Goal: Information Seeking & Learning: Check status

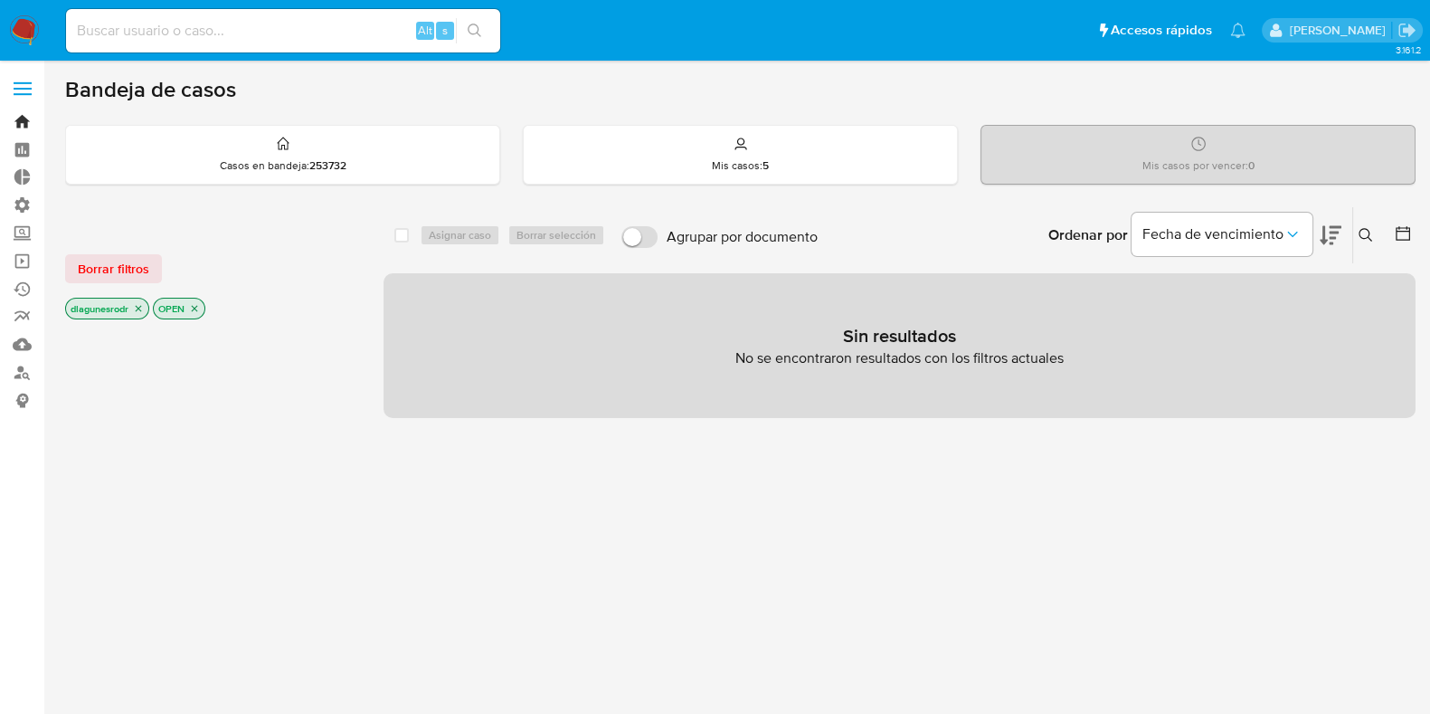
click at [22, 119] on link "Bandeja" at bounding box center [107, 122] width 215 height 28
click at [123, 263] on span "Borrar filtros" at bounding box center [113, 268] width 71 height 25
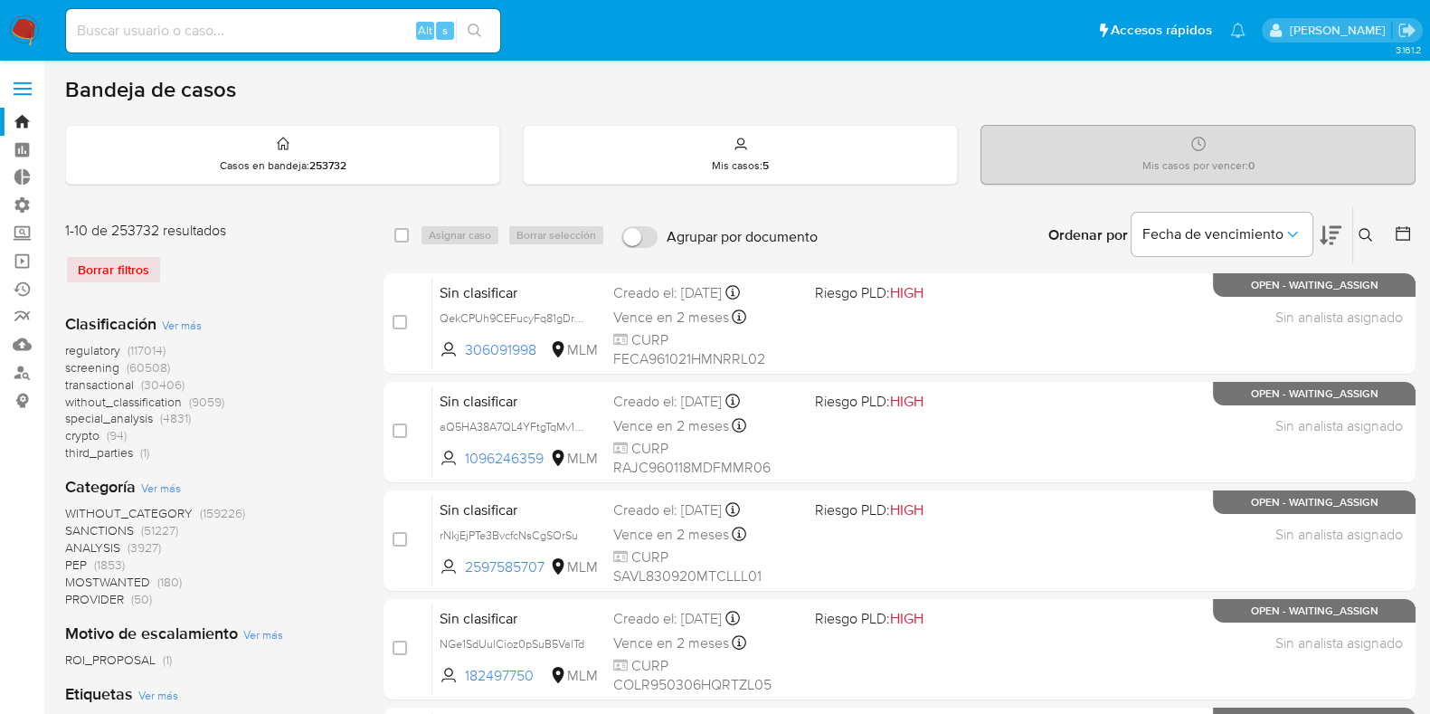
click at [119, 387] on span "transactional" at bounding box center [99, 384] width 69 height 18
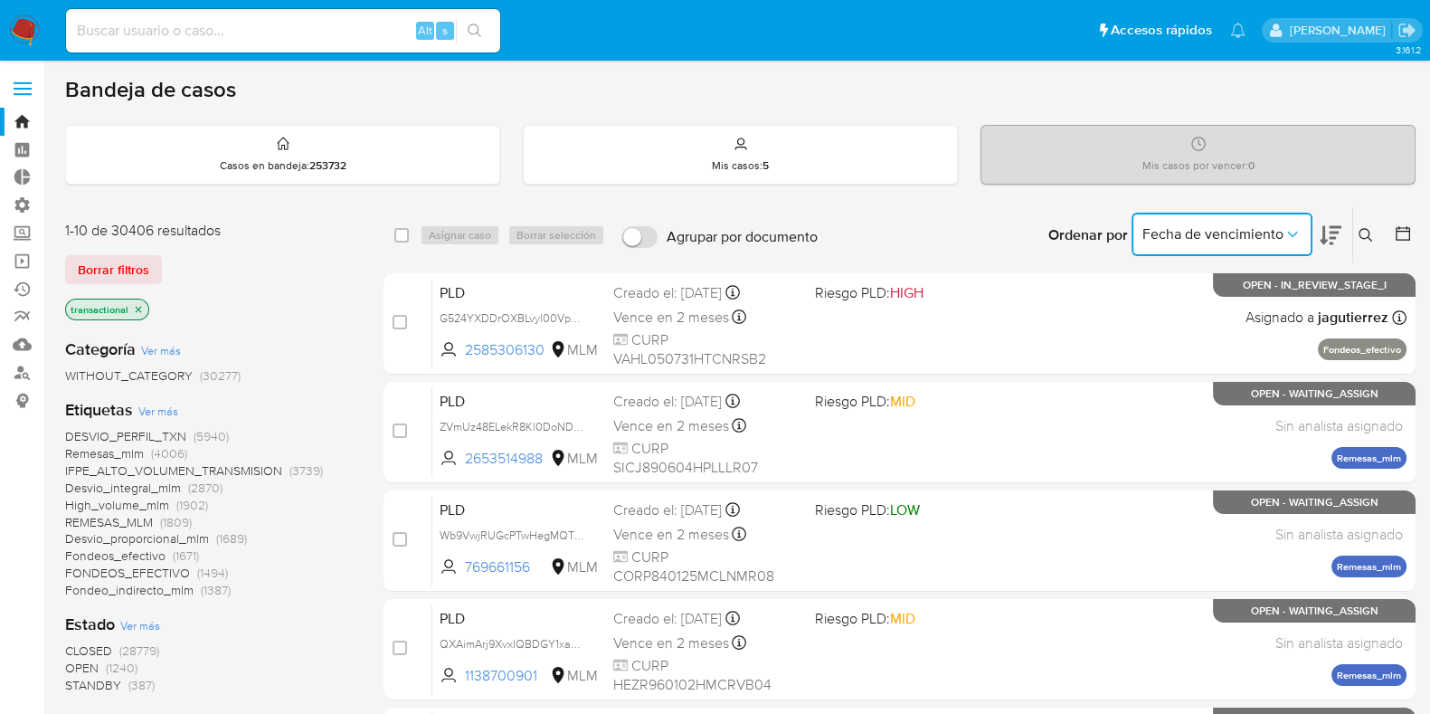
click at [1288, 232] on icon "Ordenar por" at bounding box center [1293, 234] width 18 height 18
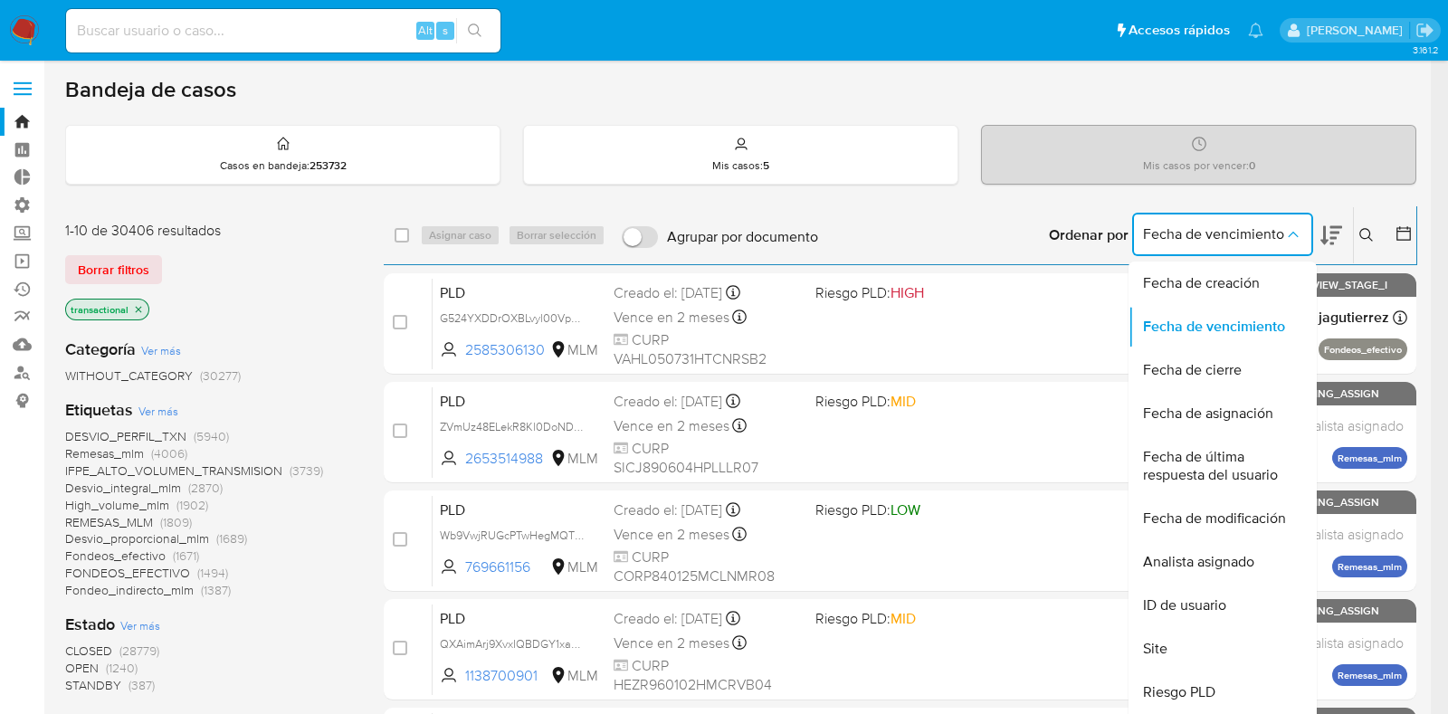
click at [1289, 233] on icon "Ordenar por" at bounding box center [1293, 234] width 18 height 18
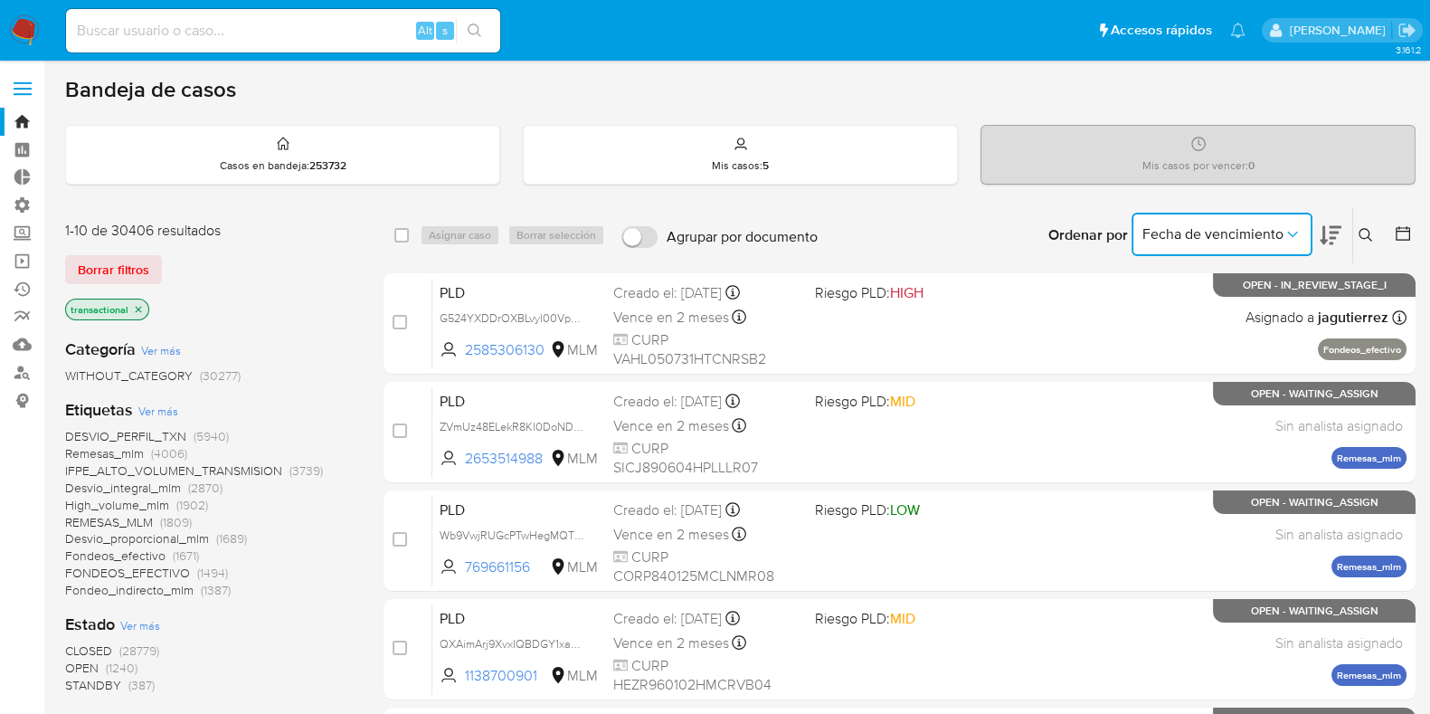
click at [1408, 231] on icon at bounding box center [1403, 233] width 18 height 18
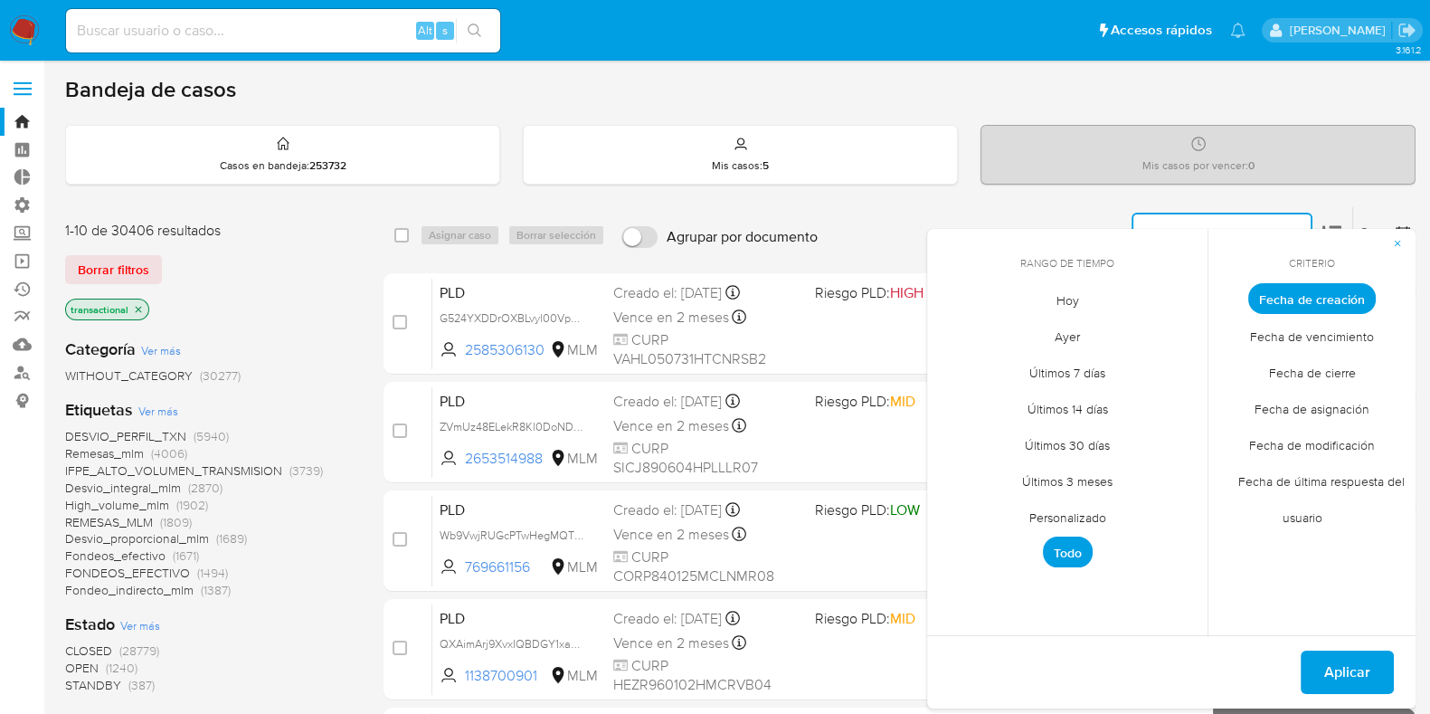
click at [1079, 513] on span "Personalizado" at bounding box center [1068, 517] width 115 height 37
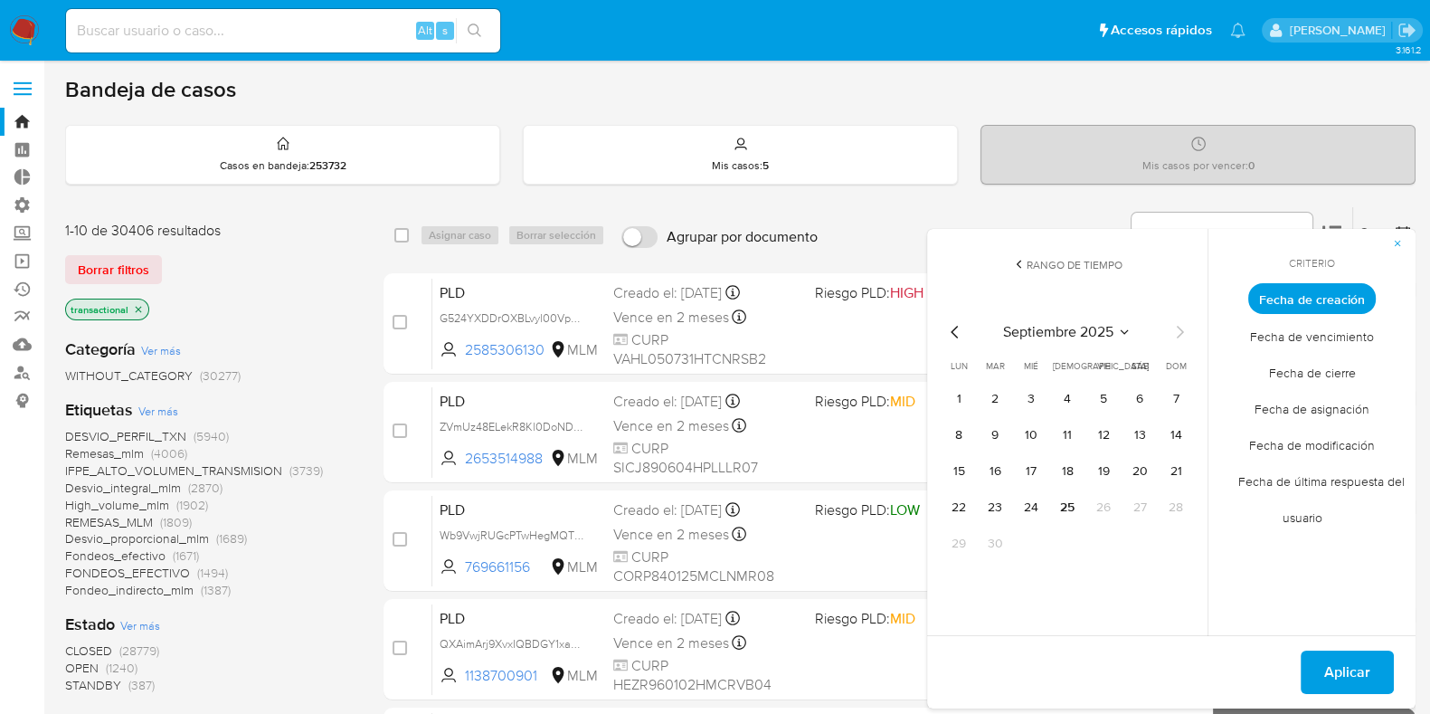
click at [956, 328] on icon "Mes anterior" at bounding box center [956, 332] width 22 height 22
click at [1138, 437] on button "12" at bounding box center [1140, 435] width 29 height 29
click at [1338, 672] on span "Aplicar" at bounding box center [1348, 672] width 46 height 40
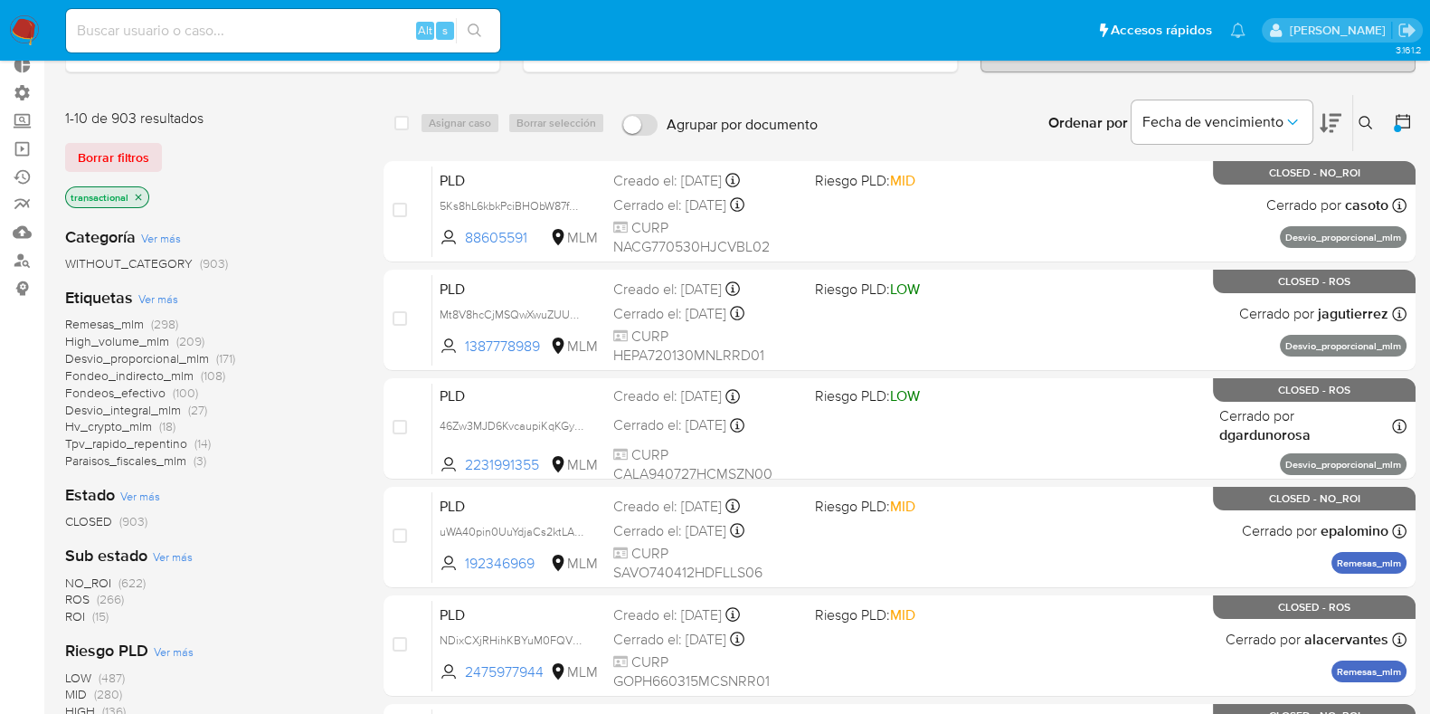
scroll to position [225, 0]
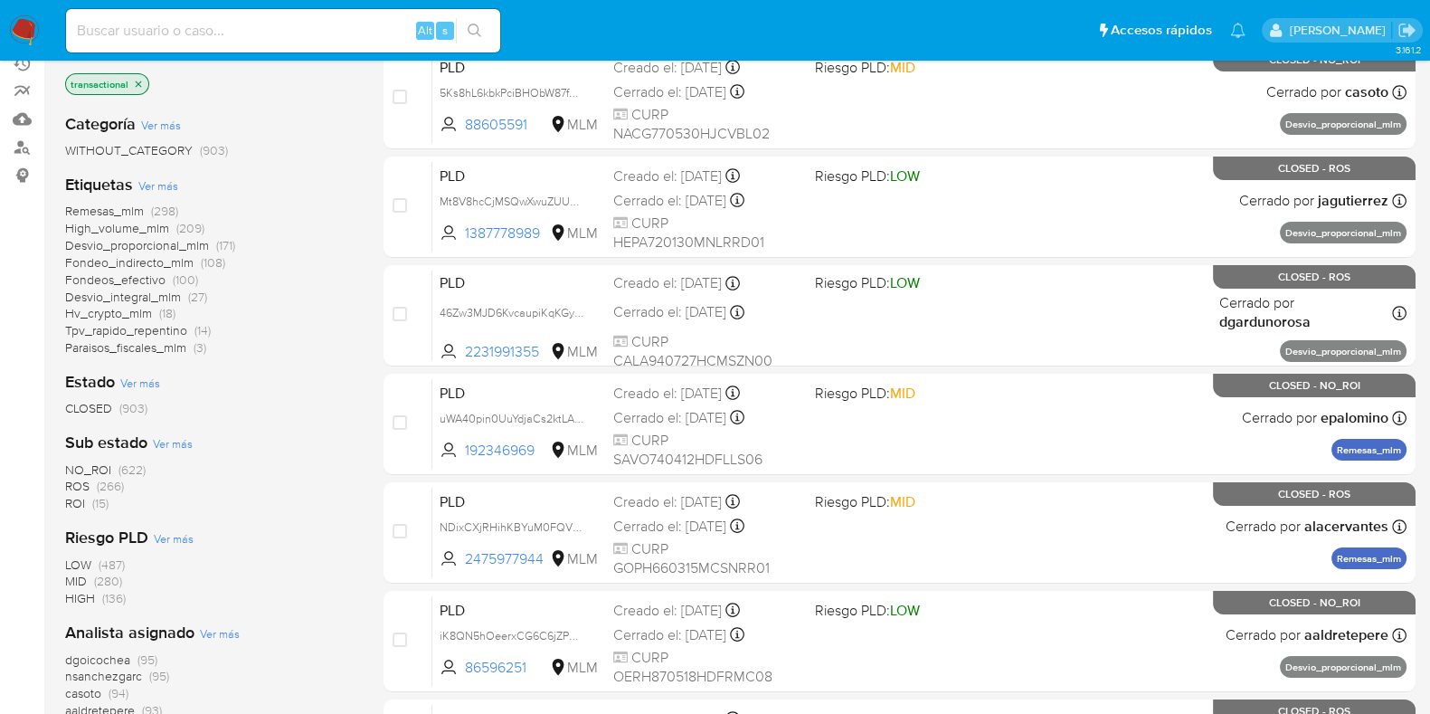
click at [77, 485] on span "ROS" at bounding box center [77, 486] width 24 height 18
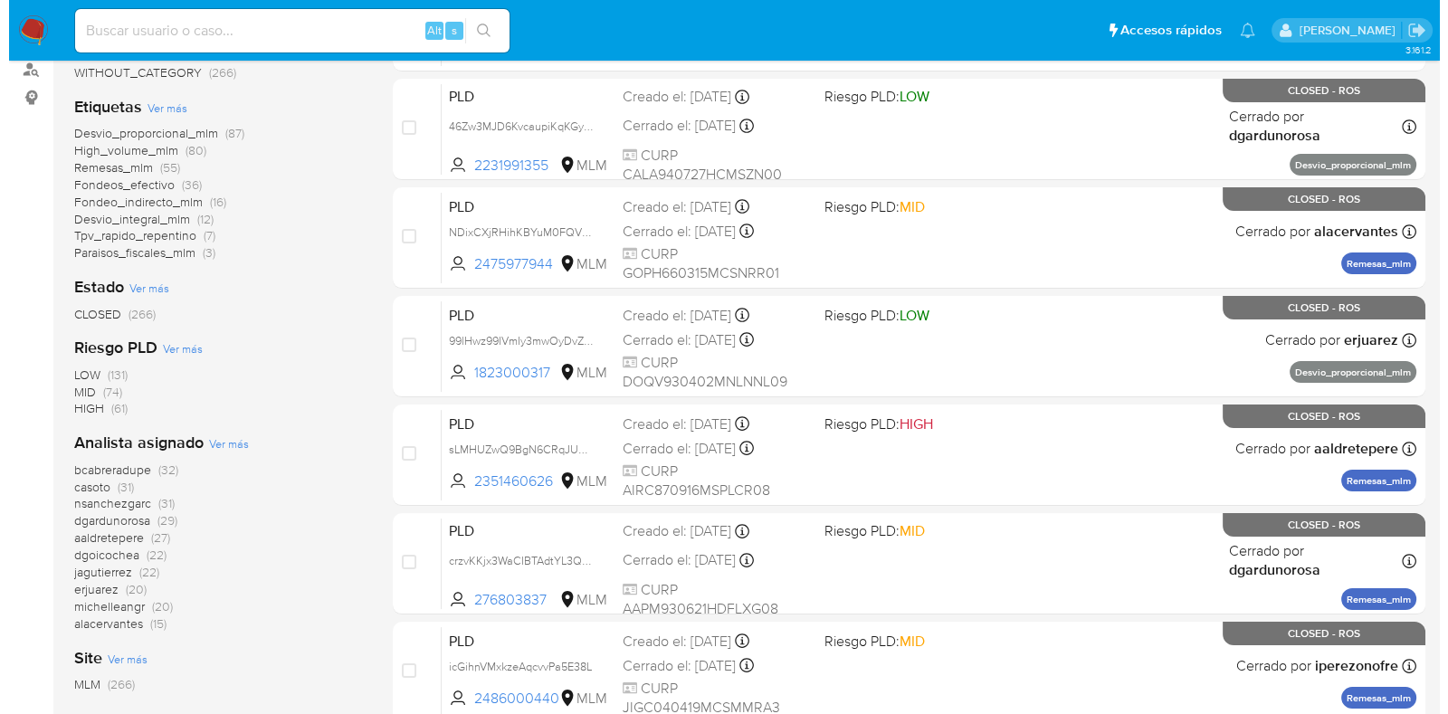
scroll to position [339, 0]
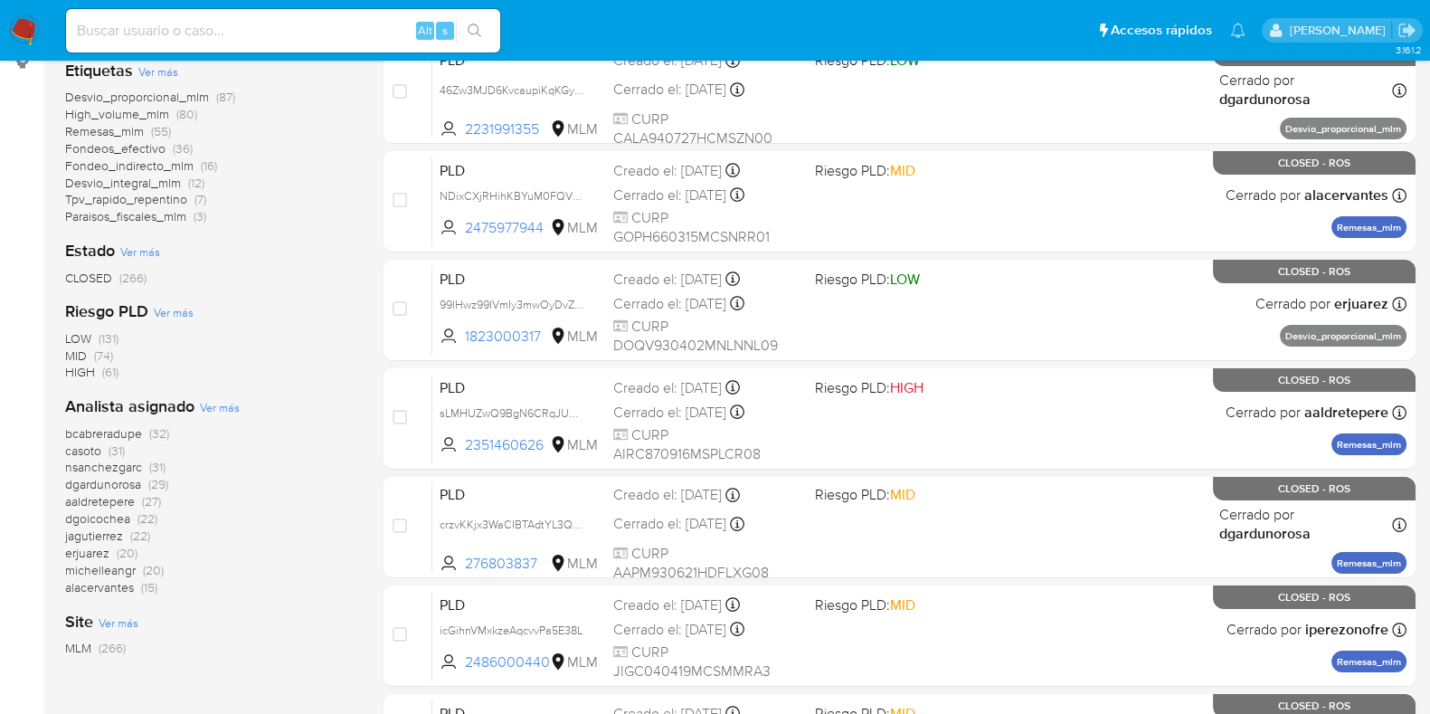
click at [222, 410] on span "Ver más" at bounding box center [220, 407] width 40 height 16
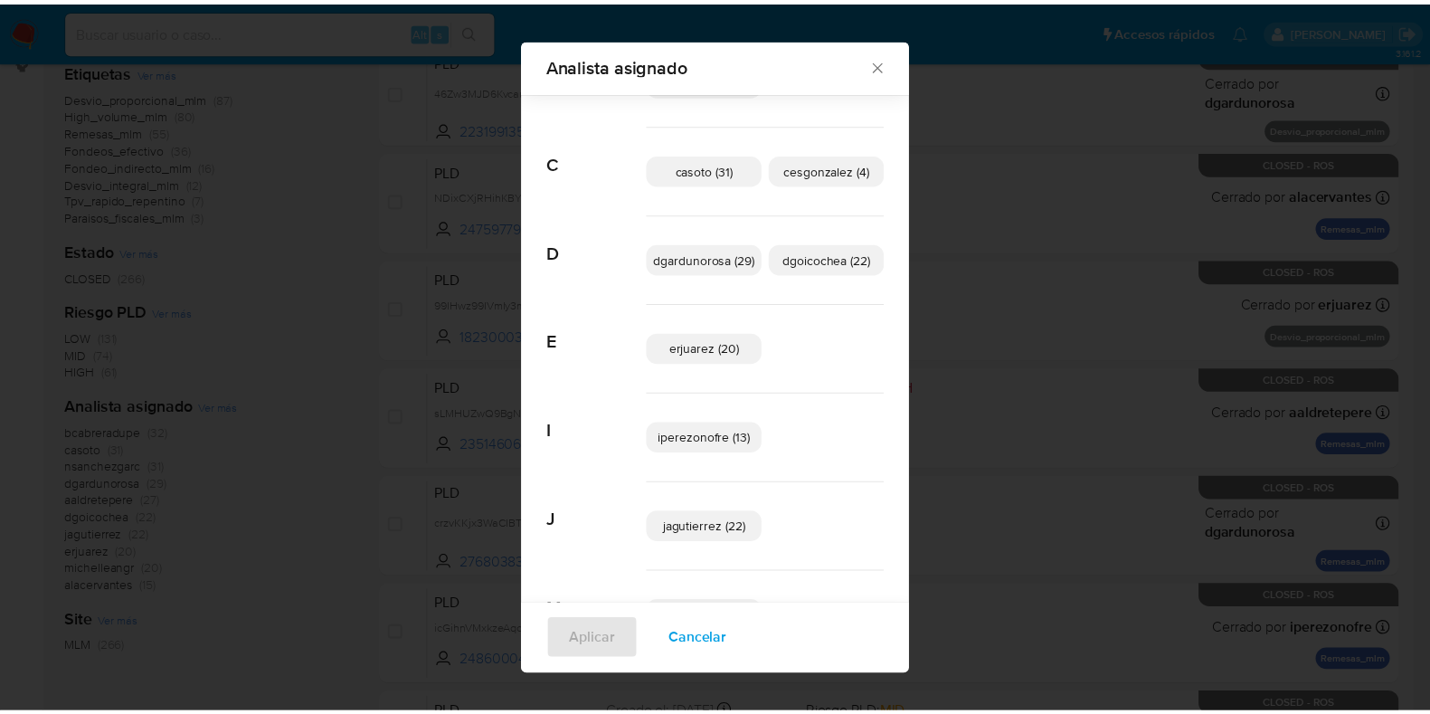
scroll to position [0, 0]
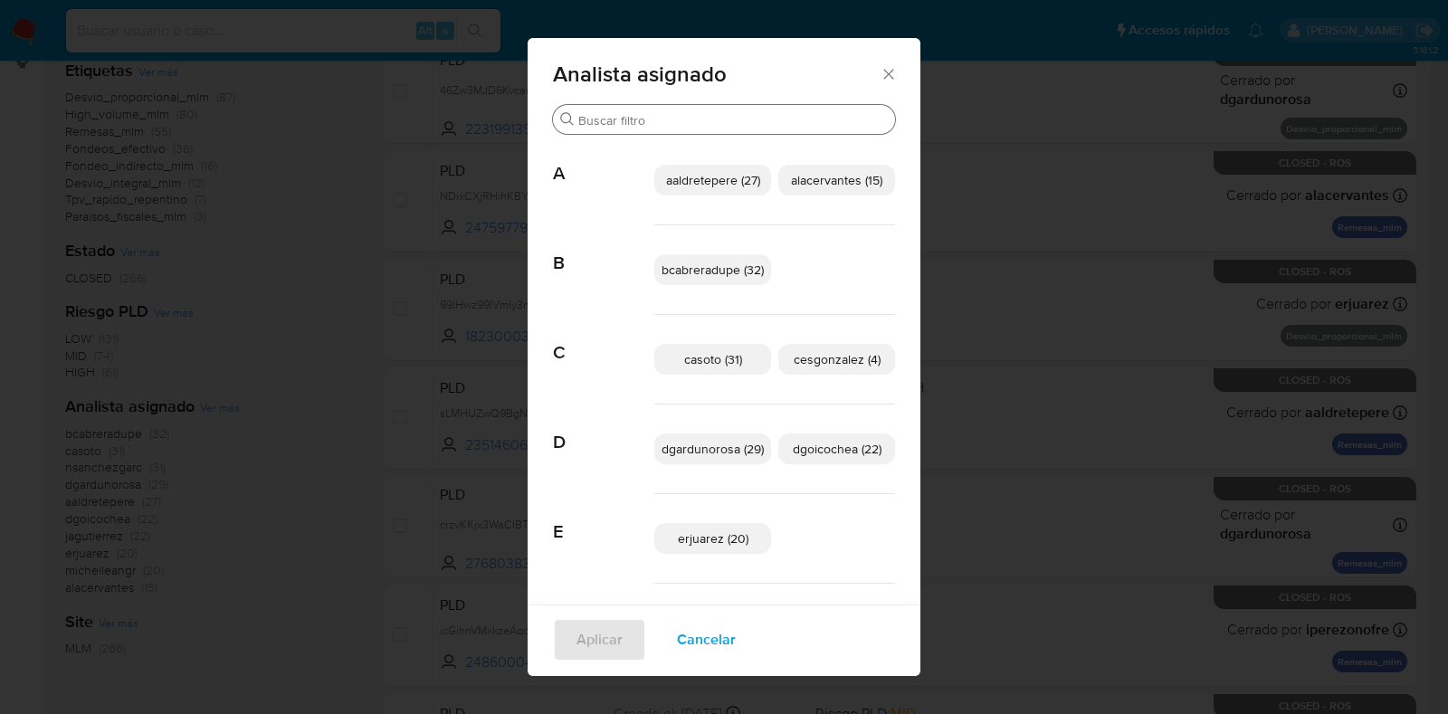
click at [660, 113] on input "Buscar" at bounding box center [732, 120] width 309 height 16
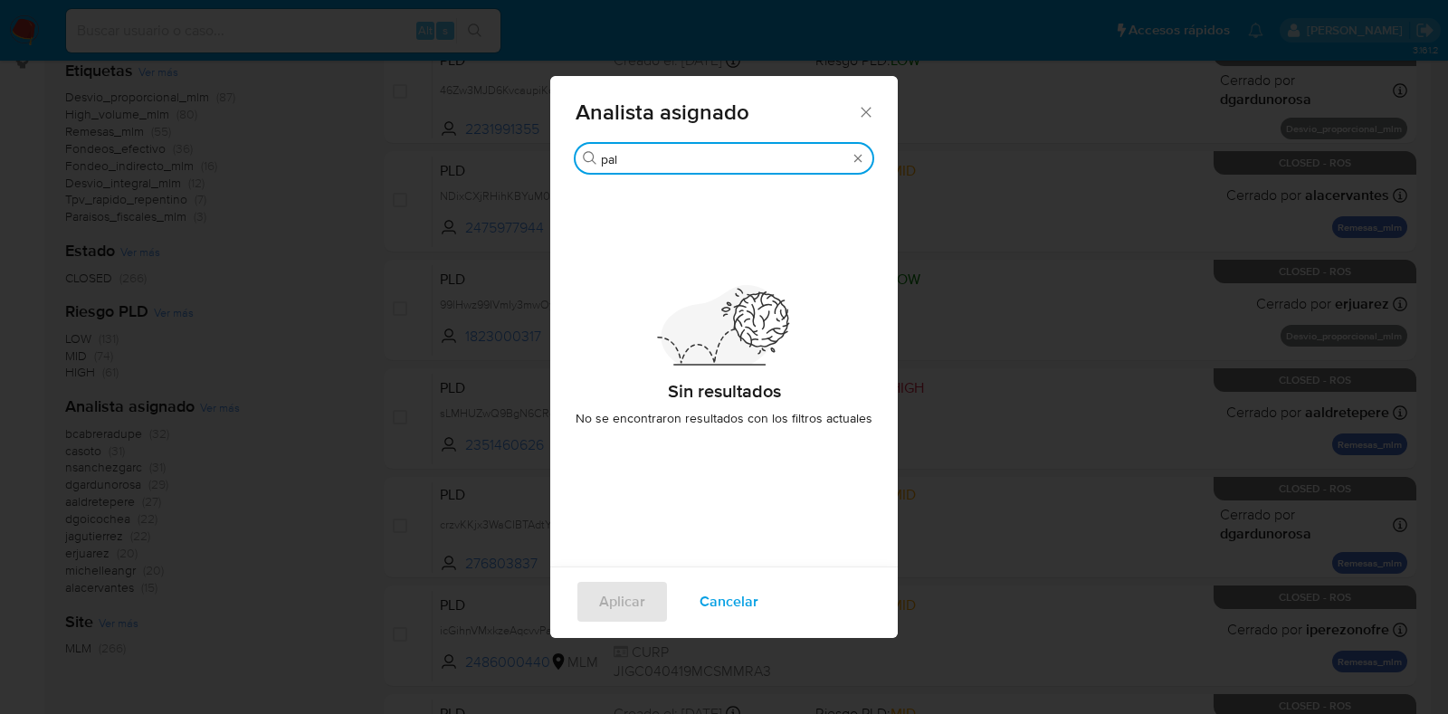
type input "palo"
click at [716, 617] on span "Cancelar" at bounding box center [728, 602] width 59 height 40
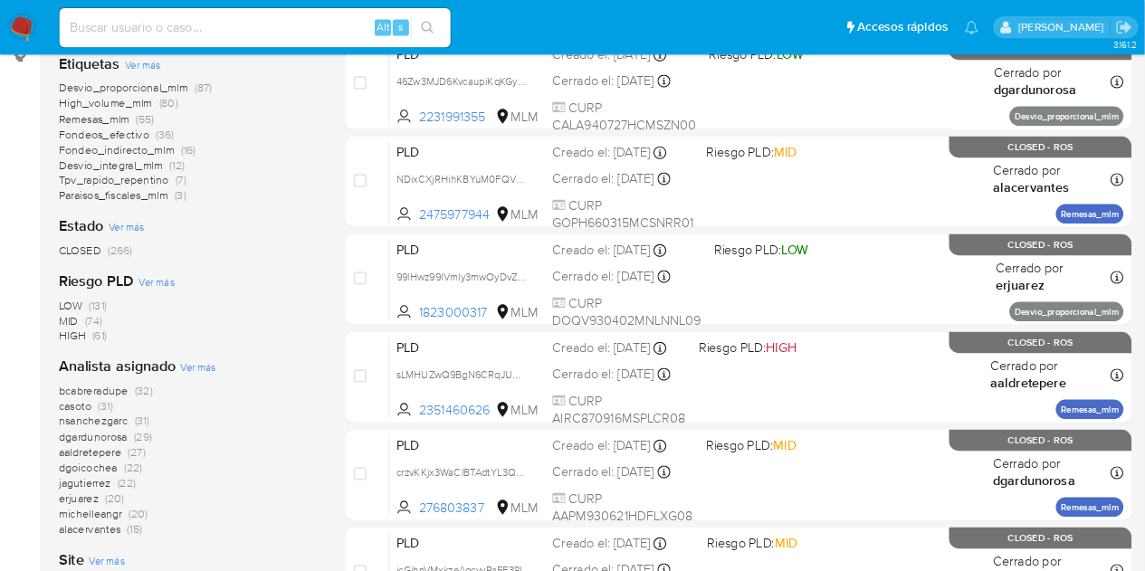
scroll to position [338, 0]
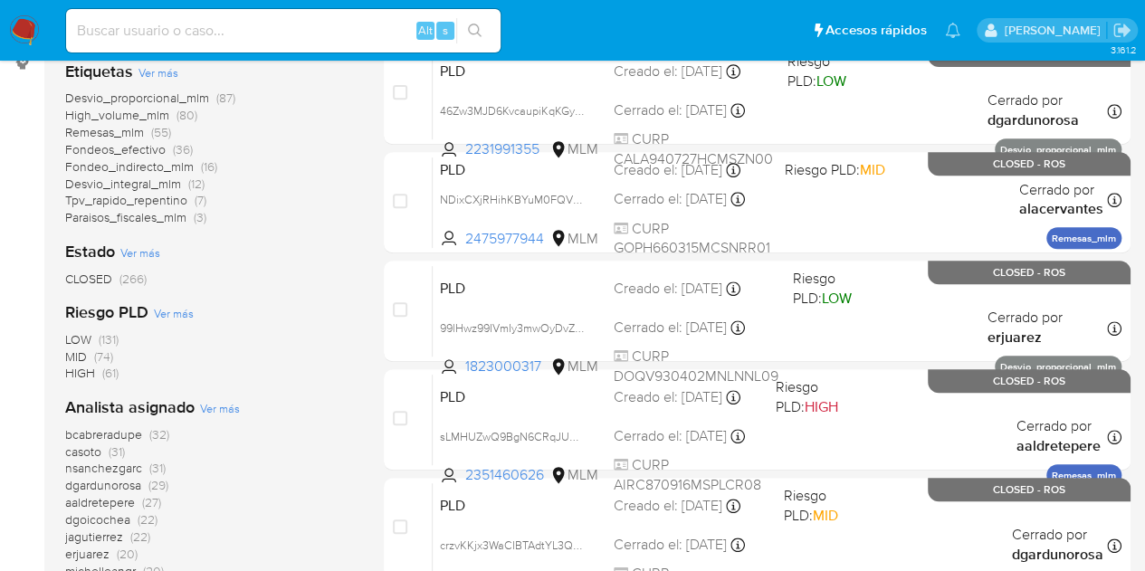
click at [541, 35] on ul "Pausado Ver notificaciones Alt s Accesos rápidos Presiona las siguientes teclas…" at bounding box center [513, 29] width 912 height 45
click at [558, 26] on ul "Pausado Ver notificaciones Alt s Accesos rápidos Presiona las siguientes teclas…" at bounding box center [513, 29] width 912 height 45
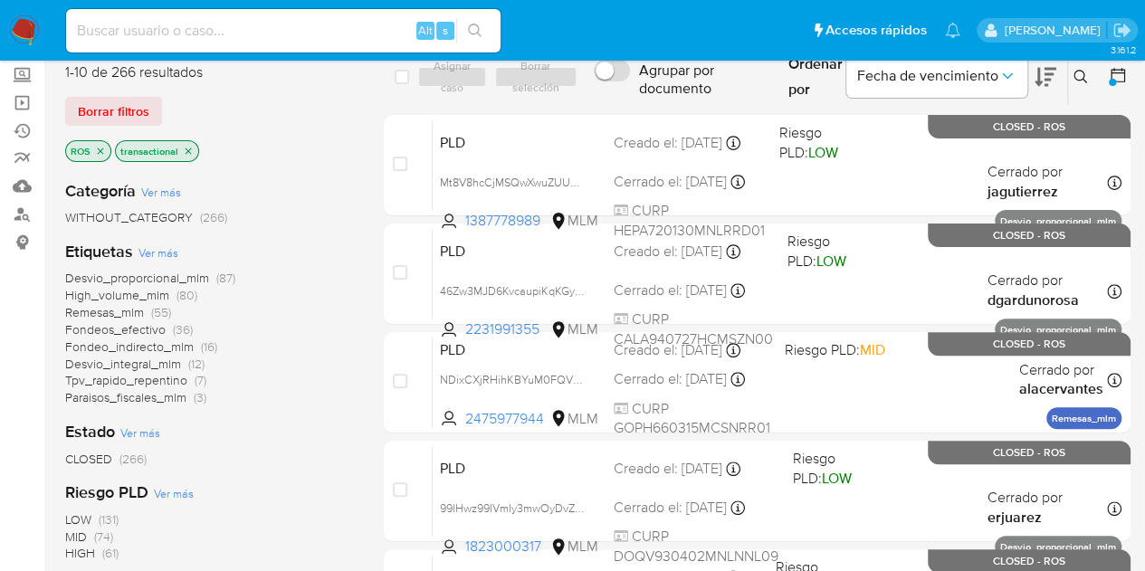
scroll to position [157, 0]
click at [186, 155] on p "transactional" at bounding box center [157, 152] width 82 height 20
click at [101, 151] on icon "close-filter" at bounding box center [101, 151] width 6 height 6
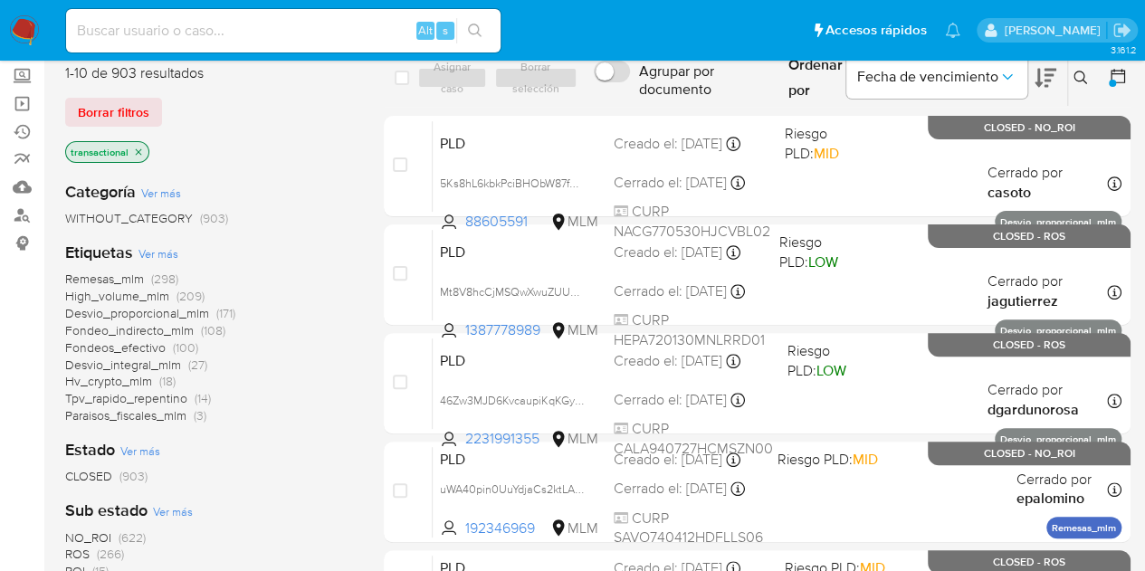
click at [138, 148] on icon "close-filter" at bounding box center [139, 151] width 6 height 6
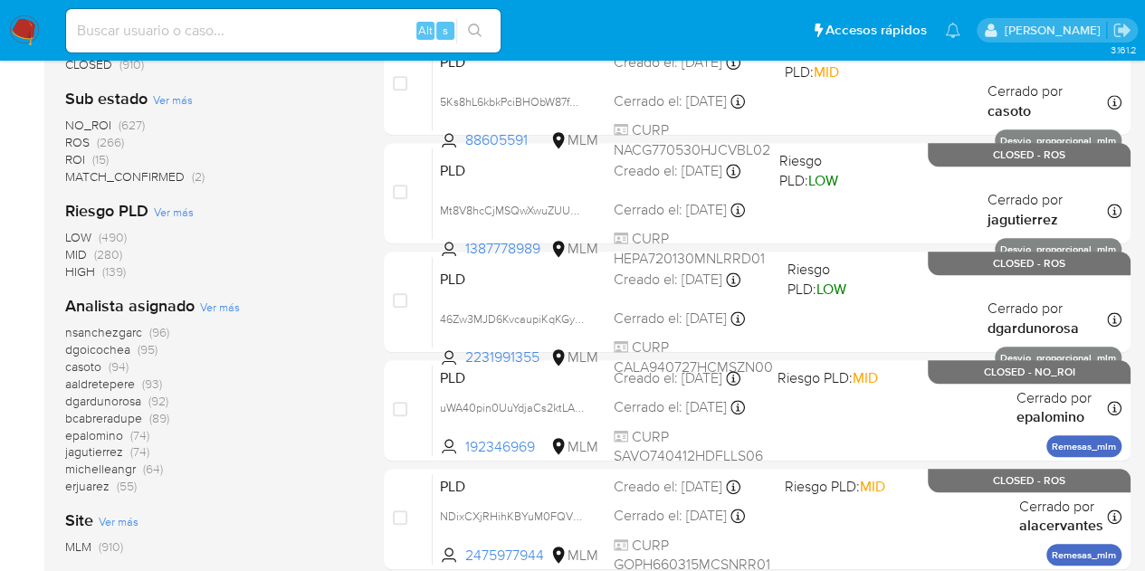
scroll to position [700, 0]
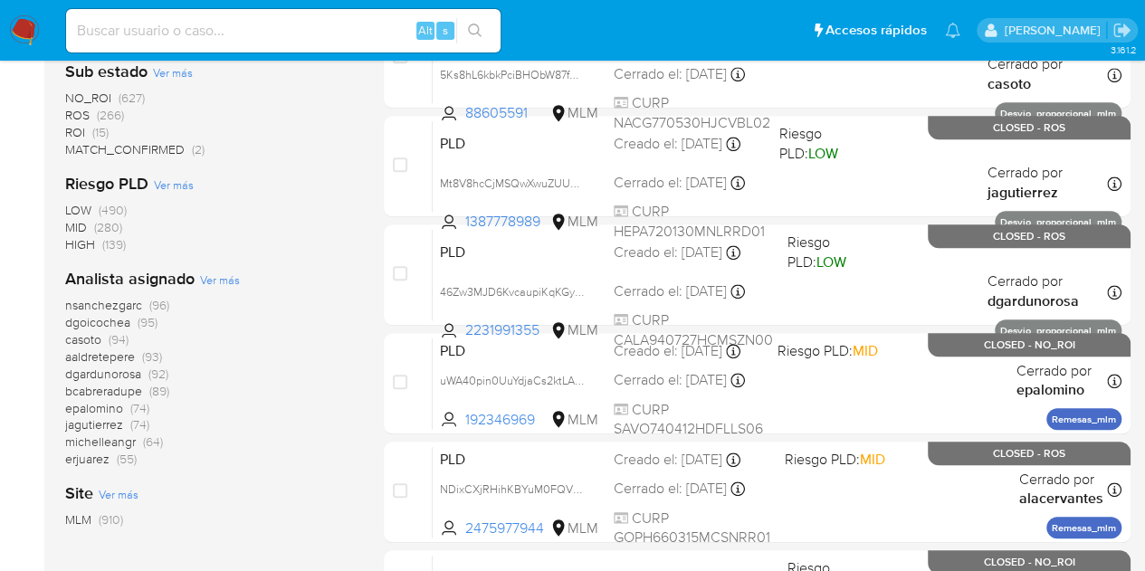
click at [99, 410] on span "epalomino" at bounding box center [94, 408] width 58 height 18
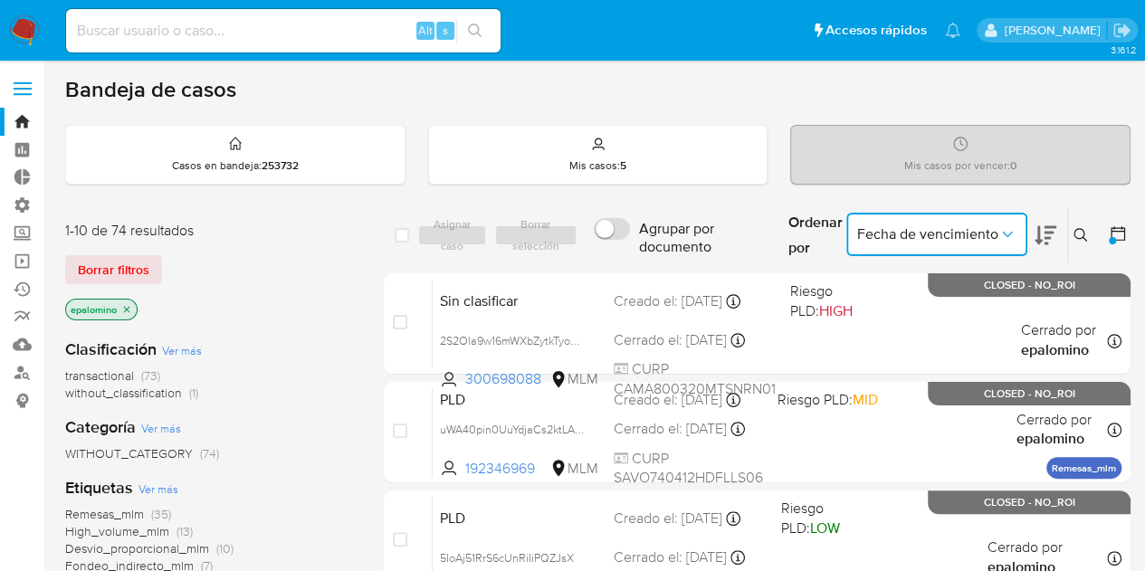
click at [1022, 228] on button "Fecha de vencimiento" at bounding box center [936, 234] width 181 height 43
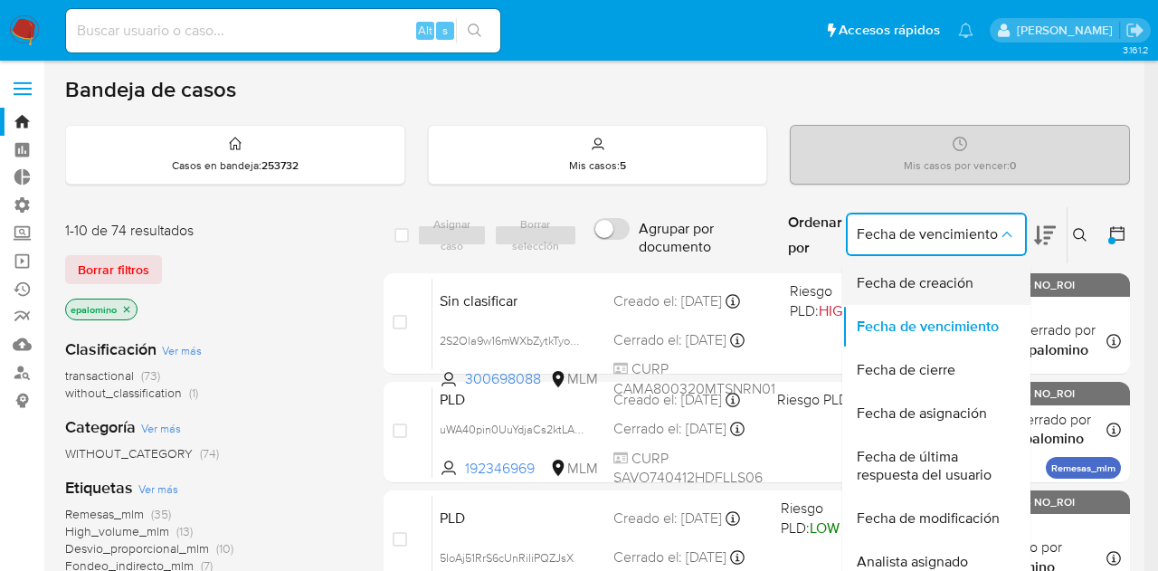
click at [923, 281] on span "Fecha de creación" at bounding box center [915, 283] width 117 height 18
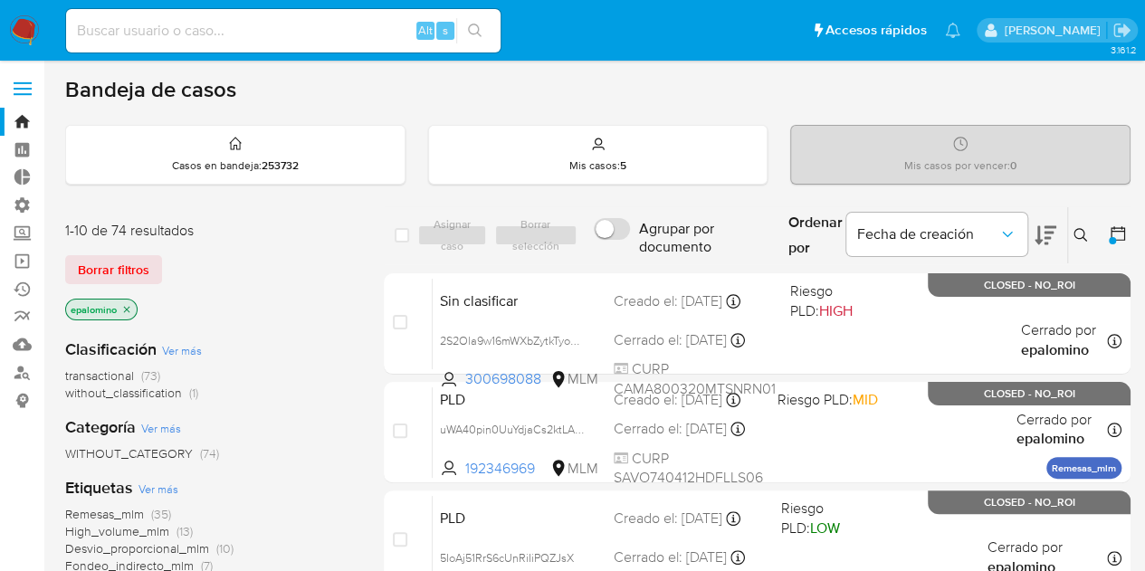
click at [1116, 236] on icon at bounding box center [1117, 233] width 18 height 18
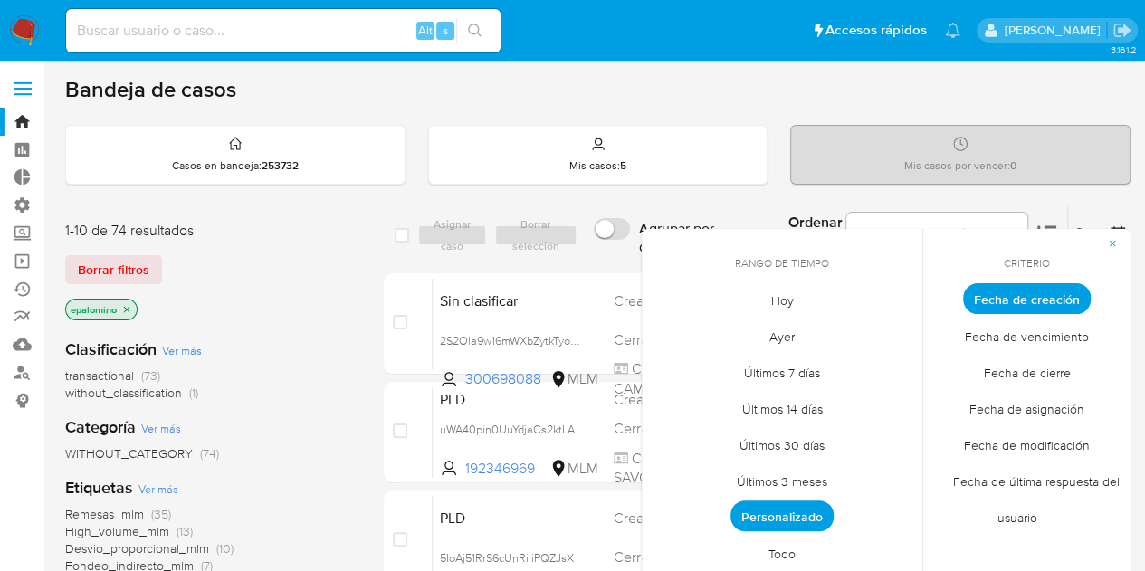
click at [767, 515] on span "Personalizado" at bounding box center [781, 515] width 103 height 31
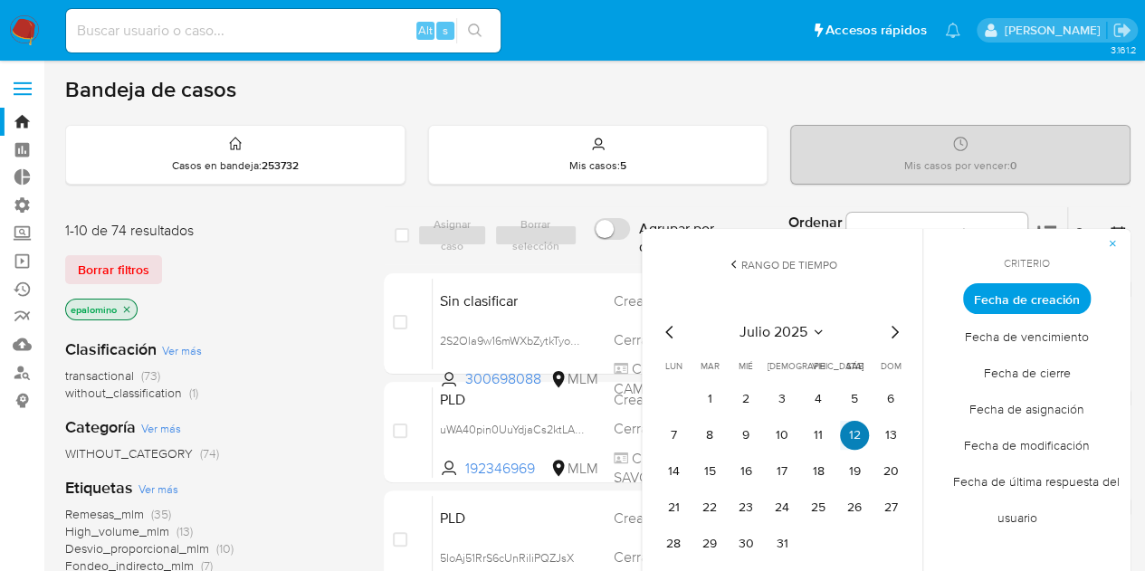
click at [851, 433] on button "12" at bounding box center [854, 435] width 29 height 29
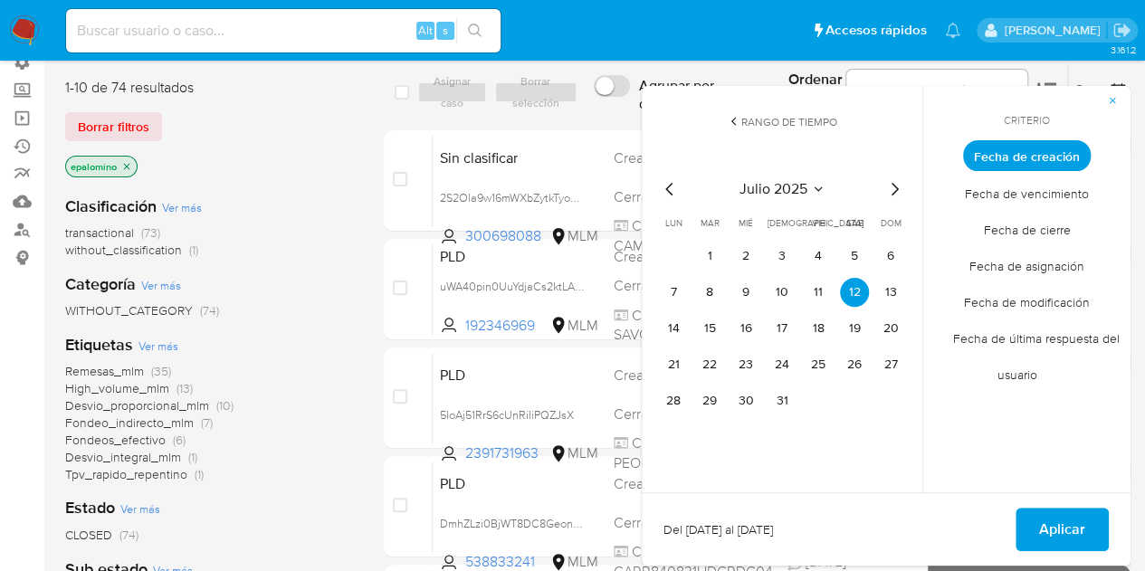
scroll to position [271, 0]
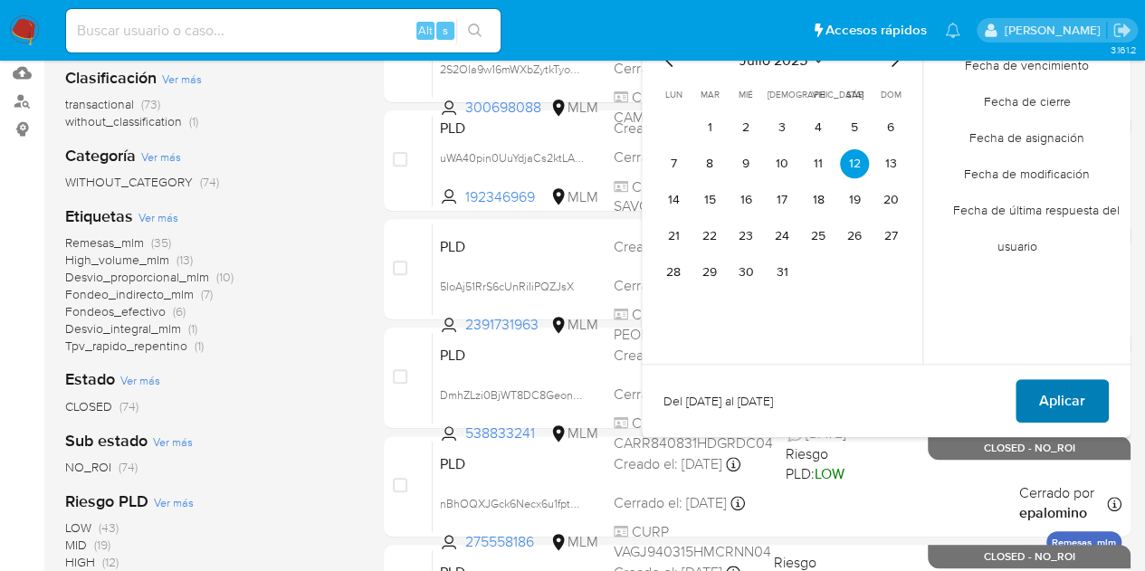
click at [1048, 399] on span "Aplicar" at bounding box center [1062, 401] width 46 height 40
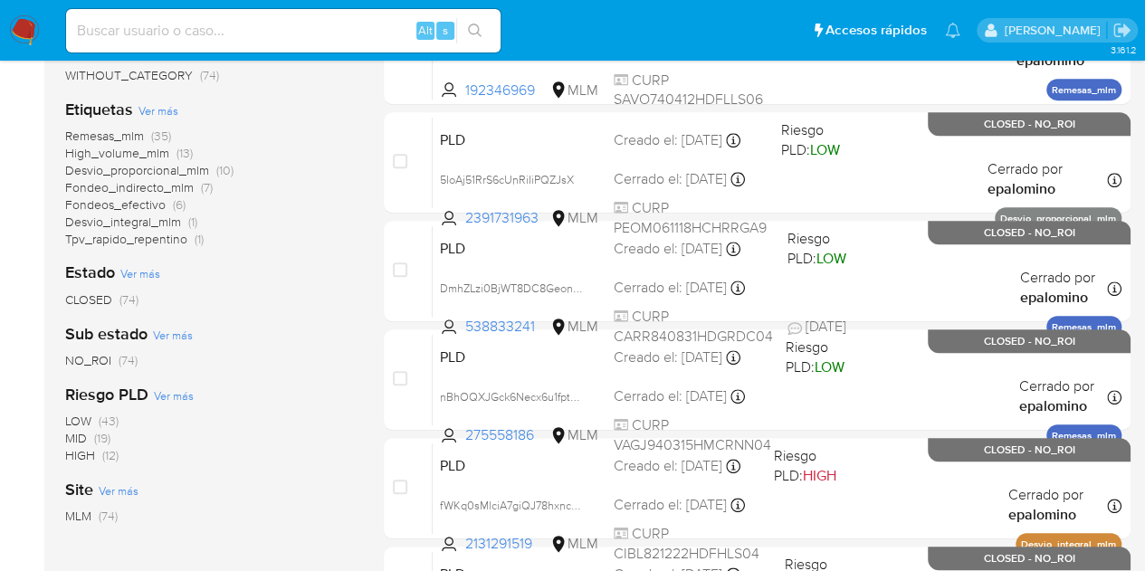
scroll to position [16, 0]
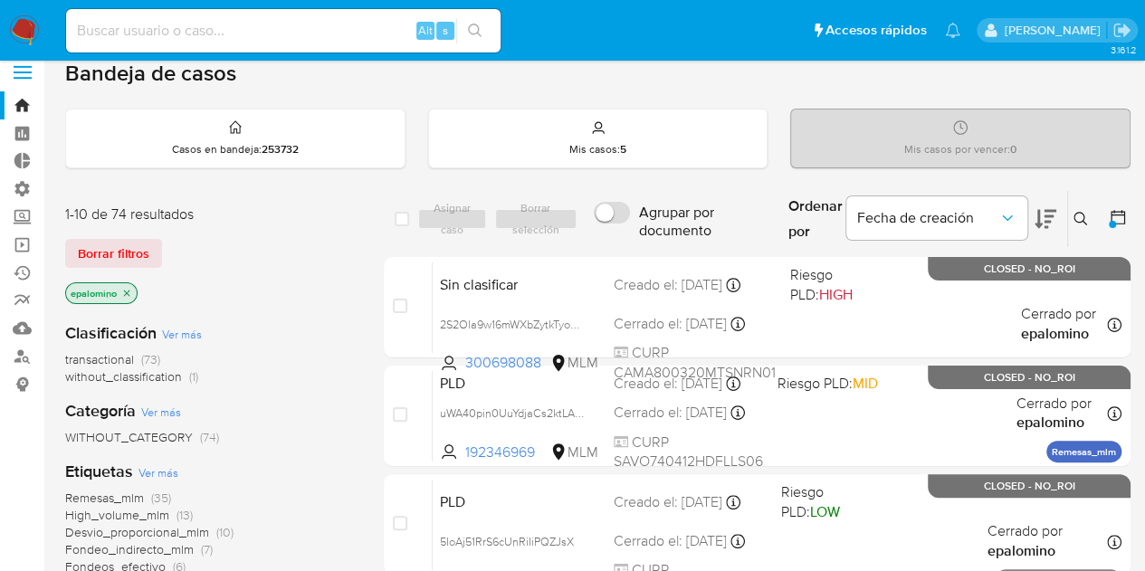
click at [122, 292] on icon "close-filter" at bounding box center [126, 293] width 11 height 11
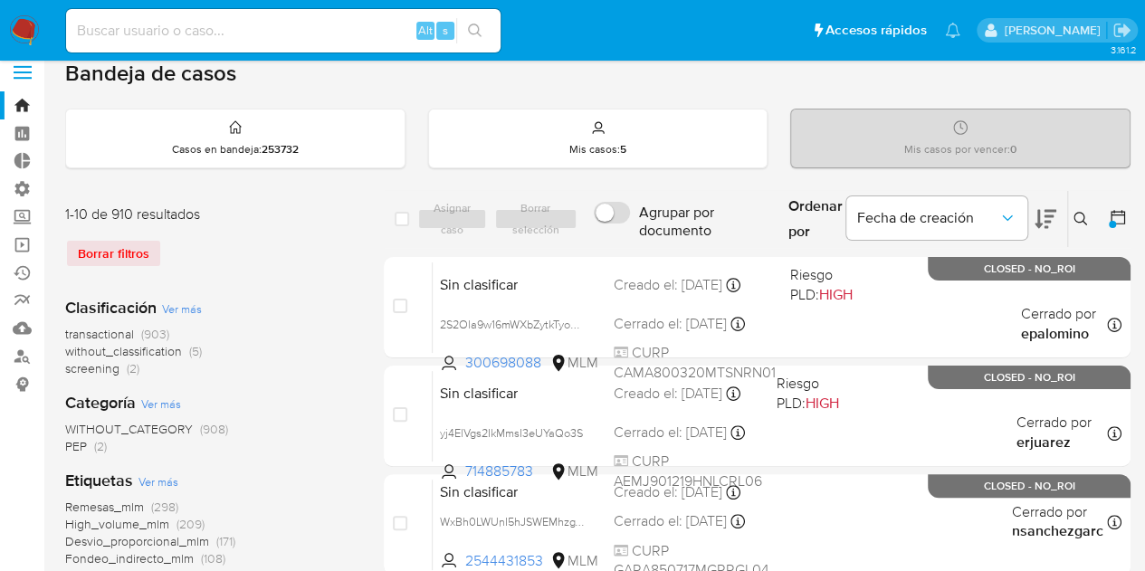
click at [116, 249] on div "Borrar filtros" at bounding box center [210, 253] width 290 height 29
click at [22, 100] on link "Bandeja" at bounding box center [107, 105] width 215 height 28
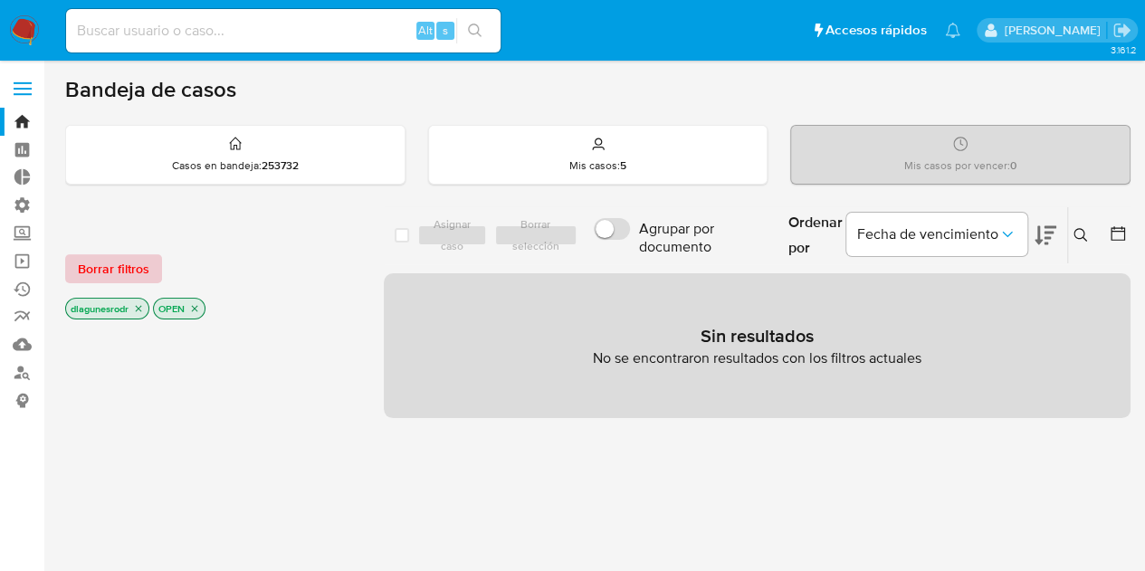
click at [134, 258] on span "Borrar filtros" at bounding box center [113, 268] width 71 height 25
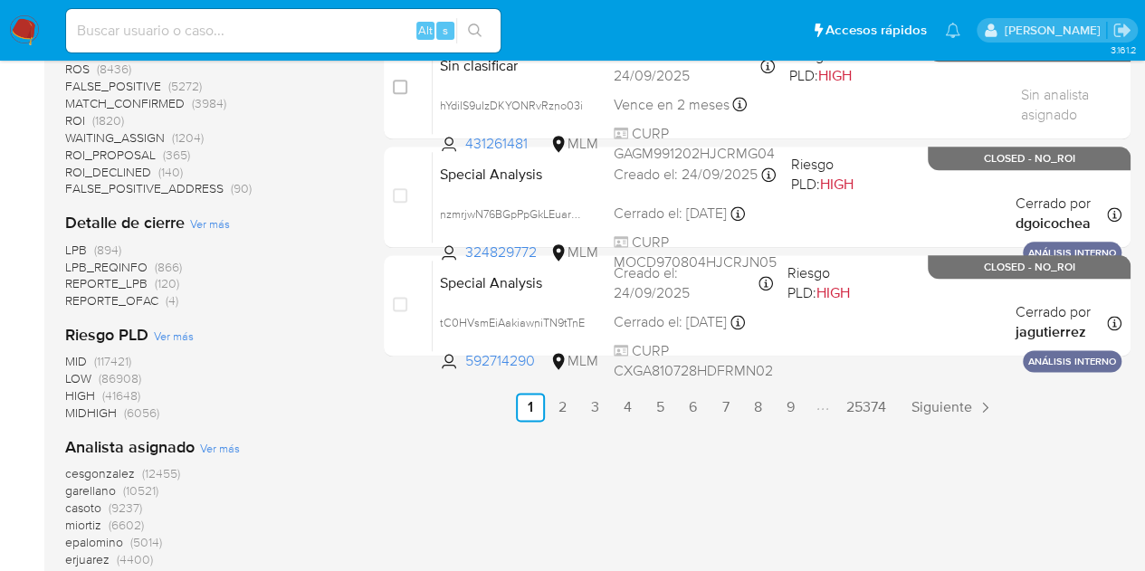
scroll to position [1086, 0]
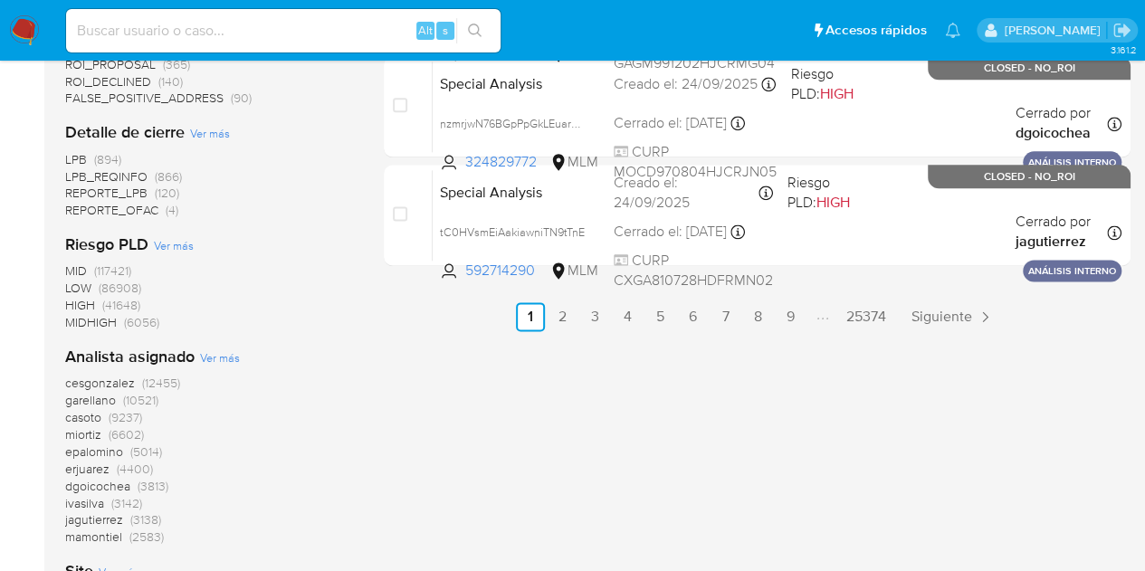
click at [134, 453] on span "(5014)" at bounding box center [146, 451] width 32 height 18
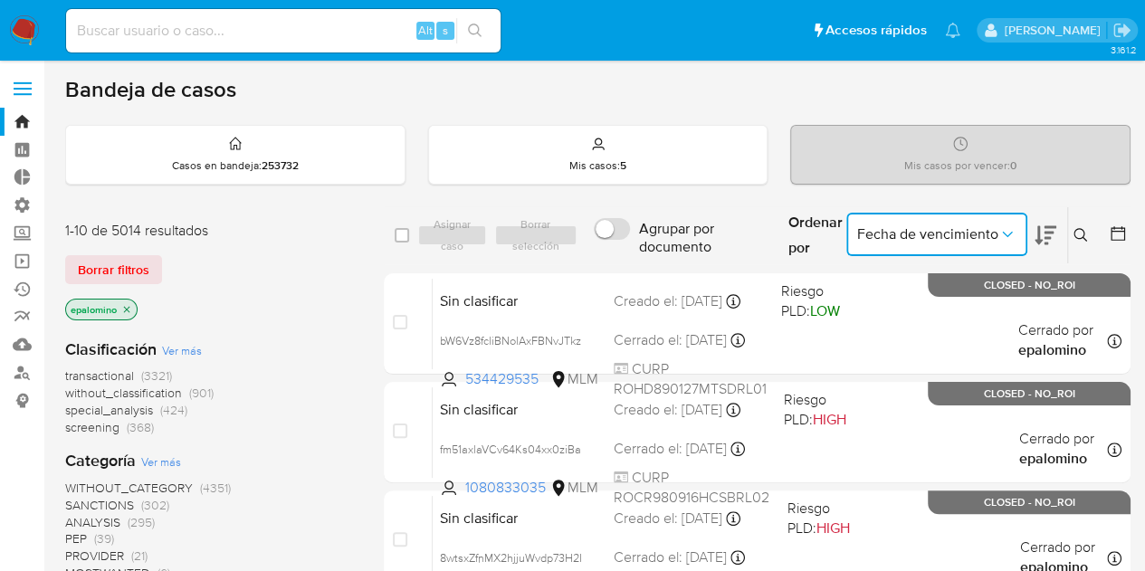
click at [1017, 224] on button "Fecha de vencimiento" at bounding box center [936, 234] width 181 height 43
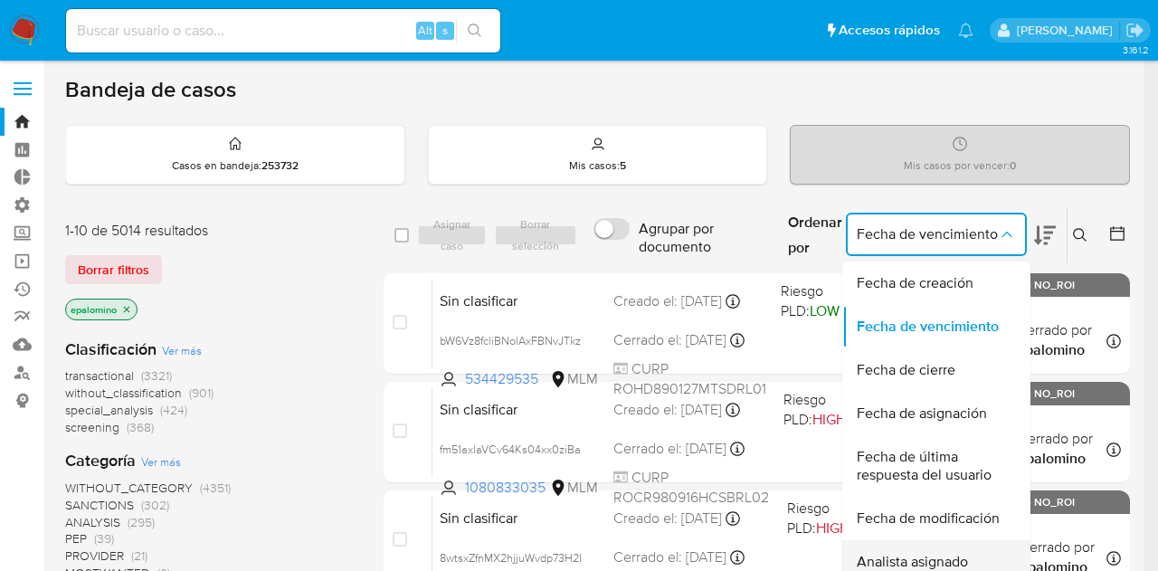
click at [913, 557] on span "Analista asignado" at bounding box center [912, 562] width 111 height 18
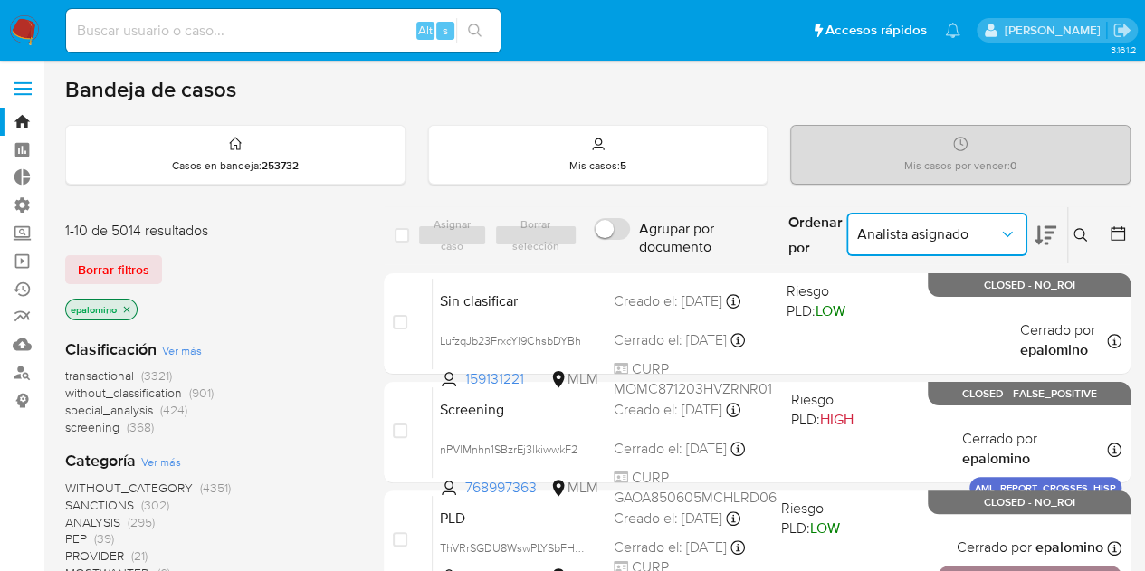
click at [1011, 232] on icon "Ordenar por" at bounding box center [1007, 234] width 10 height 5
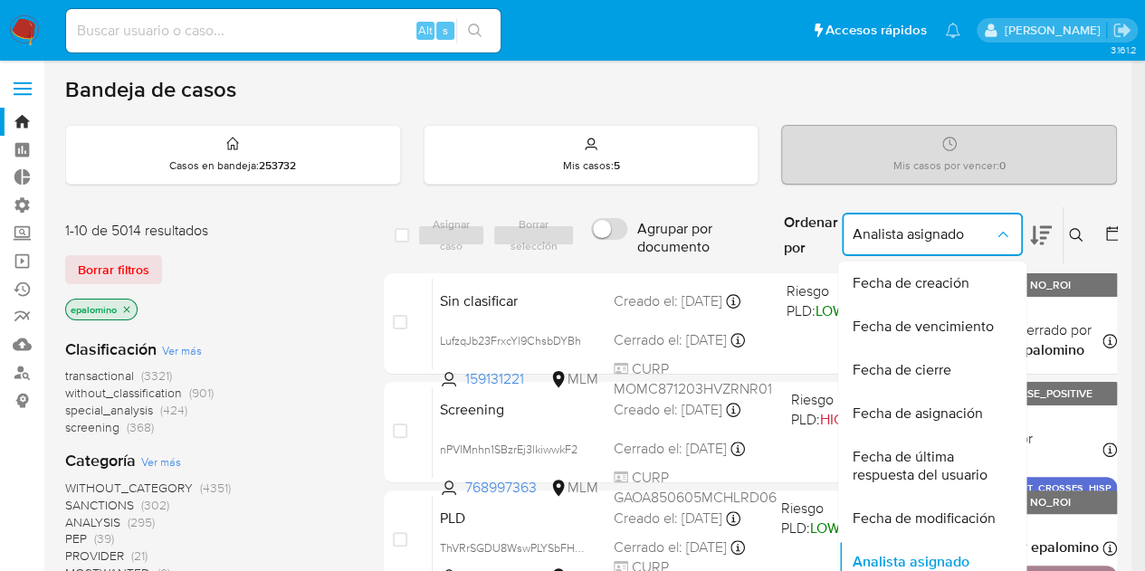
scroll to position [11, 0]
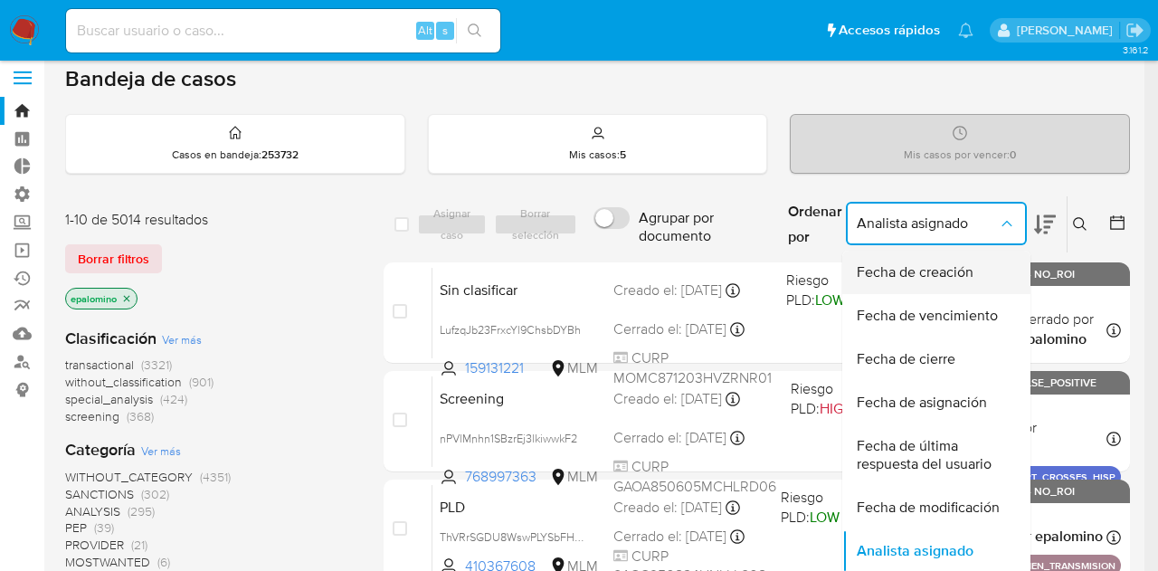
click at [886, 269] on span "Fecha de creación" at bounding box center [915, 272] width 117 height 18
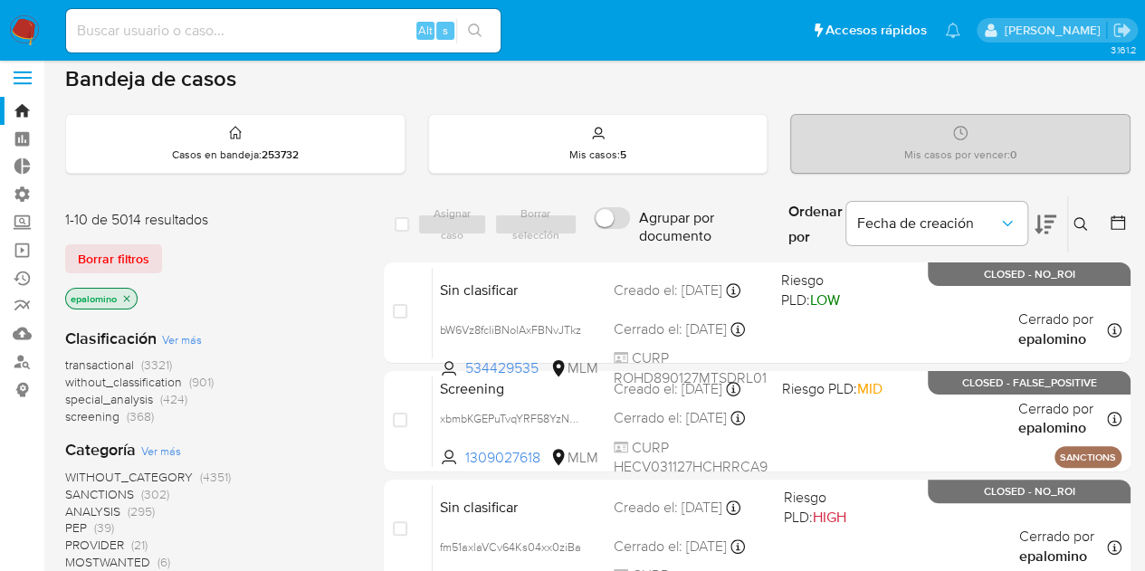
click at [1113, 222] on icon at bounding box center [1117, 223] width 18 height 18
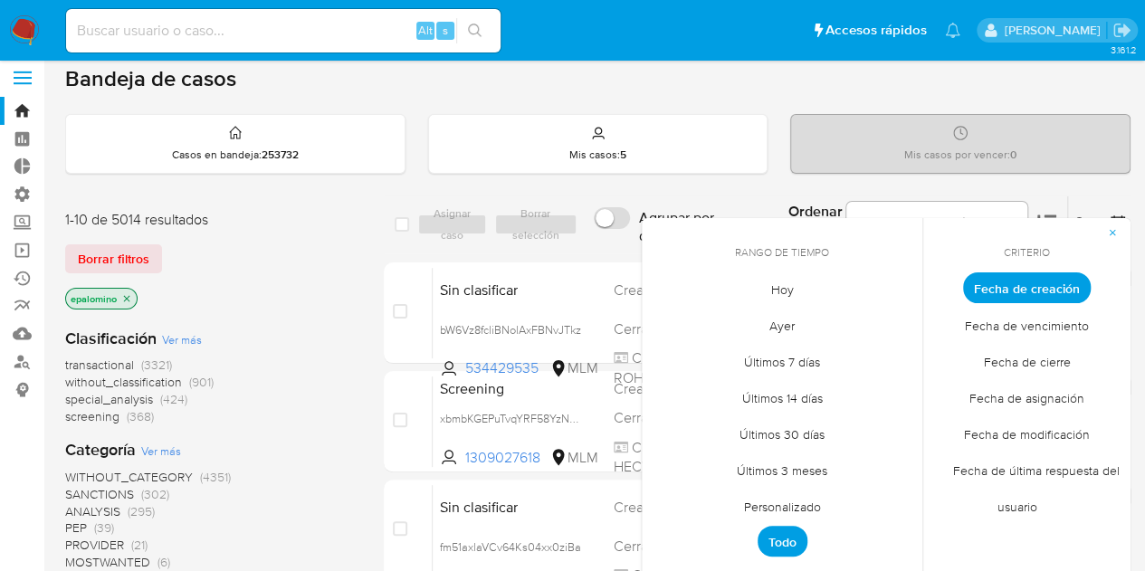
click at [1113, 222] on span "button" at bounding box center [1112, 232] width 11 height 25
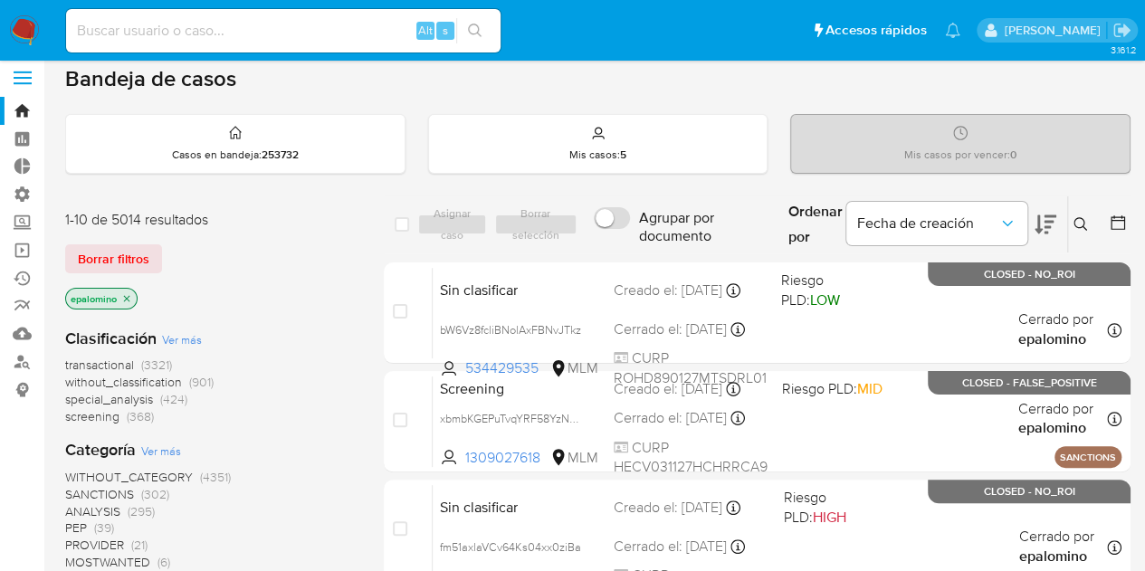
click at [1113, 222] on icon at bounding box center [1117, 223] width 18 height 18
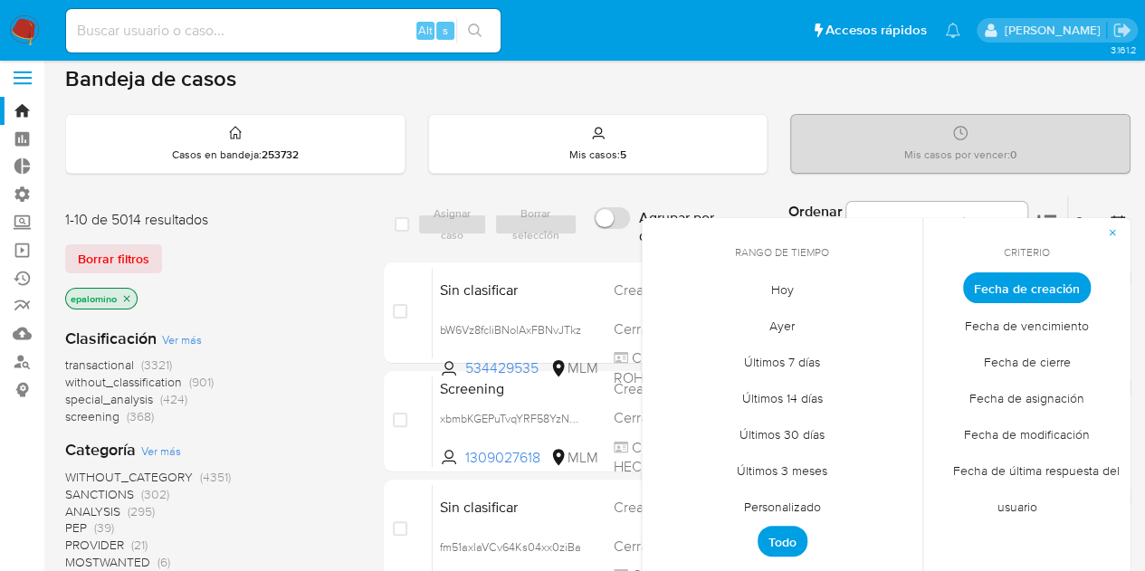
click at [789, 499] on span "Personalizado" at bounding box center [782, 506] width 115 height 37
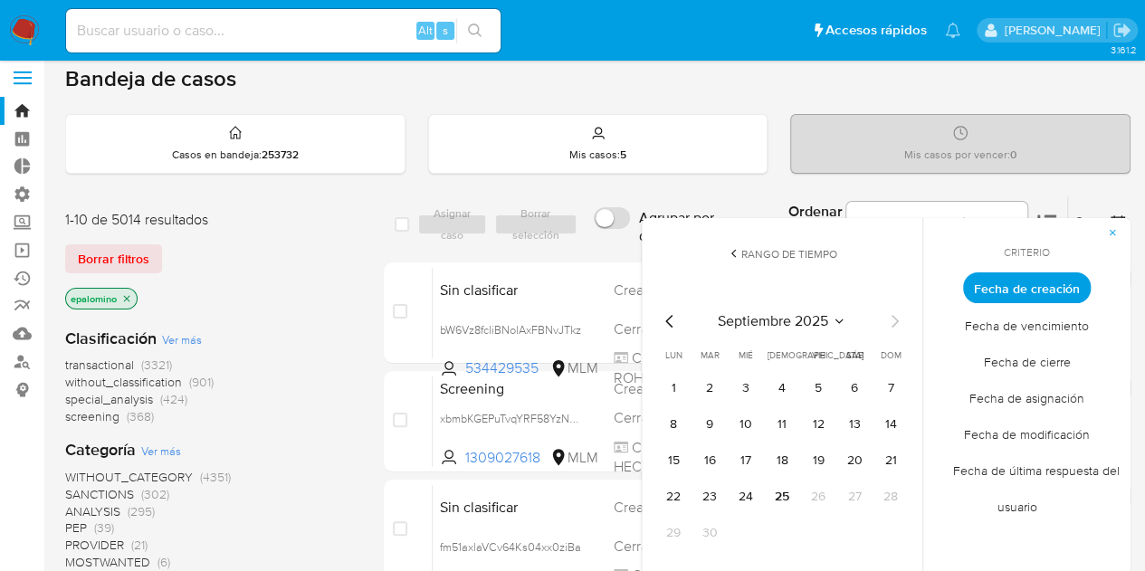
click at [672, 321] on icon "Mes anterior" at bounding box center [670, 321] width 22 height 22
click at [855, 423] on button "12" at bounding box center [854, 424] width 29 height 29
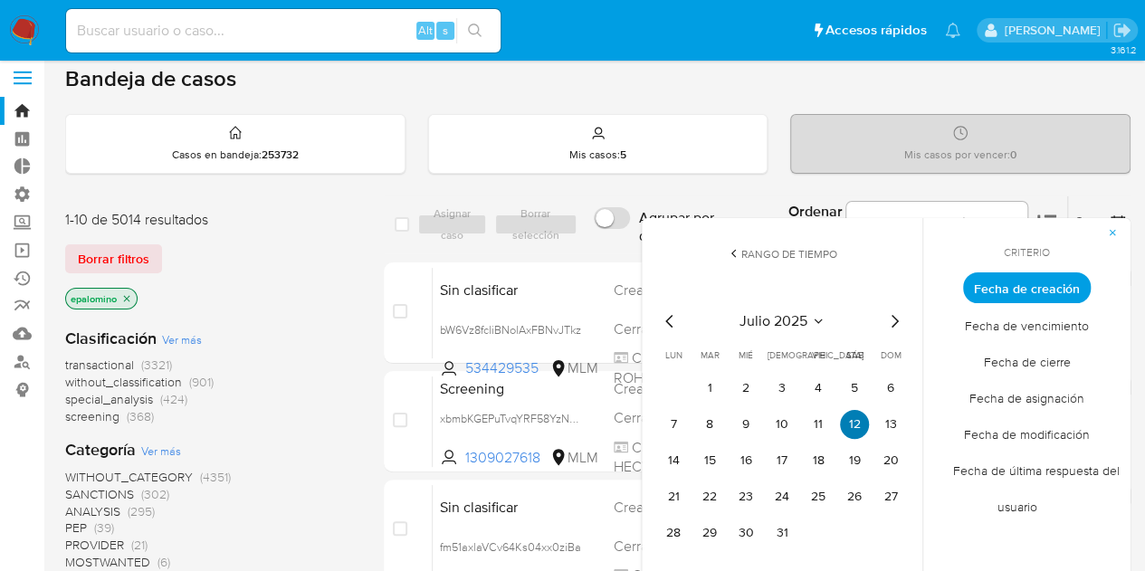
click at [855, 423] on button "12" at bounding box center [854, 424] width 29 height 29
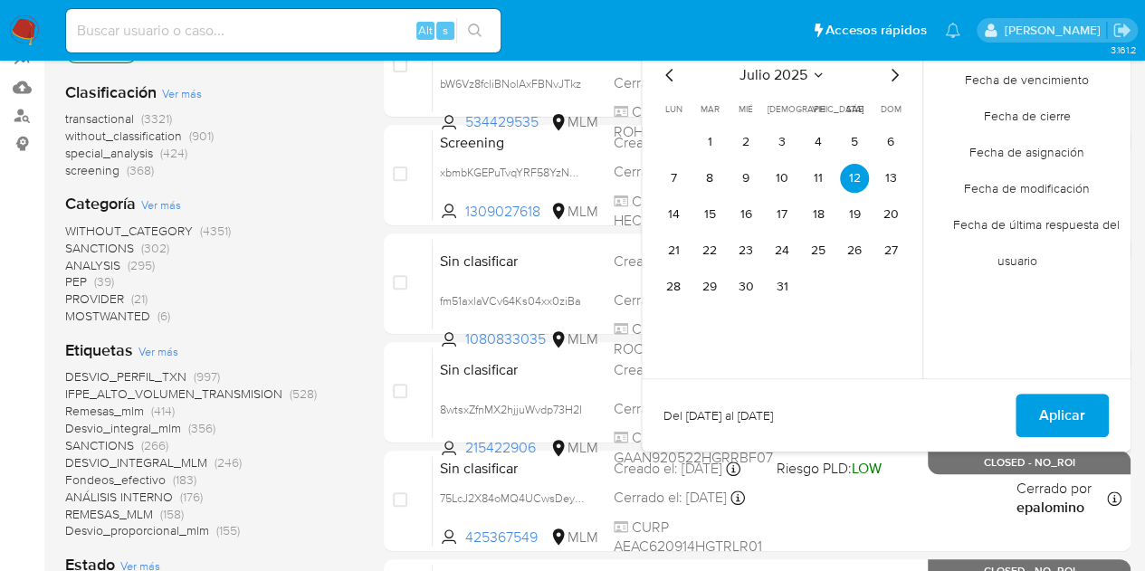
scroll to position [282, 0]
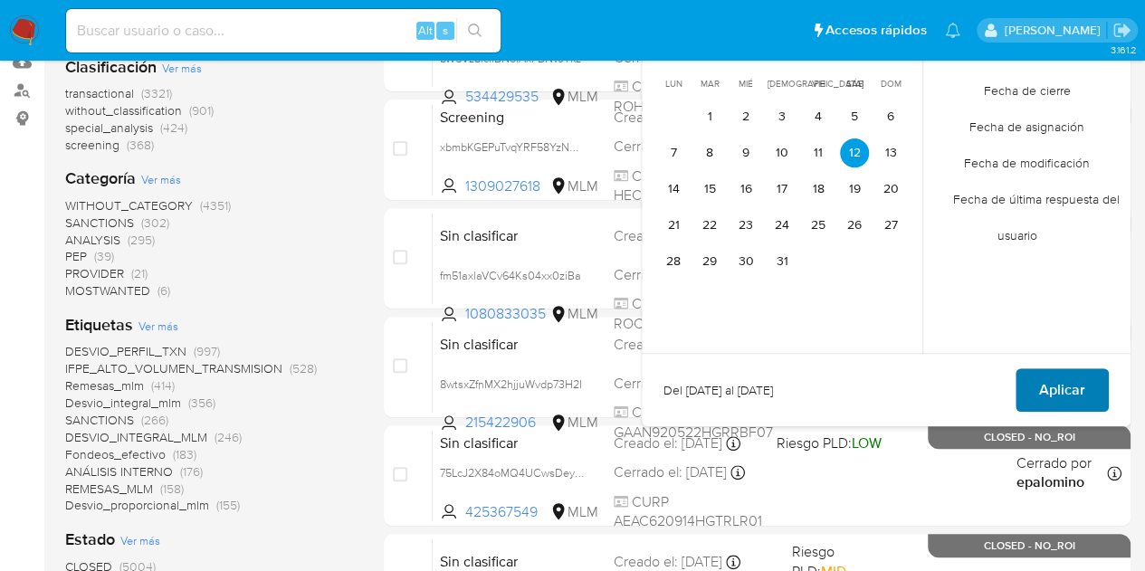
click at [1041, 390] on span "Aplicar" at bounding box center [1062, 390] width 46 height 40
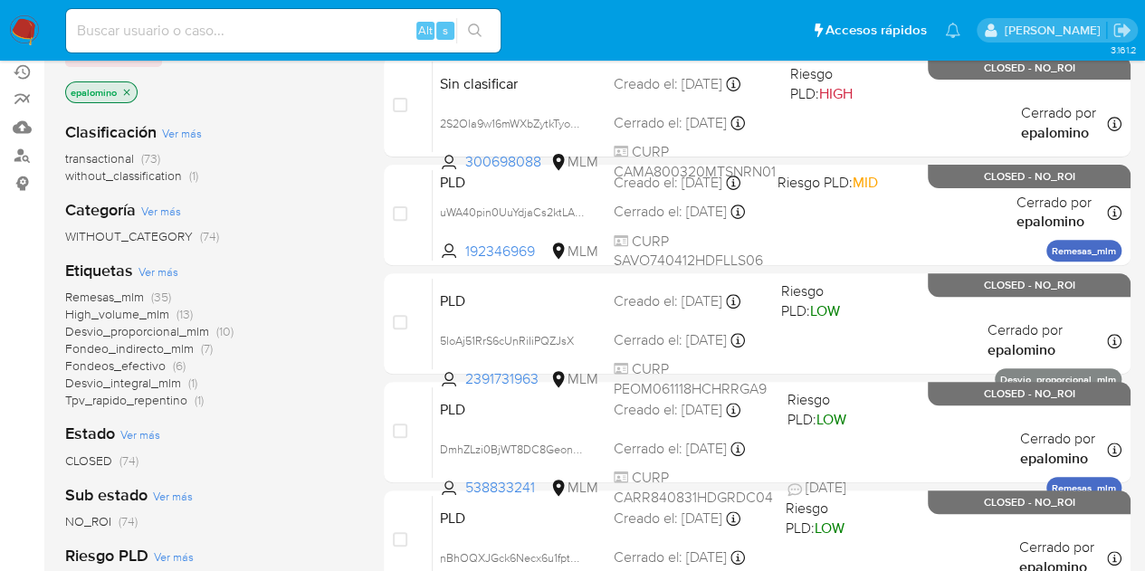
scroll to position [101, 0]
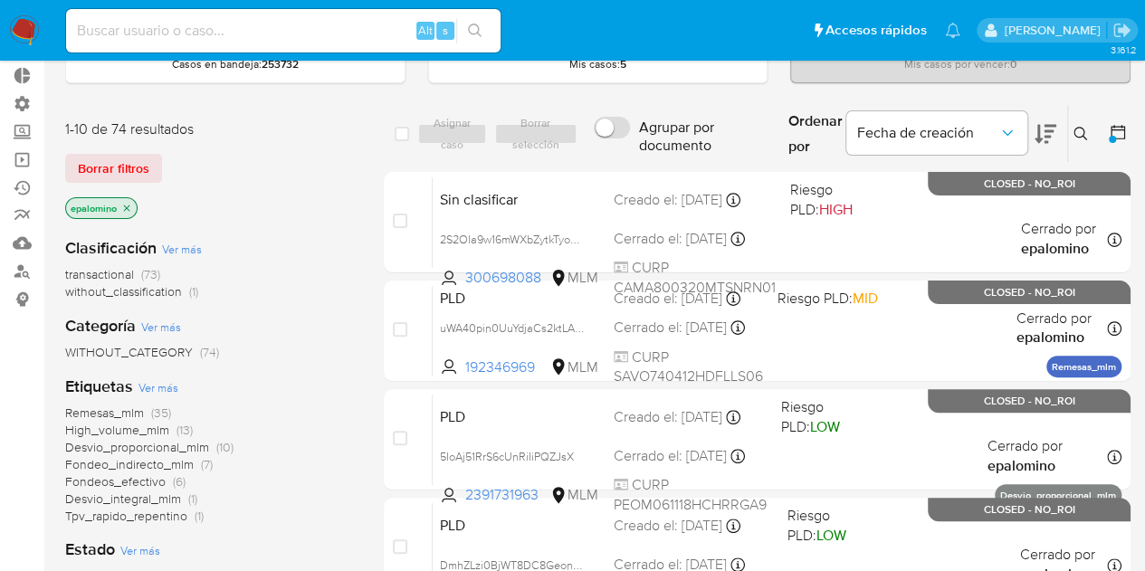
click at [132, 205] on icon "close-filter" at bounding box center [126, 208] width 11 height 11
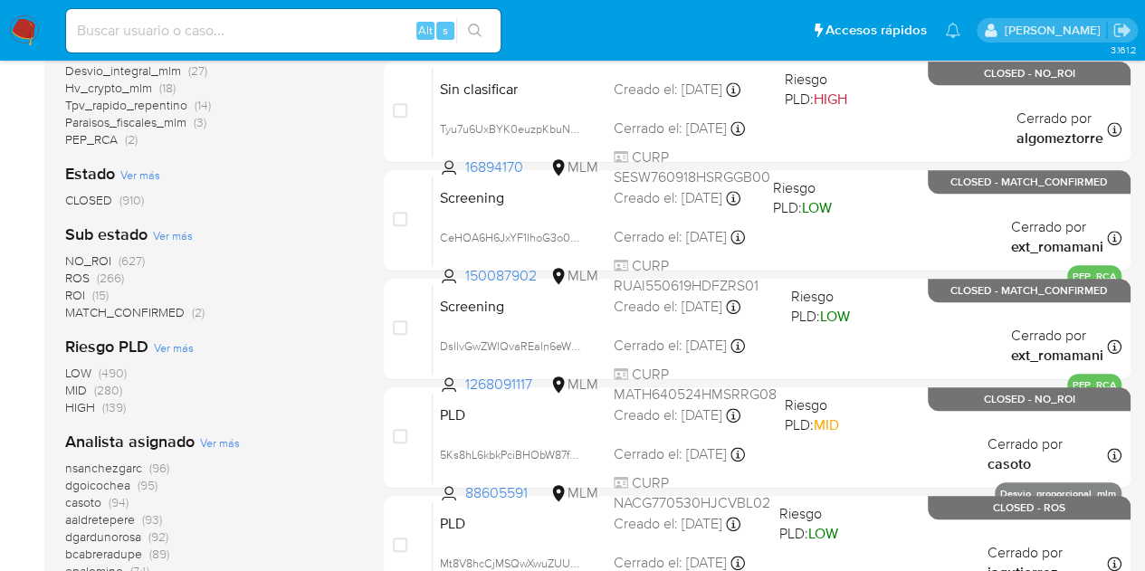
scroll to position [644, 0]
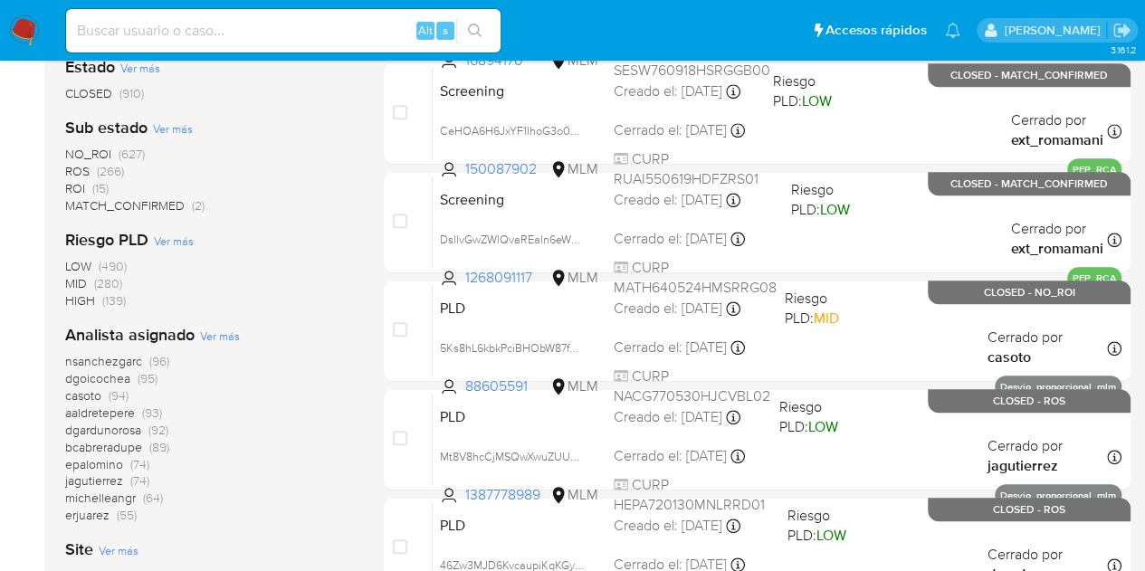
click at [101, 377] on span "dgoicochea" at bounding box center [97, 378] width 65 height 18
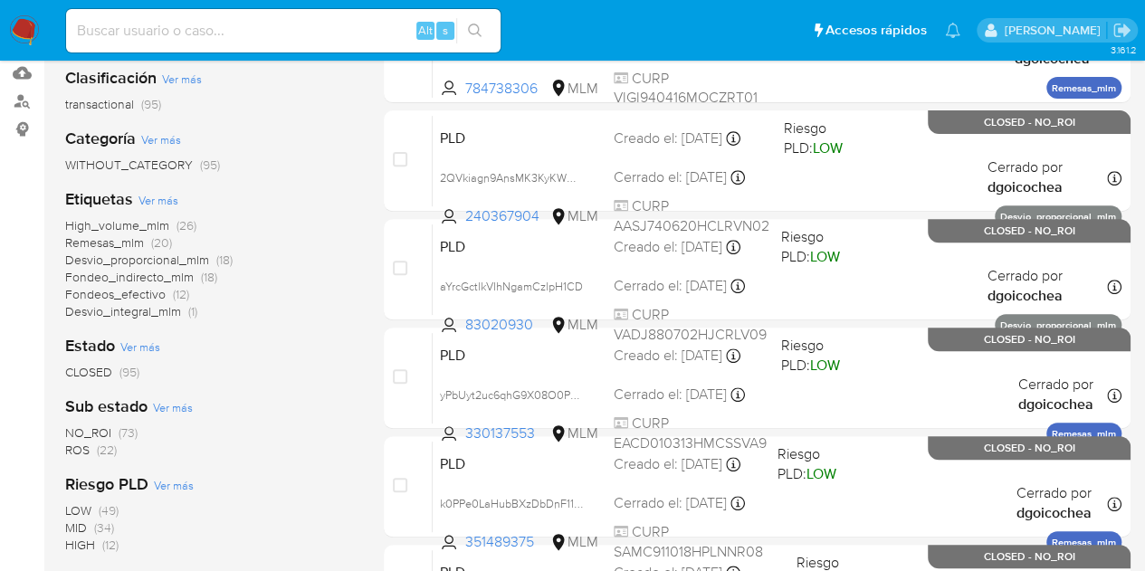
scroll to position [362, 0]
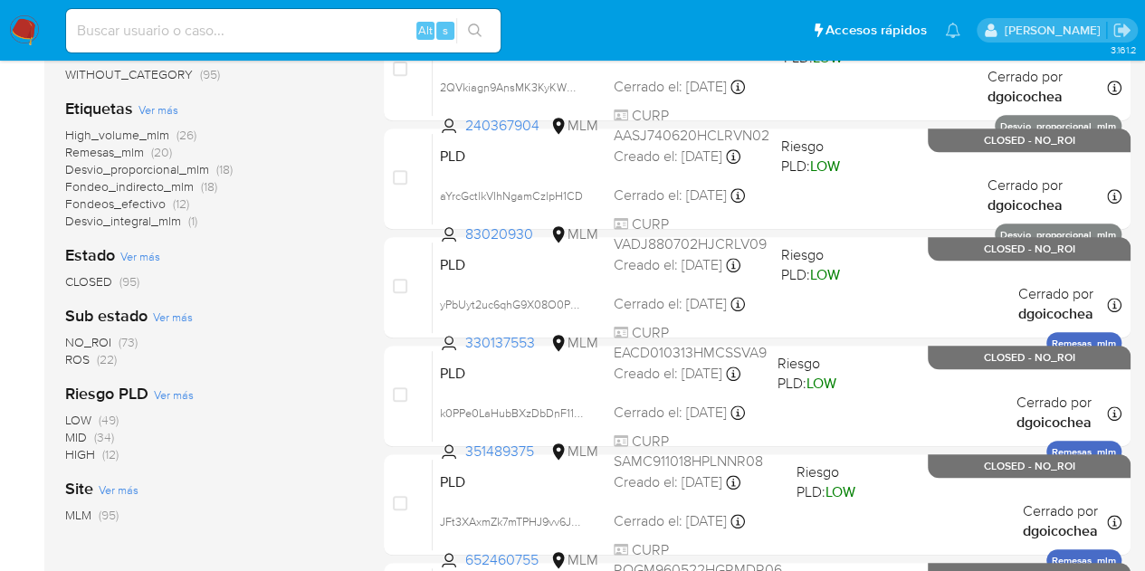
click at [112, 362] on span "(22)" at bounding box center [107, 359] width 20 height 18
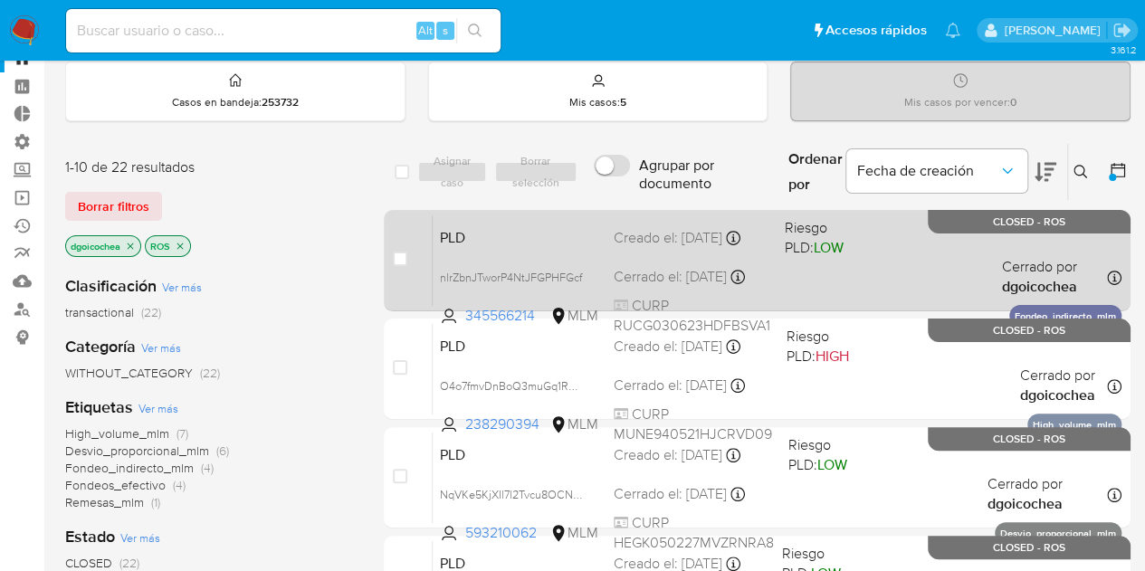
scroll to position [90, 0]
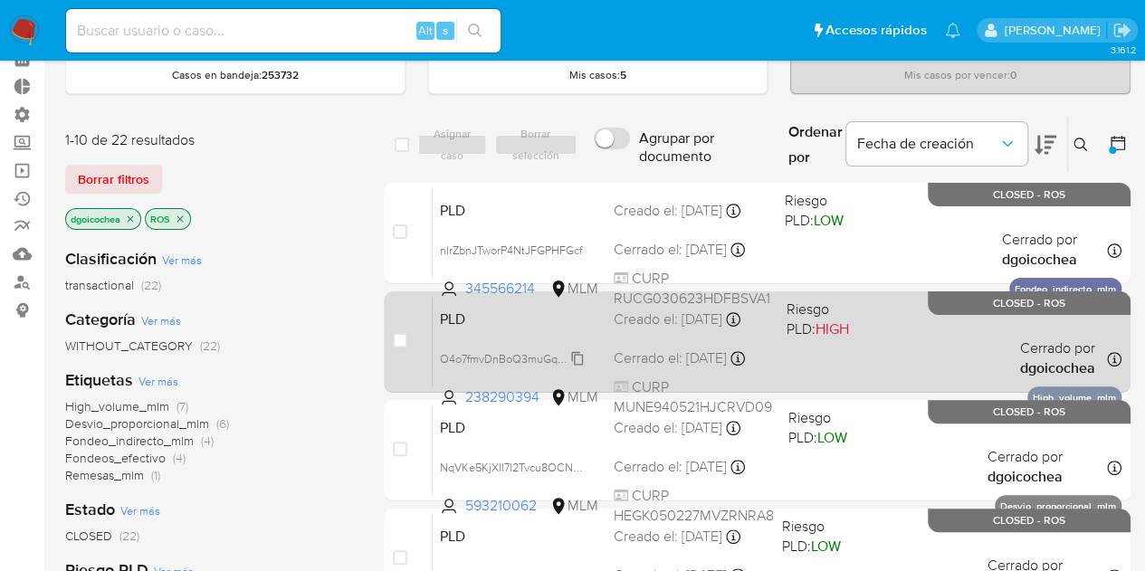
click at [581, 356] on span "O4o7fmvDnBoQ3muGq1RG6TE6" at bounding box center [521, 357] width 162 height 20
click at [577, 359] on span "O4o7fmvDnBoQ3muGq1RG6TE6" at bounding box center [521, 357] width 162 height 20
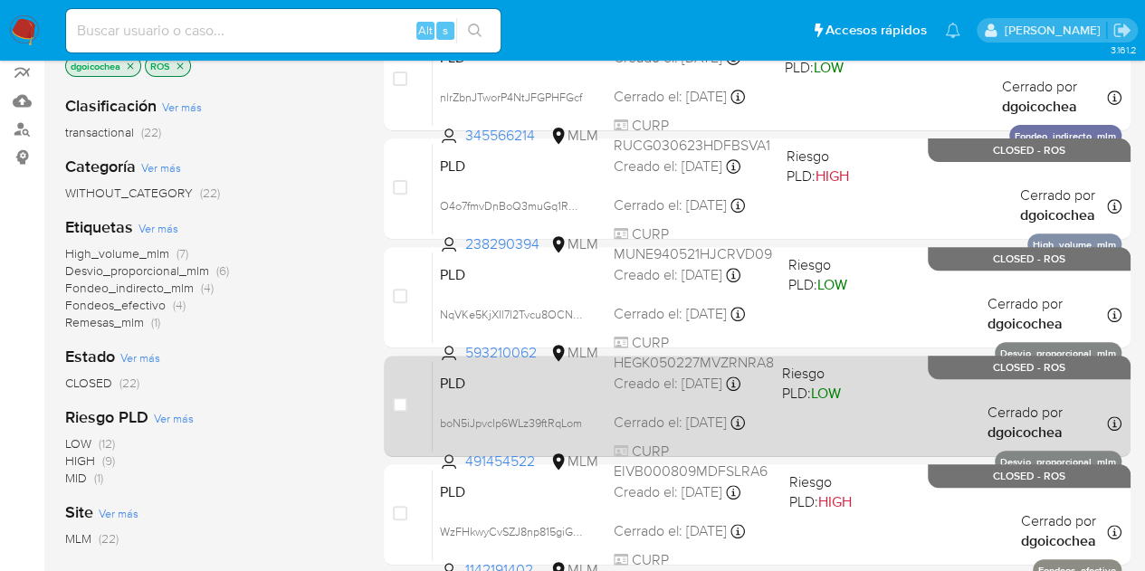
scroll to position [271, 0]
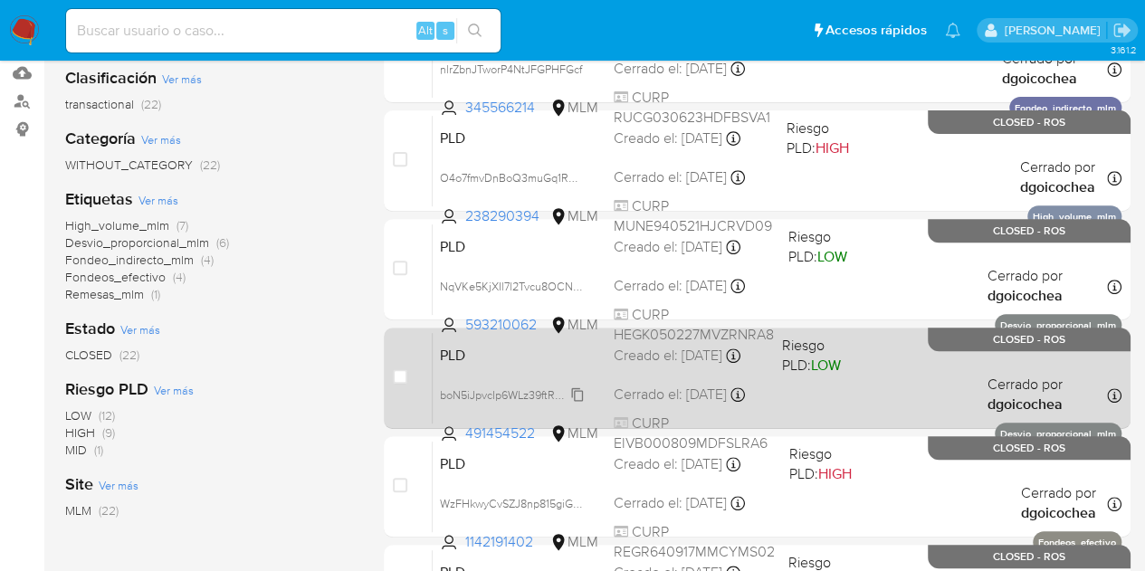
click at [581, 393] on span "boN5iJpvcIp6WLz39ftRqLom" at bounding box center [511, 394] width 142 height 20
click at [516, 359] on span "PLD" at bounding box center [519, 354] width 159 height 24
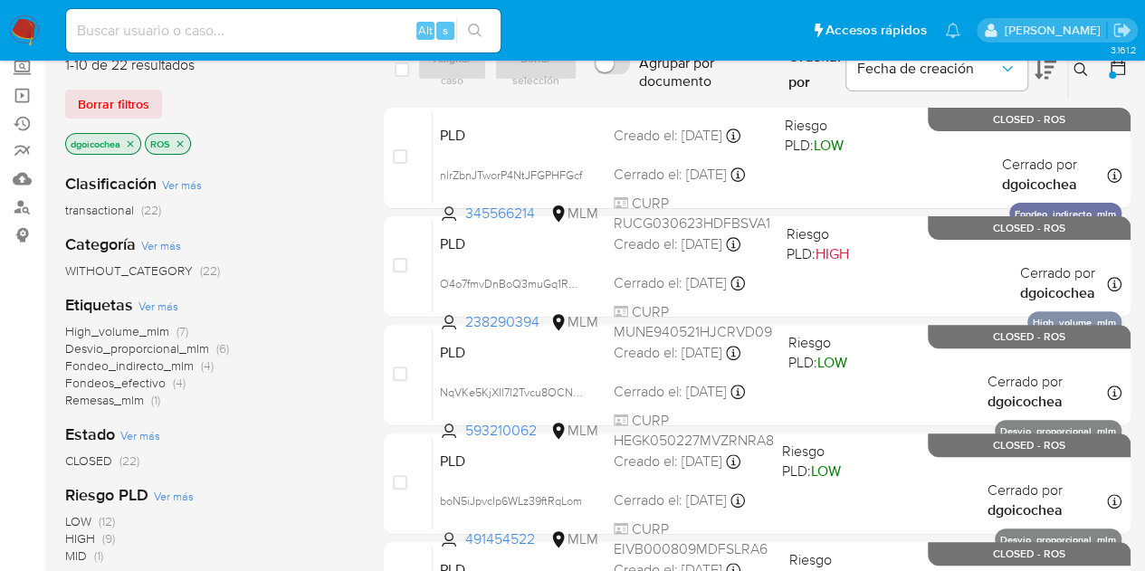
scroll to position [0, 0]
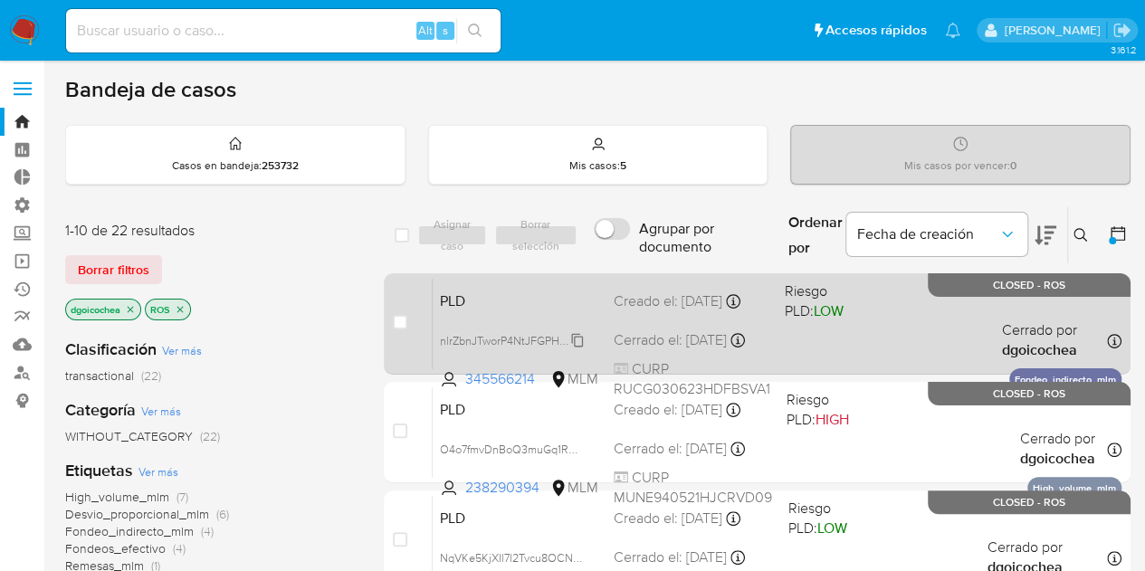
click at [581, 337] on span "nlrZbnJTworP4NtJFGPHFGcf" at bounding box center [511, 339] width 142 height 20
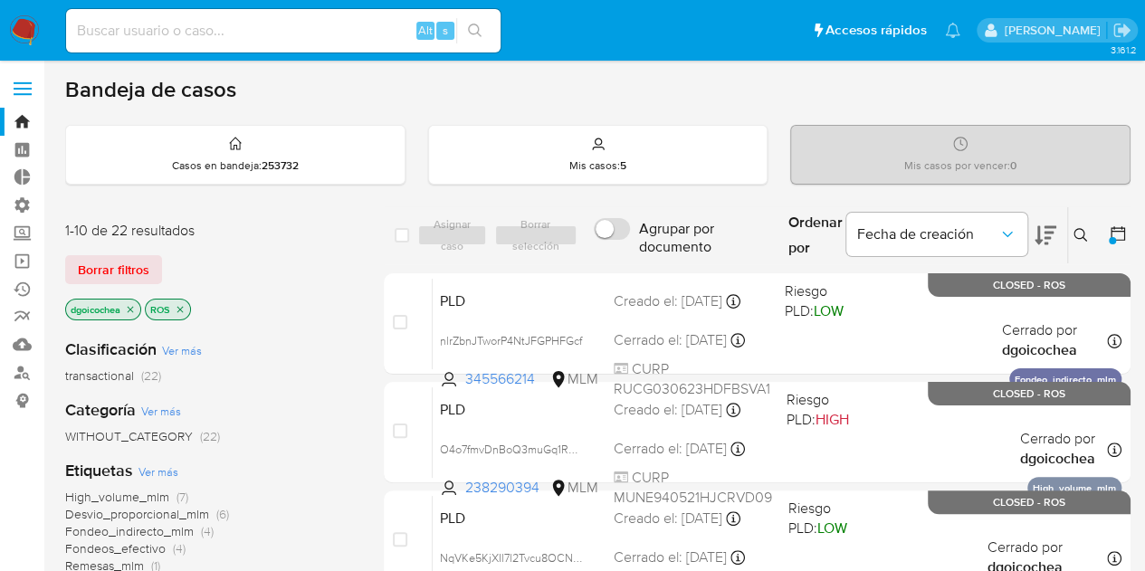
click at [182, 307] on icon "close-filter" at bounding box center [180, 309] width 6 height 6
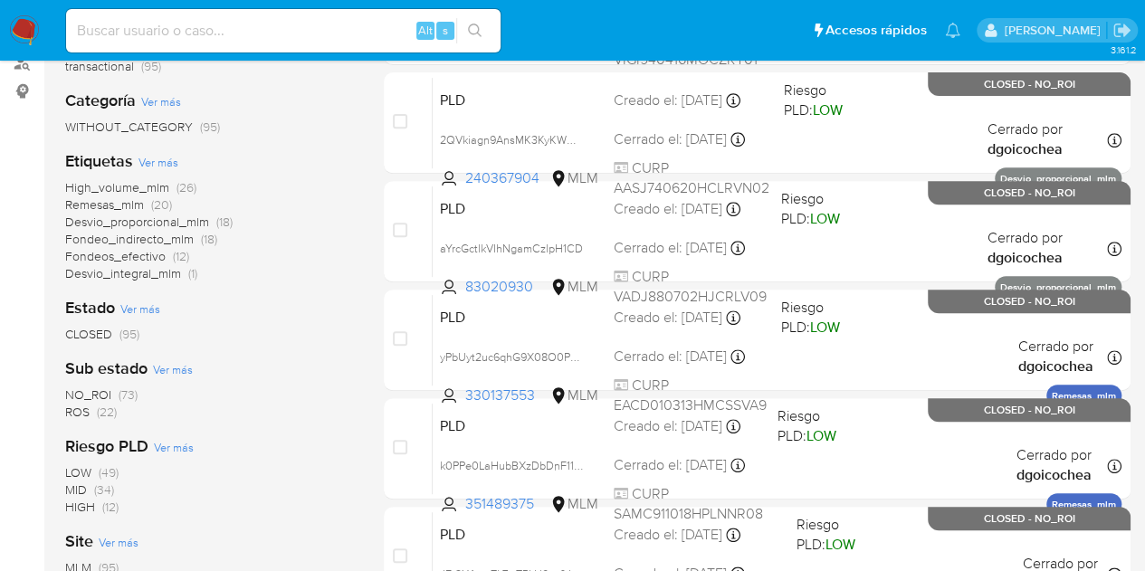
scroll to position [362, 0]
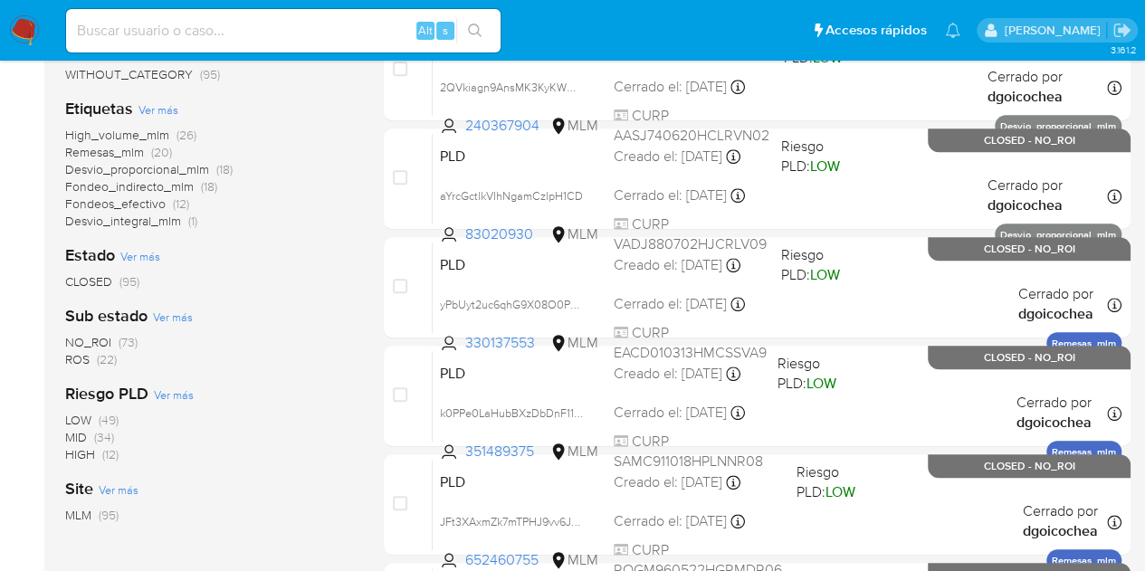
click at [98, 343] on span "NO_ROI" at bounding box center [88, 342] width 46 height 18
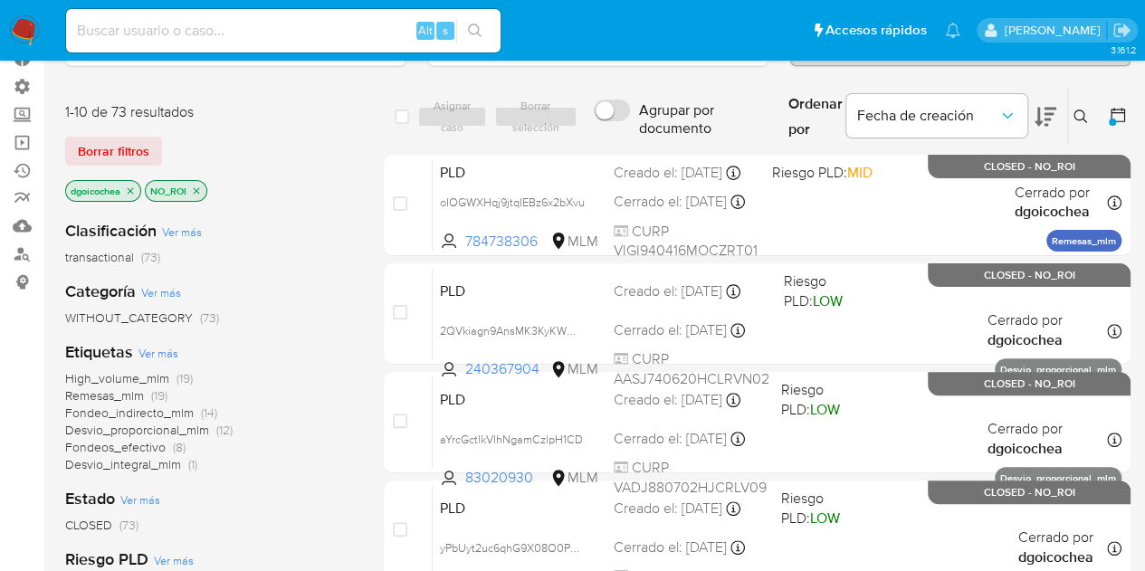
scroll to position [90, 0]
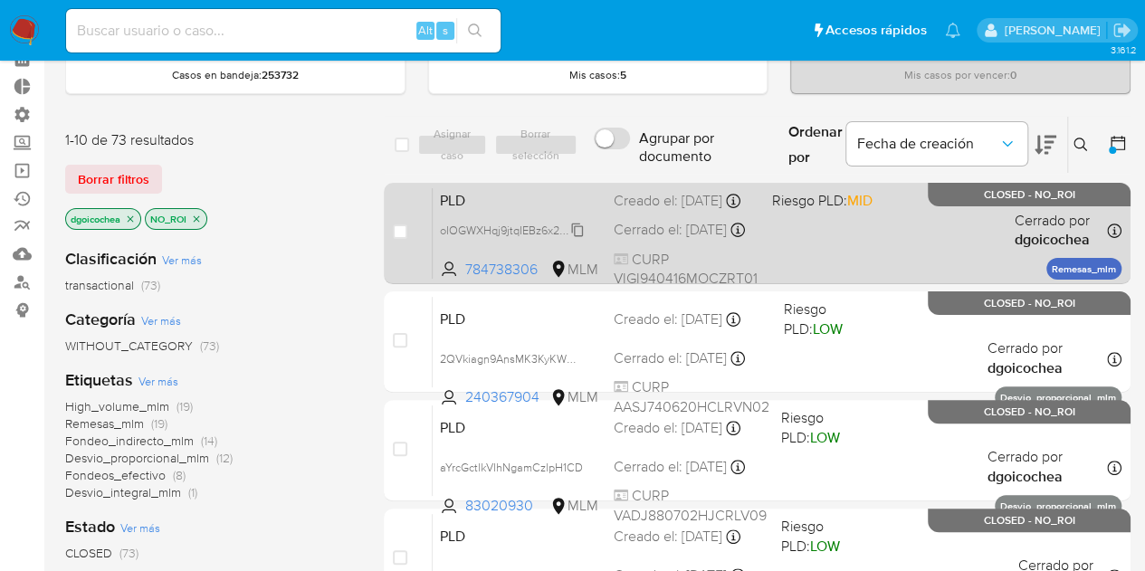
click at [527, 239] on span "oIOGWXHqj9jtqIEBz6x2bXvu" at bounding box center [512, 229] width 145 height 20
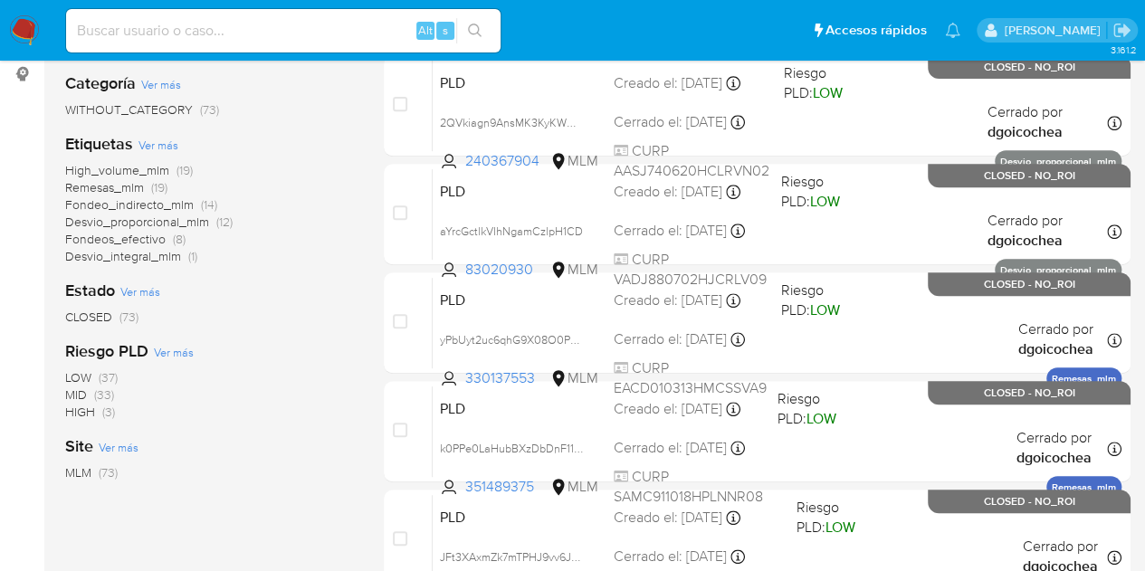
scroll to position [271, 0]
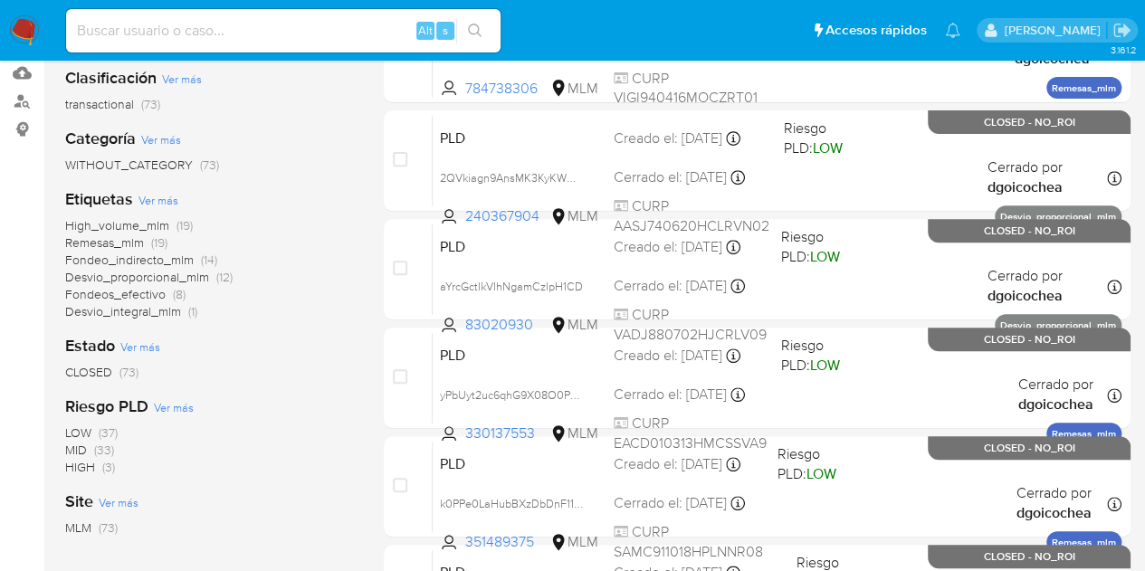
click at [137, 295] on span "Fondeos_efectivo" at bounding box center [115, 294] width 100 height 18
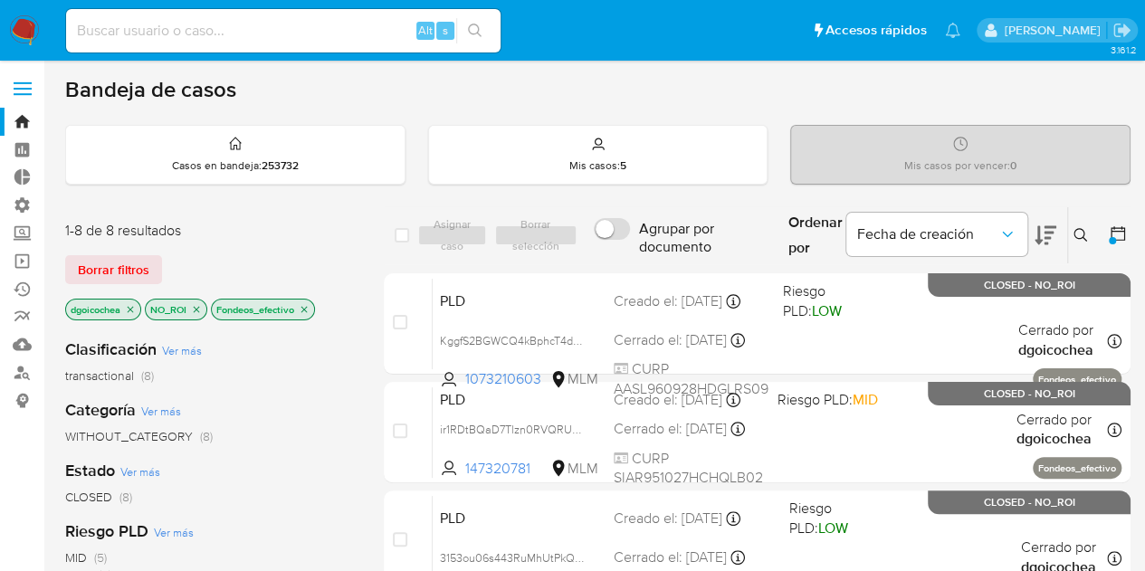
click at [309, 306] on icon "close-filter" at bounding box center [304, 309] width 11 height 11
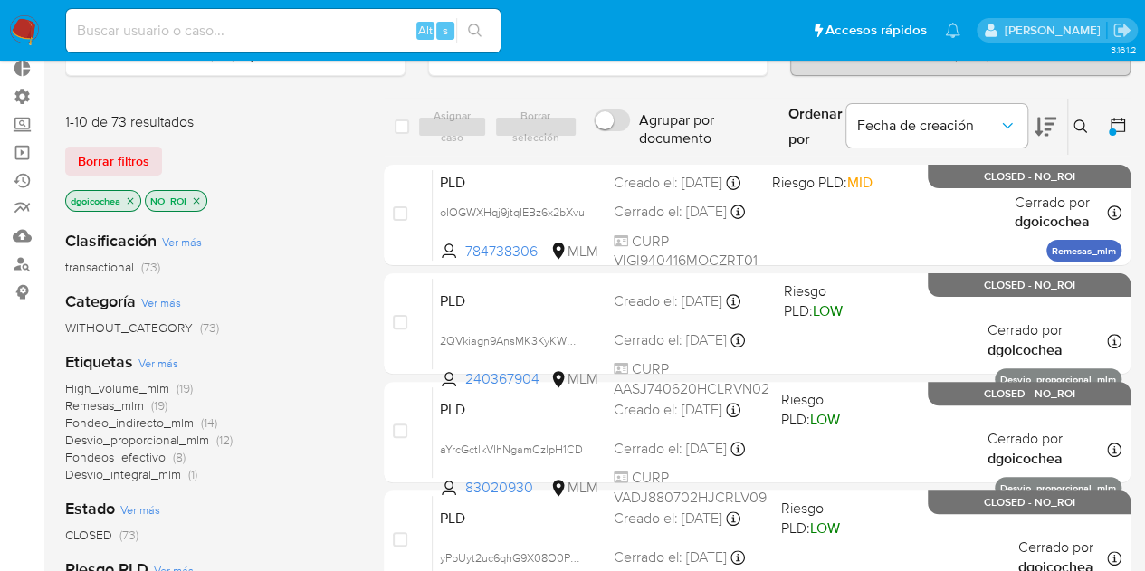
scroll to position [271, 0]
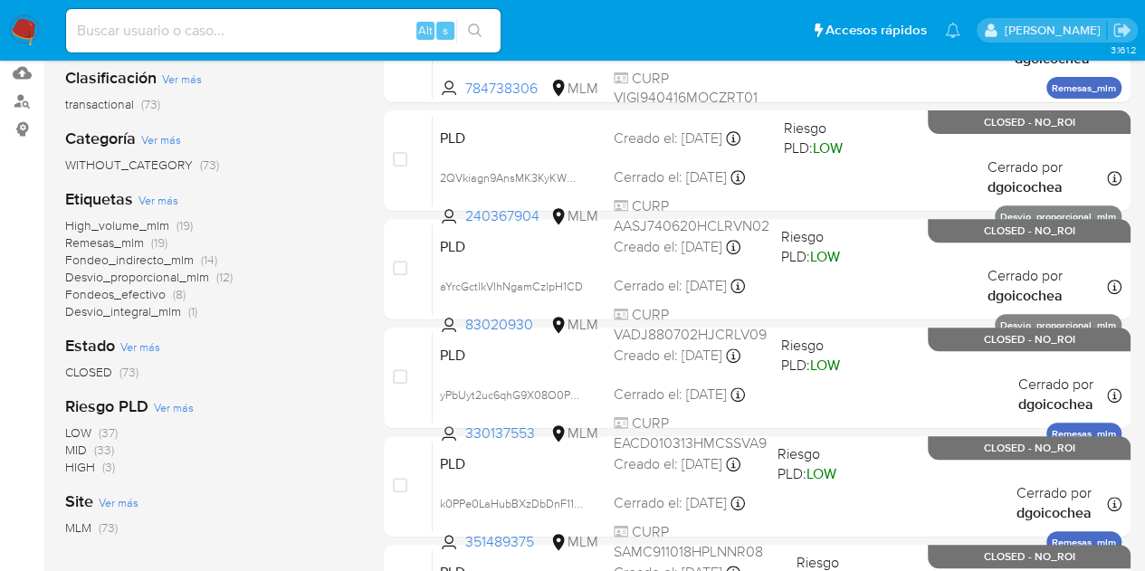
click at [141, 314] on span "Desvio_integral_mlm" at bounding box center [123, 311] width 116 height 18
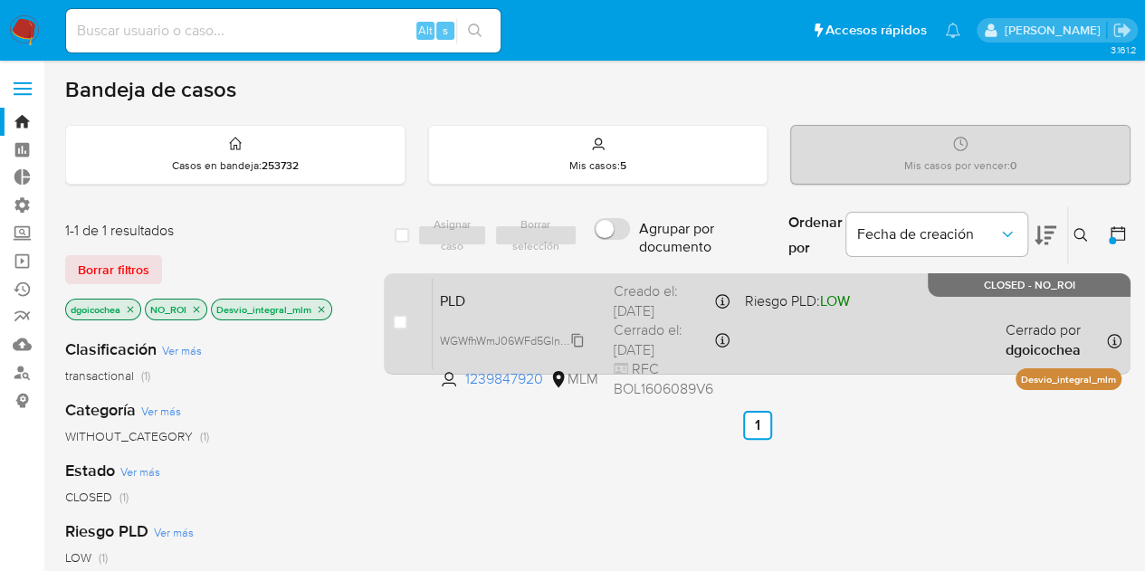
click at [483, 337] on span "WGWfhWmJ06WFd5Glnqztpg3u" at bounding box center [520, 339] width 161 height 20
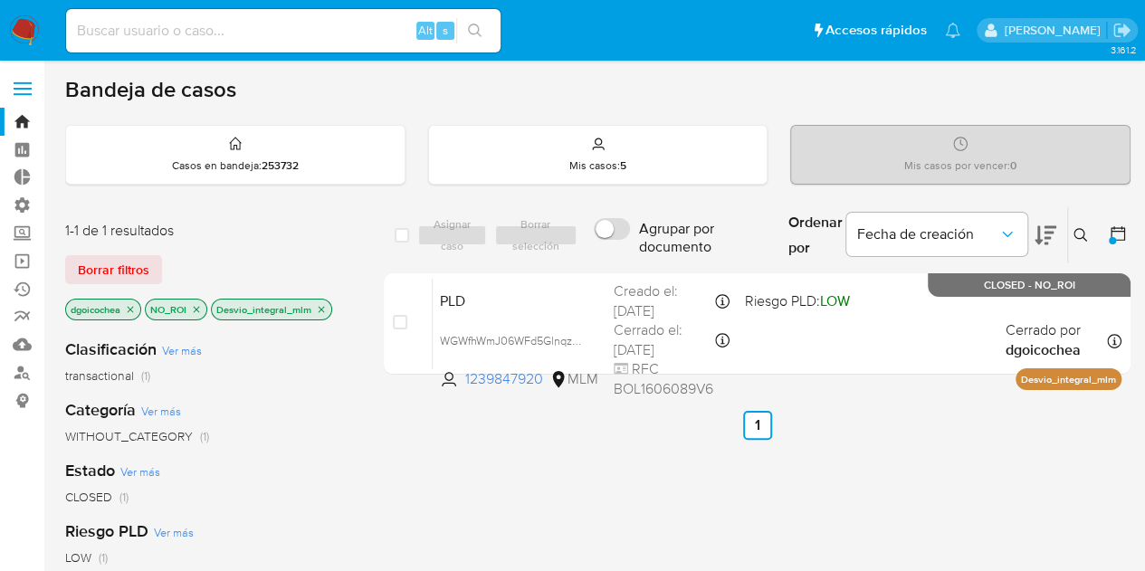
click at [131, 307] on icon "close-filter" at bounding box center [131, 309] width 6 height 6
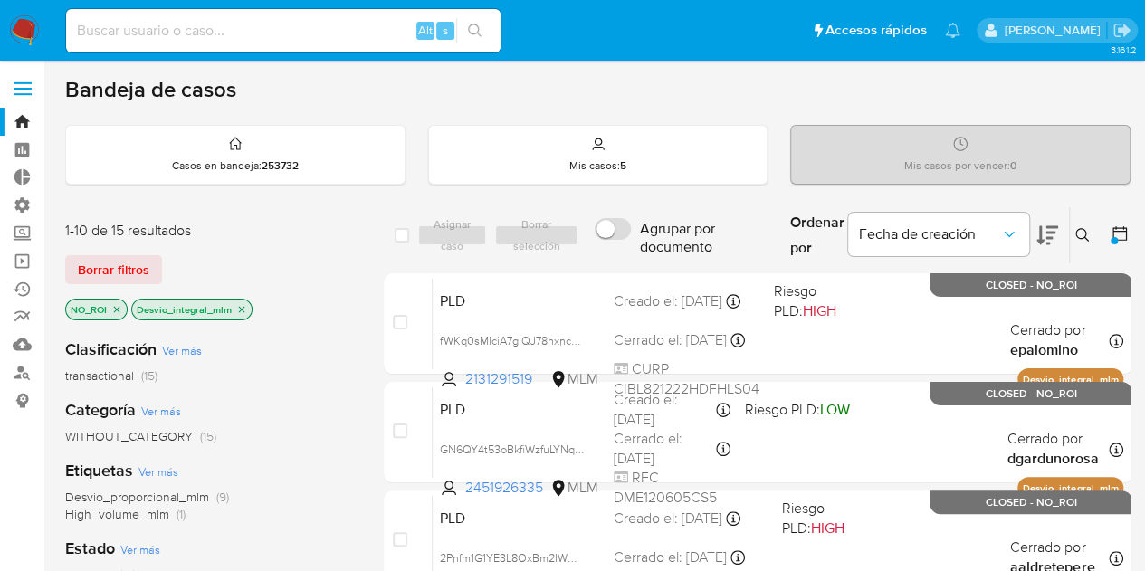
click at [239, 306] on icon "close-filter" at bounding box center [242, 309] width 6 height 6
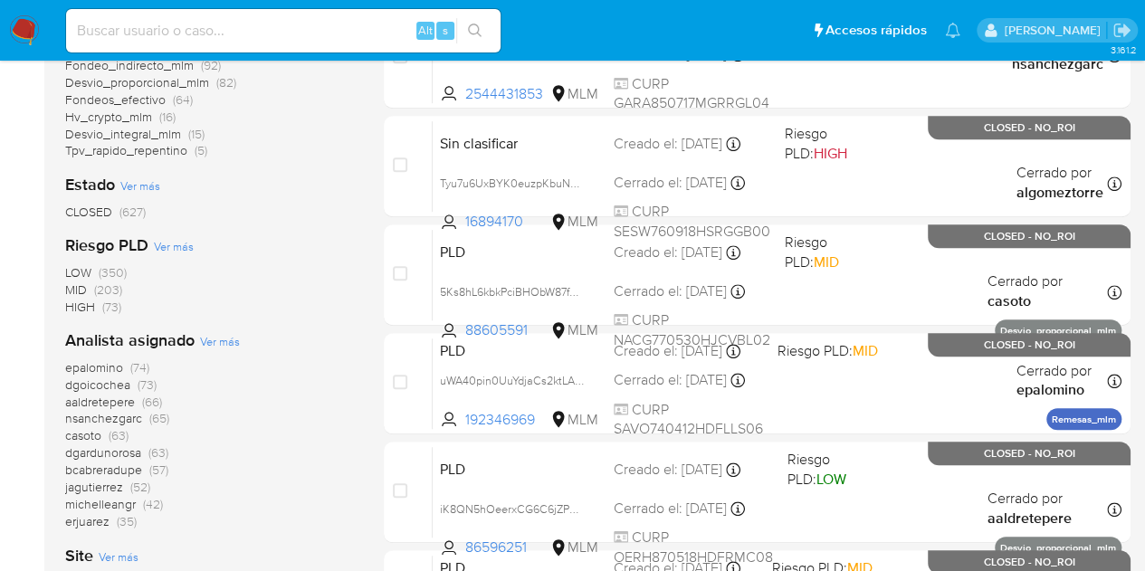
scroll to position [543, 0]
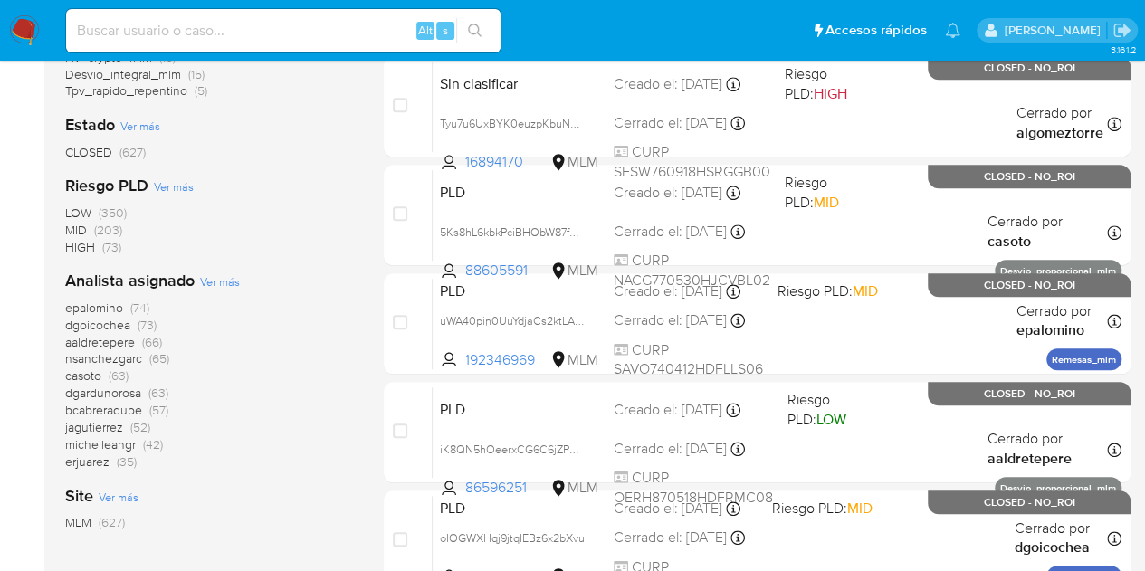
click at [112, 395] on span "dgardunorosa" at bounding box center [103, 393] width 76 height 18
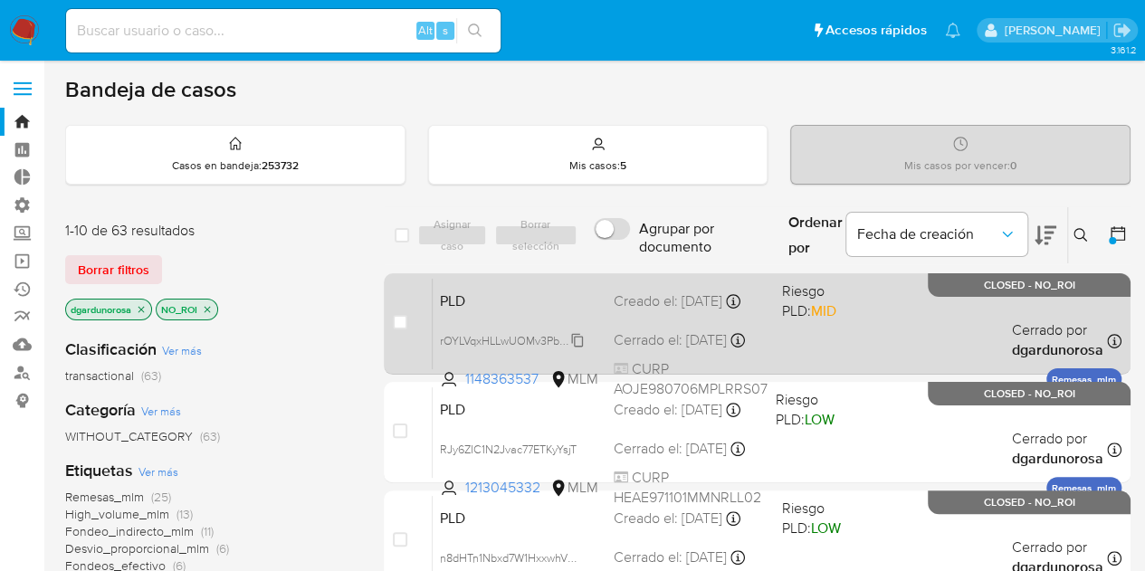
click at [581, 337] on span "rOYLVqxHLLwUOMv3Pbc80tUk" at bounding box center [518, 339] width 156 height 20
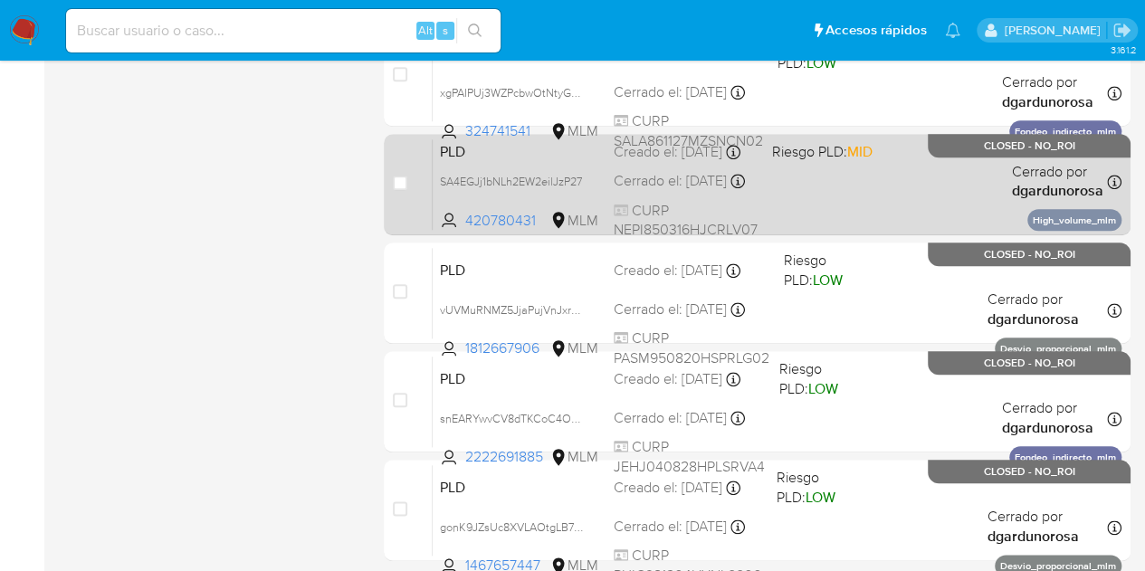
scroll to position [905, 0]
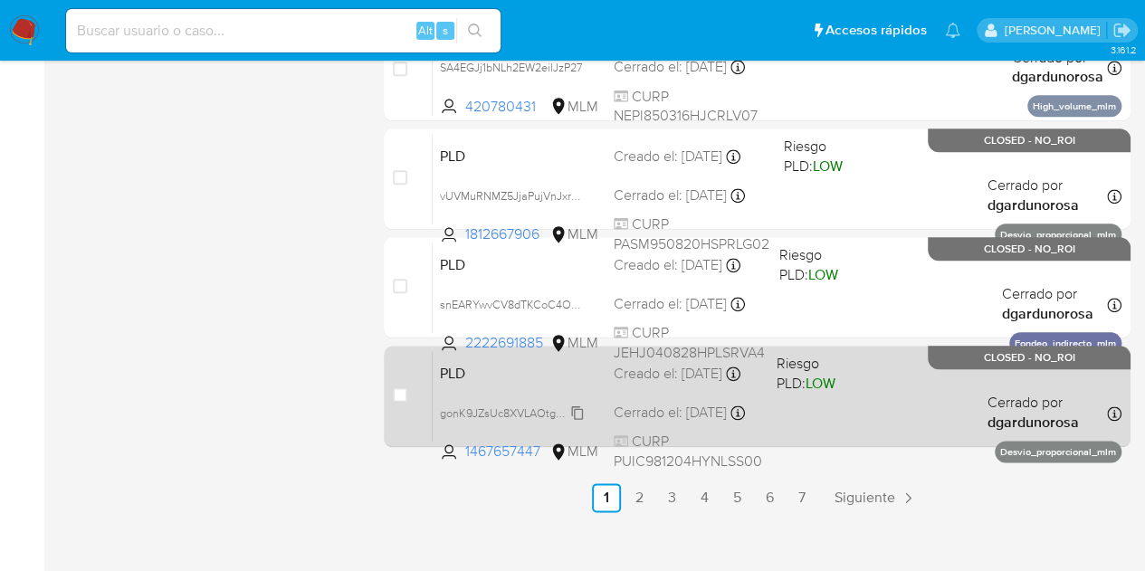
click at [577, 412] on span "gonK9JZsUc8XVLAOtgLB7epU" at bounding box center [517, 412] width 155 height 20
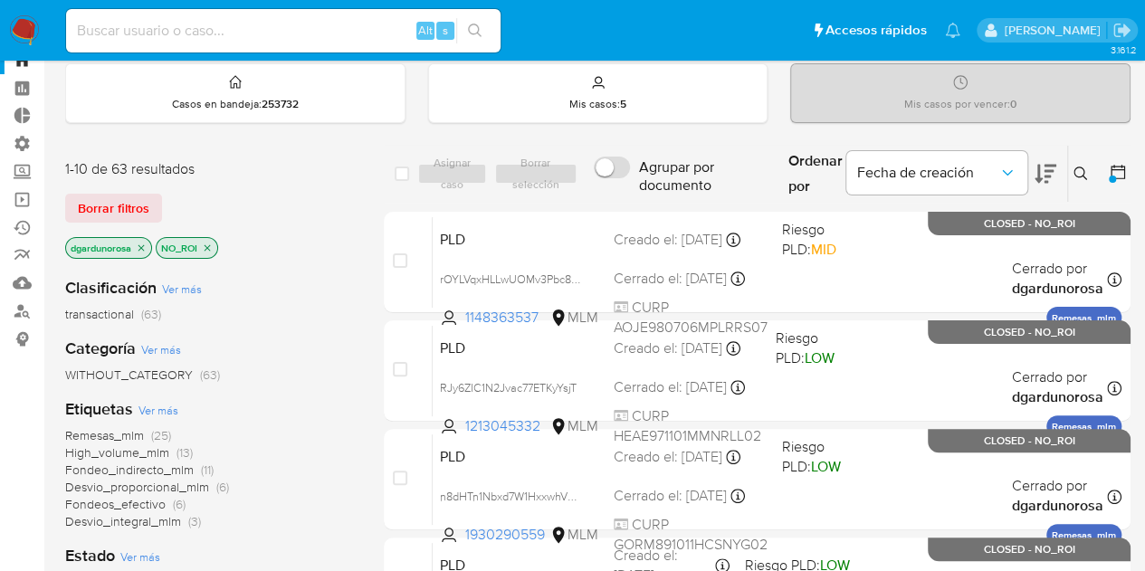
scroll to position [90, 0]
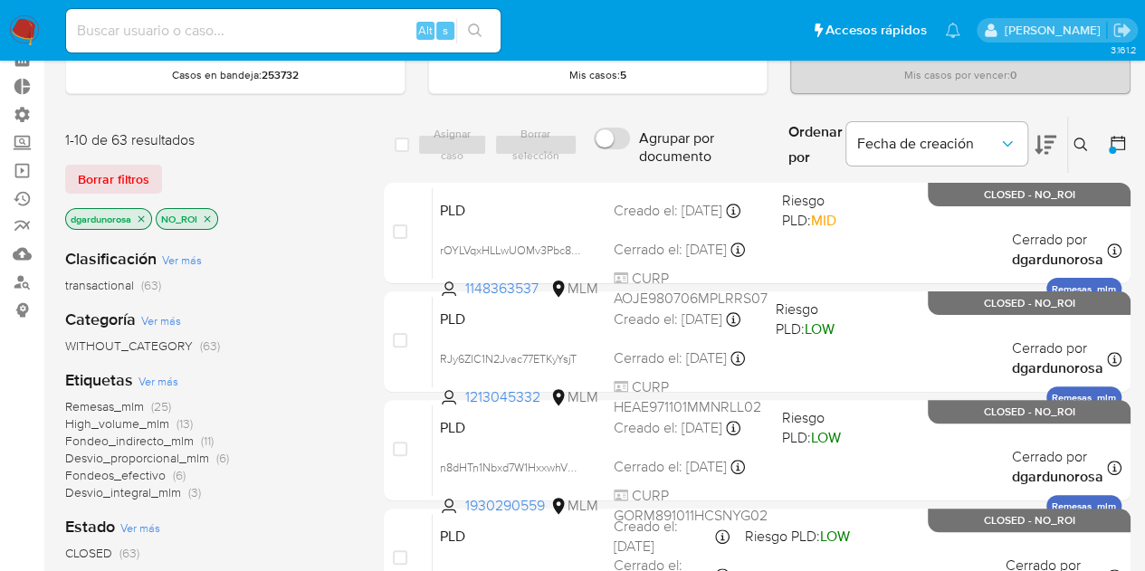
click at [208, 214] on icon "close-filter" at bounding box center [207, 219] width 11 height 11
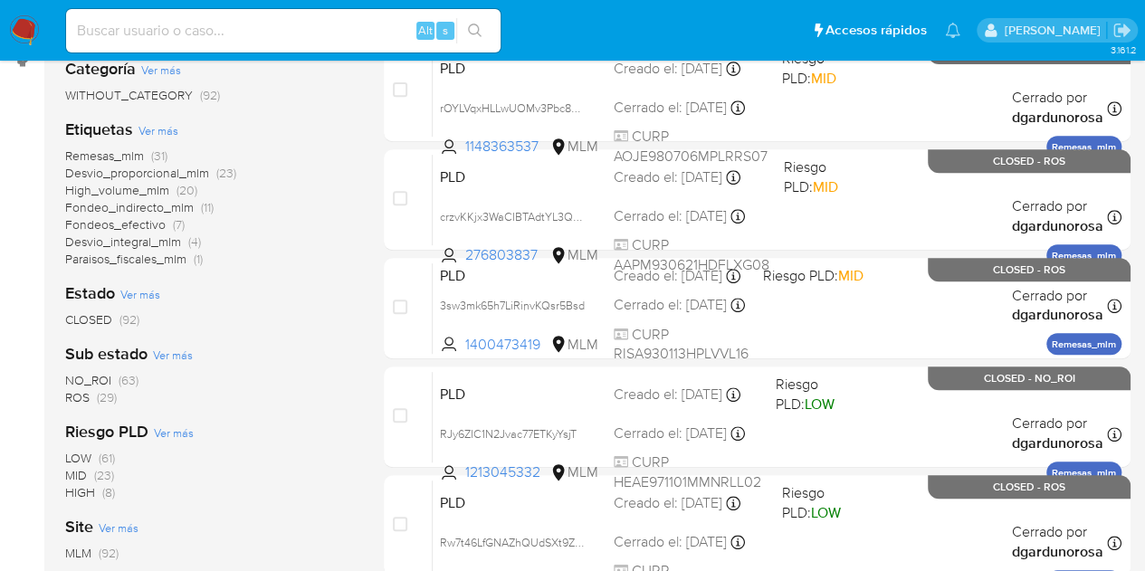
scroll to position [452, 0]
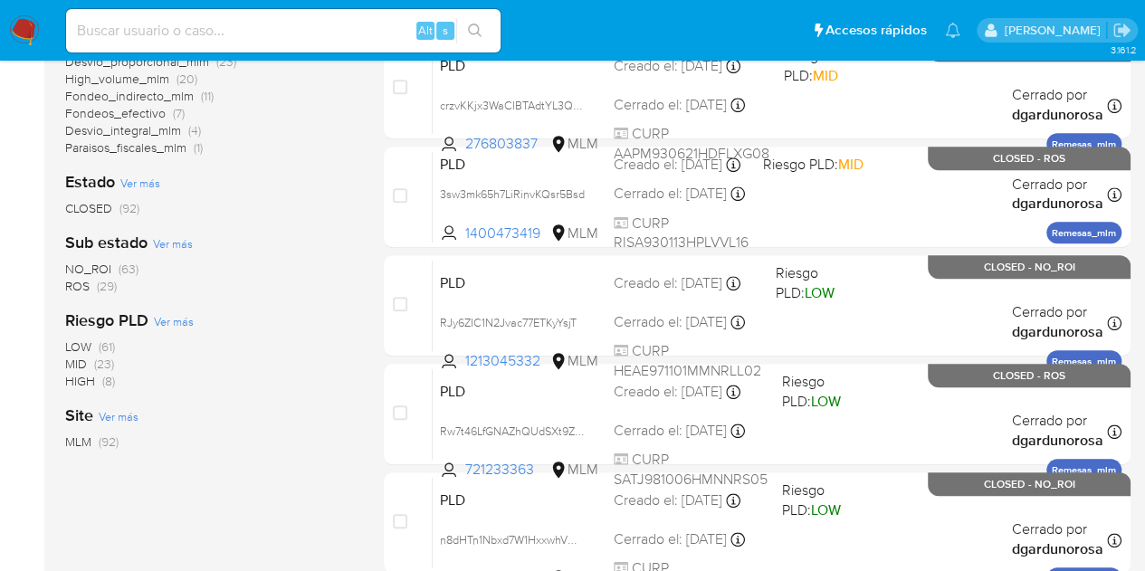
click at [86, 287] on span "ROS" at bounding box center [77, 286] width 24 height 18
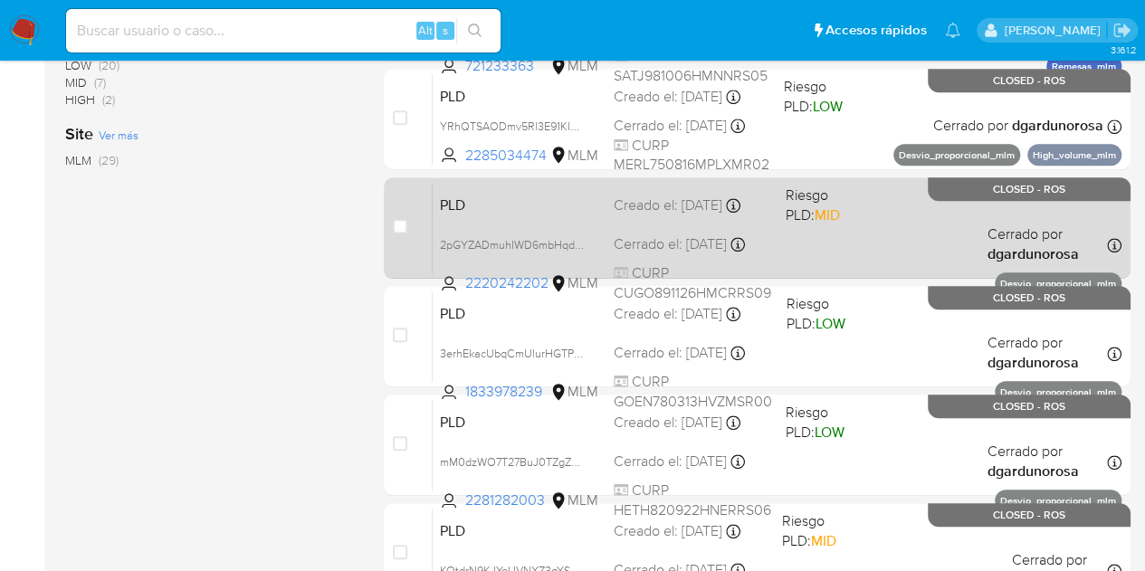
scroll to position [921, 0]
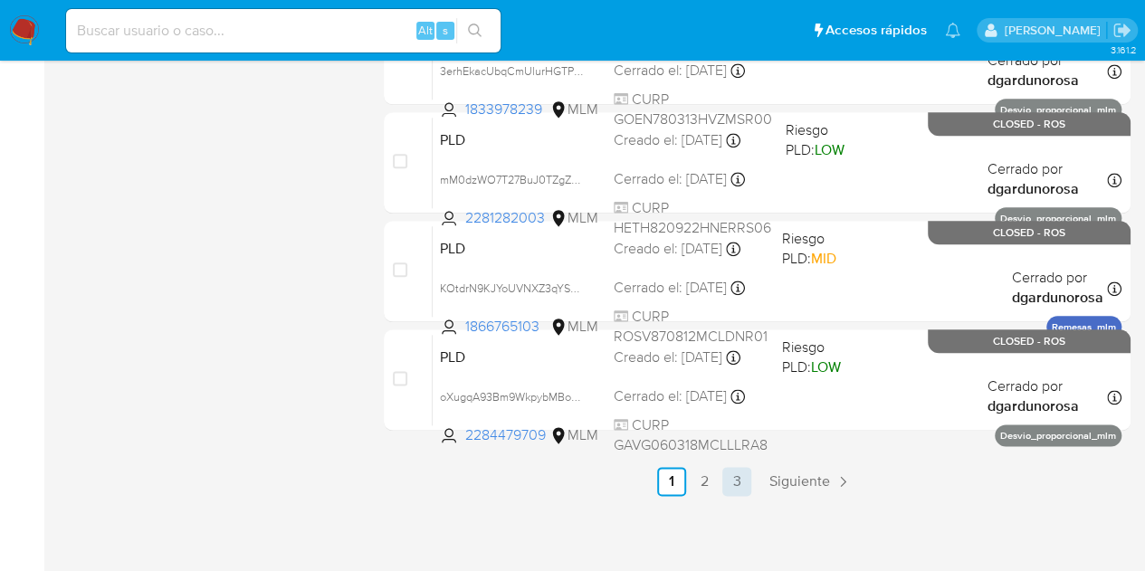
click at [735, 480] on link "3" at bounding box center [736, 481] width 29 height 29
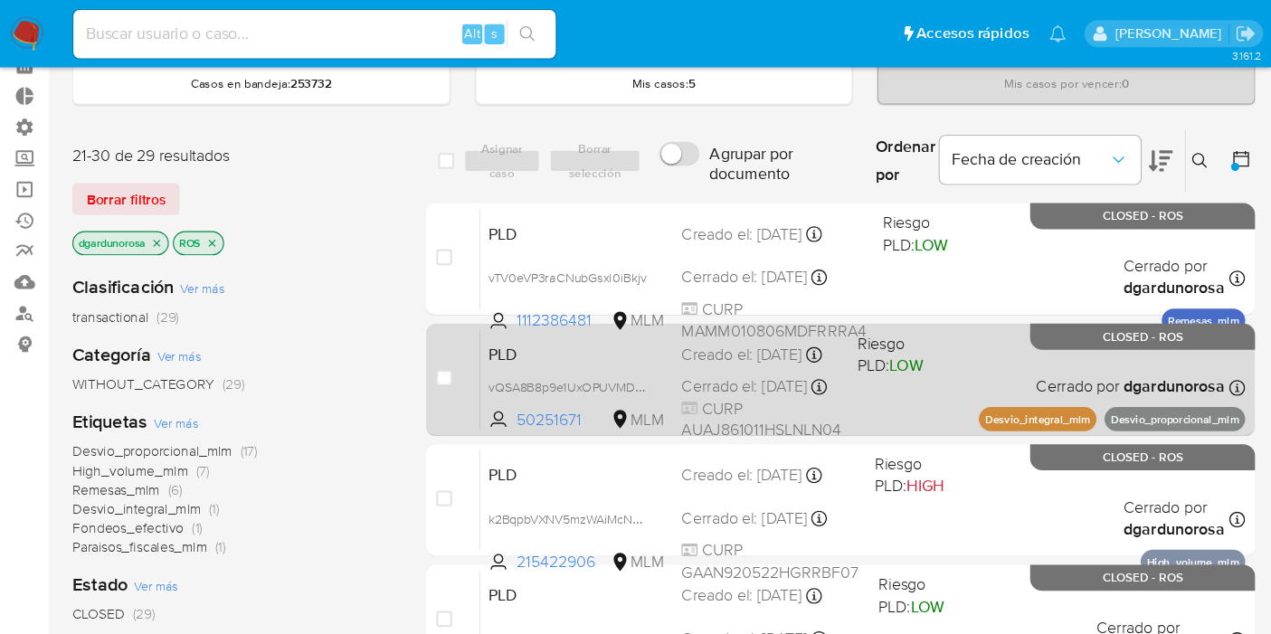
scroll to position [90, 0]
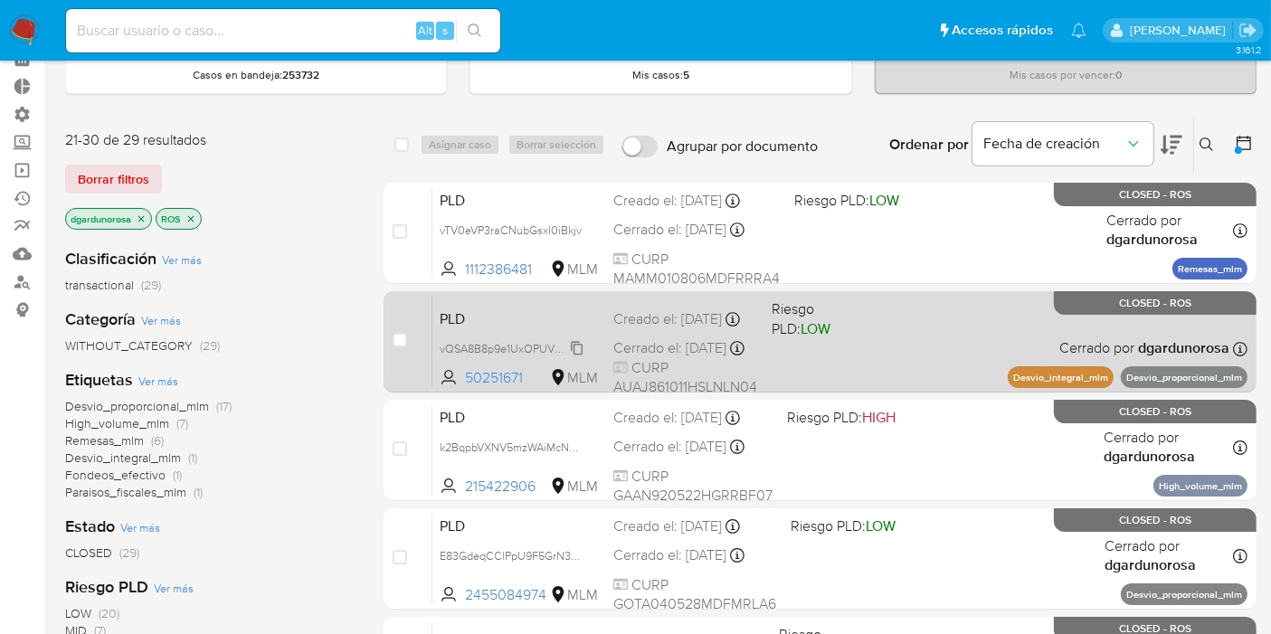
click at [581, 357] on span "vQSA8B8p9e1UxOPUVMDm5oj7" at bounding box center [521, 347] width 162 height 20
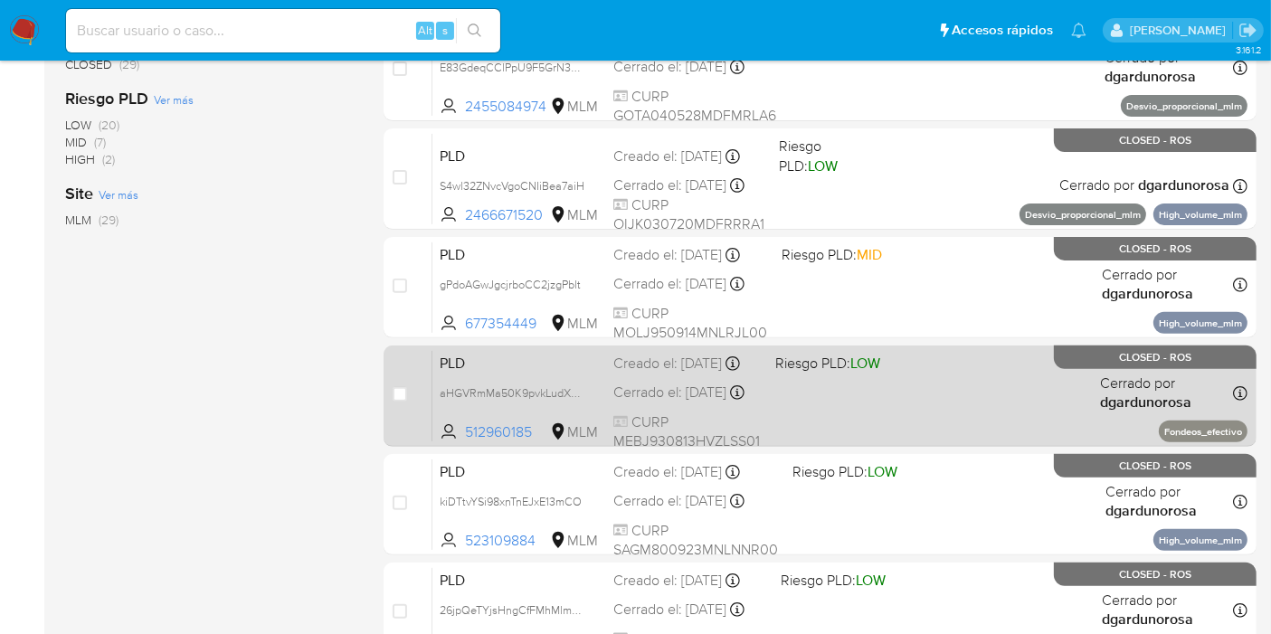
scroll to position [593, 0]
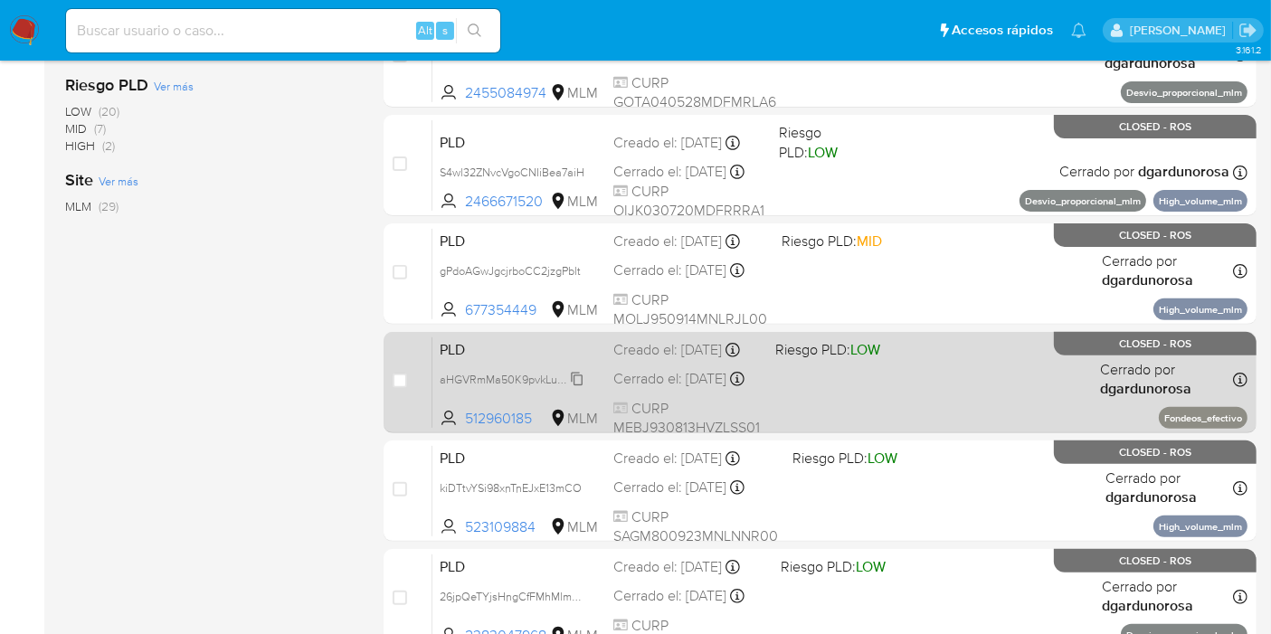
click at [581, 388] on span "aHGVRmMa50K9pvkLudX338iF" at bounding box center [519, 378] width 159 height 20
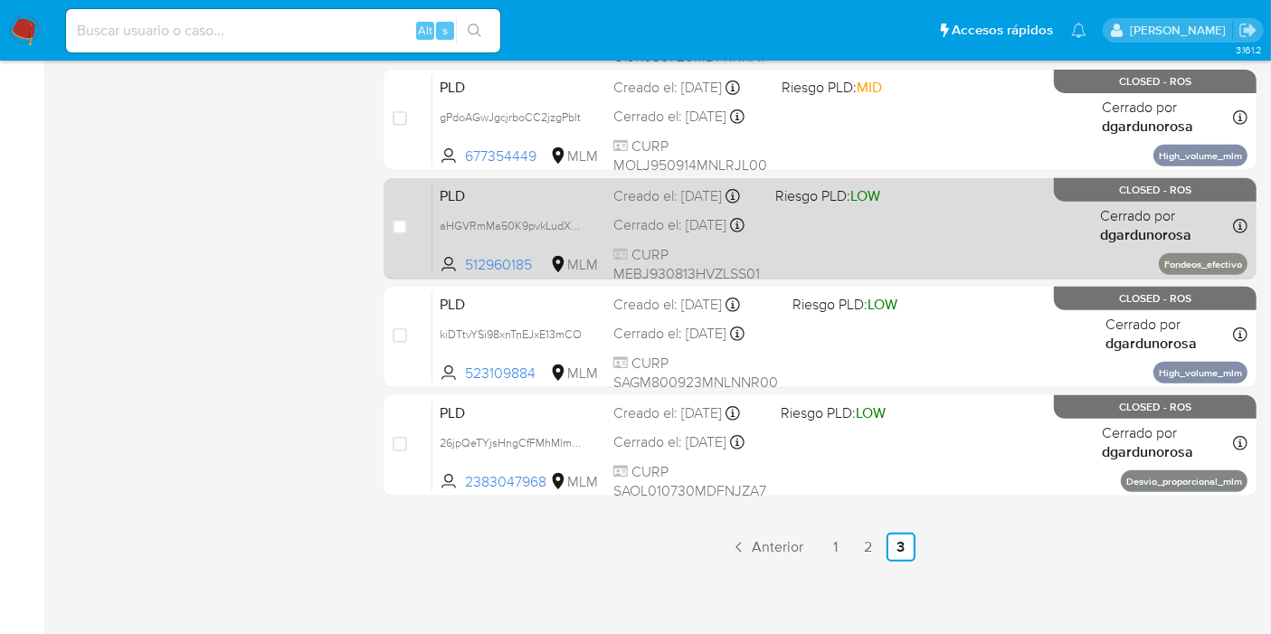
scroll to position [748, 0]
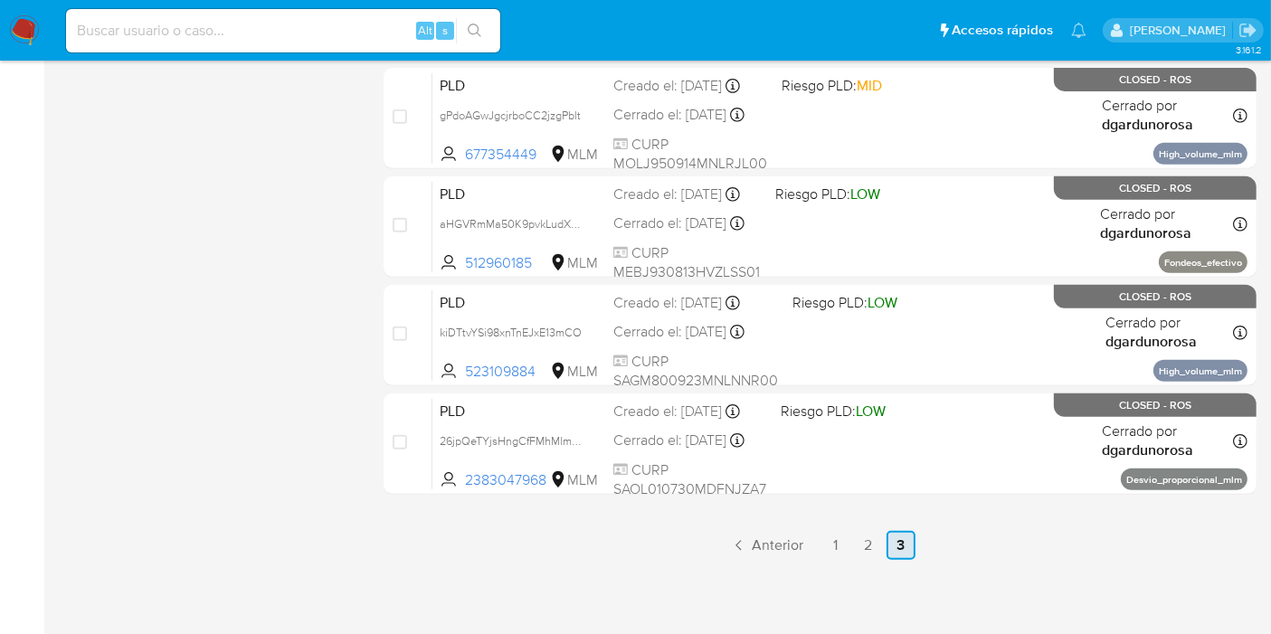
click at [905, 533] on link "3" at bounding box center [901, 545] width 29 height 29
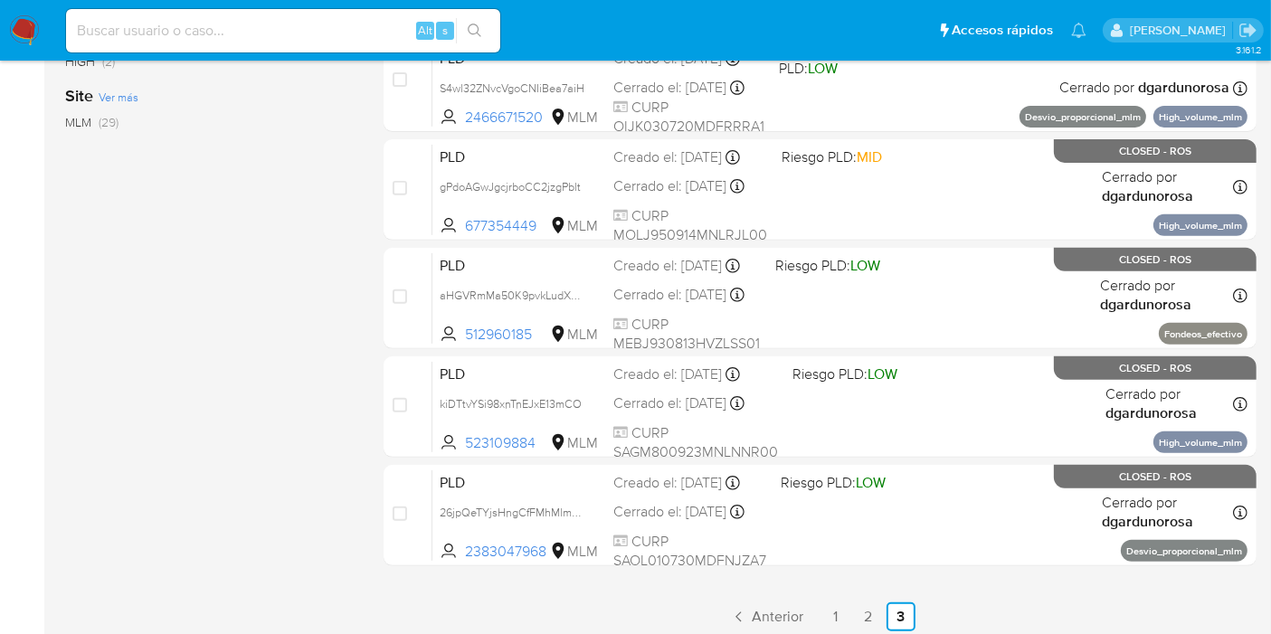
scroll to position [703, 0]
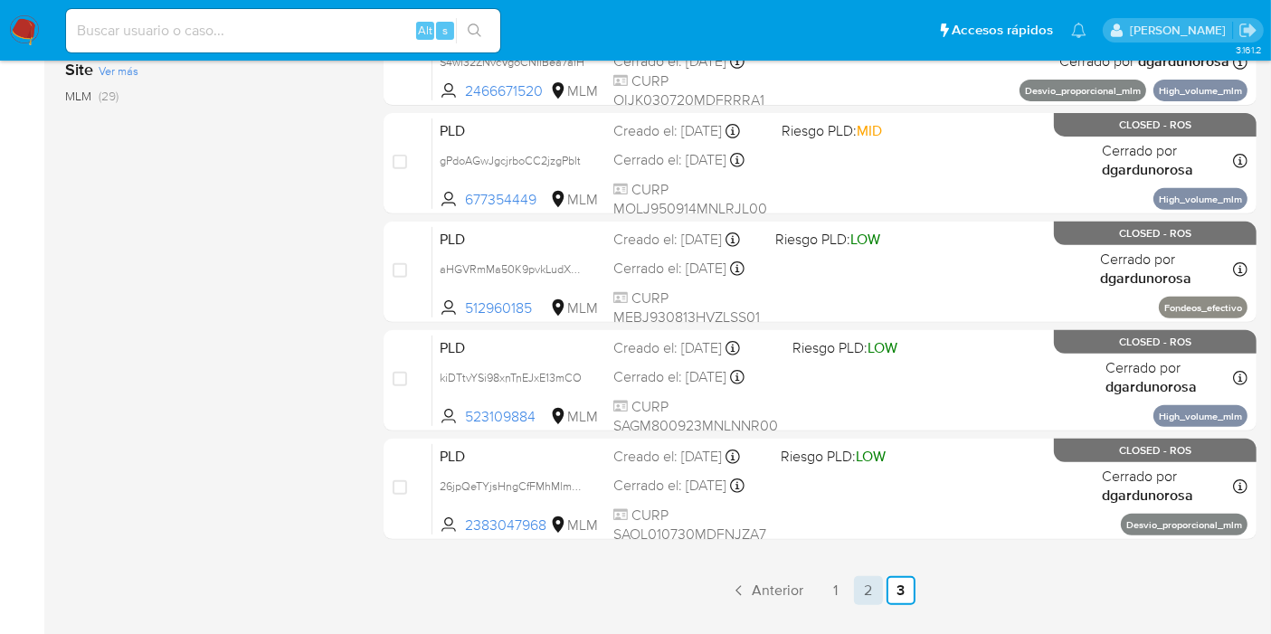
click at [872, 570] on link "2" at bounding box center [868, 590] width 29 height 29
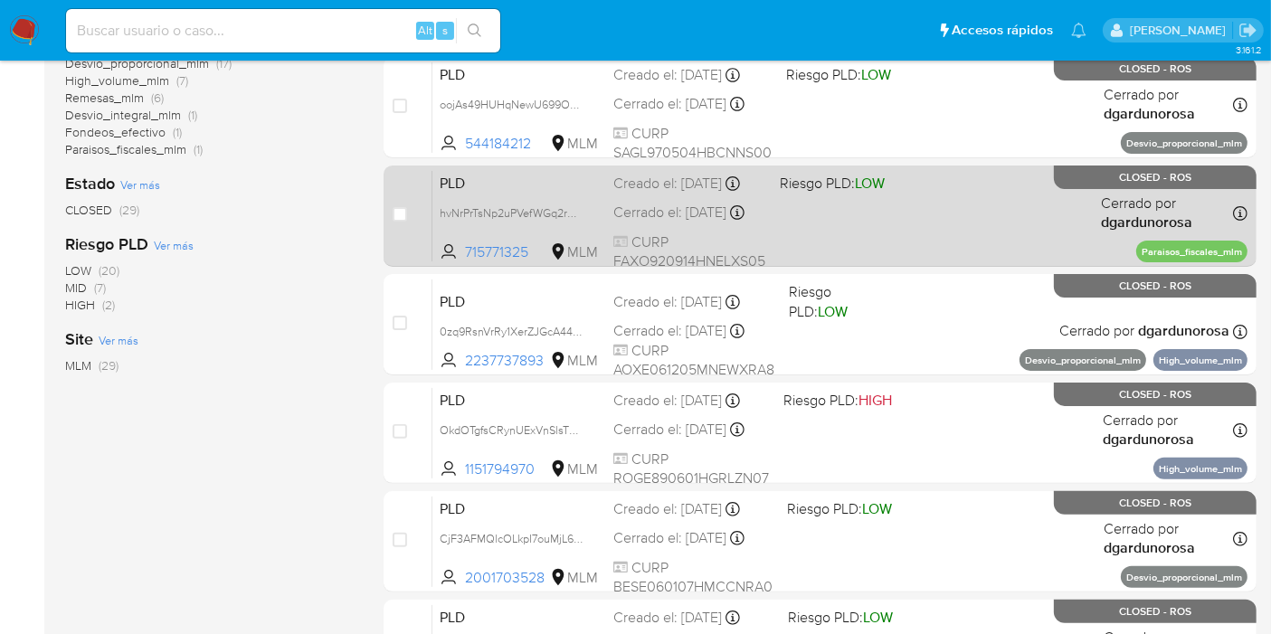
scroll to position [402, 0]
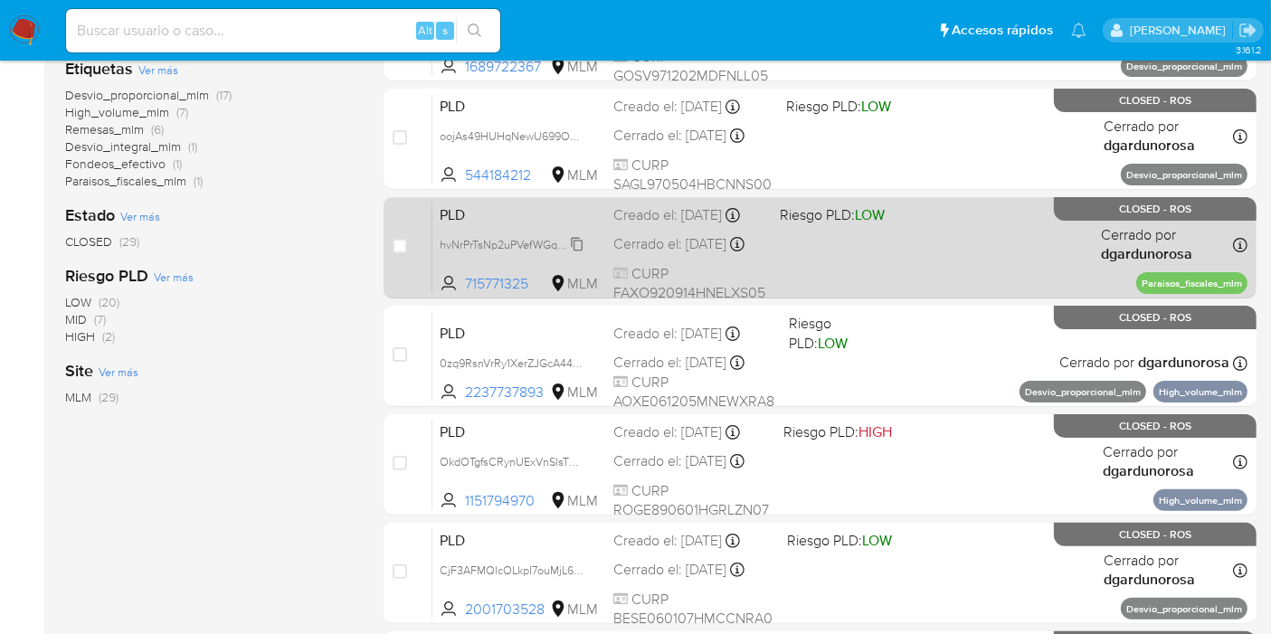
click at [578, 253] on span "hvNrPrTsNp2uPVefWGq2rwcV" at bounding box center [514, 243] width 148 height 20
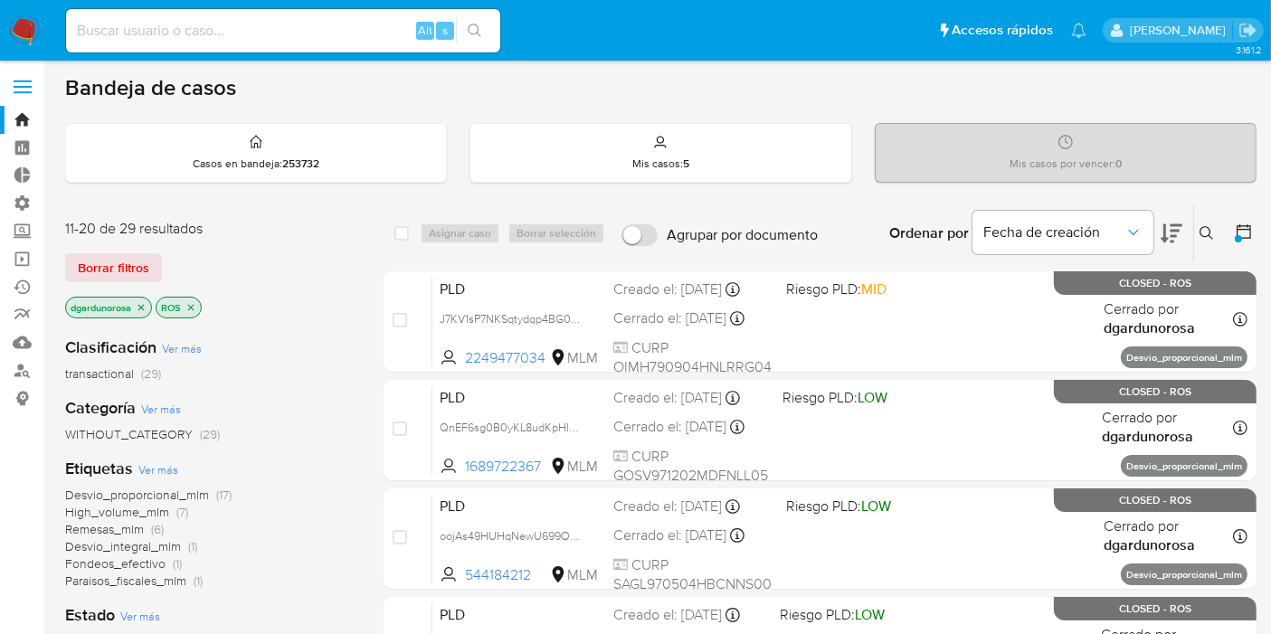
scroll to position [0, 0]
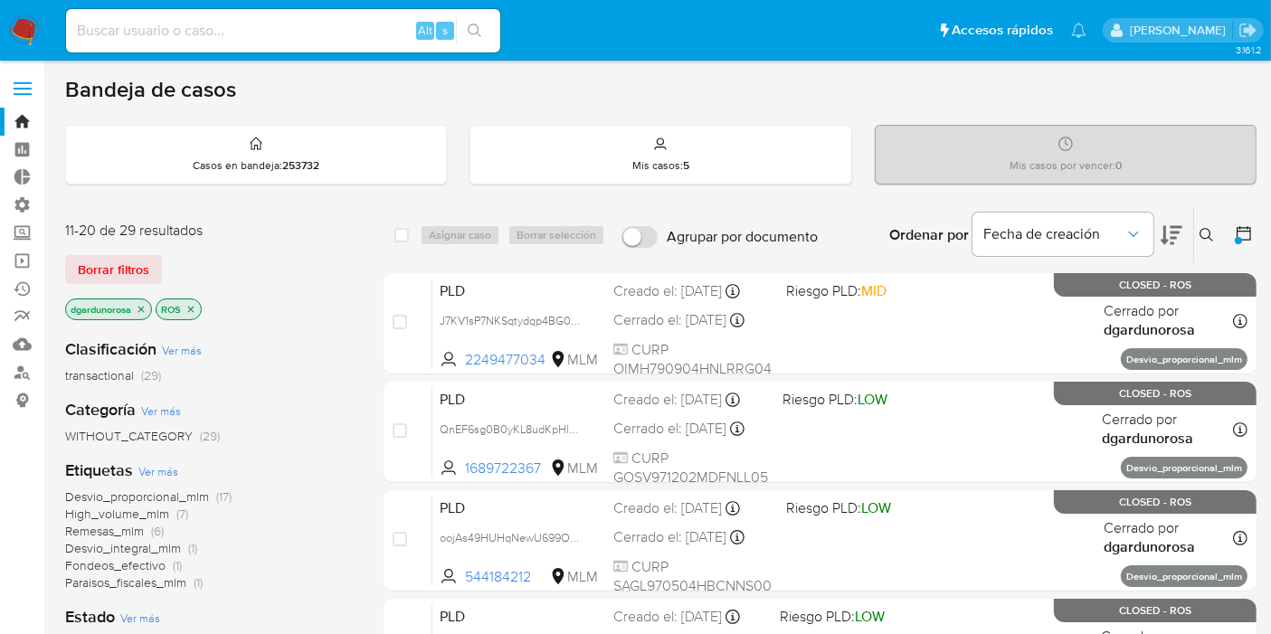
click at [144, 304] on icon "close-filter" at bounding box center [141, 309] width 11 height 11
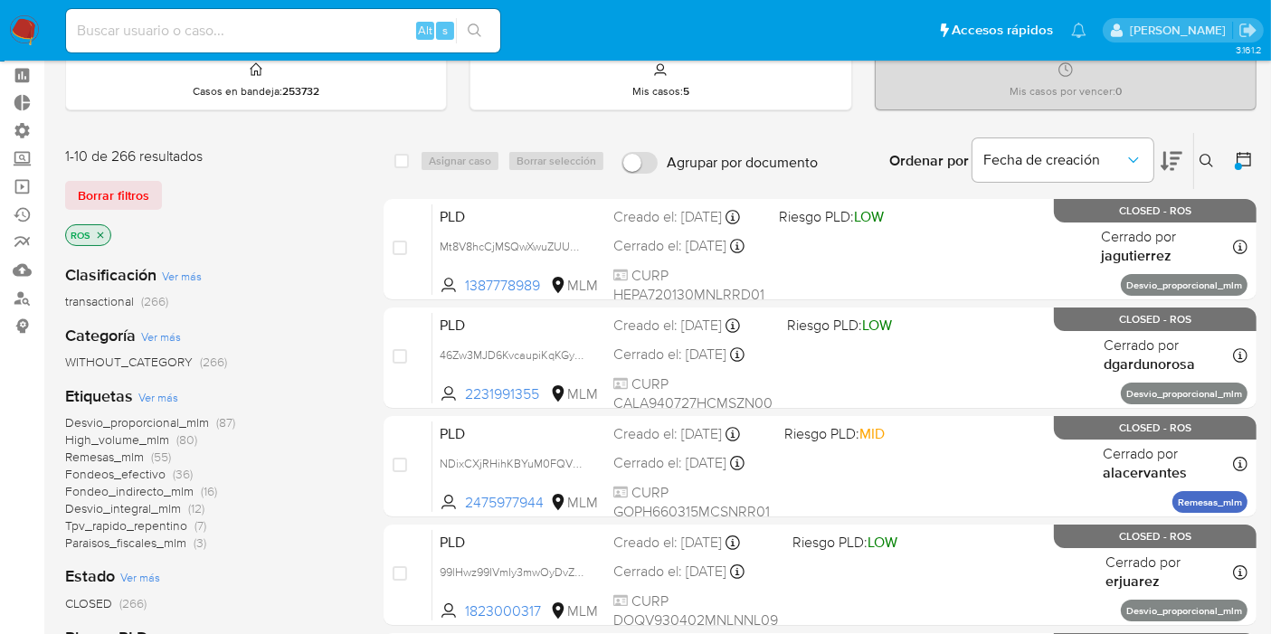
scroll to position [402, 0]
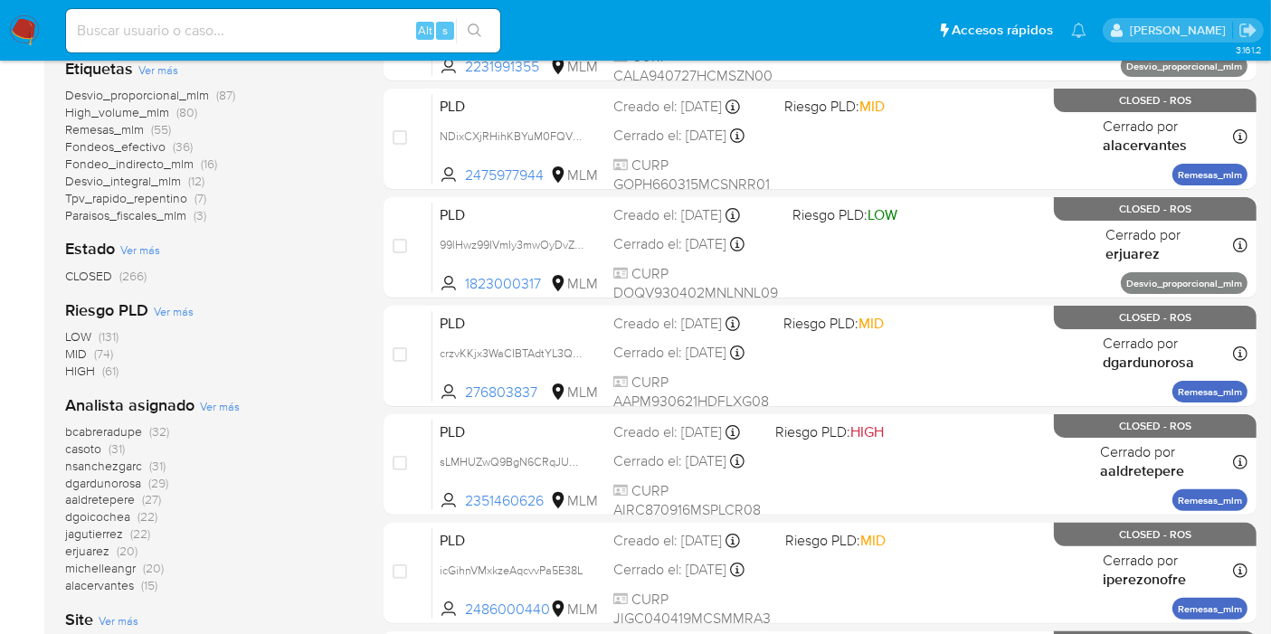
click at [122, 563] on span "michelleangr" at bounding box center [100, 568] width 71 height 18
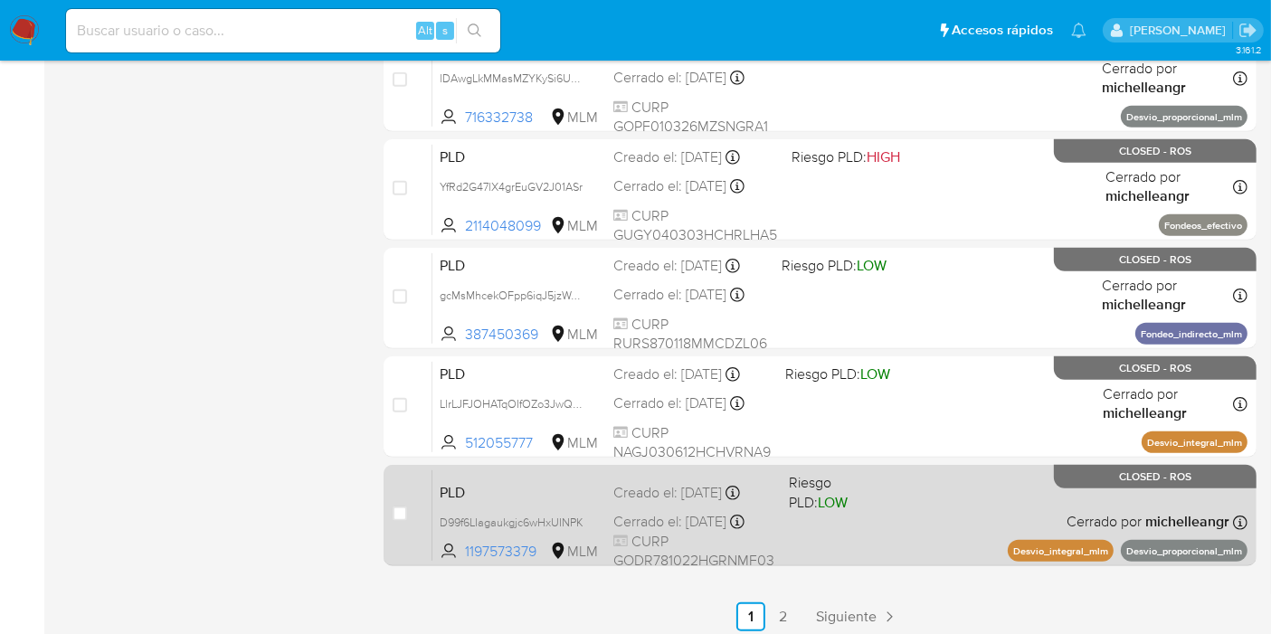
scroll to position [857, 0]
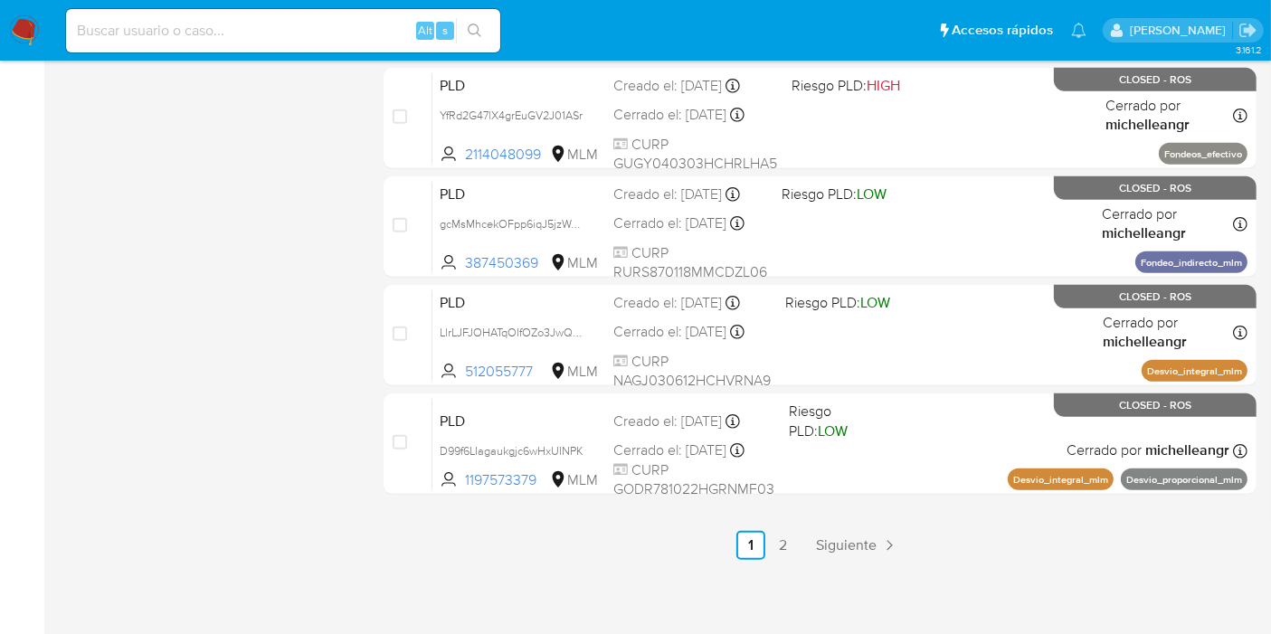
click at [781, 550] on link "2" at bounding box center [783, 545] width 29 height 29
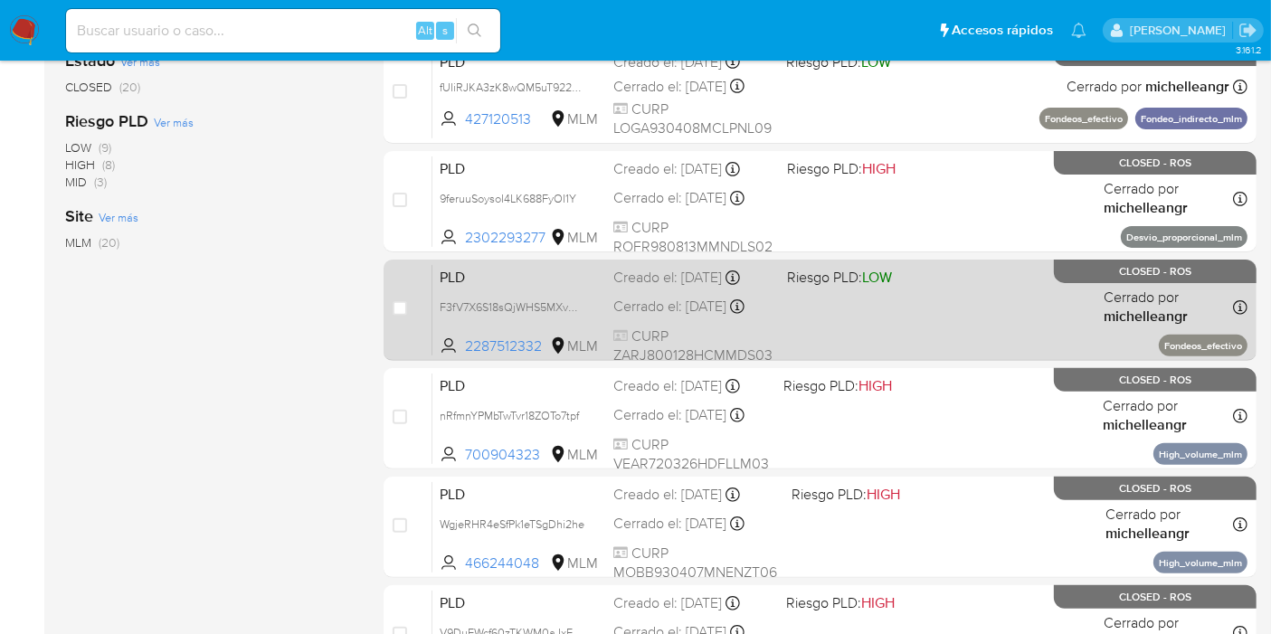
scroll to position [603, 0]
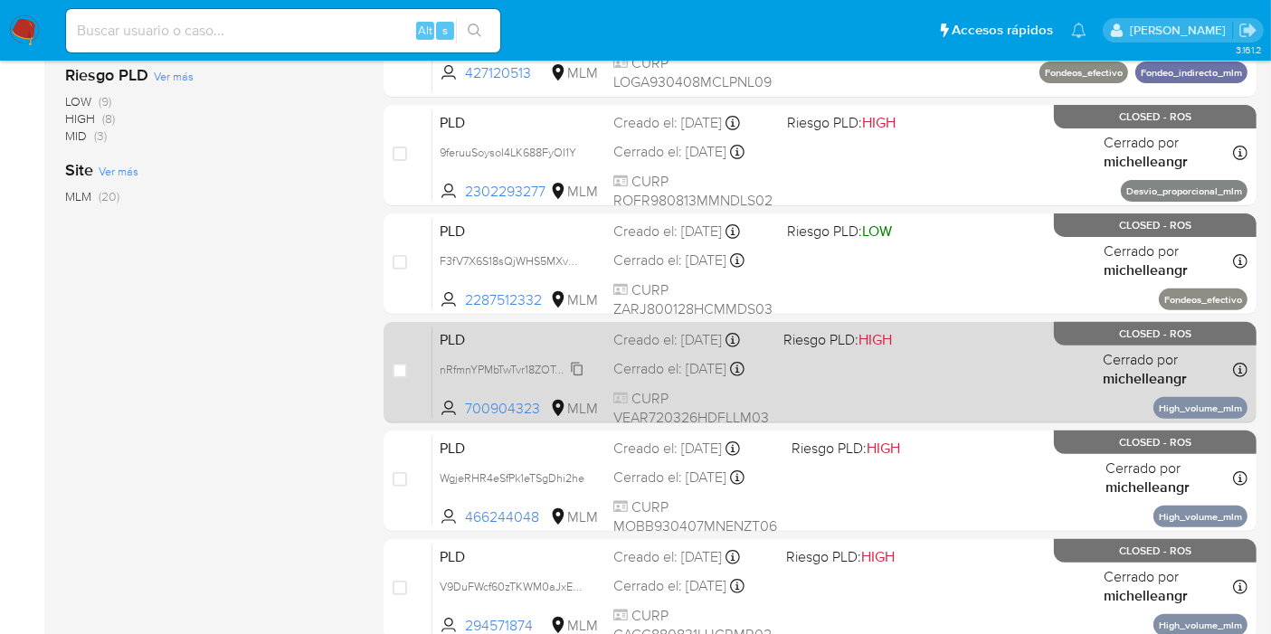
click at [579, 378] on span "nRfmnYPMbTwTvr18ZOTo7tpf" at bounding box center [509, 368] width 139 height 20
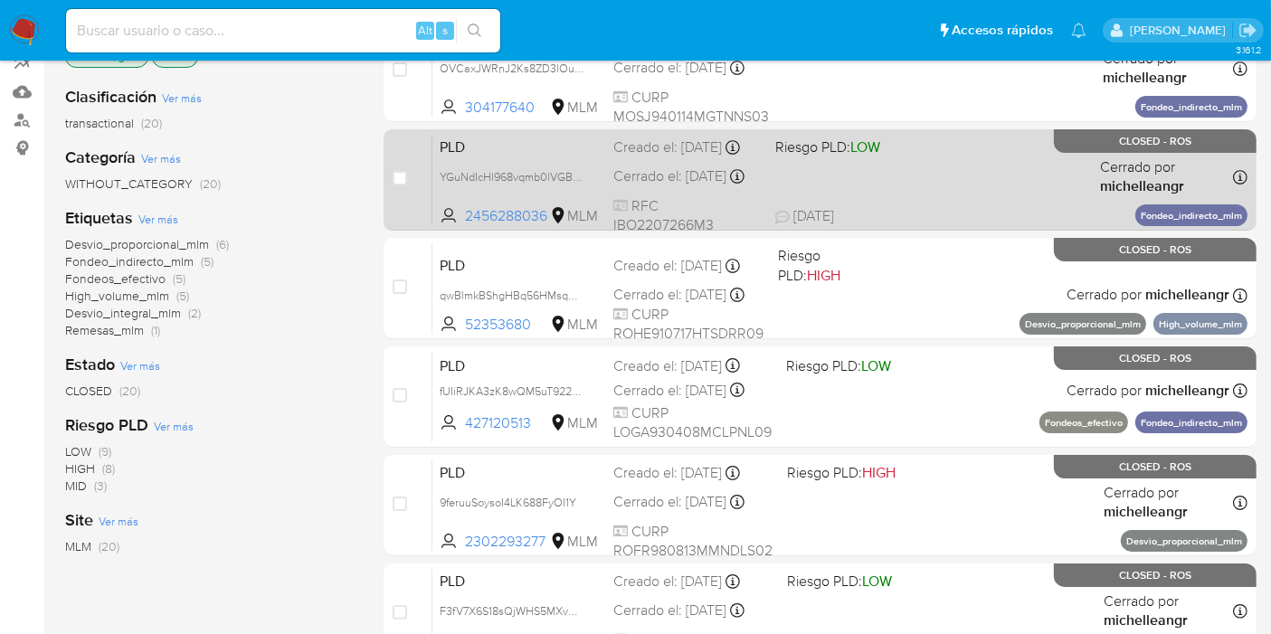
scroll to position [301, 0]
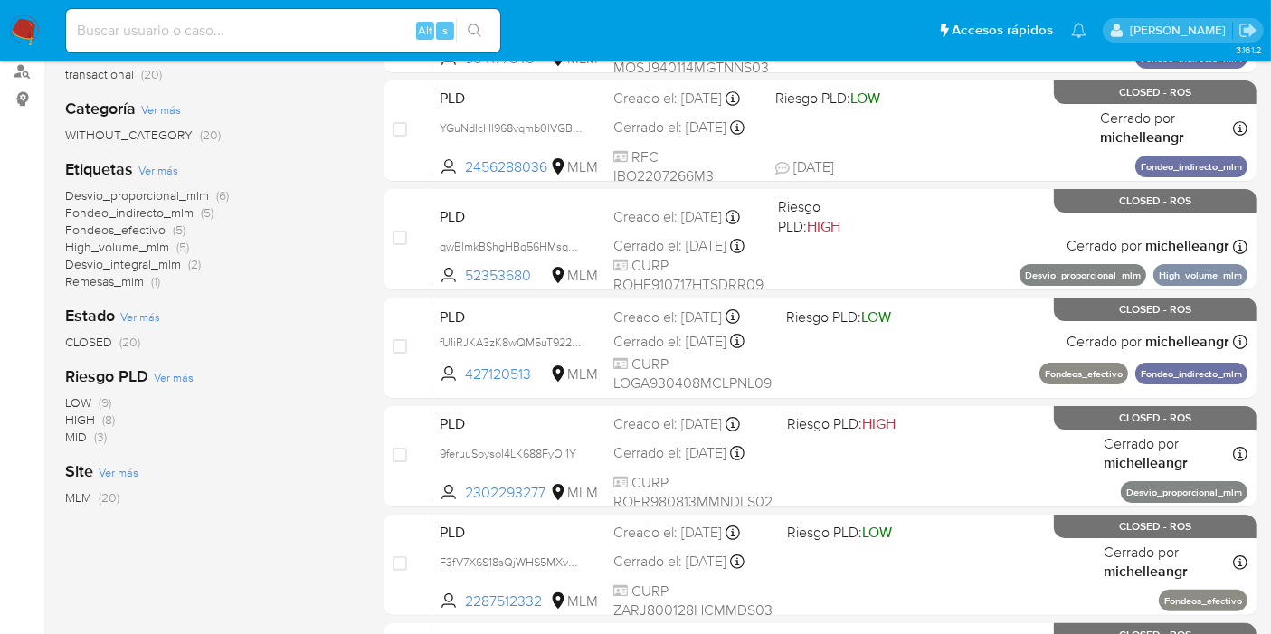
click at [149, 230] on span "Fondeos_efectivo" at bounding box center [115, 230] width 100 height 18
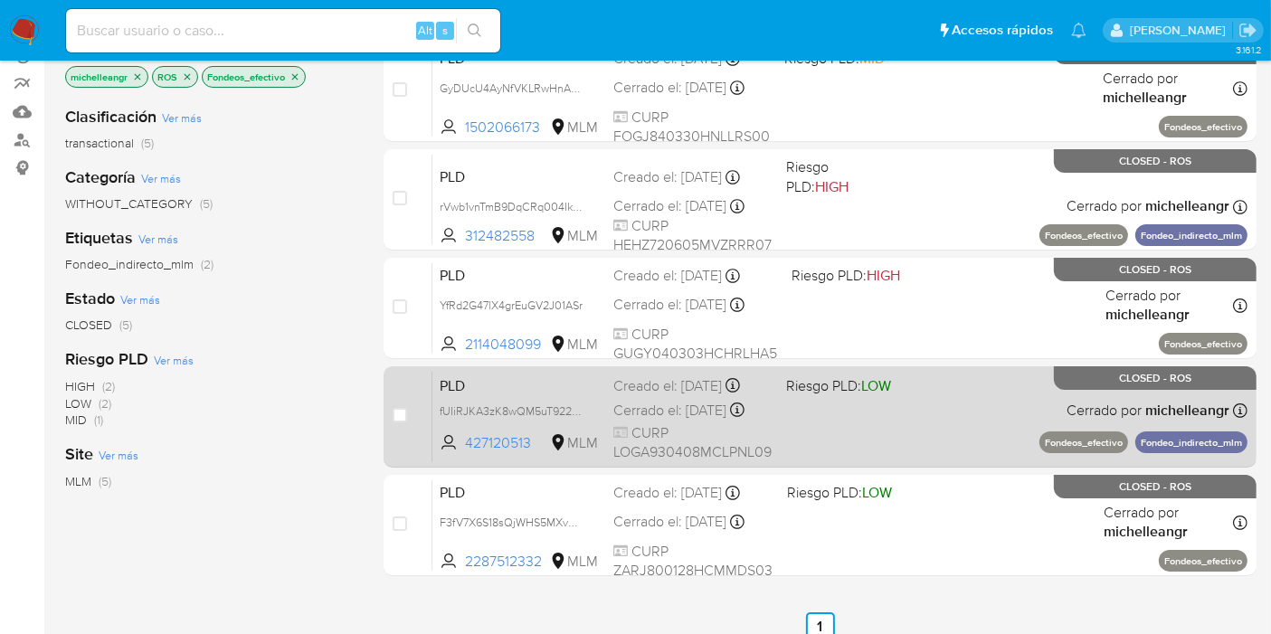
scroll to position [201, 0]
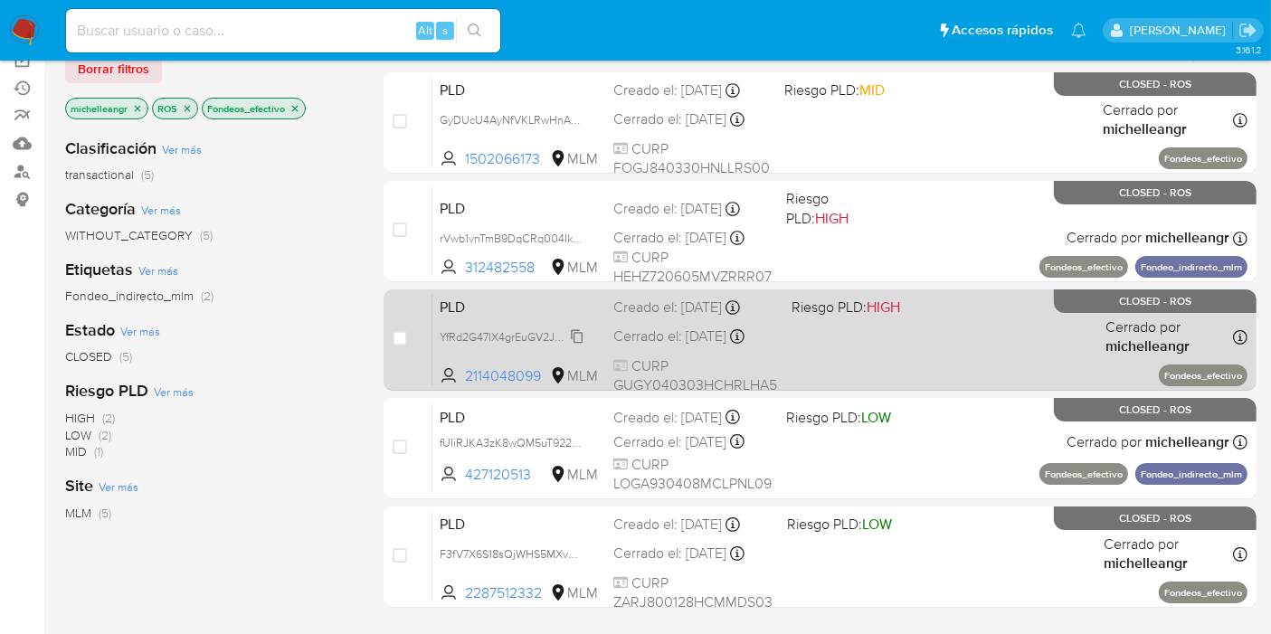
click at [577, 335] on span "YfRd2G47lX4grEuGV2J01ASr" at bounding box center [511, 336] width 143 height 20
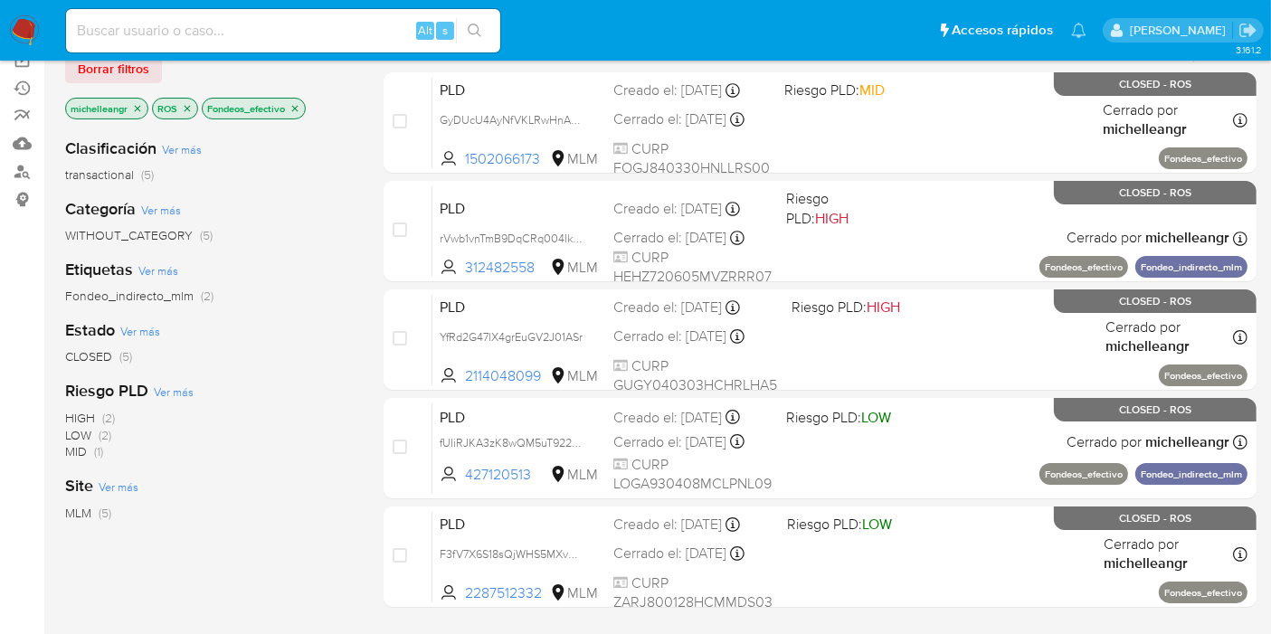
click at [293, 107] on icon "close-filter" at bounding box center [295, 108] width 11 height 11
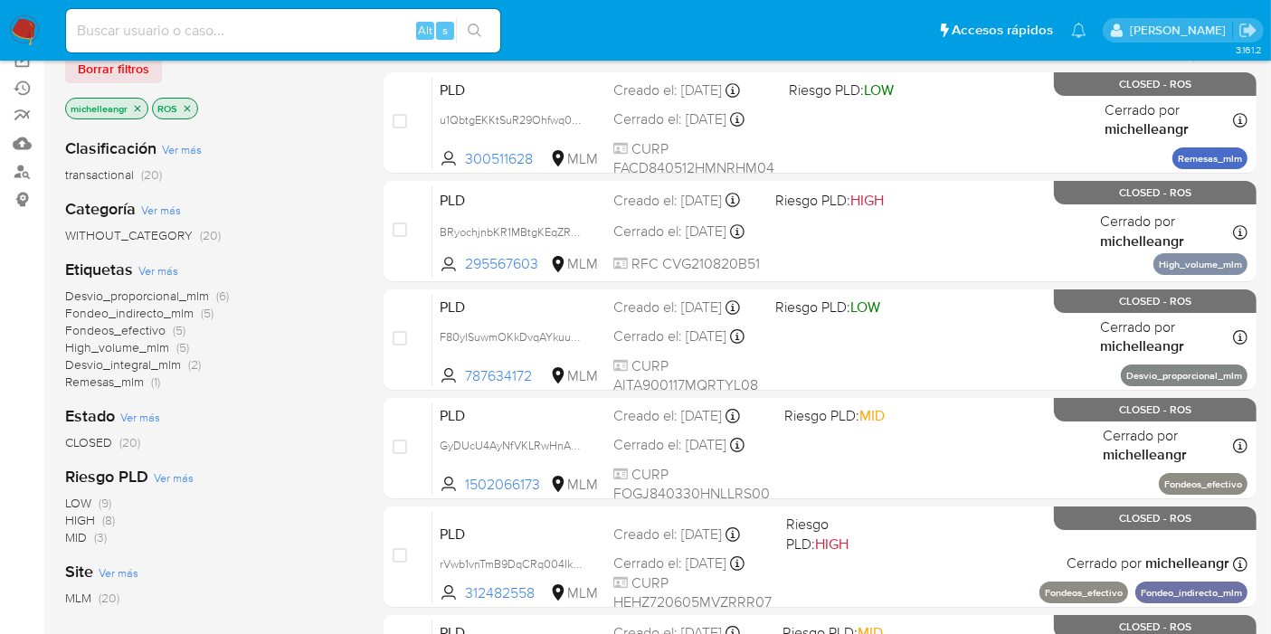
click at [180, 294] on span "Desvio_proporcional_mlm" at bounding box center [137, 296] width 144 height 18
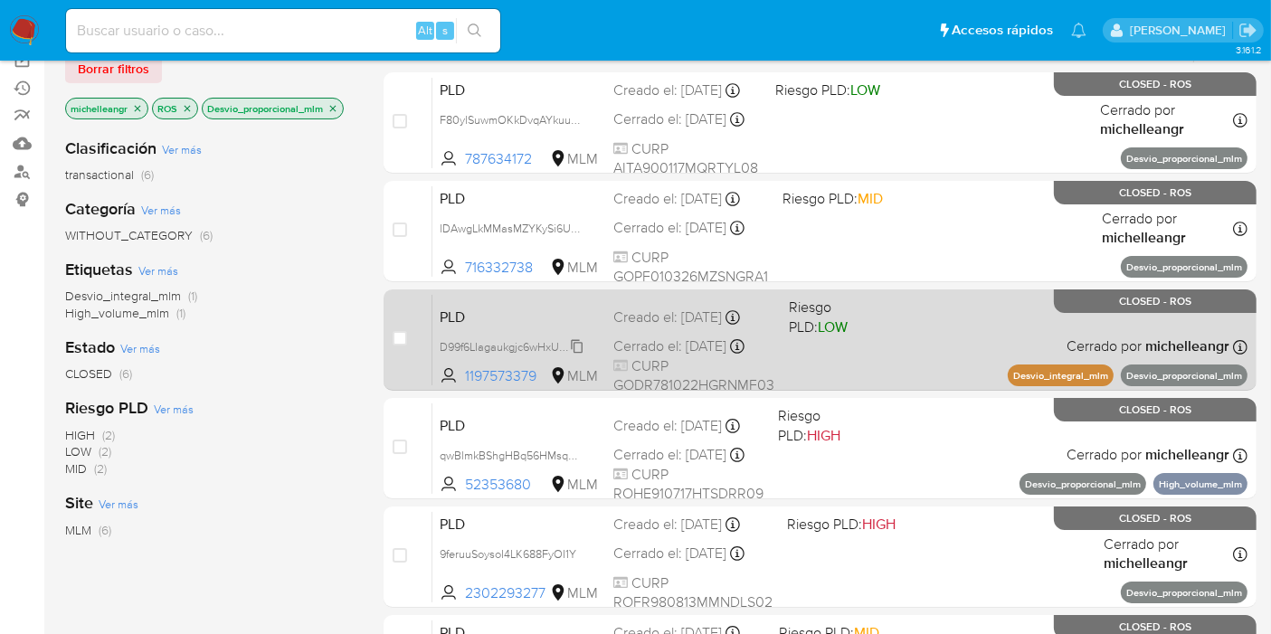
click at [577, 354] on span "D99f6LIagaukgjc6wHxUINPK" at bounding box center [512, 346] width 144 height 20
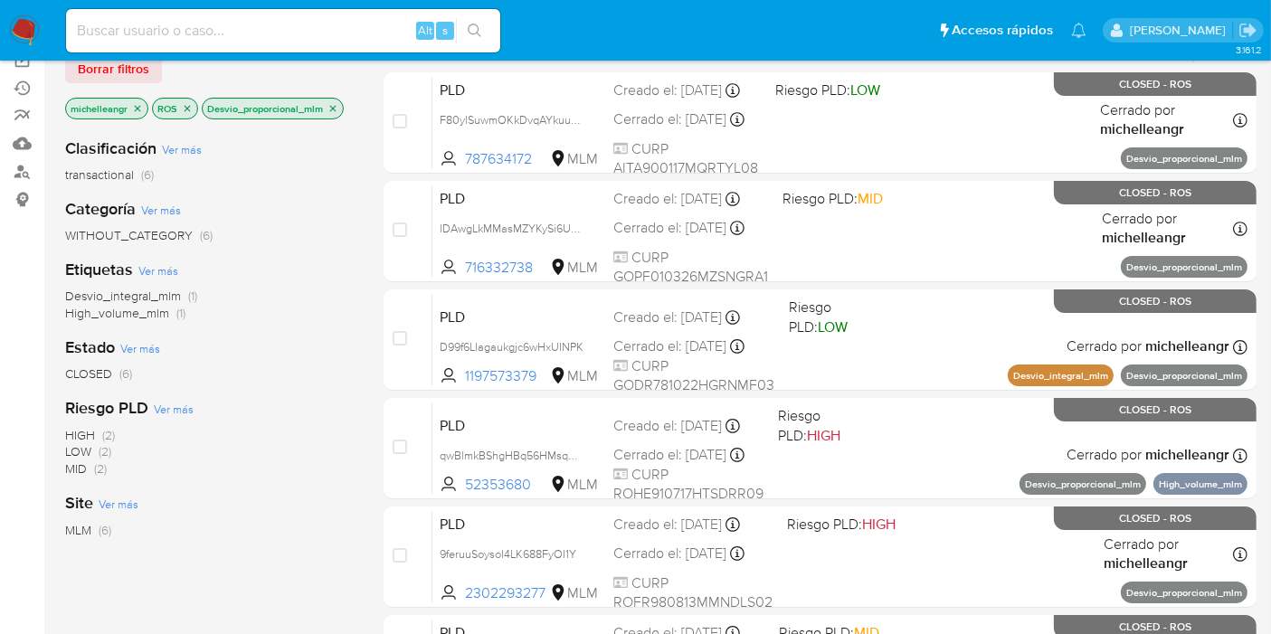
click at [334, 105] on icon "close-filter" at bounding box center [333, 108] width 6 height 6
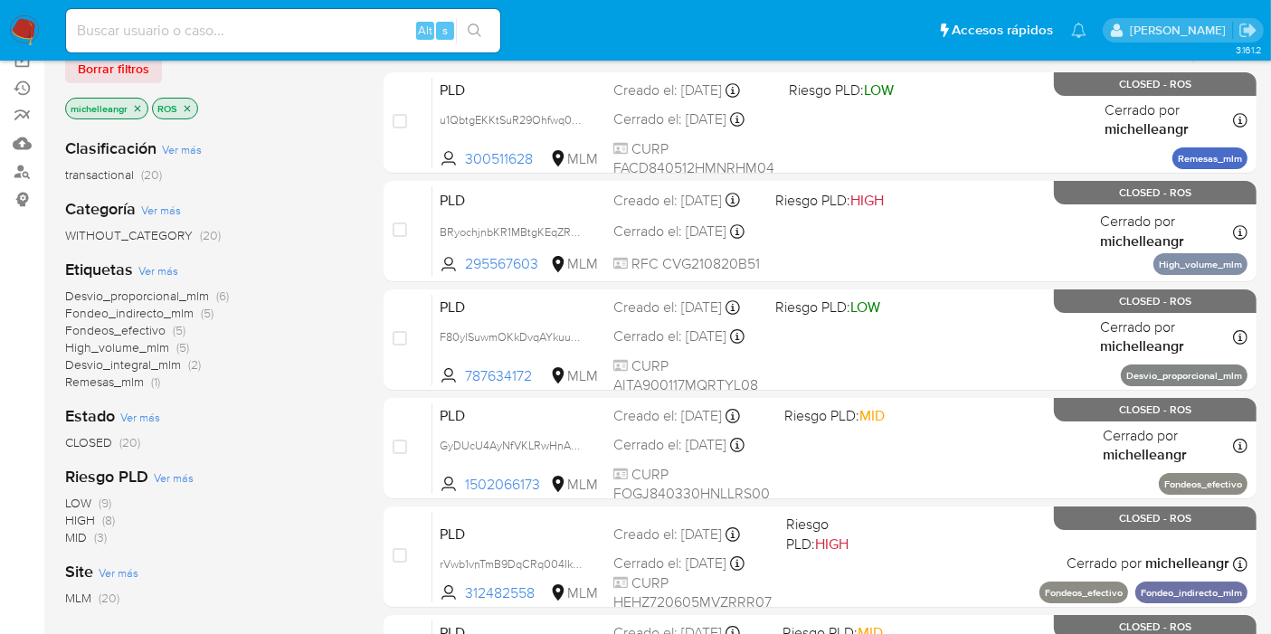
click at [190, 104] on icon "close-filter" at bounding box center [187, 108] width 11 height 11
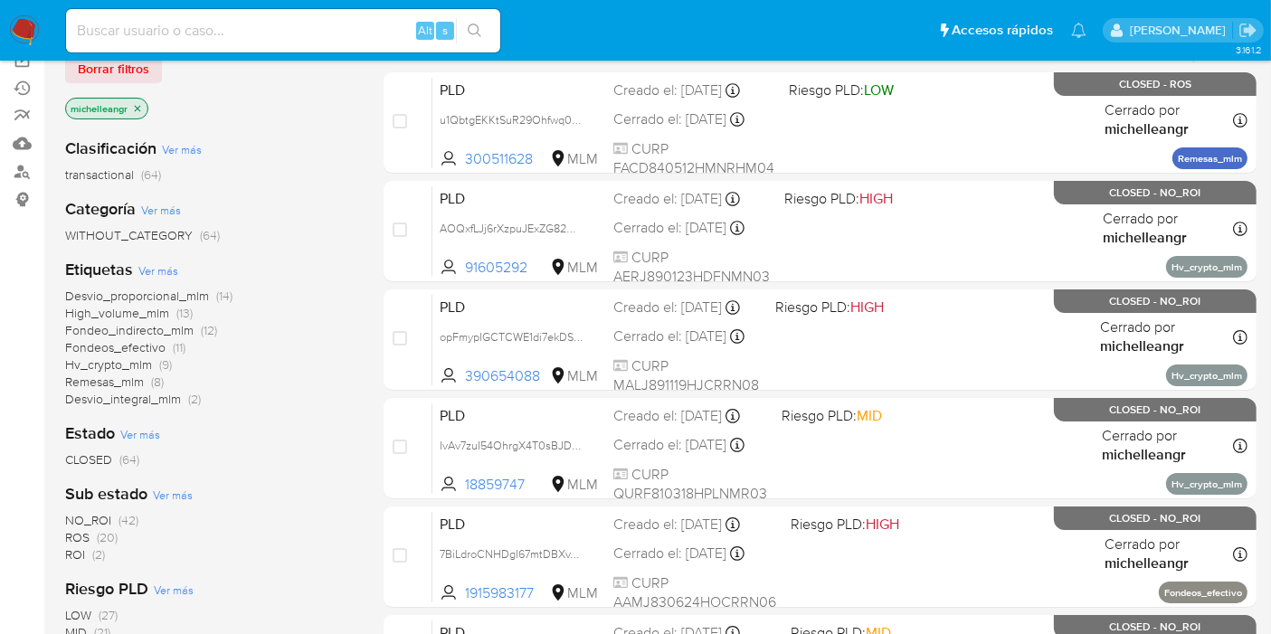
click at [107, 516] on span "NO_ROI" at bounding box center [88, 520] width 46 height 18
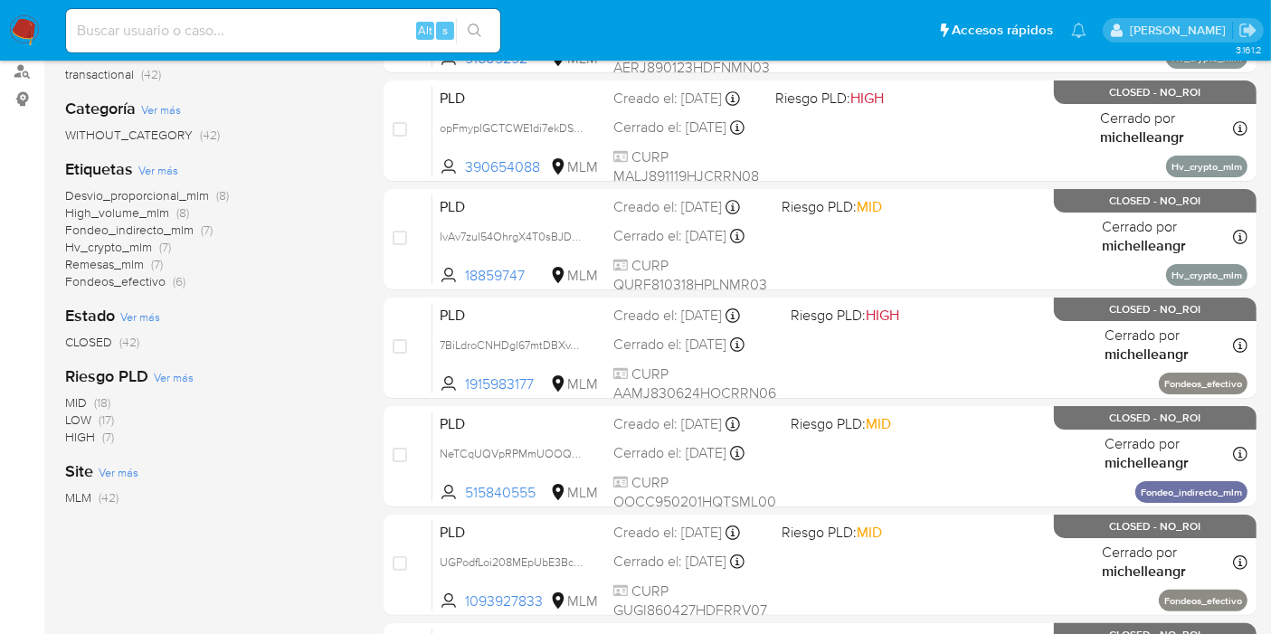
scroll to position [201, 0]
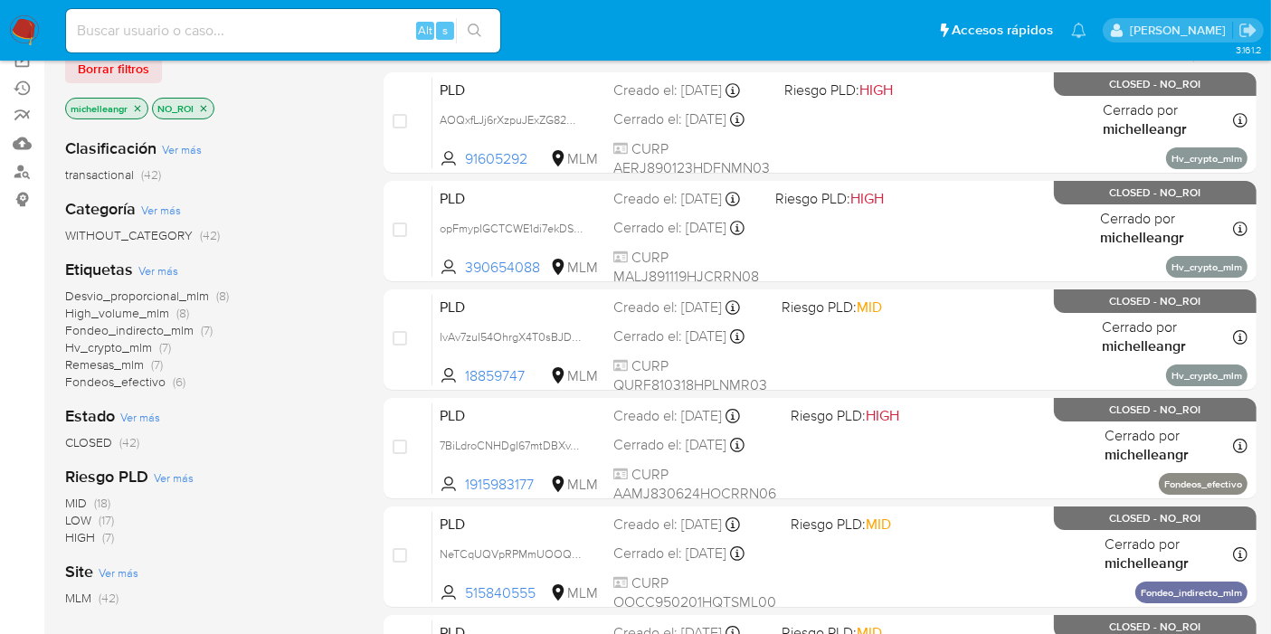
click at [93, 365] on span "Remesas_mlm" at bounding box center [104, 365] width 79 height 18
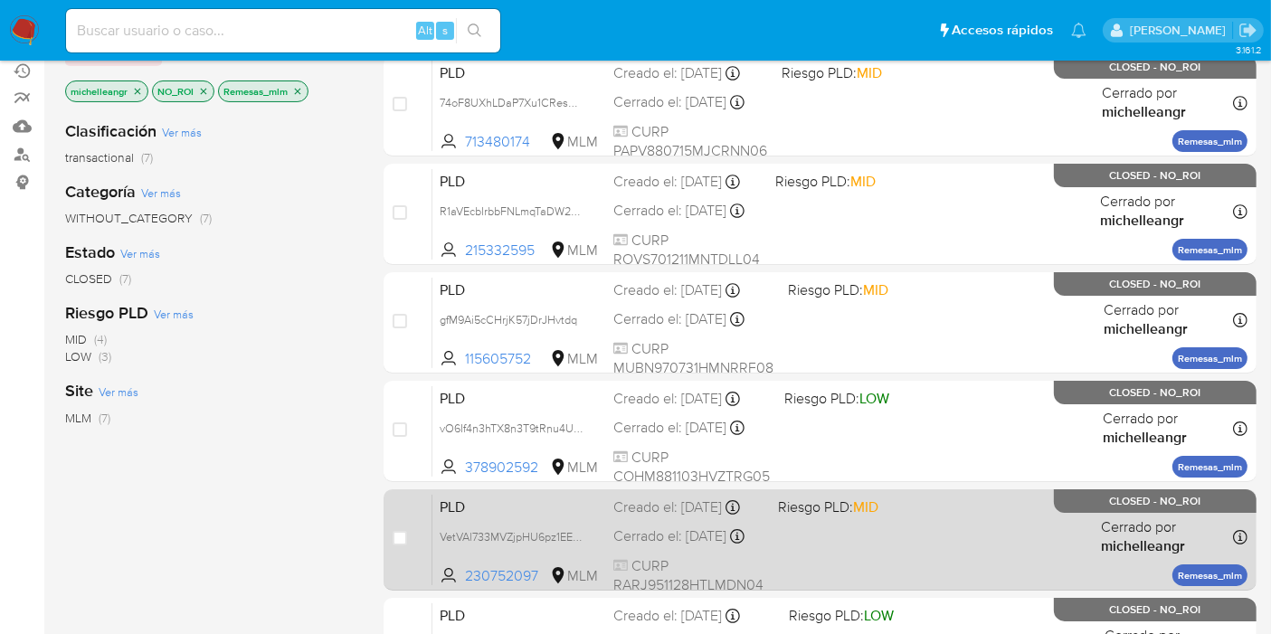
scroll to position [402, 0]
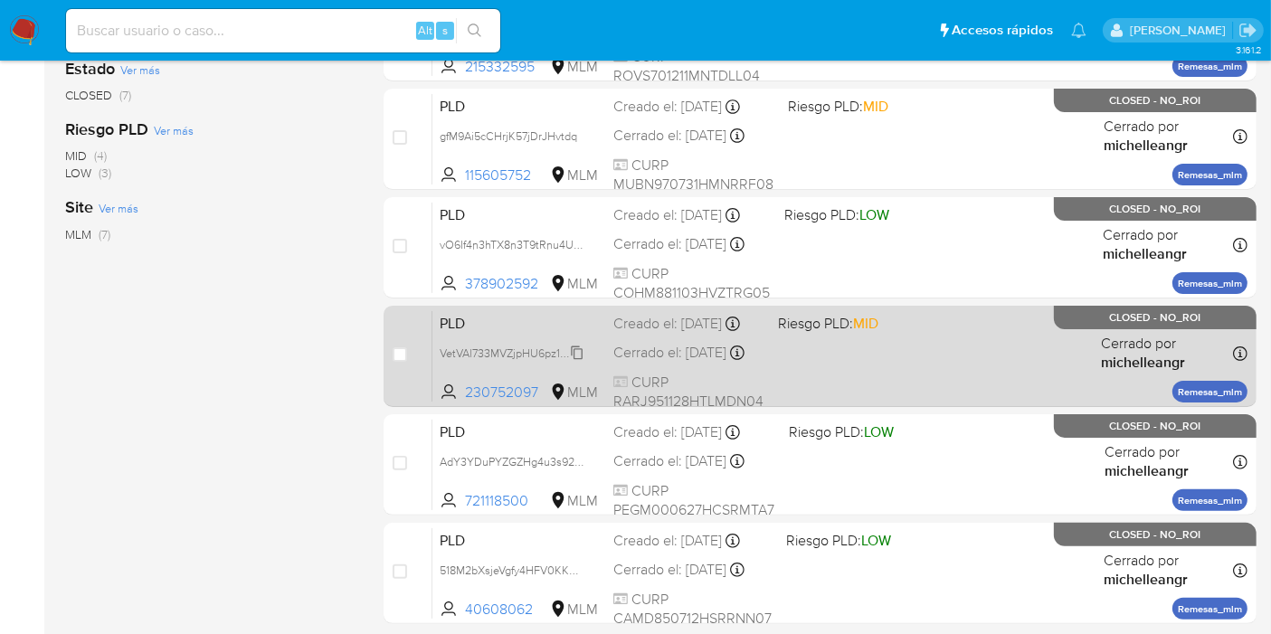
click at [580, 362] on span "VetVAl733MVZjpHU6pz1EEAg" at bounding box center [513, 352] width 147 height 20
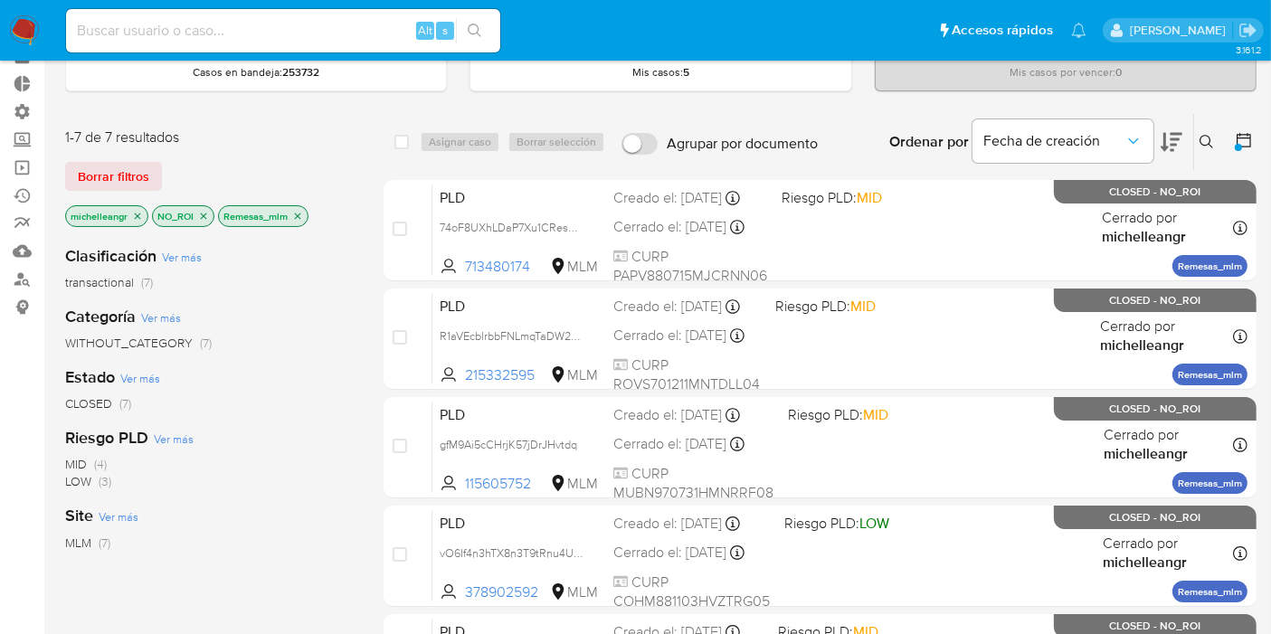
scroll to position [0, 0]
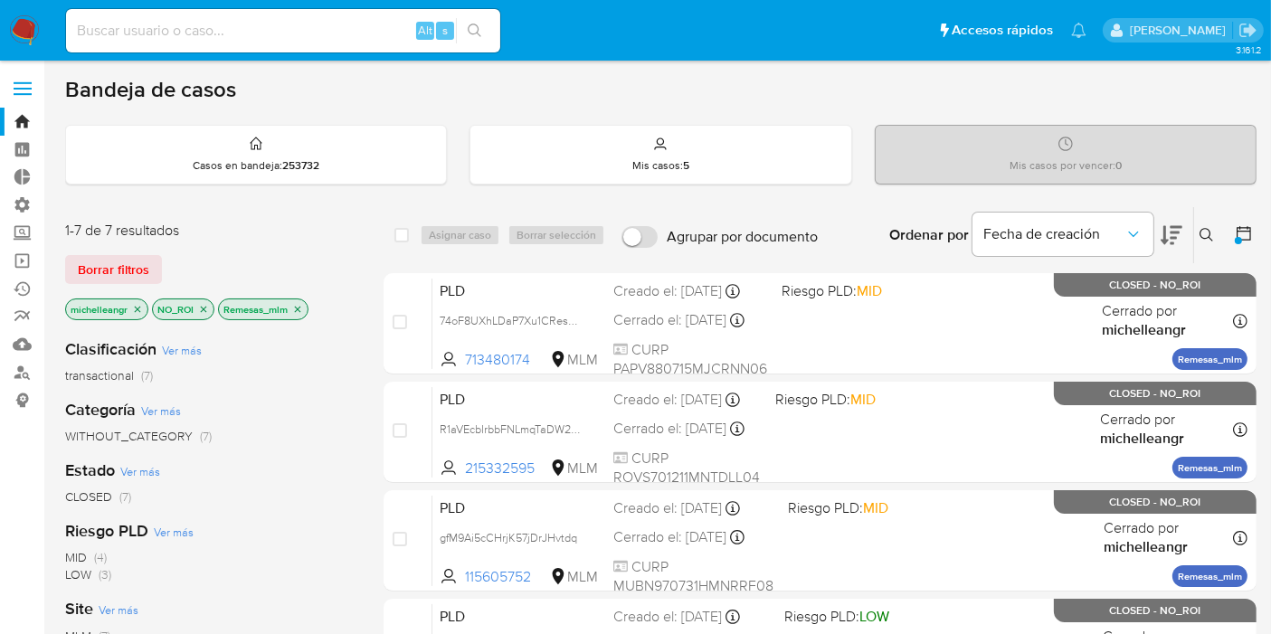
click at [300, 310] on icon "close-filter" at bounding box center [297, 309] width 11 height 11
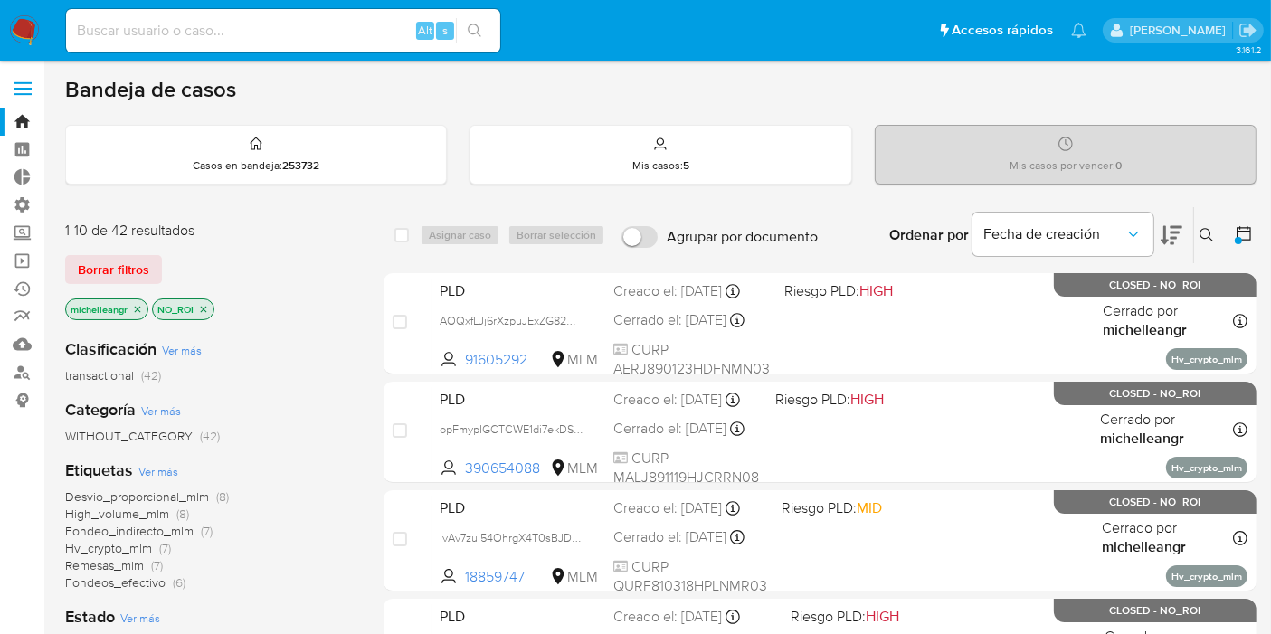
click at [161, 526] on span "Fondeo_indirecto_mlm" at bounding box center [129, 531] width 128 height 18
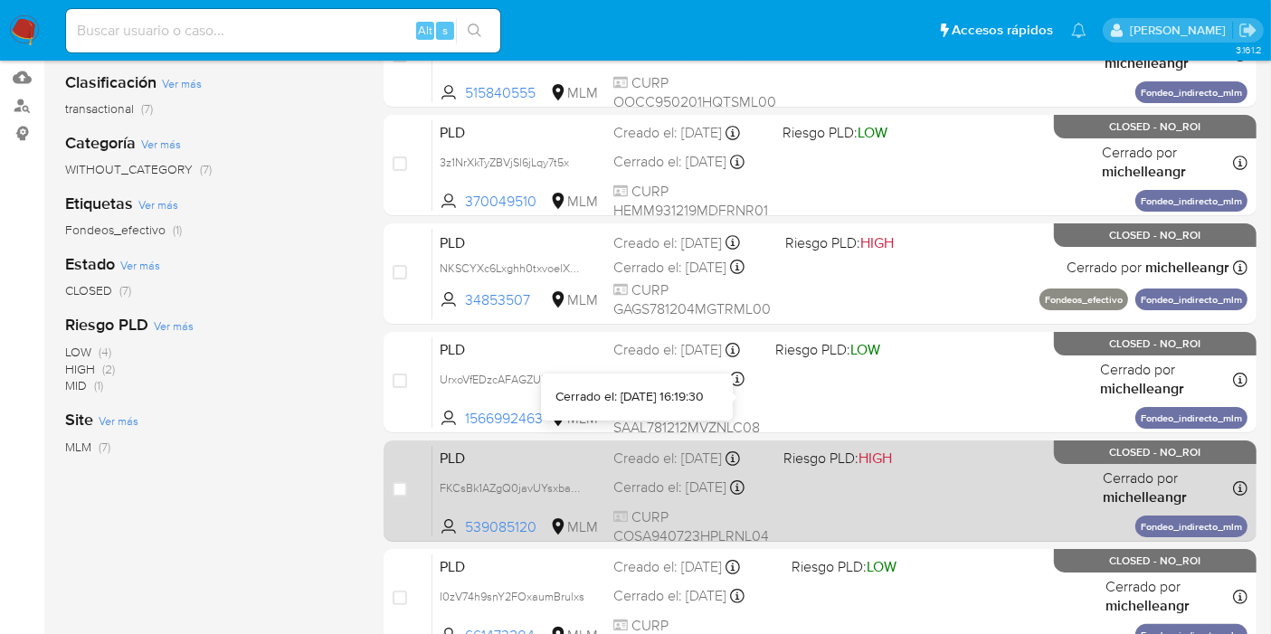
scroll to position [301, 0]
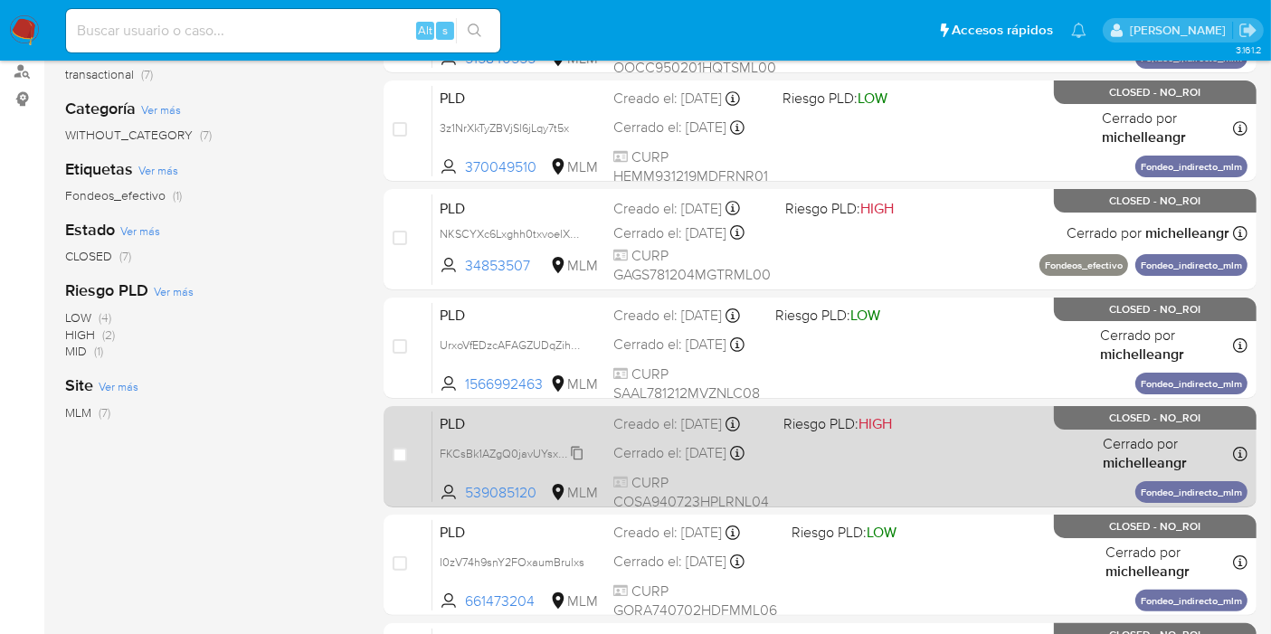
click at [579, 462] on span "FKCsBk1AZgQ0javUYsxbaSLR" at bounding box center [515, 452] width 150 height 20
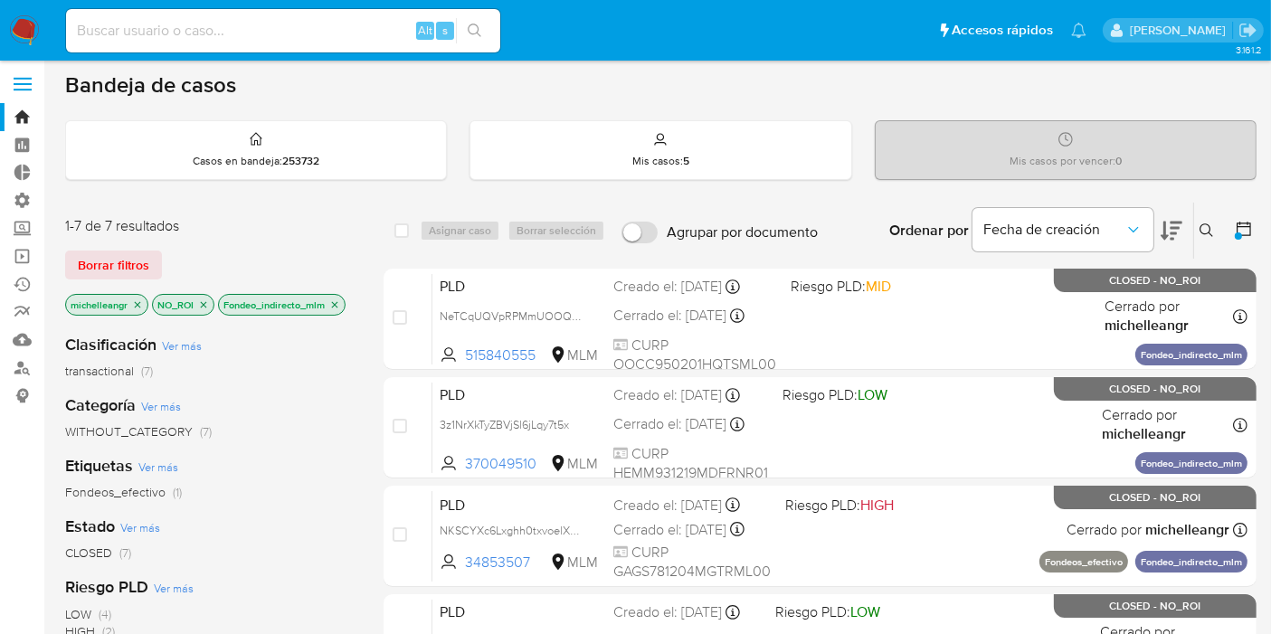
scroll to position [0, 0]
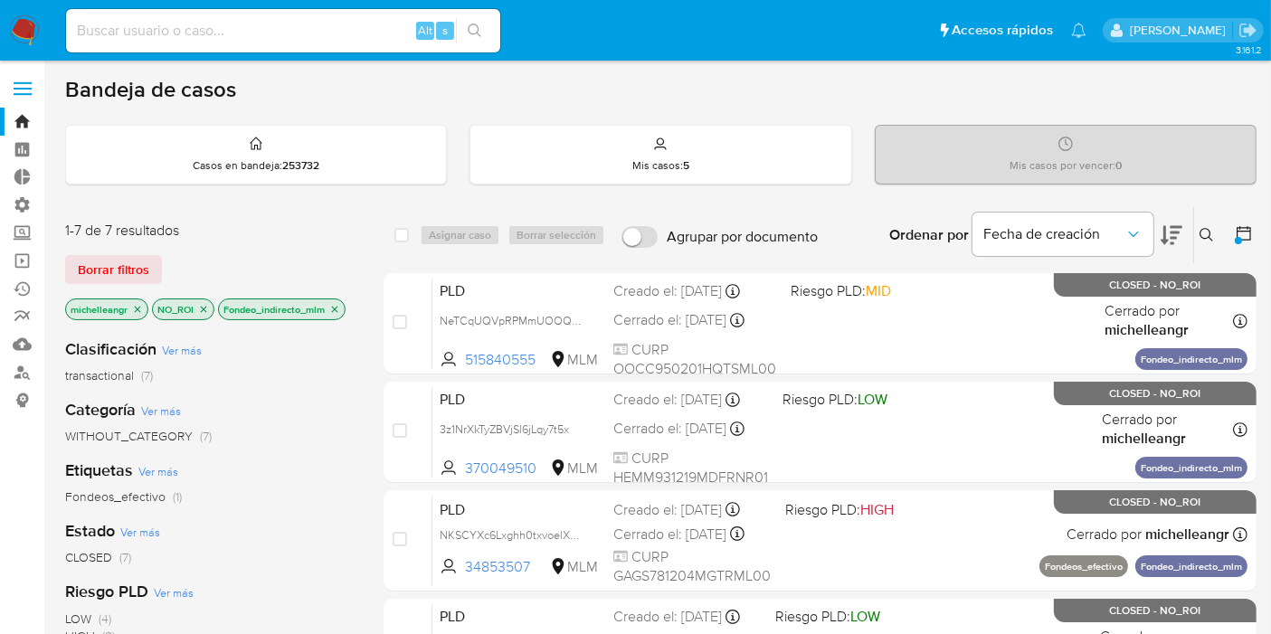
click at [336, 306] on icon "close-filter" at bounding box center [335, 309] width 6 height 6
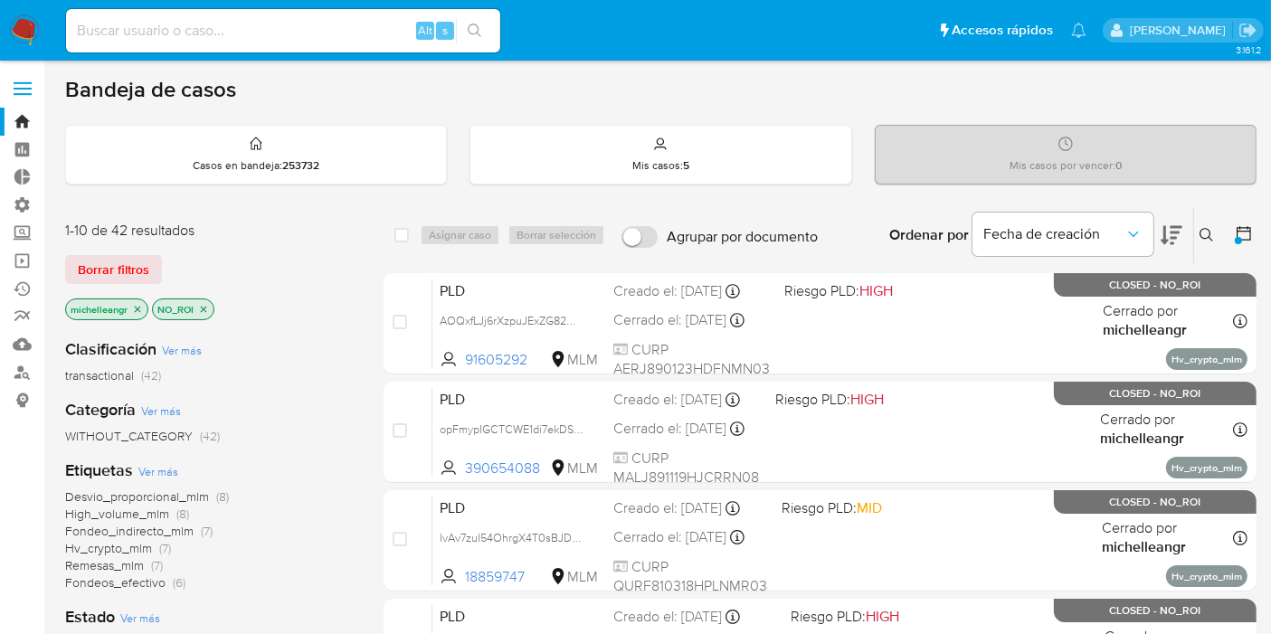
click at [138, 309] on icon "close-filter" at bounding box center [137, 309] width 11 height 11
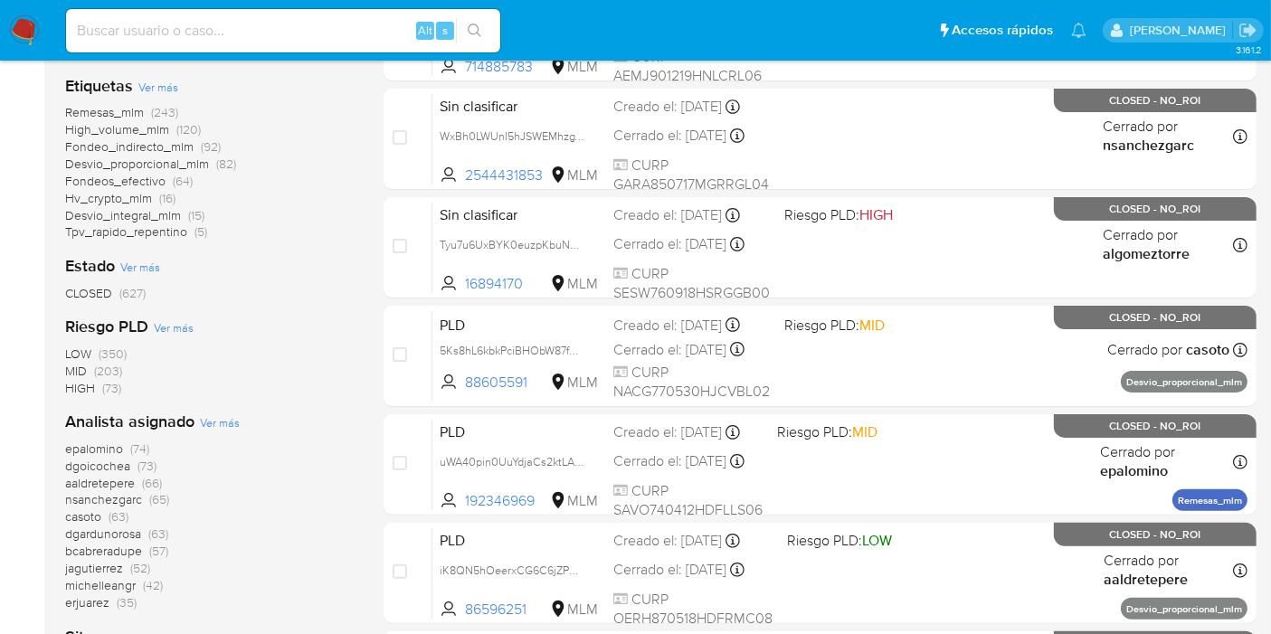
scroll to position [502, 0]
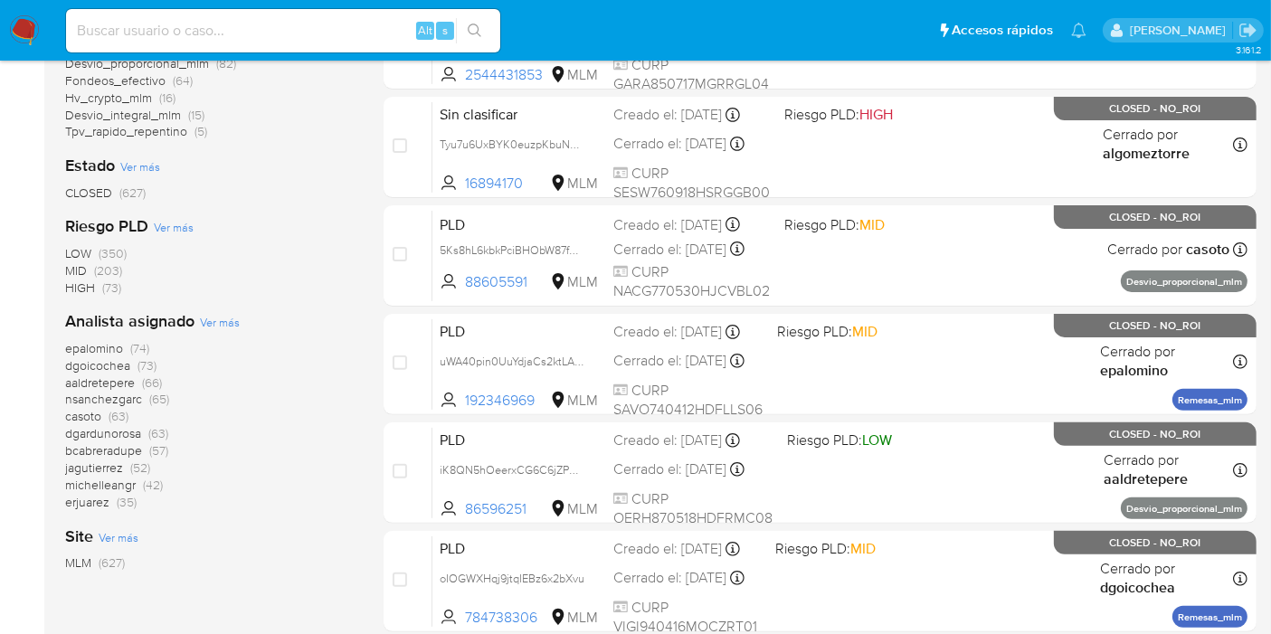
click at [95, 499] on span "erjuarez" at bounding box center [87, 502] width 44 height 18
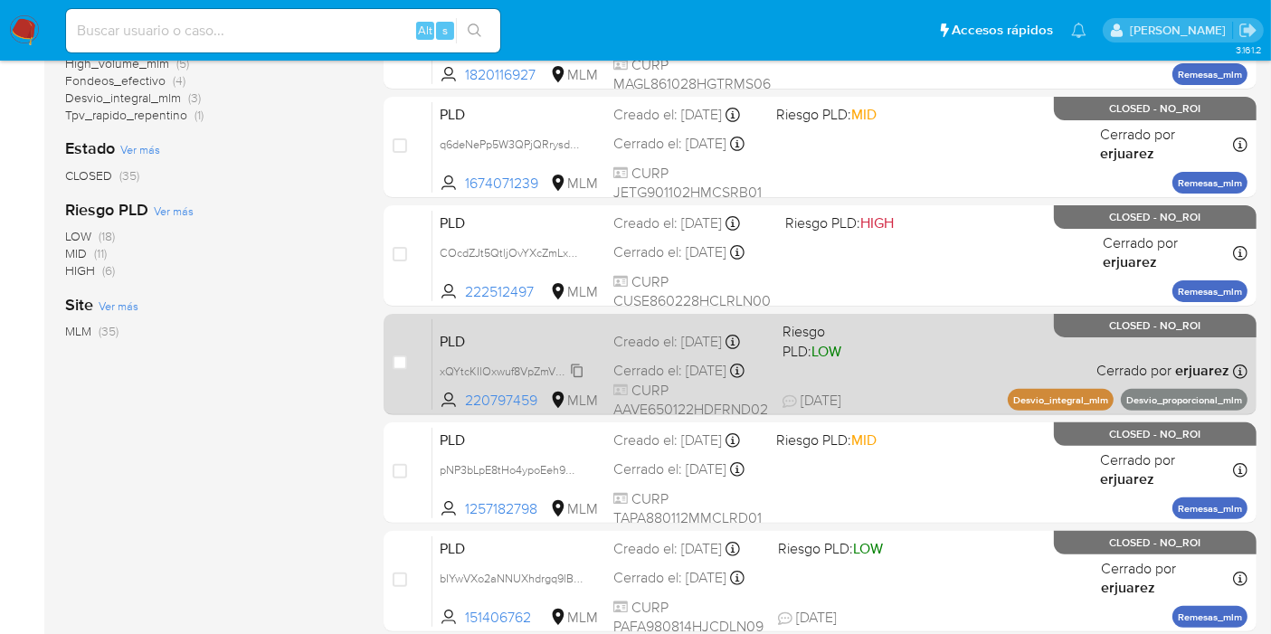
click at [577, 376] on span "xQYtcKIlOxwuf8VpZmV3kQ9Z" at bounding box center [514, 370] width 149 height 20
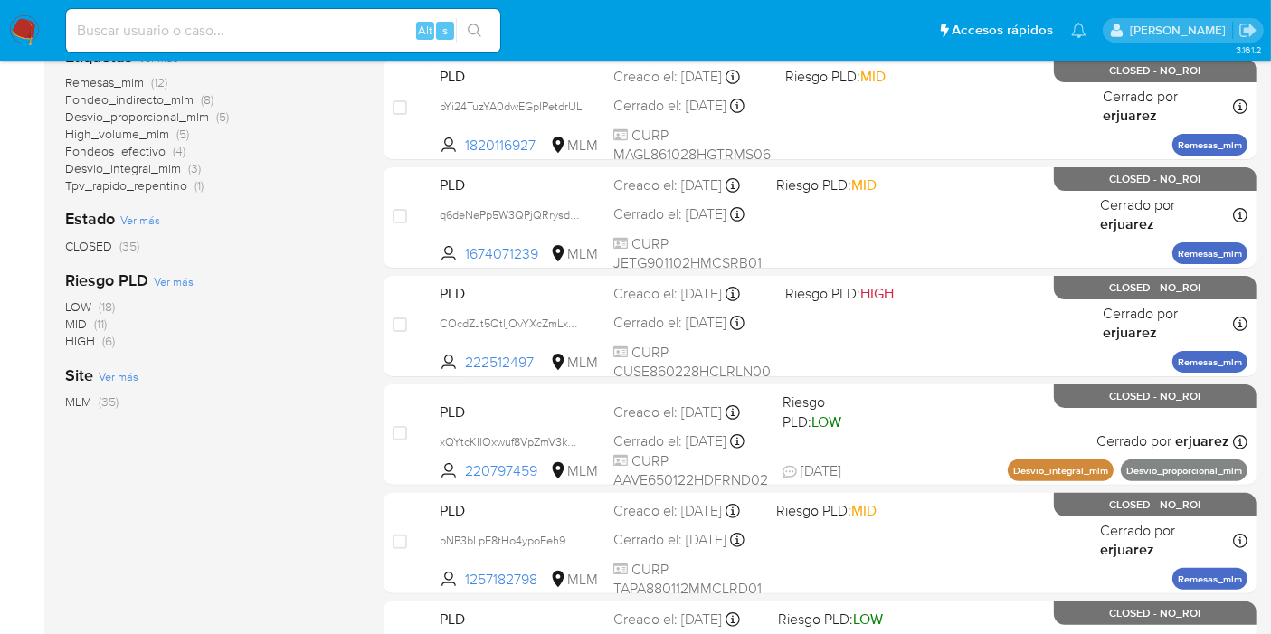
scroll to position [301, 0]
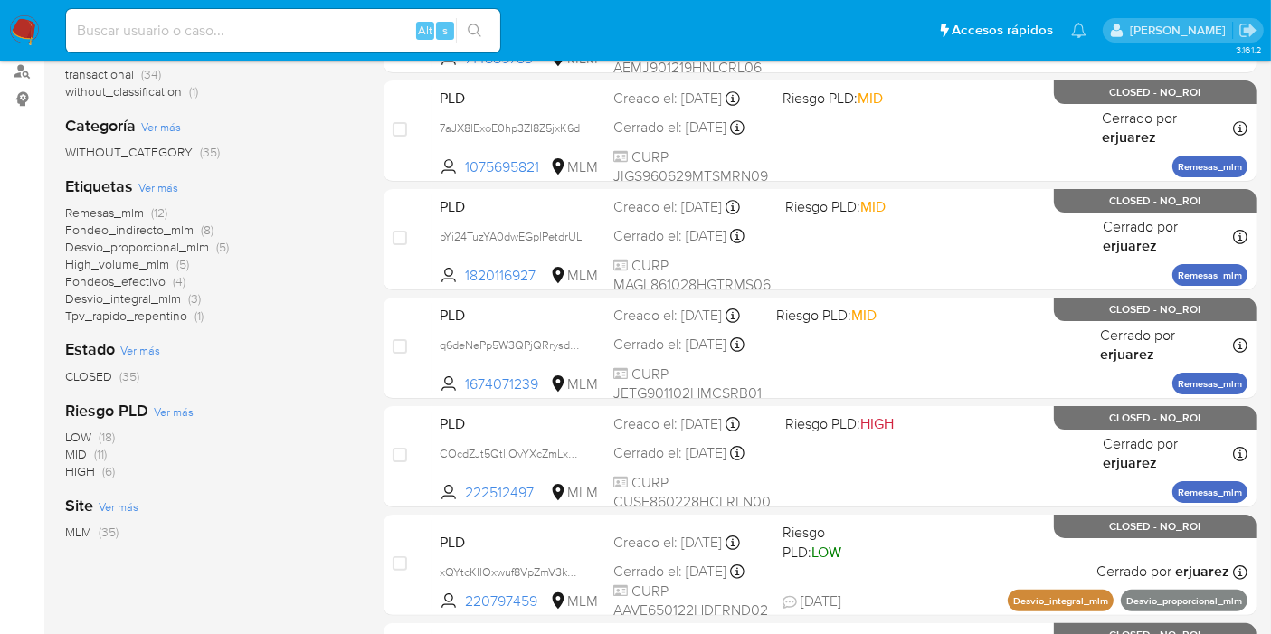
click at [137, 259] on span "High_volume_mlm" at bounding box center [117, 264] width 104 height 18
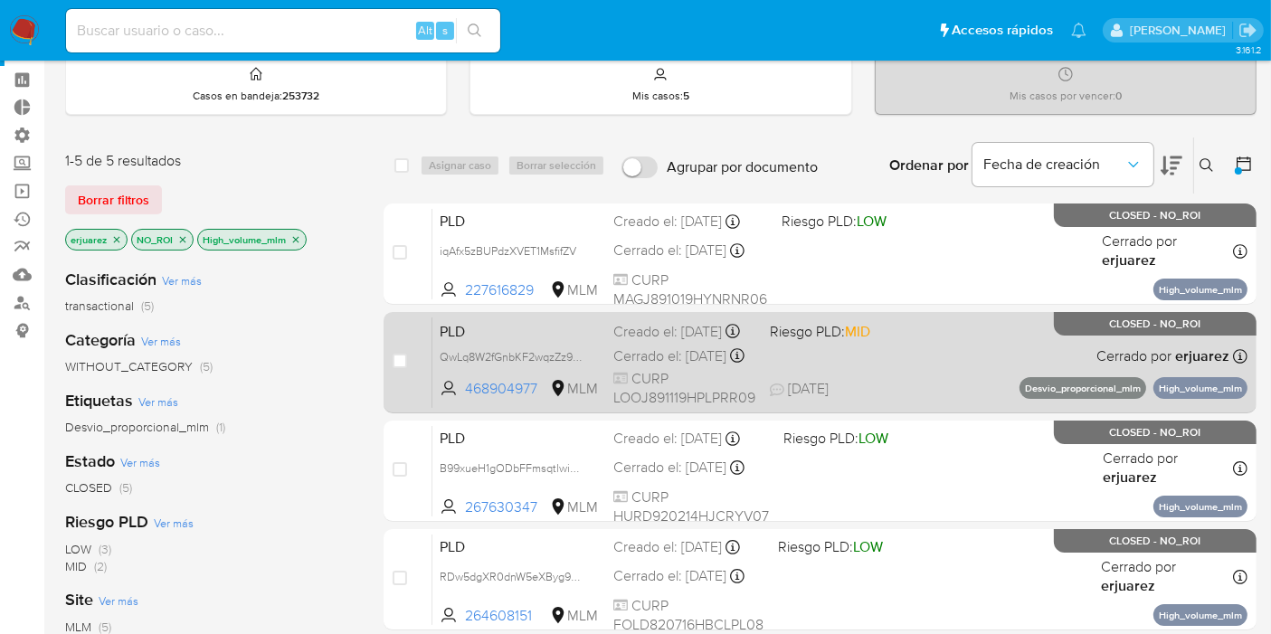
scroll to position [100, 0]
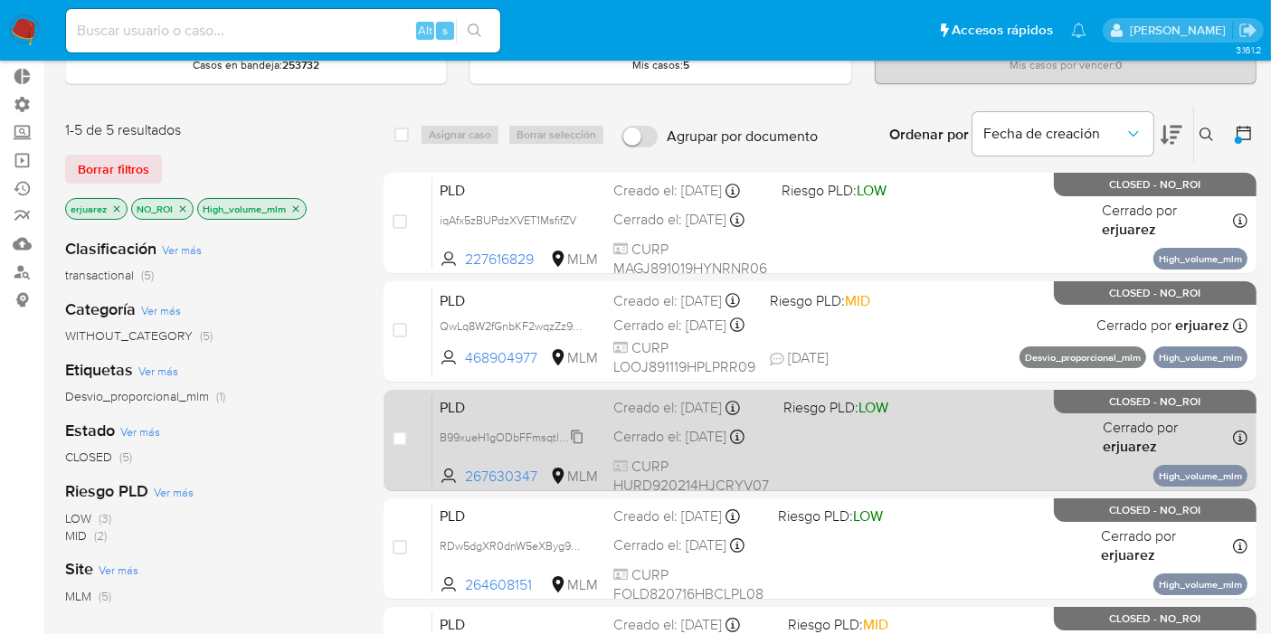
click at [581, 446] on span "B99xueH1gODbFFmsqtlwisZv" at bounding box center [513, 436] width 147 height 20
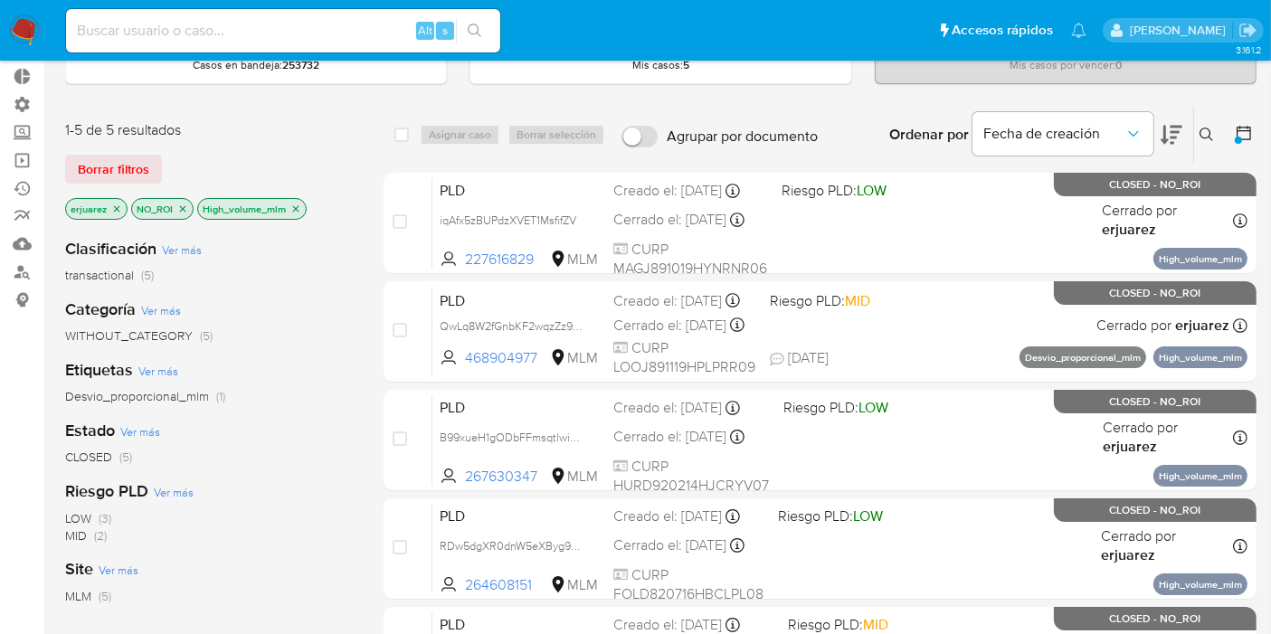
click at [293, 205] on icon "close-filter" at bounding box center [296, 208] width 6 height 6
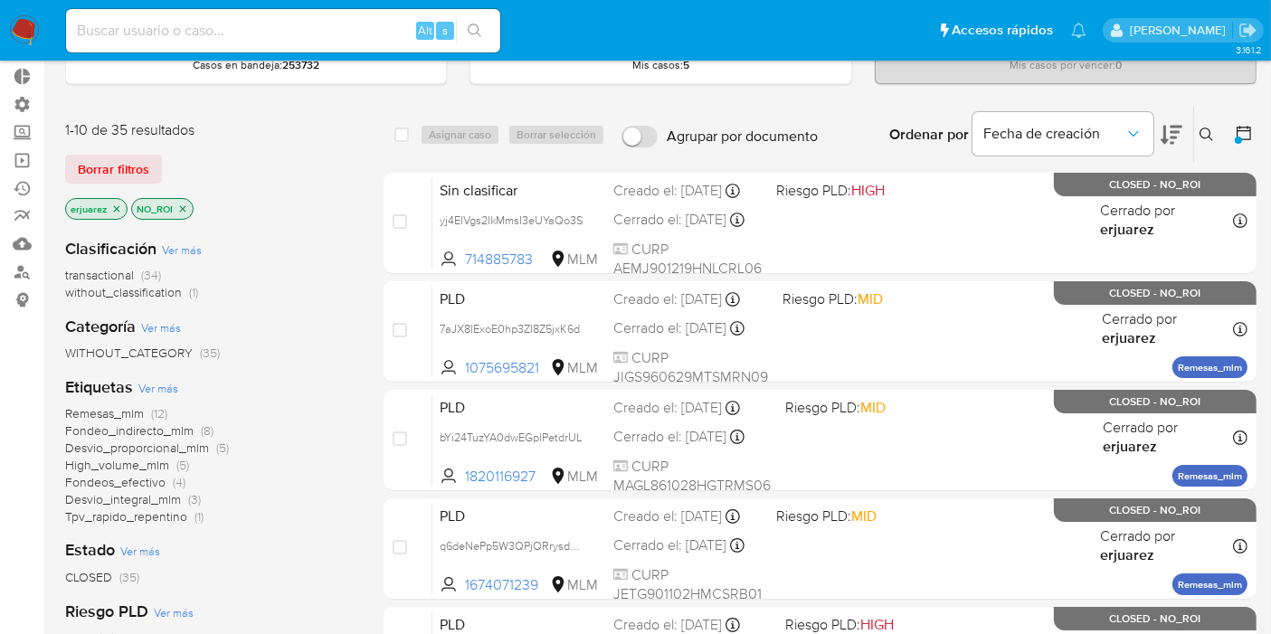
click at [145, 478] on span "Fondeos_efectivo" at bounding box center [115, 482] width 100 height 18
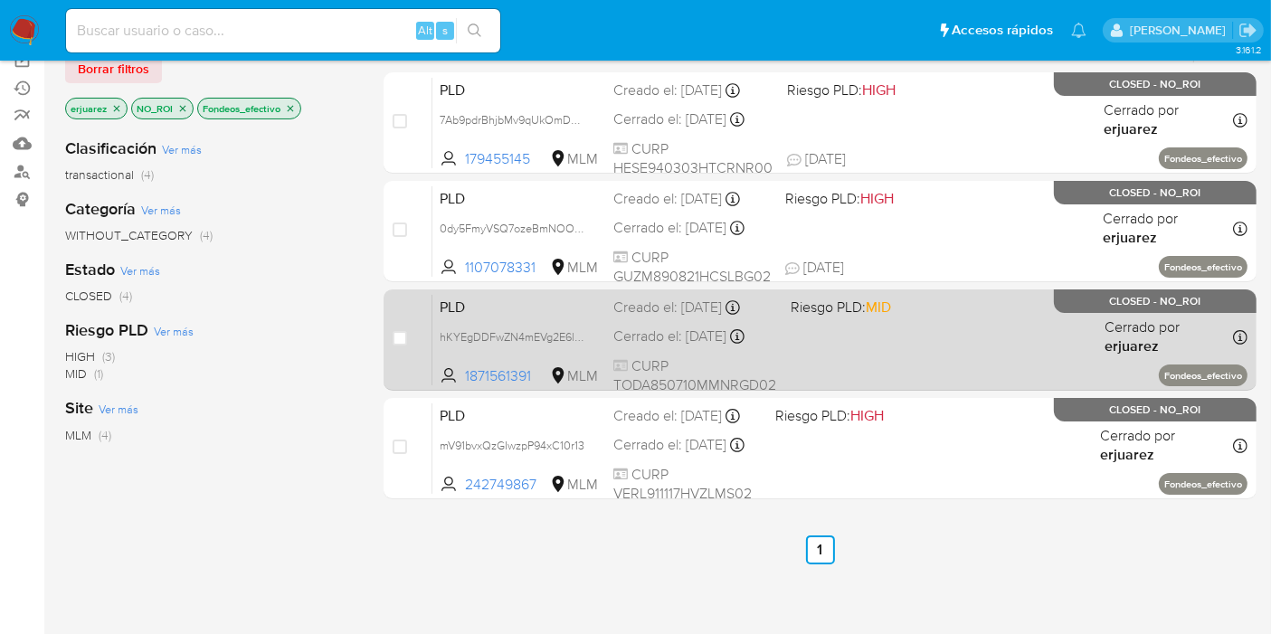
scroll to position [100, 0]
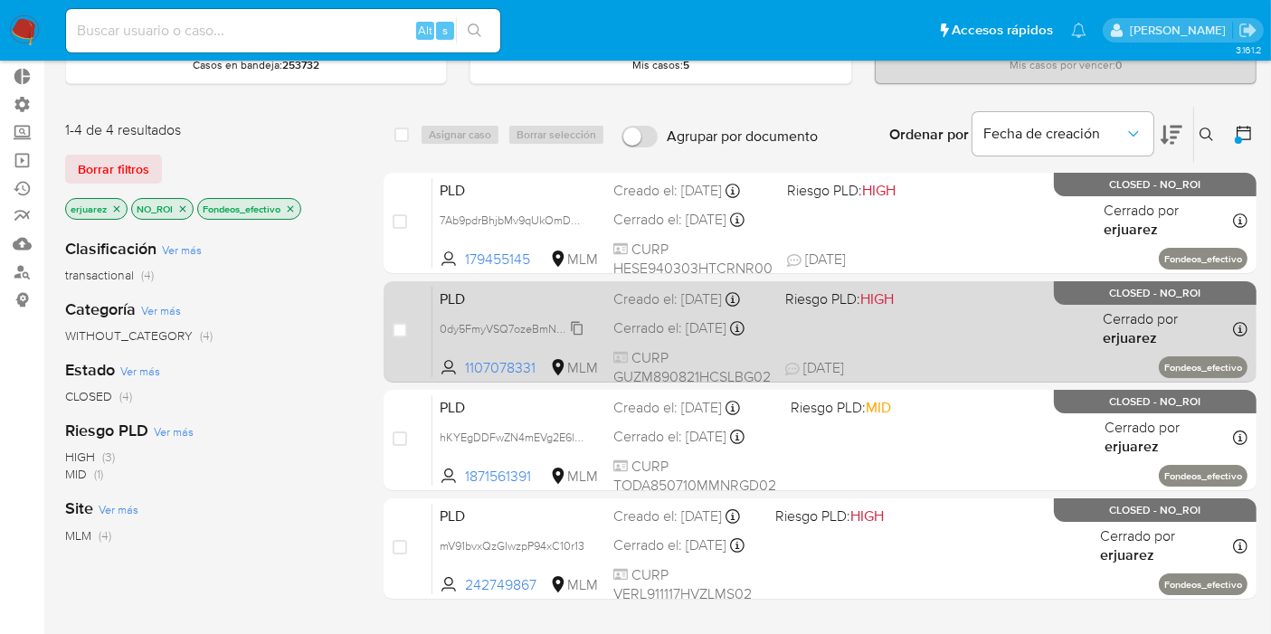
click at [580, 324] on span "0dy5FmyVSQ7ozeBmNOOWzMBU" at bounding box center [527, 328] width 175 height 20
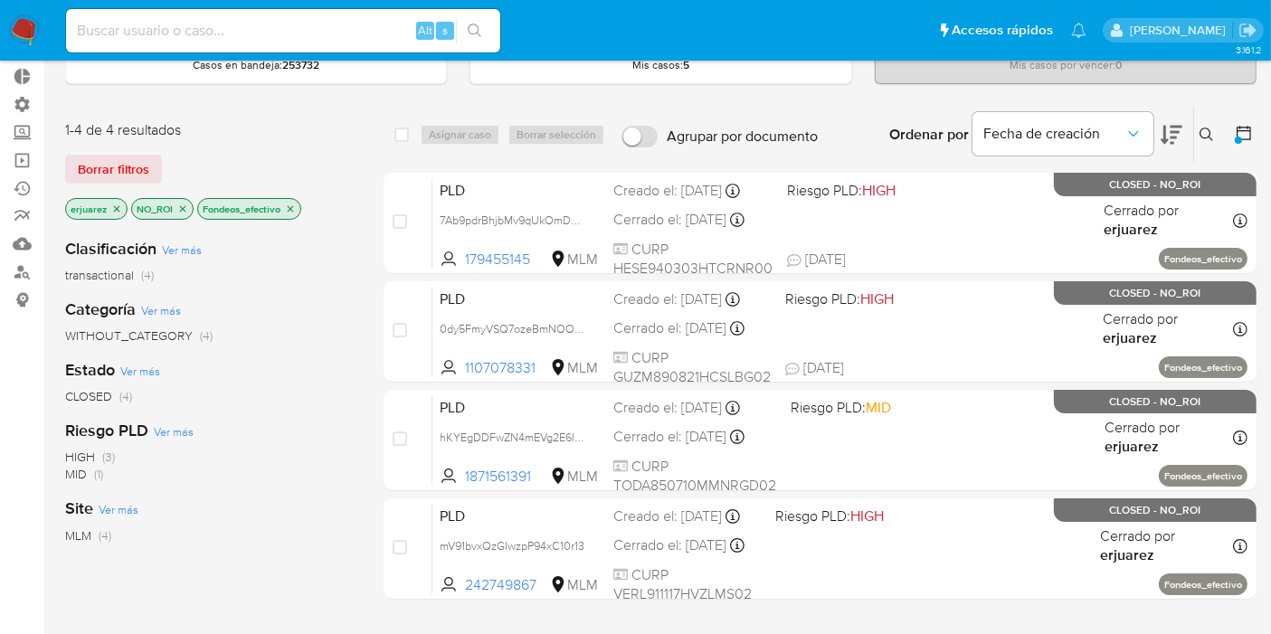
click at [296, 207] on icon "close-filter" at bounding box center [290, 209] width 11 height 11
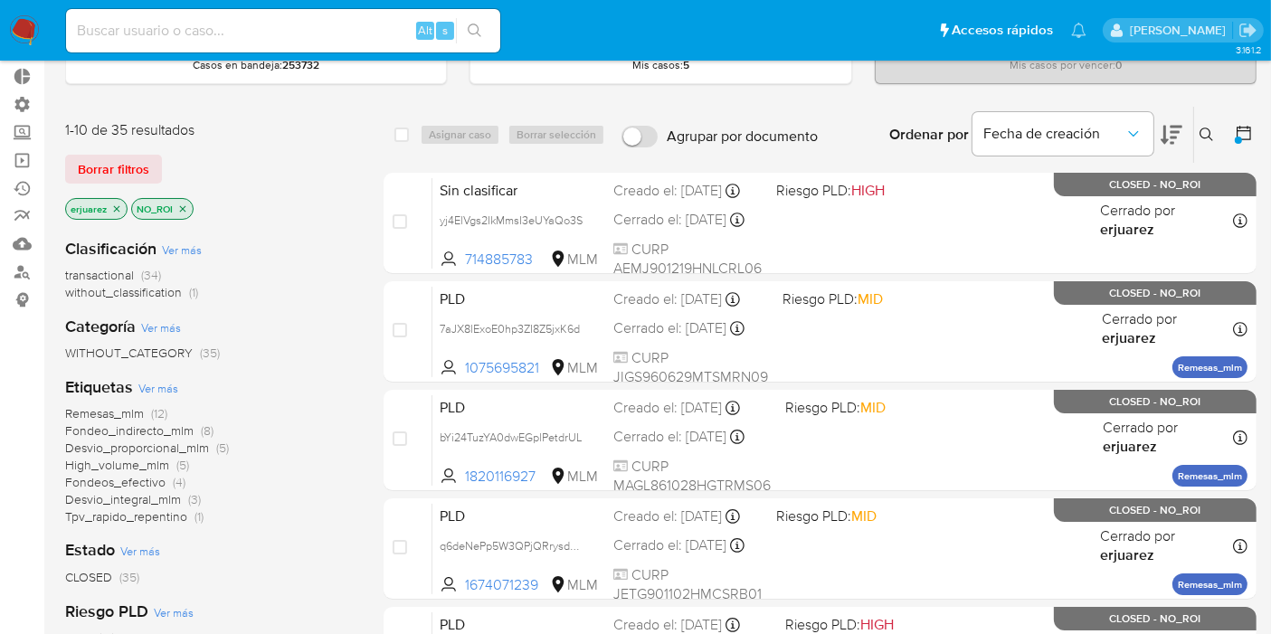
click at [182, 209] on icon "close-filter" at bounding box center [182, 209] width 11 height 11
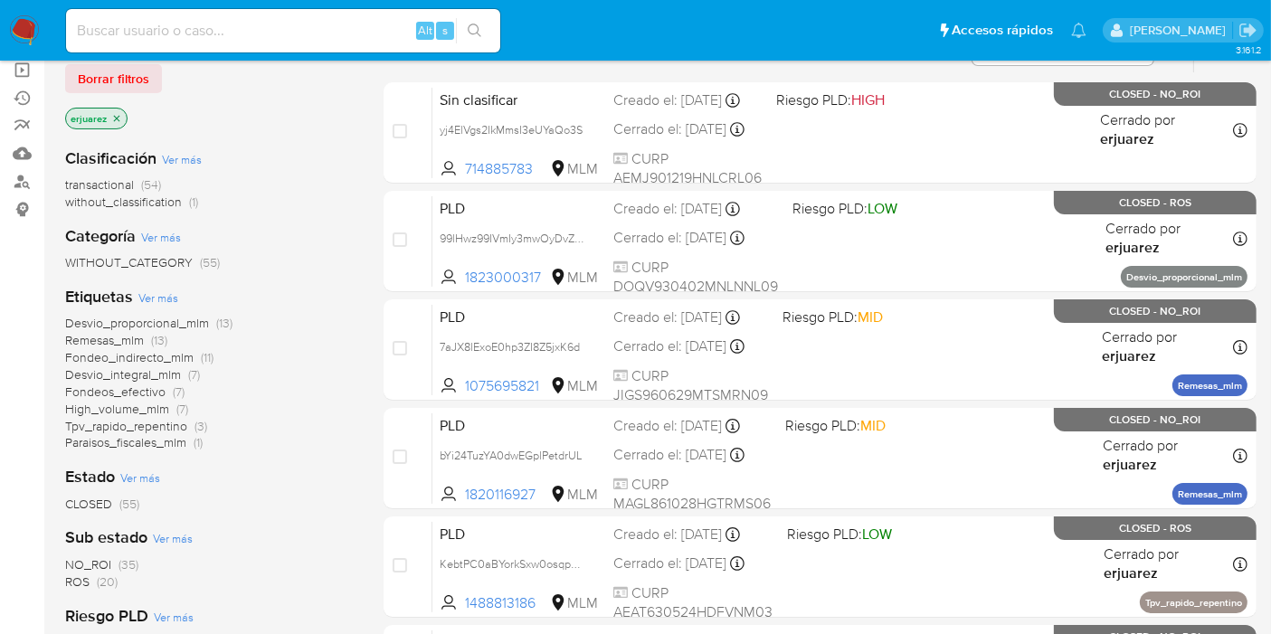
scroll to position [301, 0]
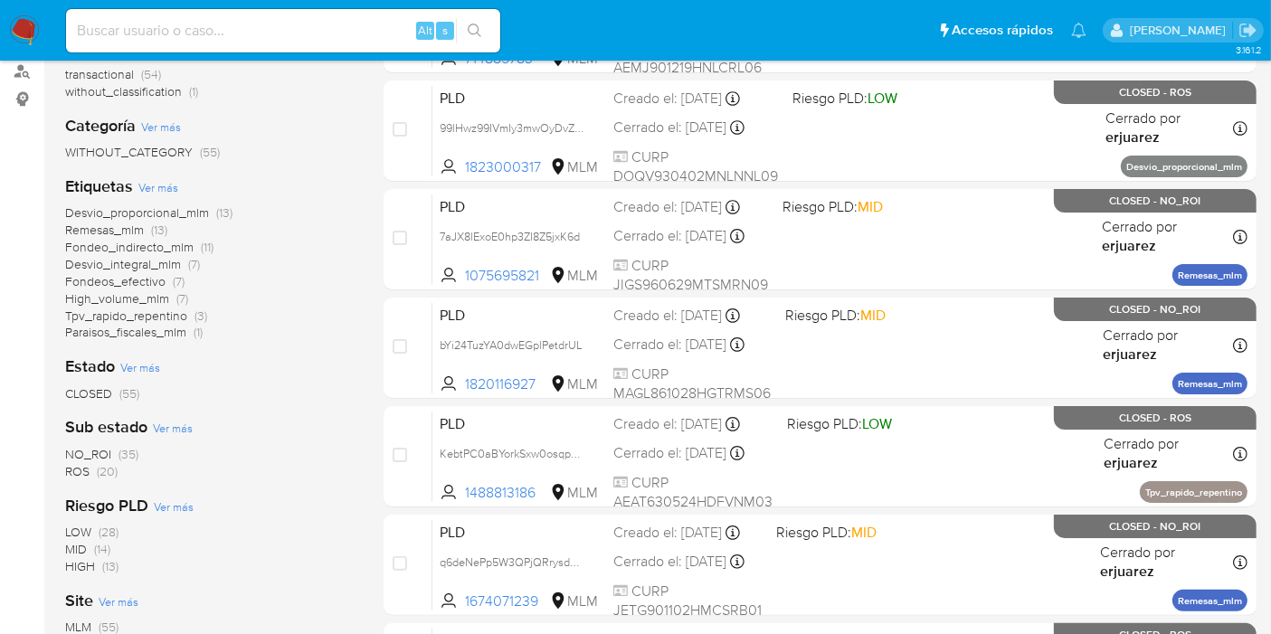
click at [80, 464] on span "ROS" at bounding box center [77, 471] width 24 height 18
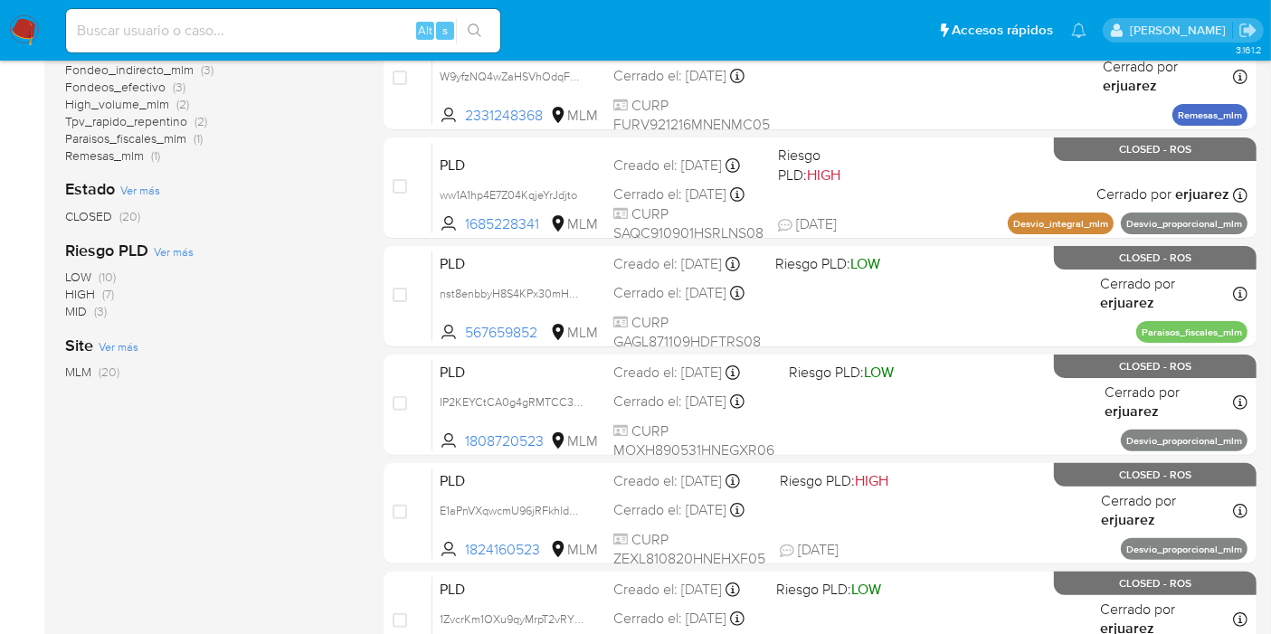
scroll to position [857, 0]
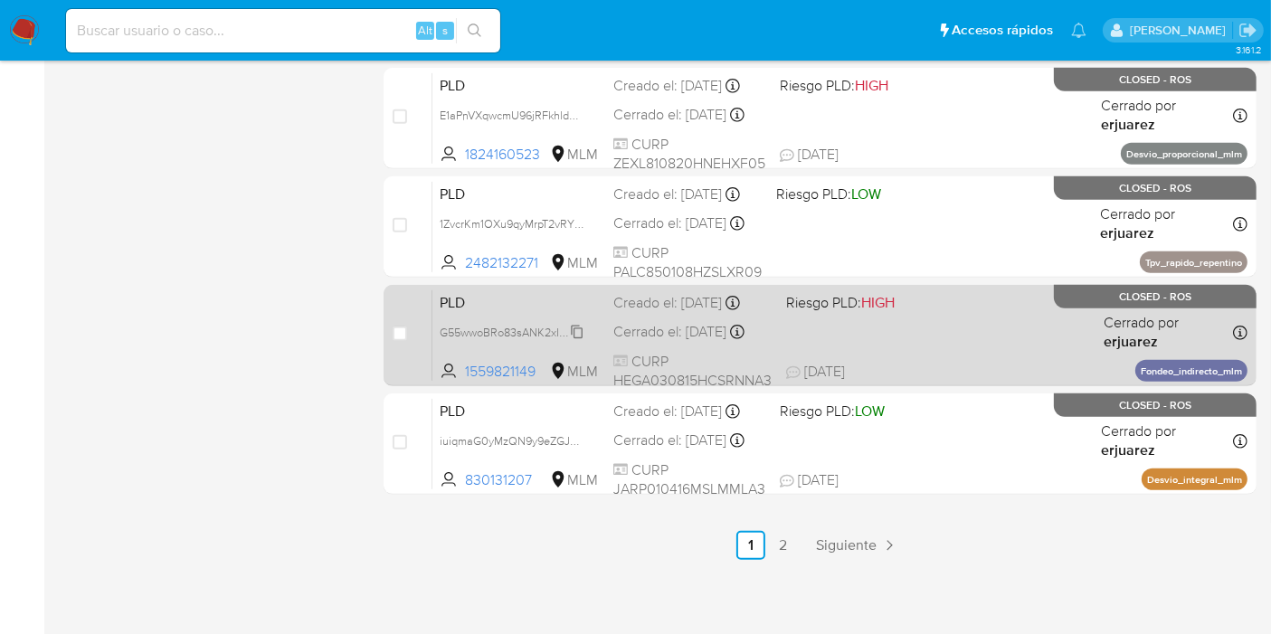
click at [582, 330] on span "G55wwoBRo83sANK2xIoBwcqi" at bounding box center [518, 331] width 156 height 20
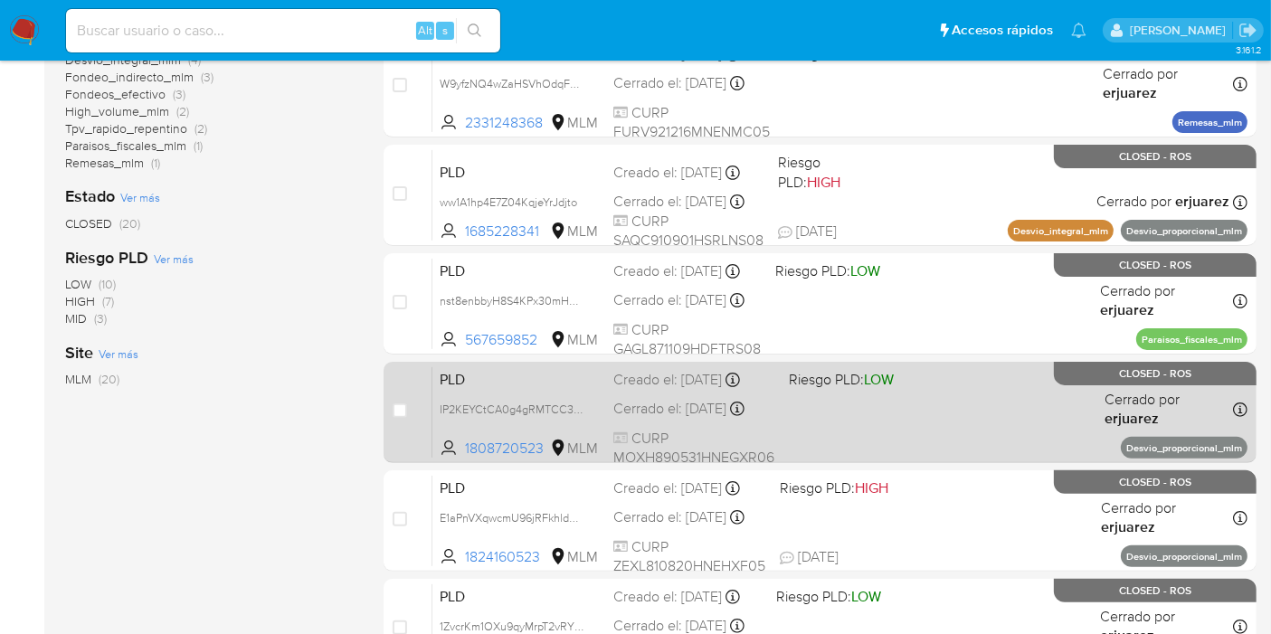
scroll to position [354, 0]
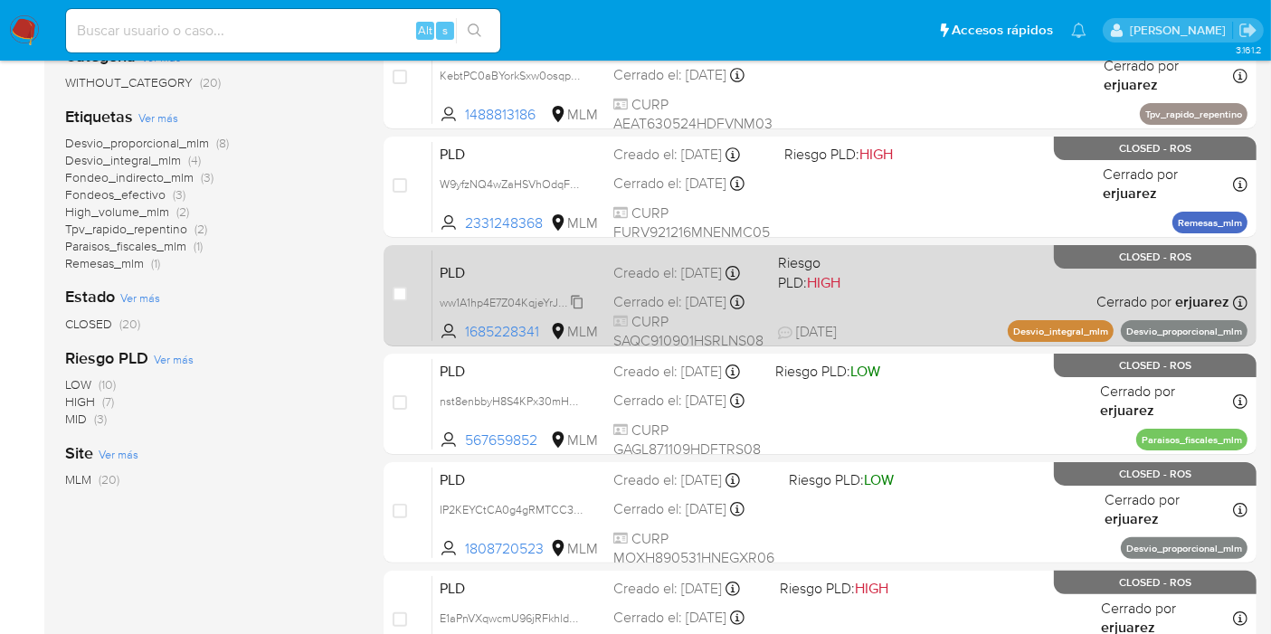
click at [576, 308] on span "ww1A1hp4E7Z04KqjeYrJdjto" at bounding box center [509, 301] width 138 height 20
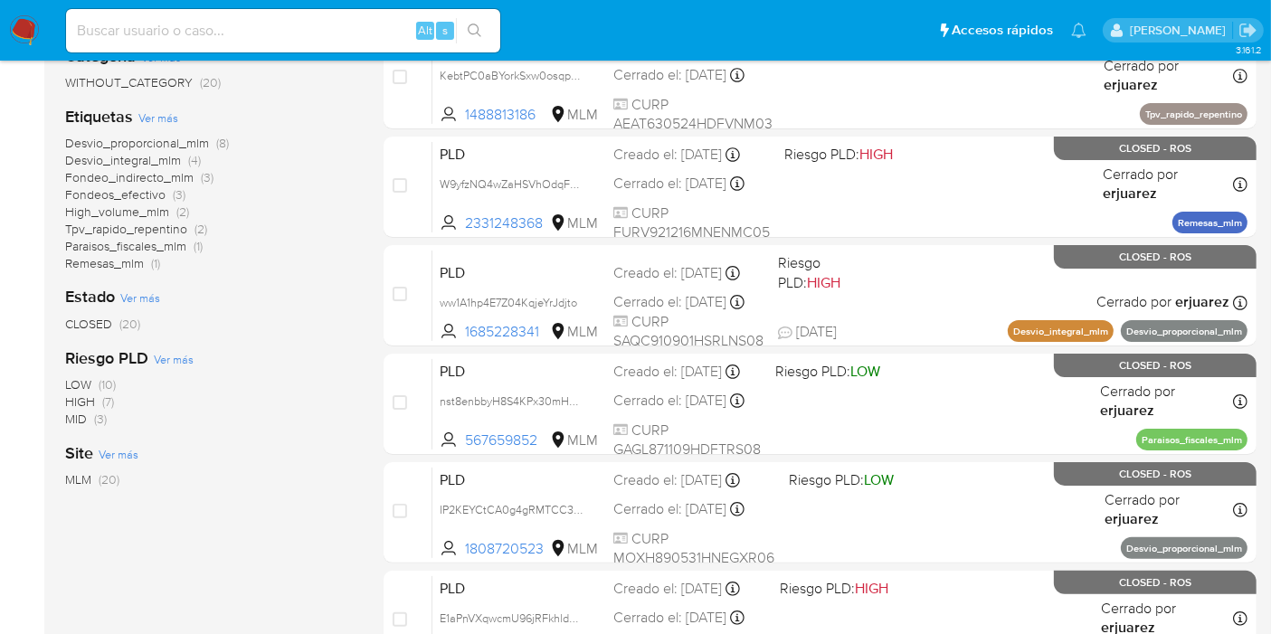
click at [100, 260] on span "Remesas_mlm" at bounding box center [104, 263] width 79 height 18
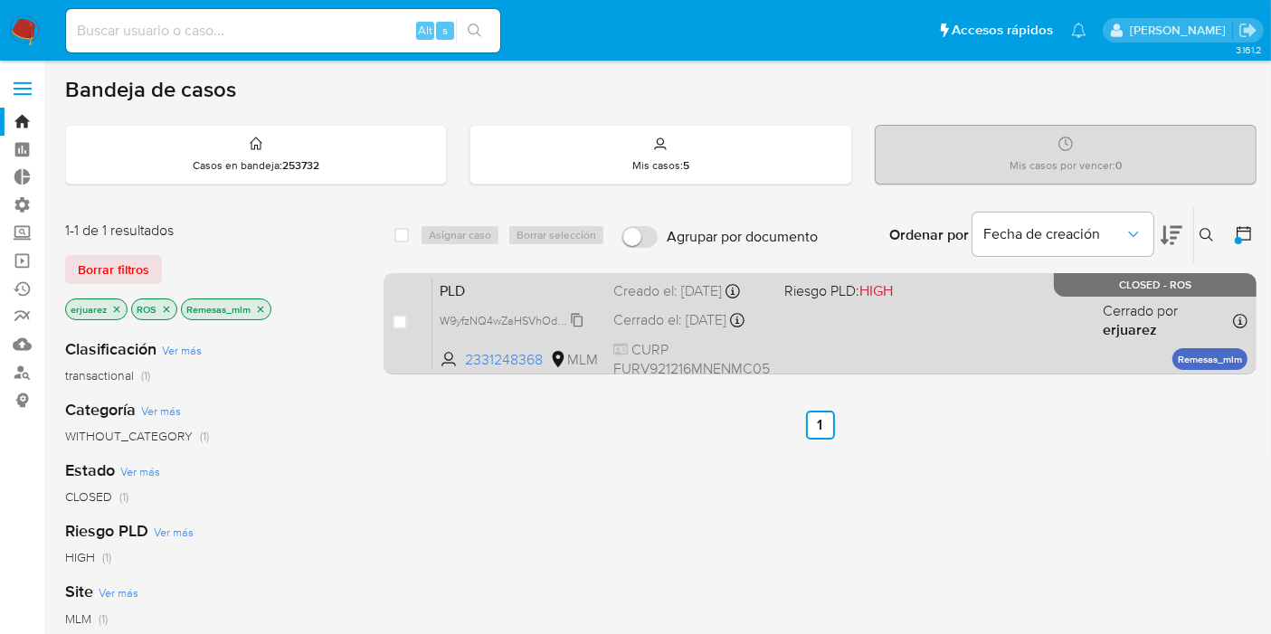
click at [577, 329] on span "W9yfzNQ4wZaHSVhOdqFArBON" at bounding box center [523, 319] width 166 height 20
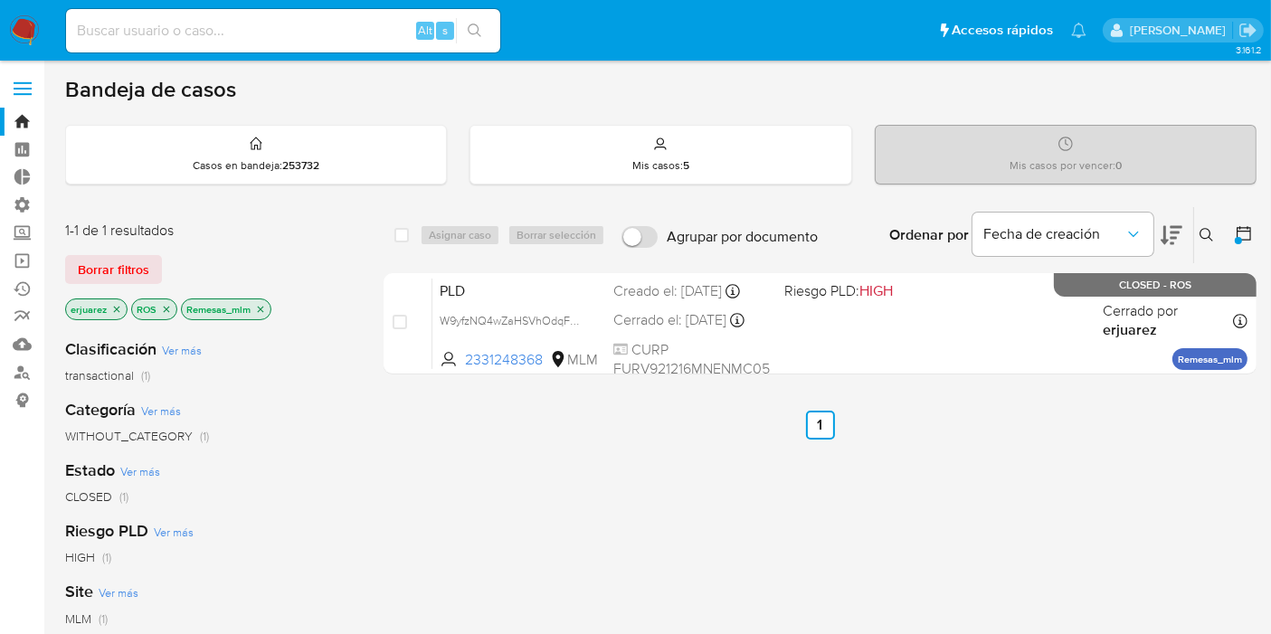
click at [262, 309] on icon "close-filter" at bounding box center [260, 309] width 11 height 11
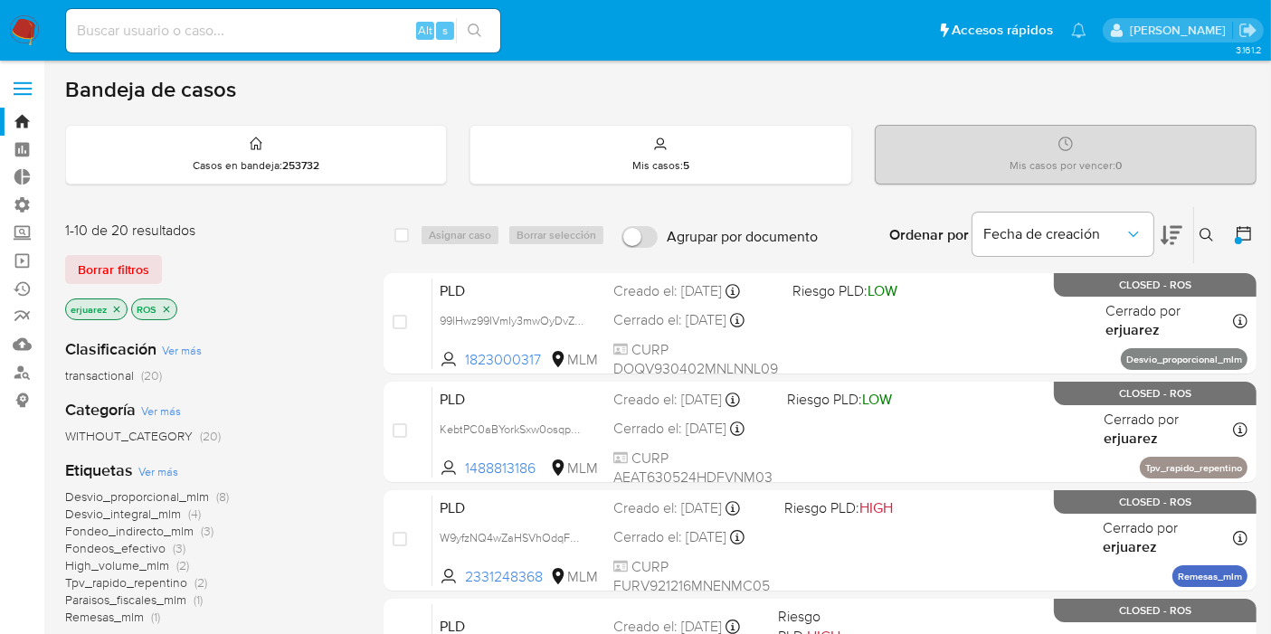
click at [115, 304] on icon "close-filter" at bounding box center [116, 309] width 11 height 11
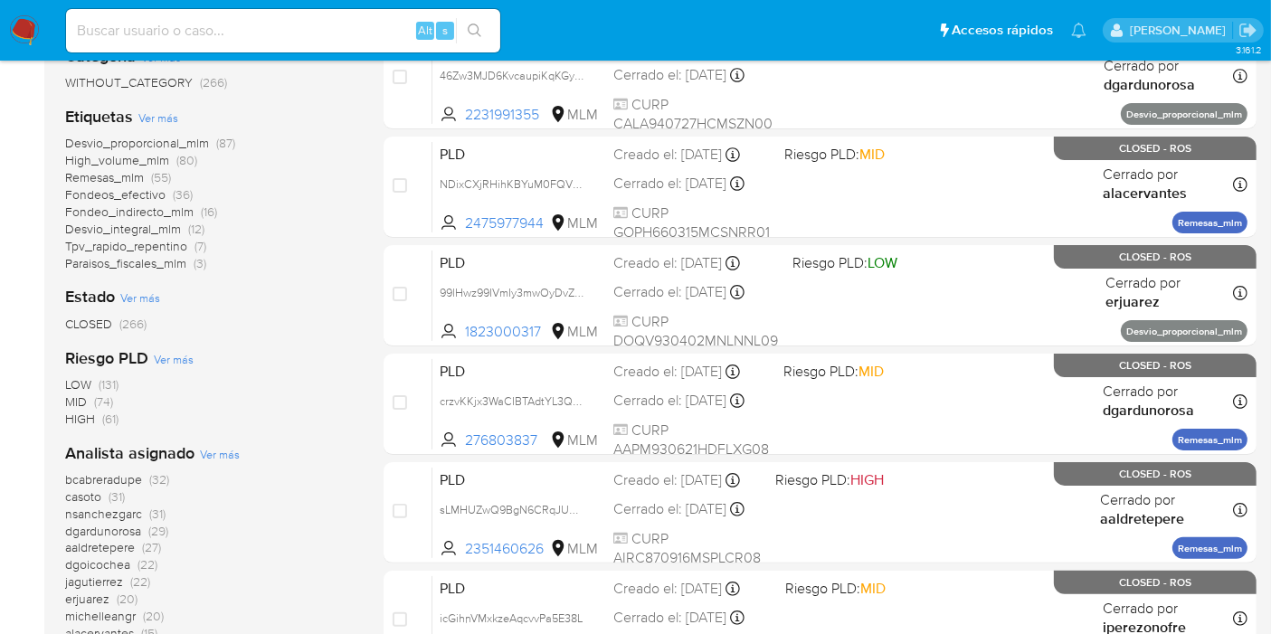
scroll to position [402, 0]
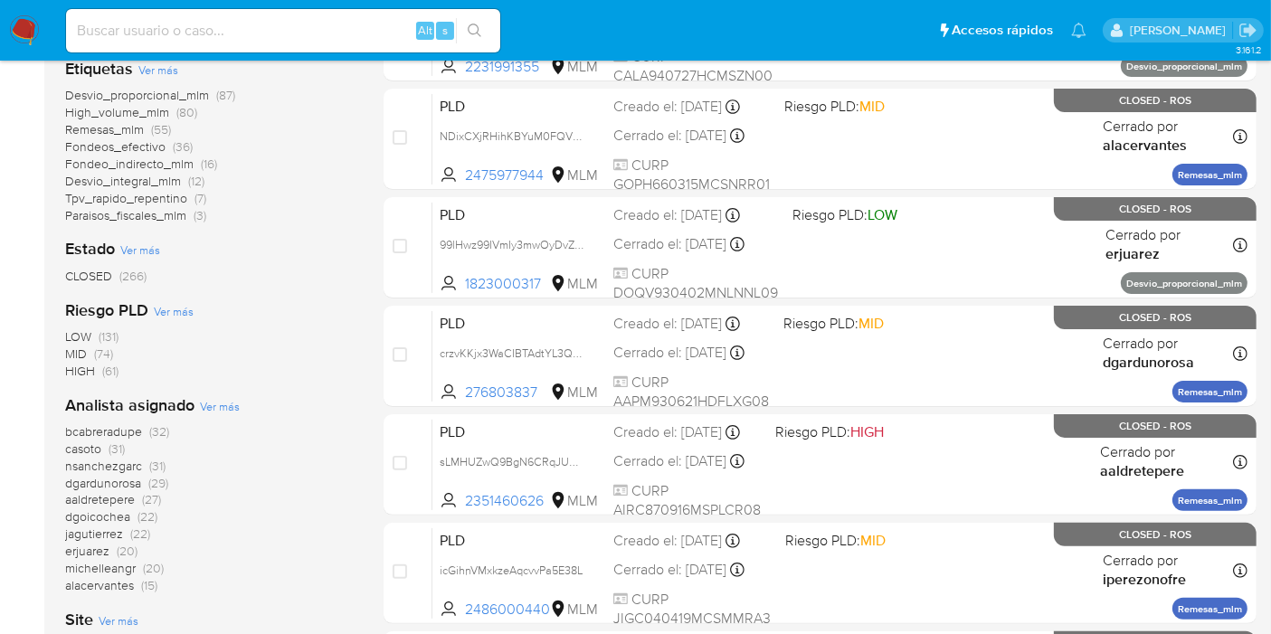
click at [100, 535] on span "jagutierrez" at bounding box center [94, 534] width 58 height 18
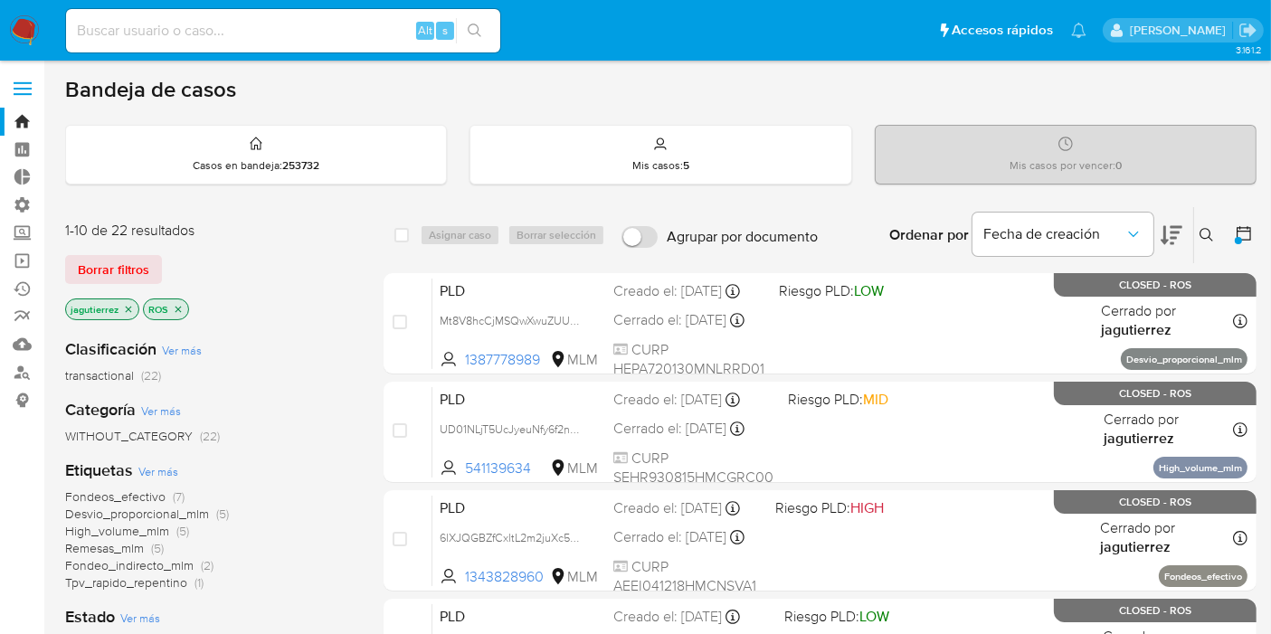
click at [163, 570] on span "Tpv_rapido_repentino" at bounding box center [126, 583] width 122 height 18
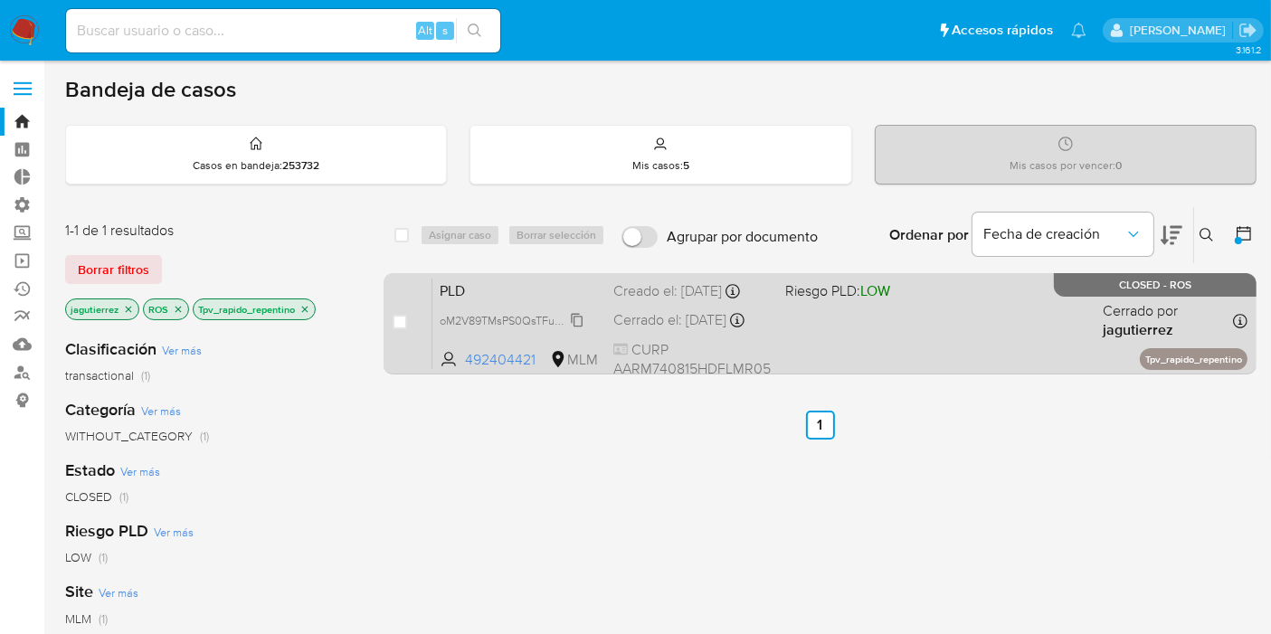
click at [575, 329] on span "oM2V89TMsPS0QsTFubJcek21" at bounding box center [517, 319] width 154 height 20
click at [529, 293] on span "PLD" at bounding box center [519, 290] width 159 height 24
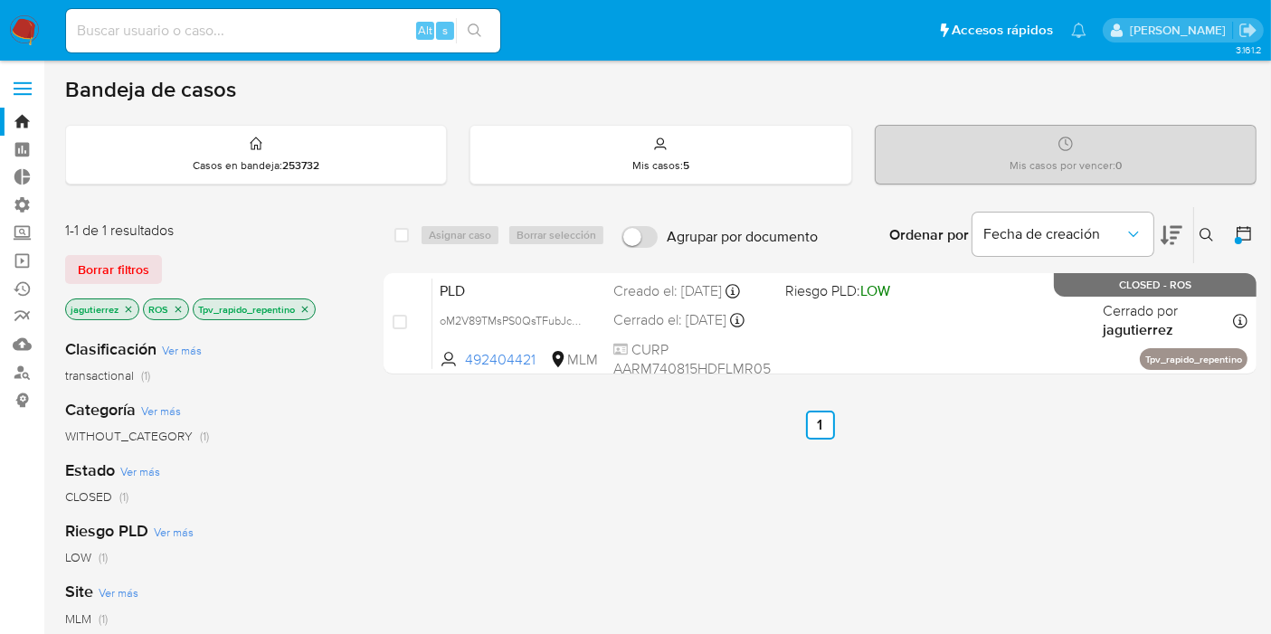
click at [302, 304] on icon "close-filter" at bounding box center [304, 309] width 11 height 11
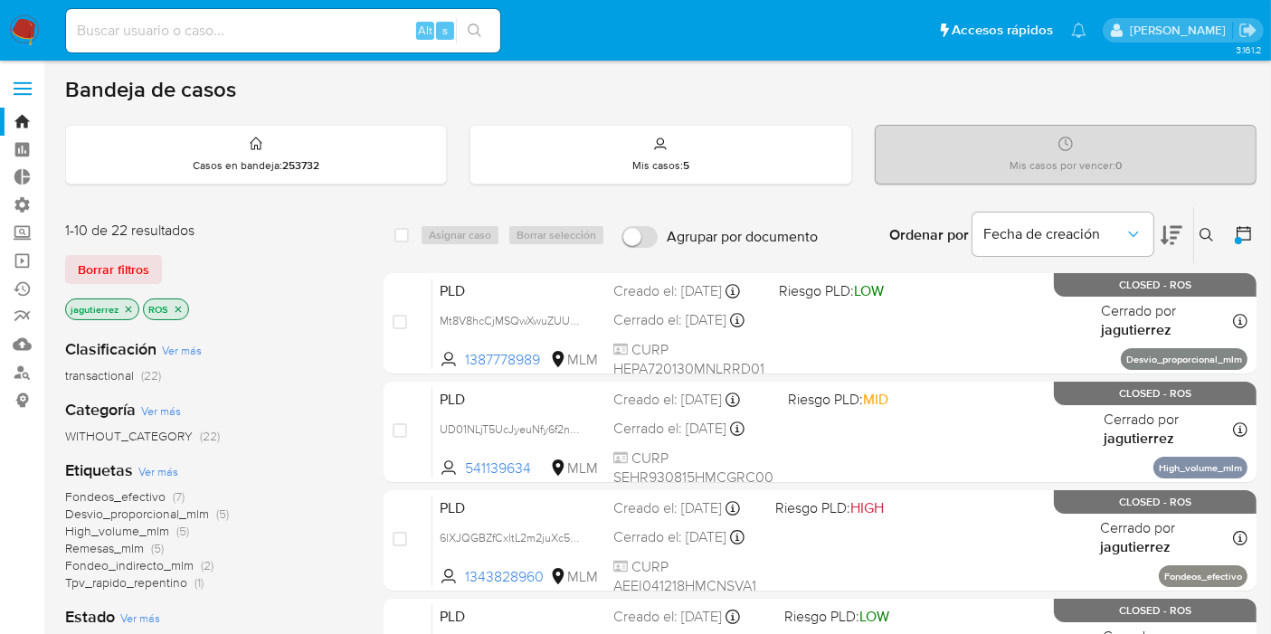
click at [148, 532] on span "High_volume_mlm" at bounding box center [117, 531] width 104 height 18
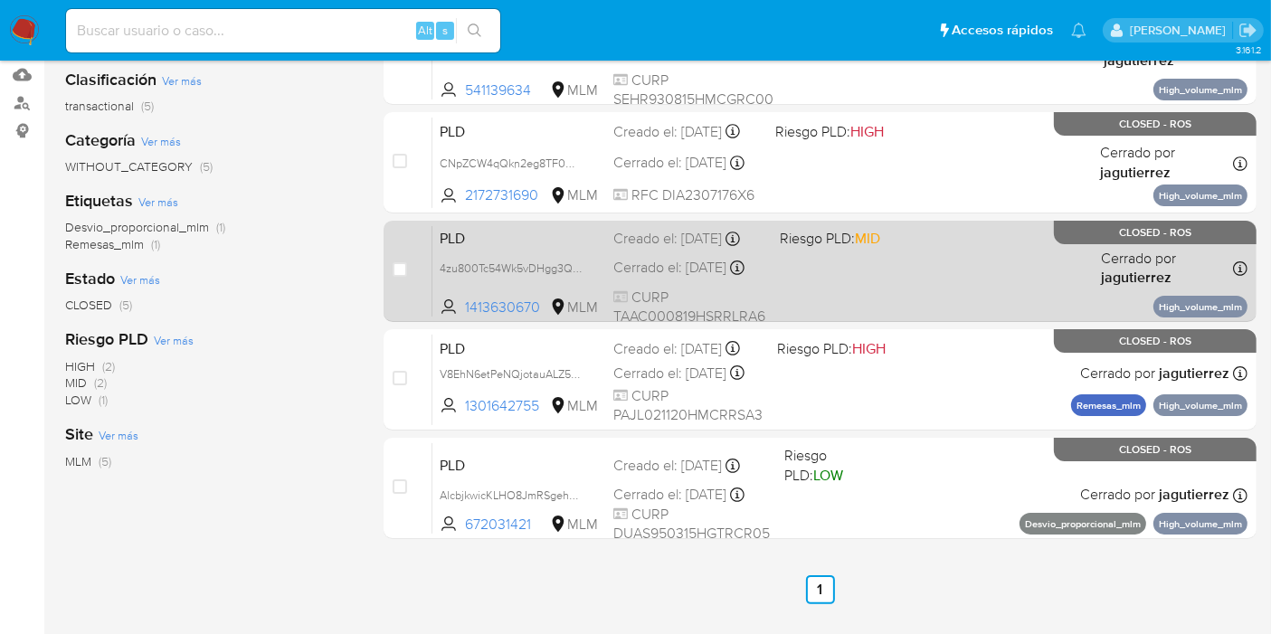
scroll to position [301, 0]
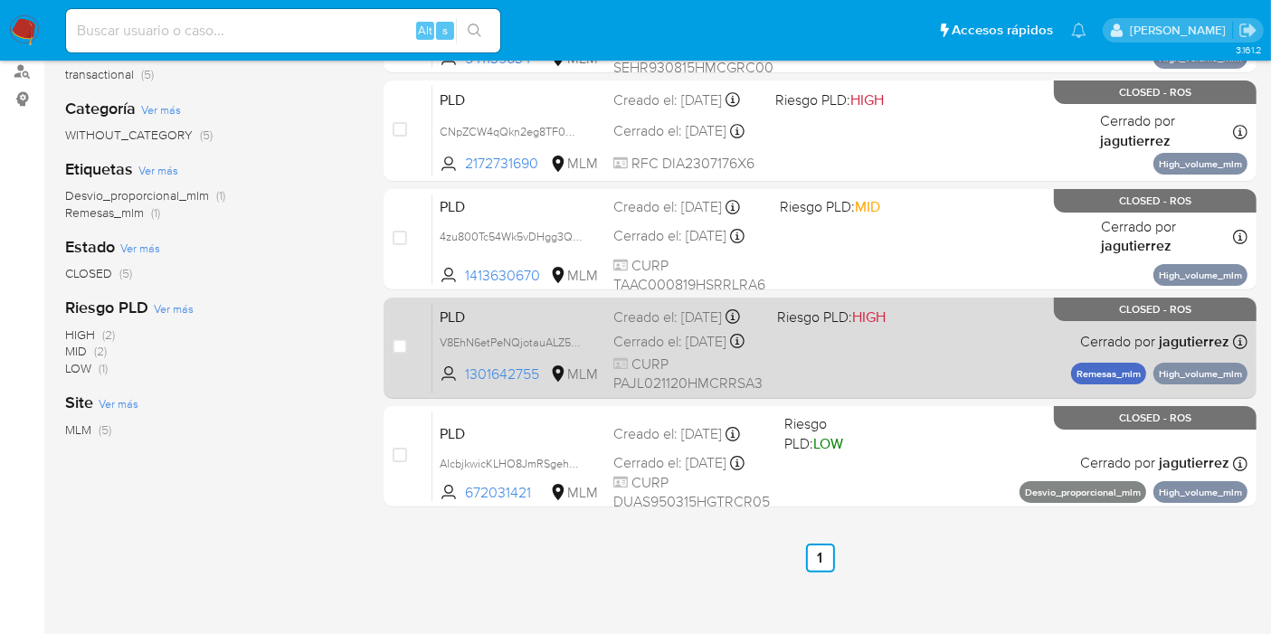
click at [534, 326] on span "PLD" at bounding box center [519, 316] width 159 height 24
click at [581, 351] on span "V8EhN6etPeNQjotauALZ5OSY" at bounding box center [517, 341] width 154 height 20
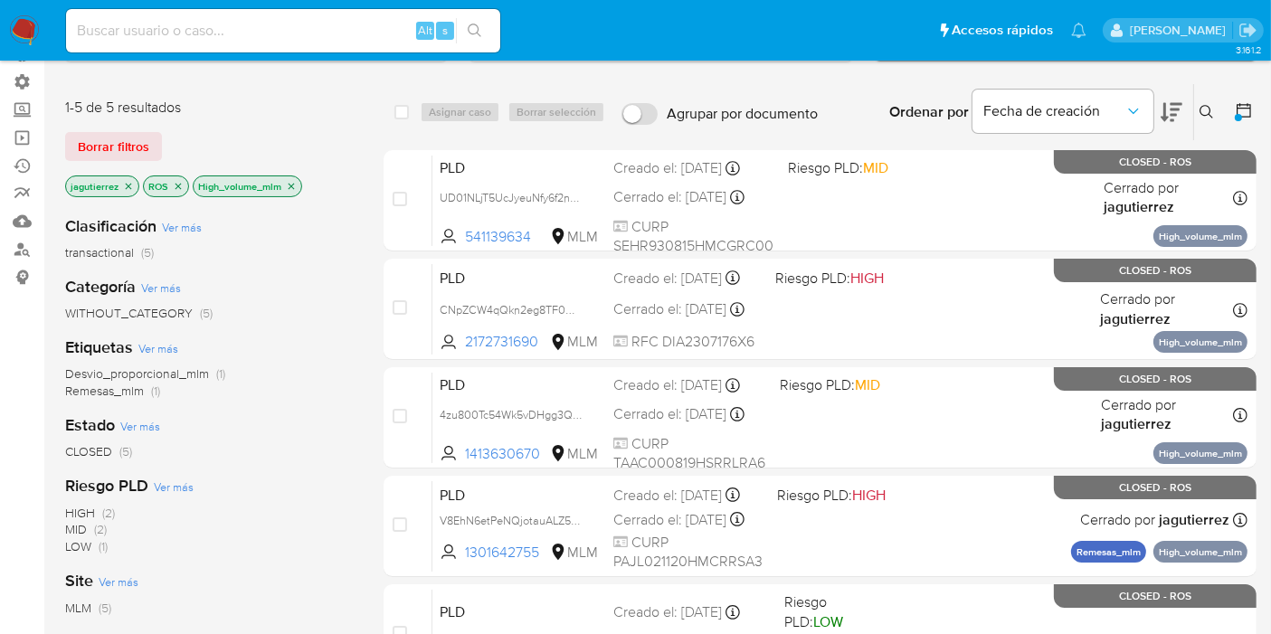
scroll to position [100, 0]
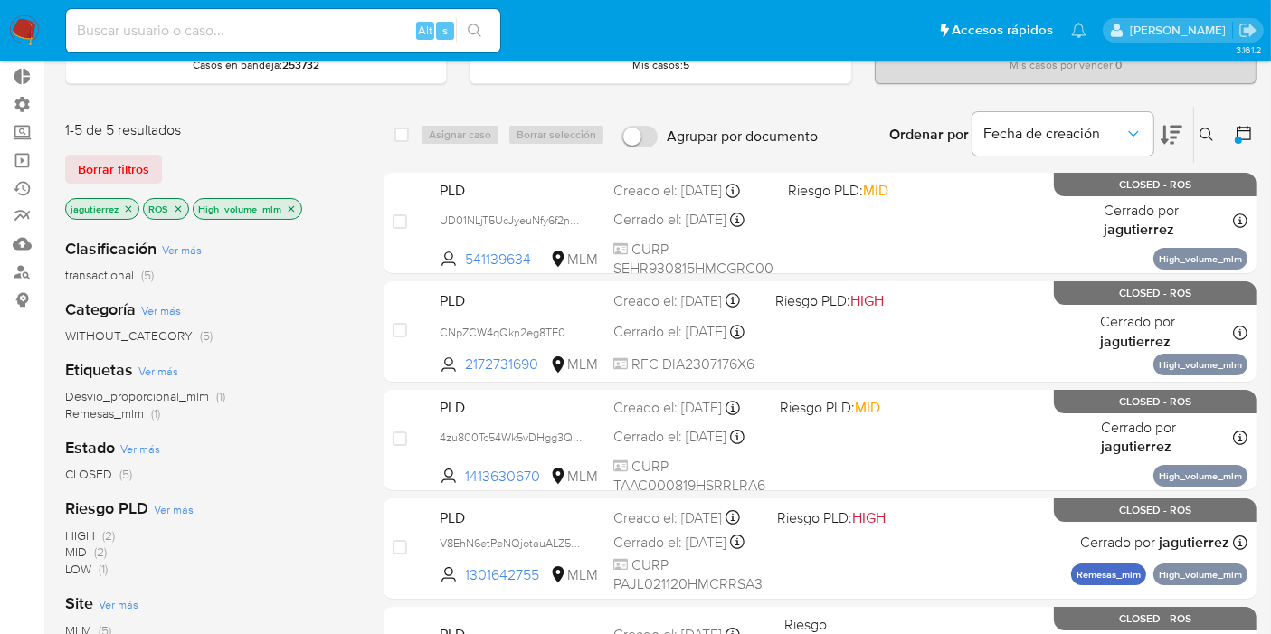
click at [290, 204] on icon "close-filter" at bounding box center [291, 209] width 11 height 11
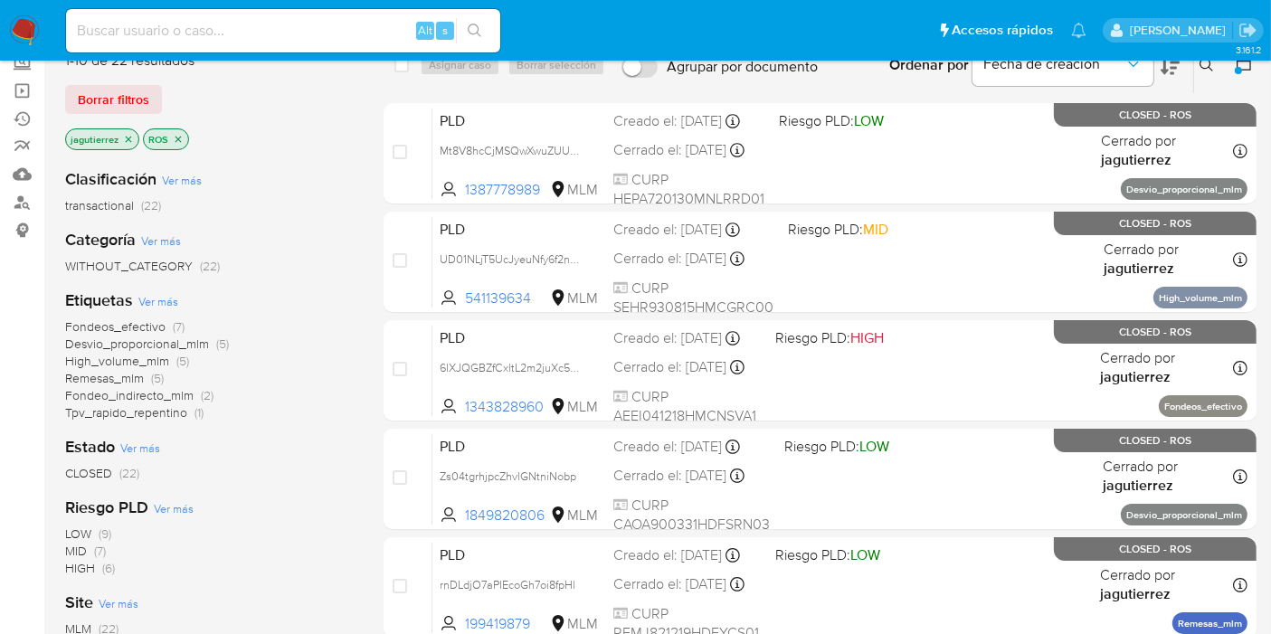
scroll to position [201, 0]
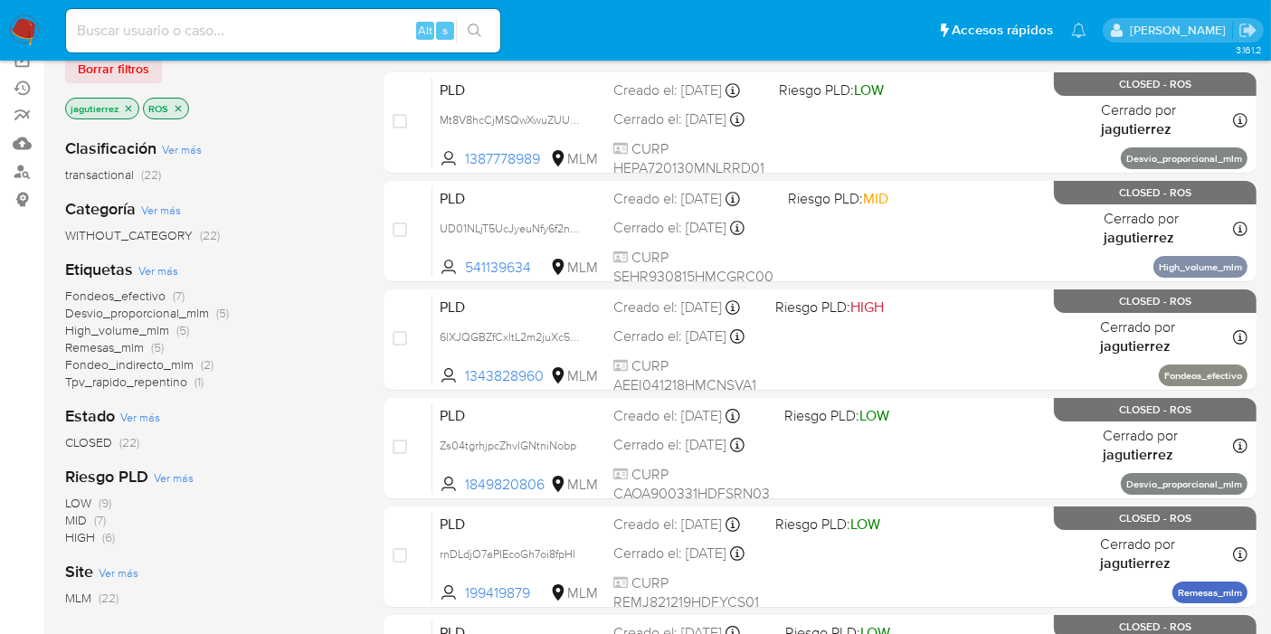
click at [195, 309] on span "Desvio_proporcional_mlm" at bounding box center [137, 313] width 144 height 18
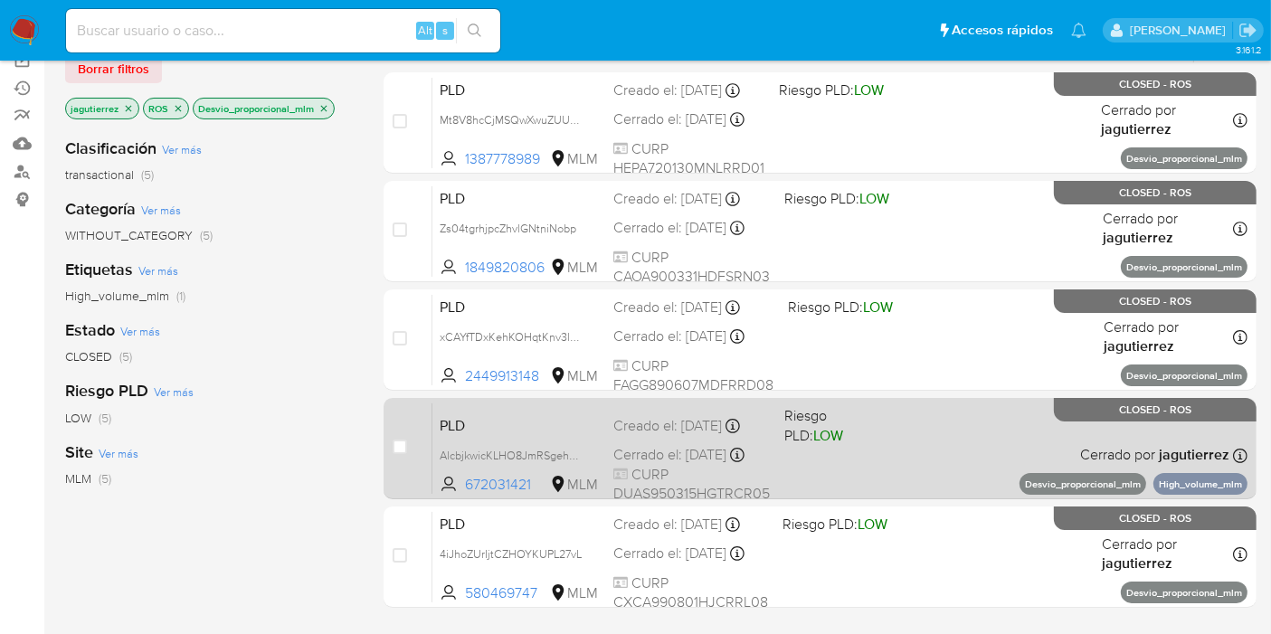
click at [537, 425] on span "PLD" at bounding box center [519, 425] width 159 height 24
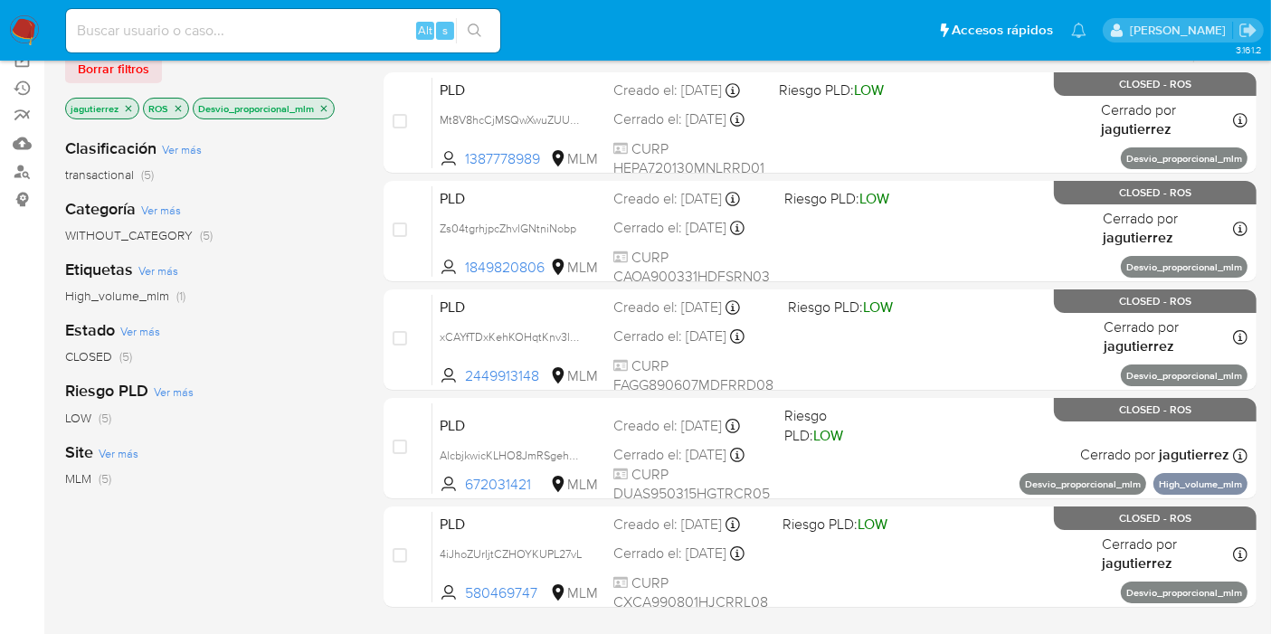
click at [321, 107] on icon "close-filter" at bounding box center [323, 108] width 11 height 11
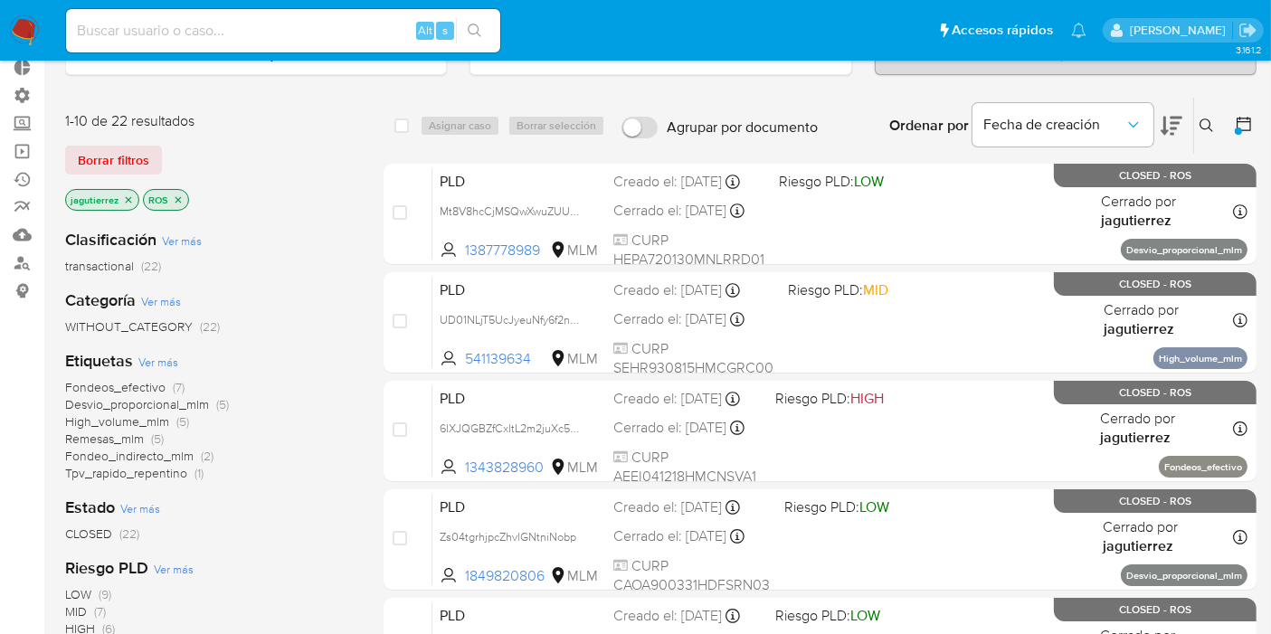
scroll to position [100, 0]
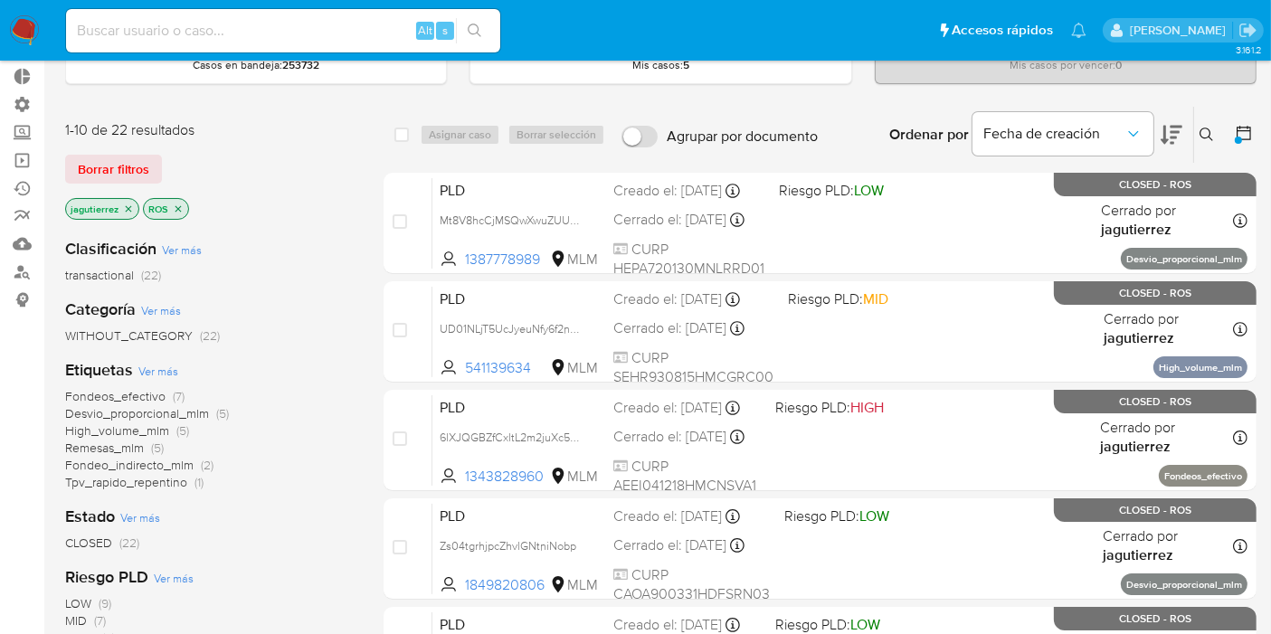
click at [181, 204] on icon "close-filter" at bounding box center [178, 209] width 11 height 11
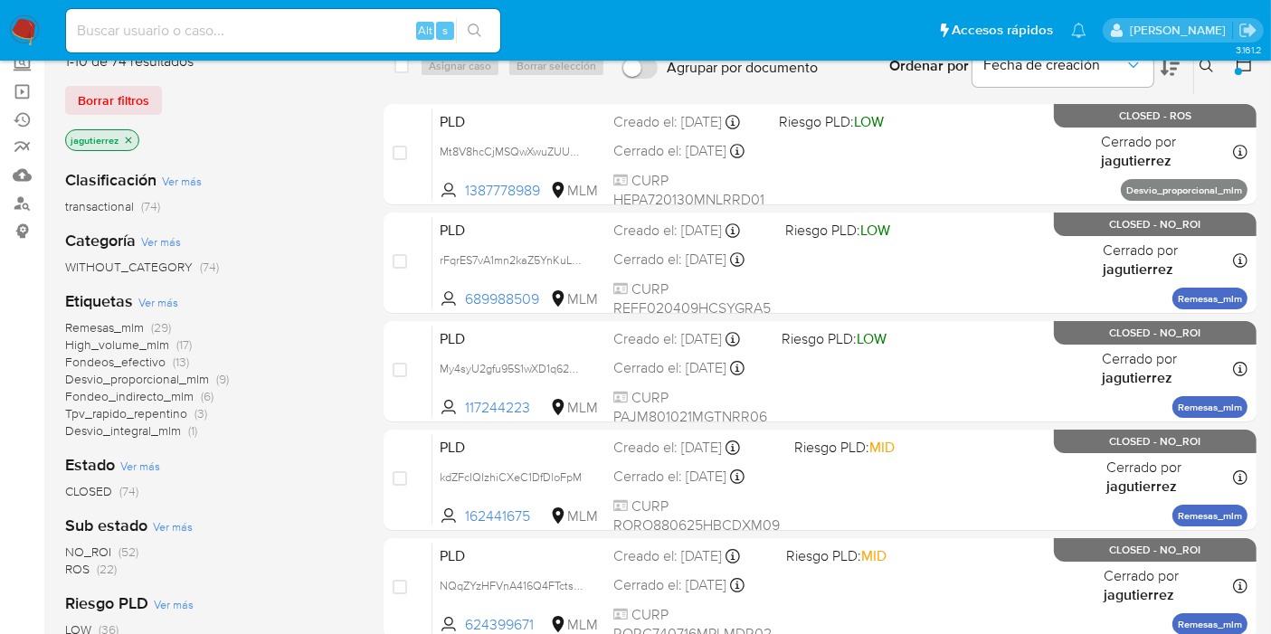
scroll to position [201, 0]
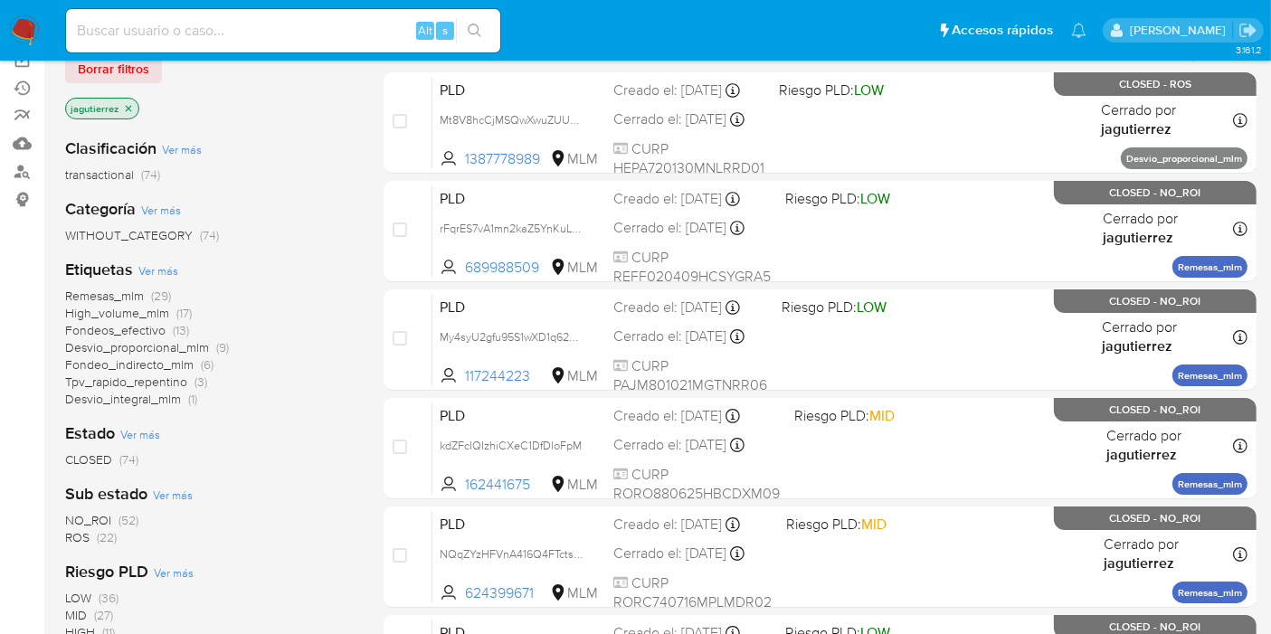
click at [119, 518] on span "(52)" at bounding box center [129, 520] width 20 height 18
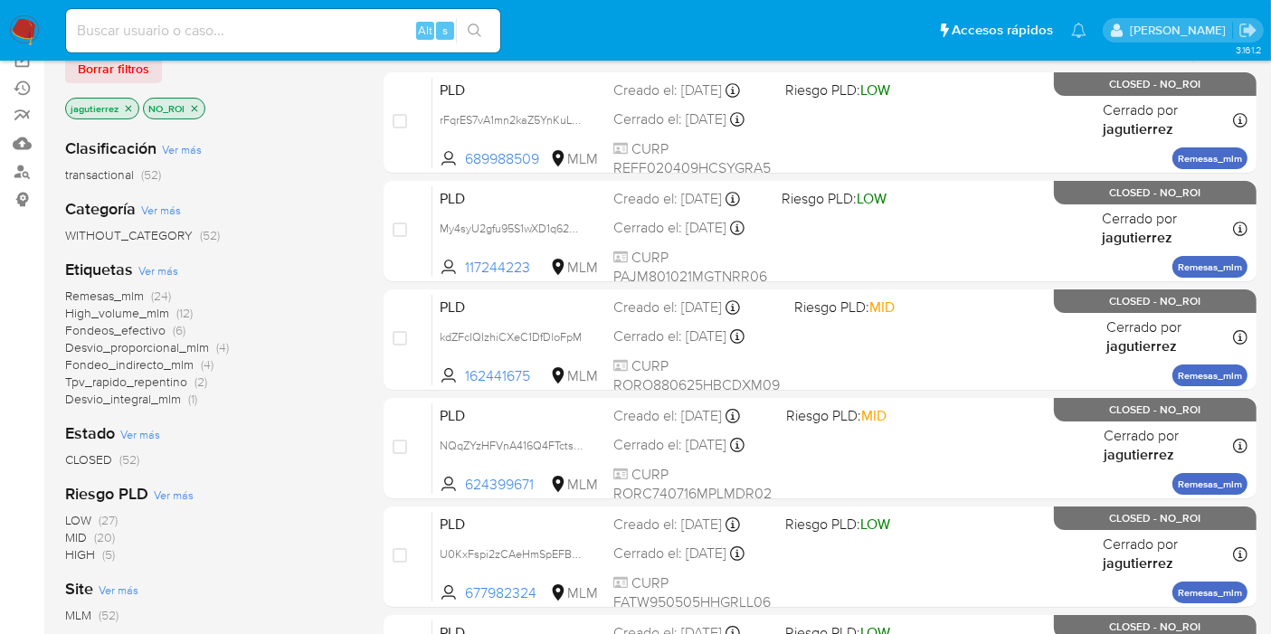
click at [177, 363] on span "Fondeo_indirecto_mlm" at bounding box center [129, 365] width 128 height 18
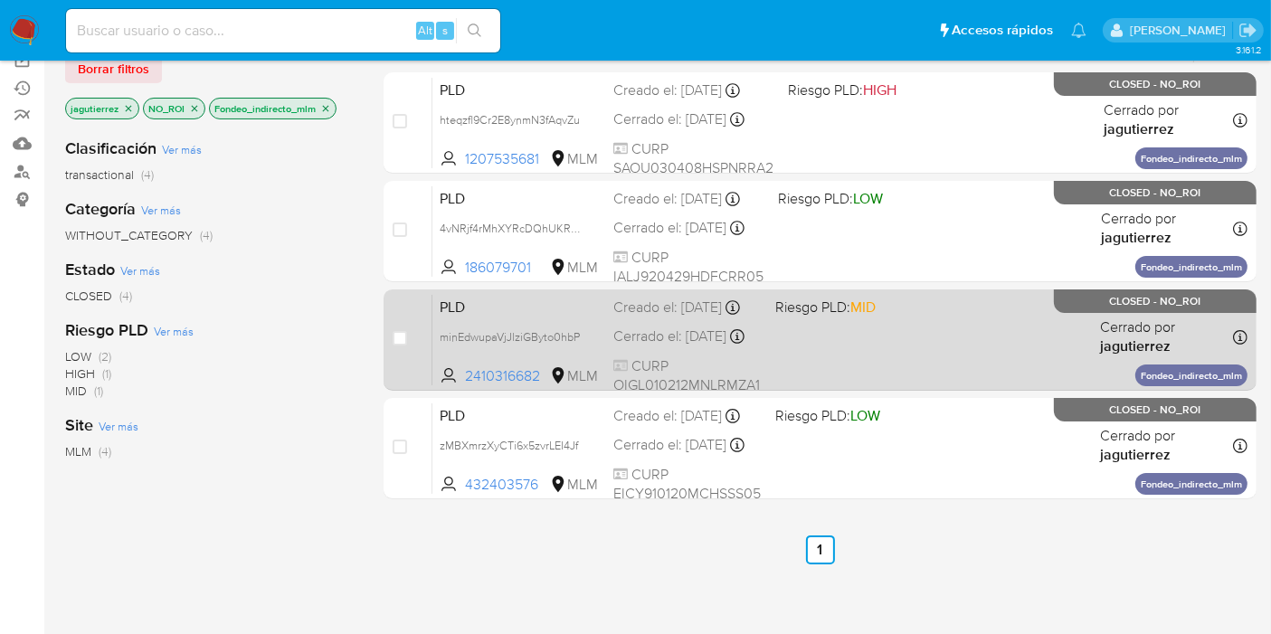
click at [583, 318] on span "PLD" at bounding box center [519, 306] width 159 height 24
click at [579, 346] on span "minEdwupaVjJlziGByto0hbP" at bounding box center [510, 336] width 140 height 20
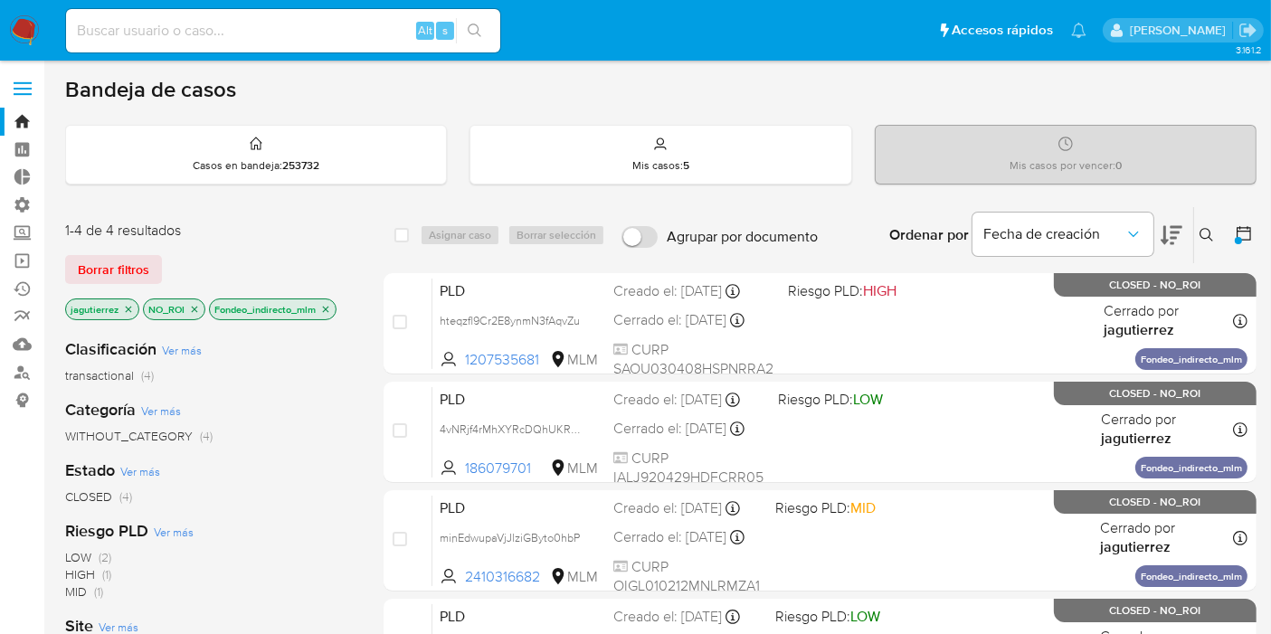
click at [328, 307] on icon "close-filter" at bounding box center [325, 309] width 11 height 11
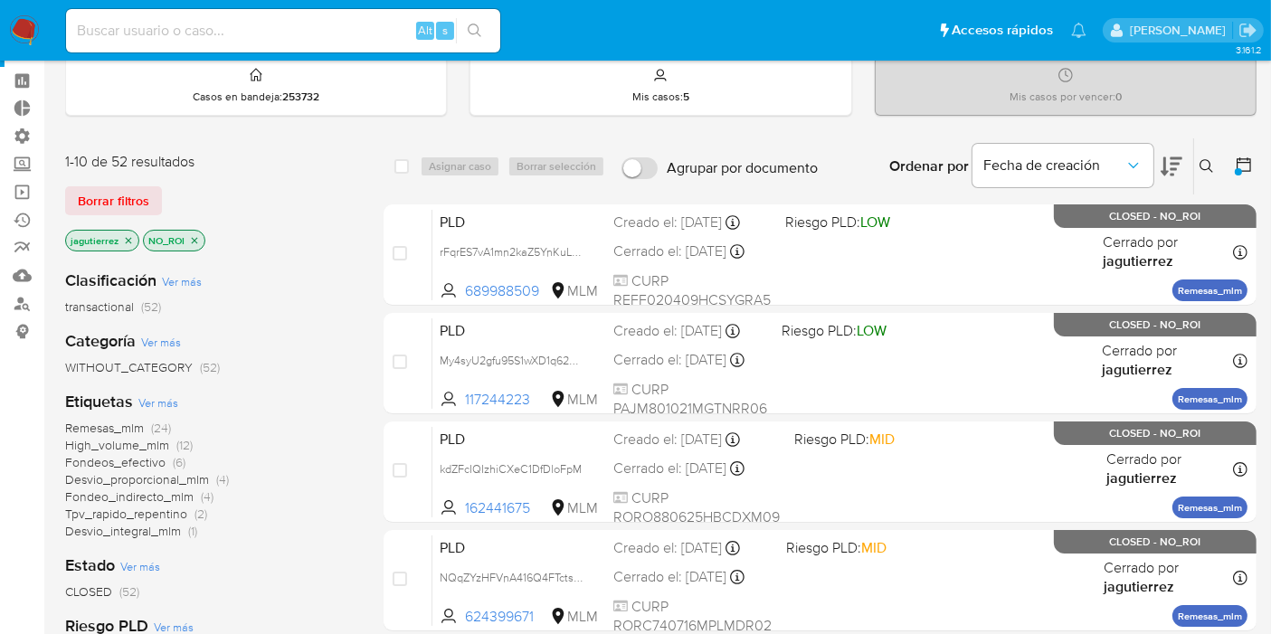
scroll to position [100, 0]
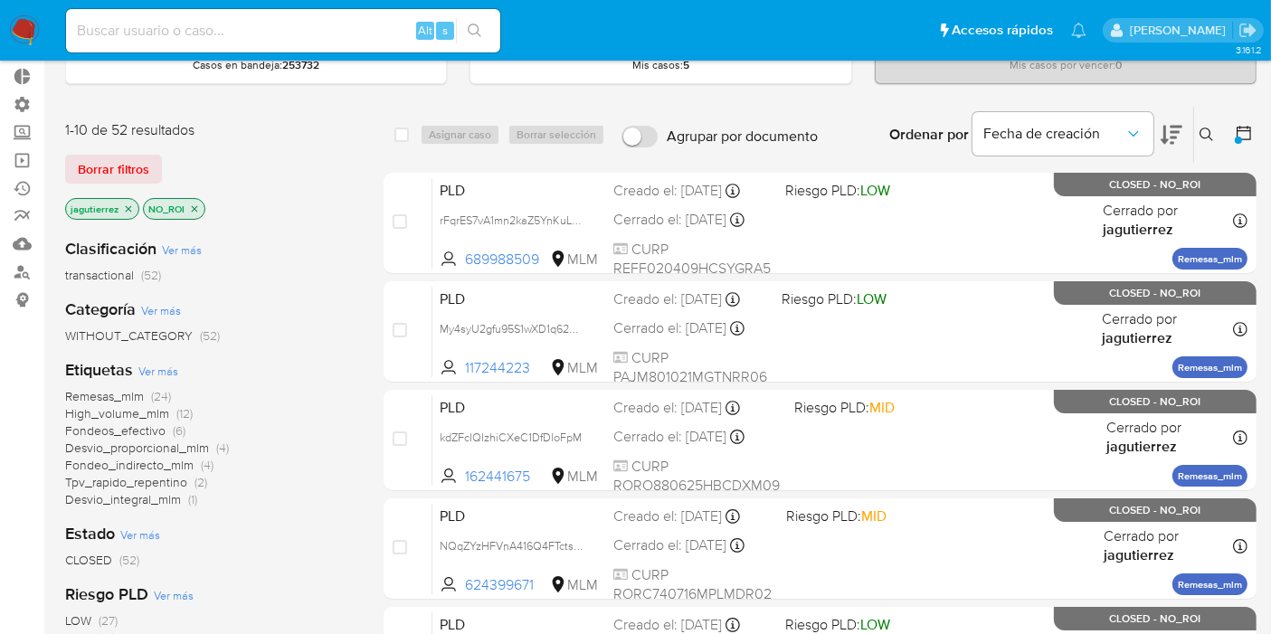
click at [170, 501] on span "Desvio_integral_mlm" at bounding box center [123, 499] width 116 height 18
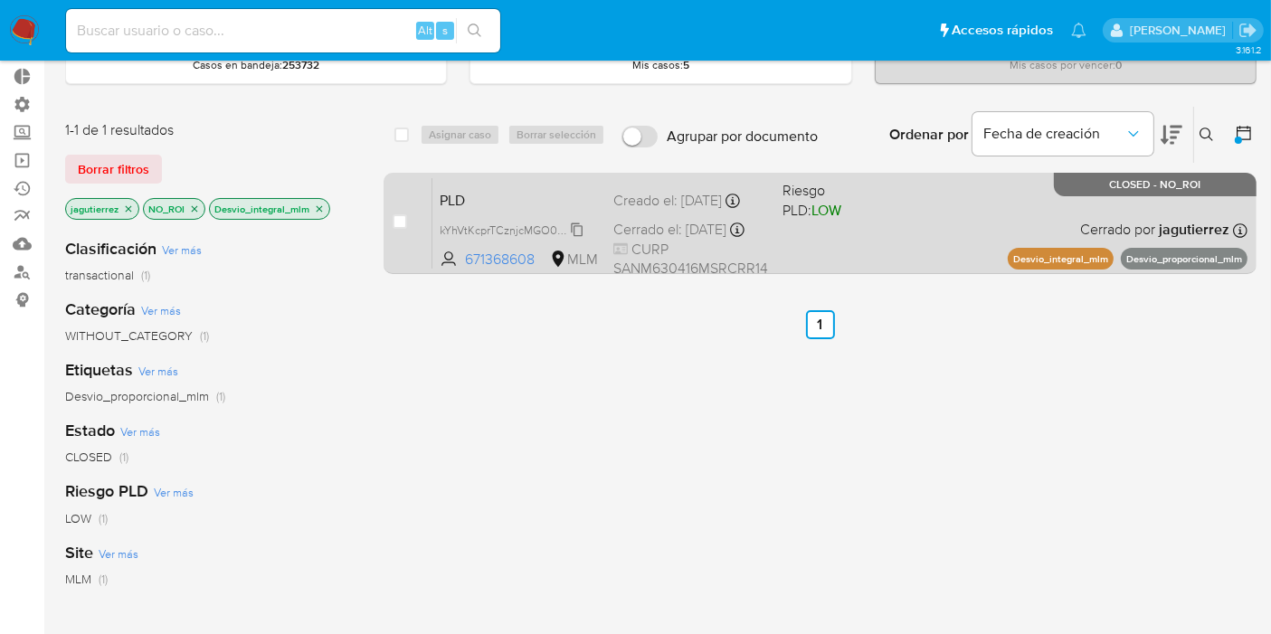
click at [579, 239] on span "kYhVtKcprTCznjcMGO061qEe" at bounding box center [513, 229] width 147 height 20
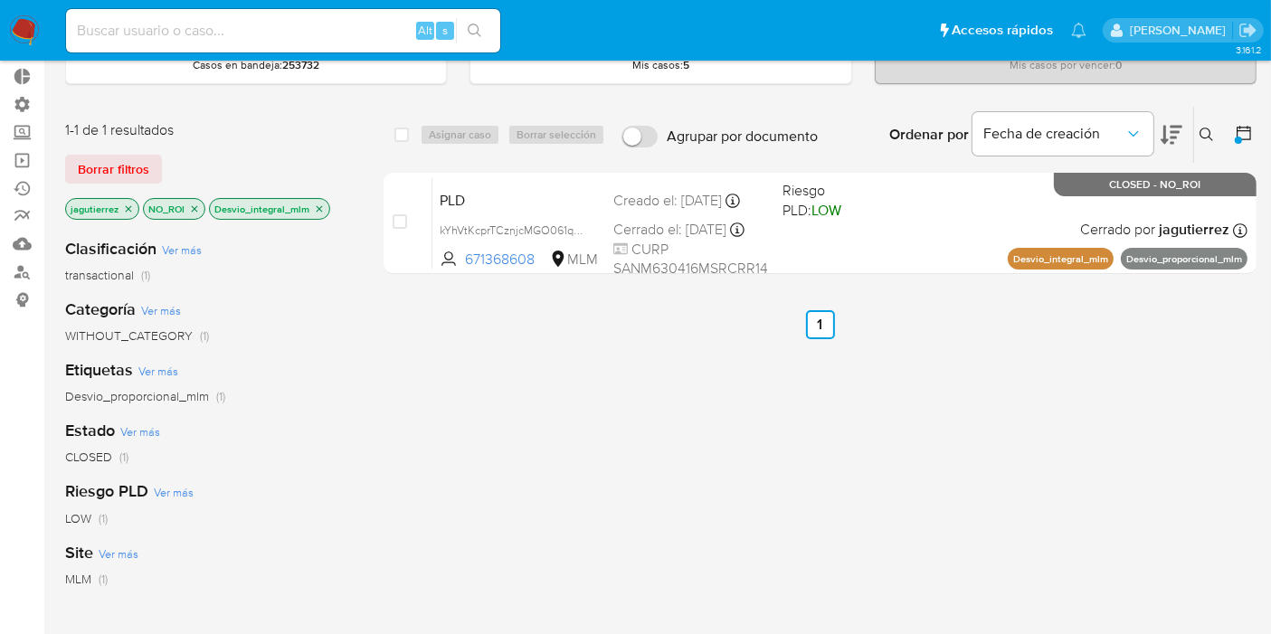
click at [323, 208] on p "Desvio_integral_mlm" at bounding box center [269, 209] width 119 height 20
drag, startPoint x: 318, startPoint y: 207, endPoint x: 294, endPoint y: 208, distance: 23.5
click at [318, 207] on icon "close-filter" at bounding box center [320, 208] width 6 height 6
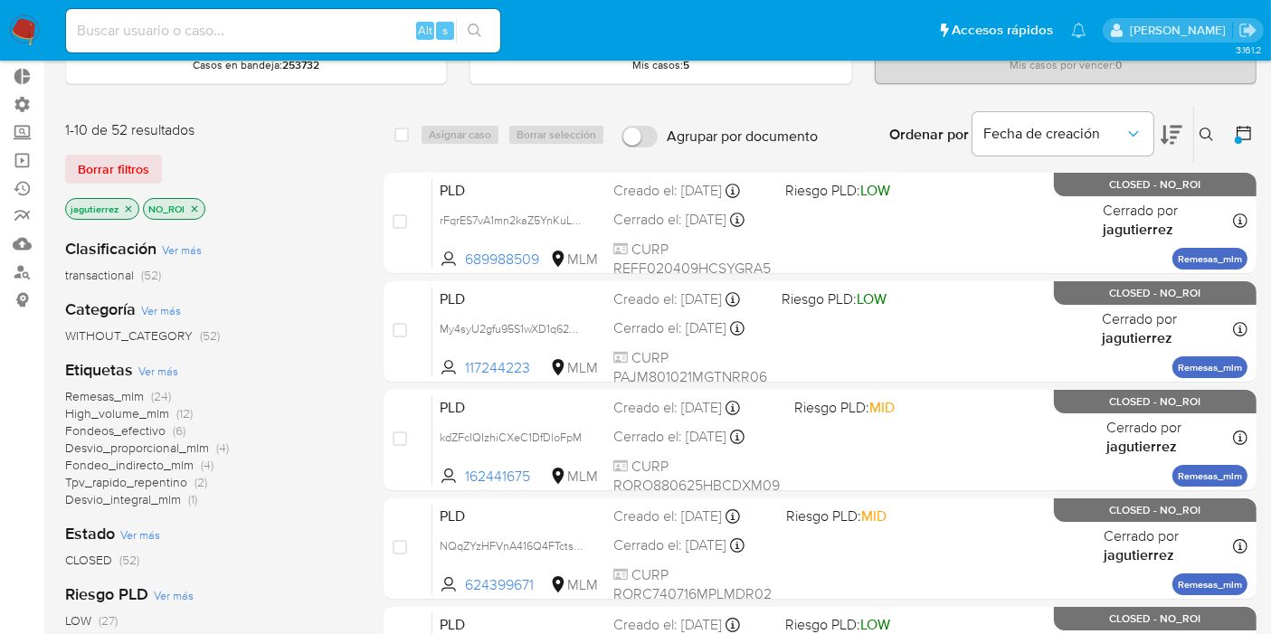
click at [129, 208] on icon "close-filter" at bounding box center [129, 208] width 6 height 6
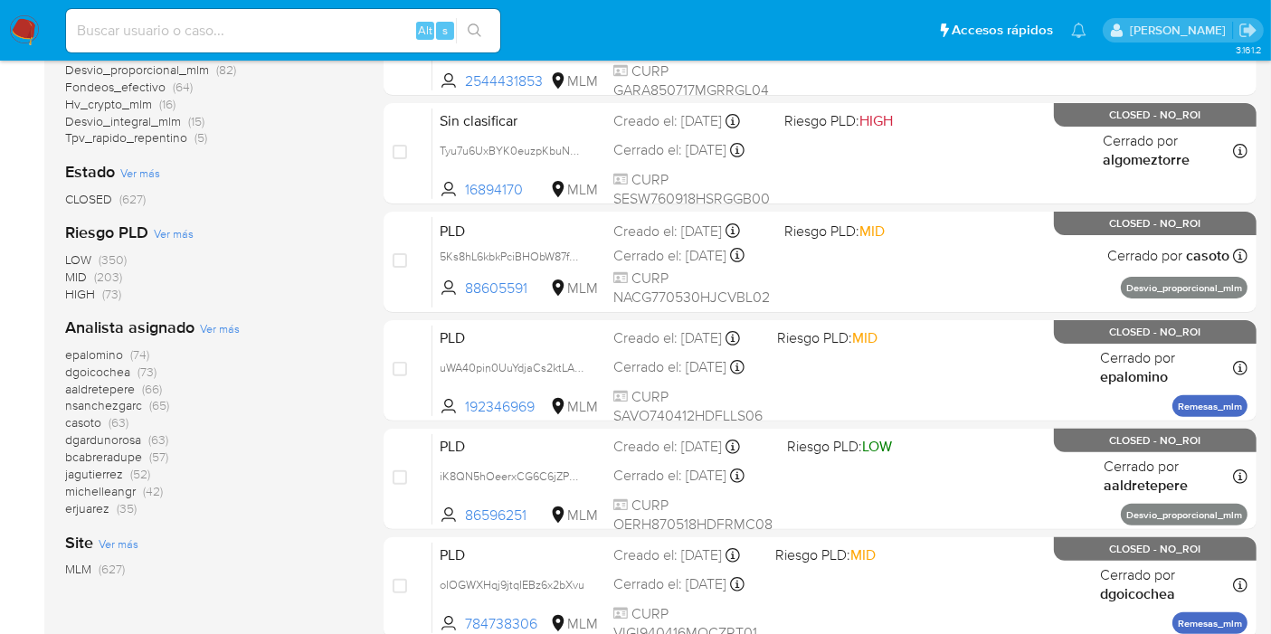
scroll to position [502, 0]
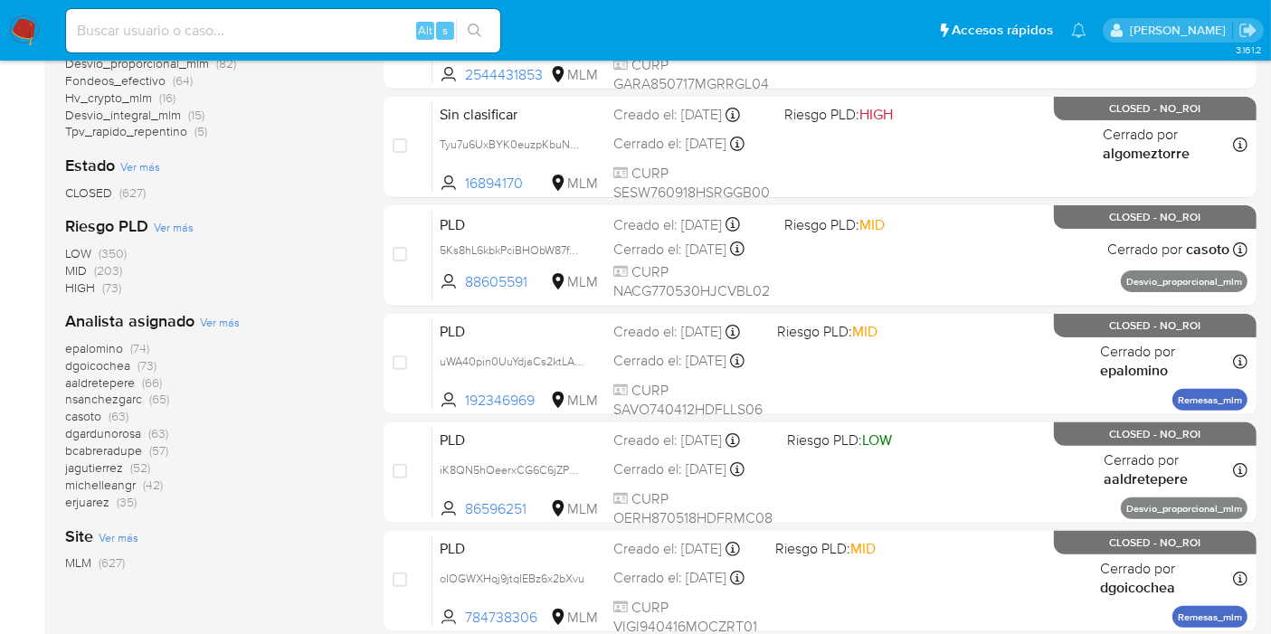
click at [121, 397] on span "nsanchezgarc" at bounding box center [103, 399] width 77 height 18
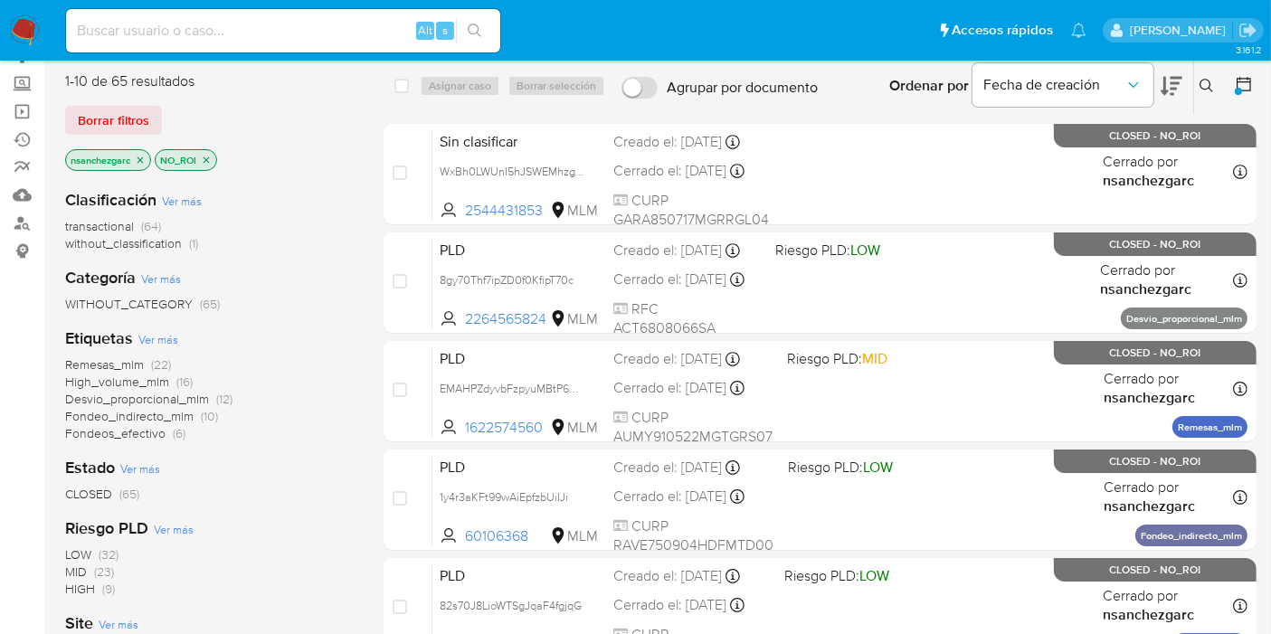
scroll to position [100, 0]
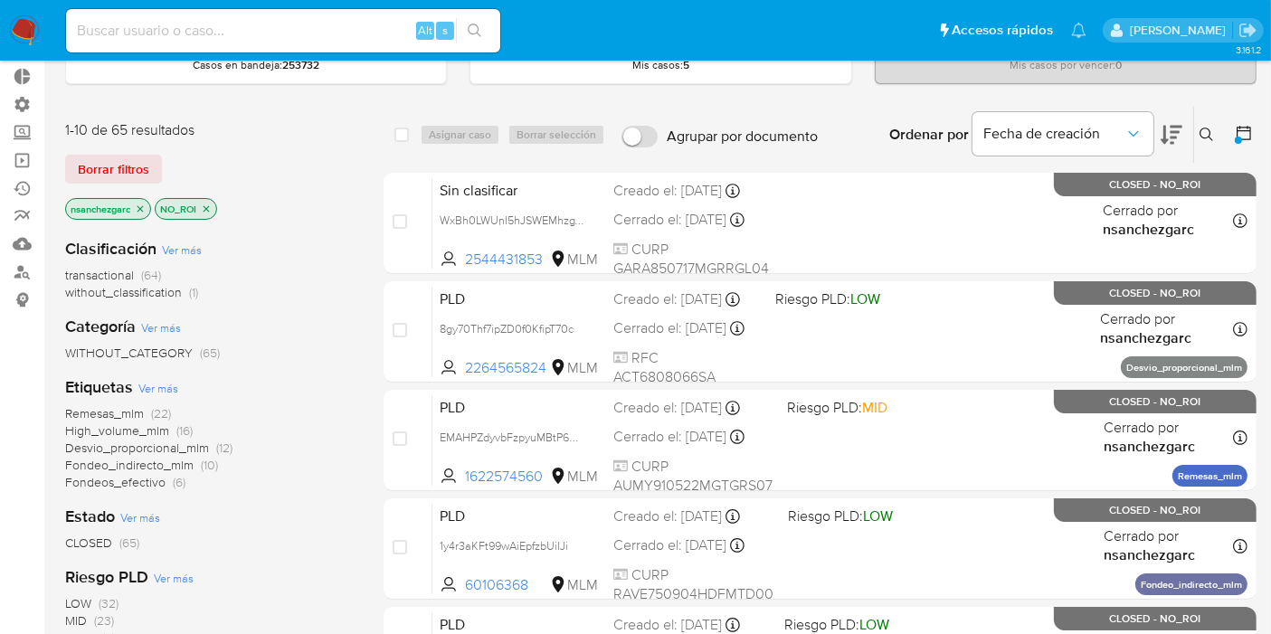
click at [116, 414] on span "Remesas_mlm" at bounding box center [104, 413] width 79 height 18
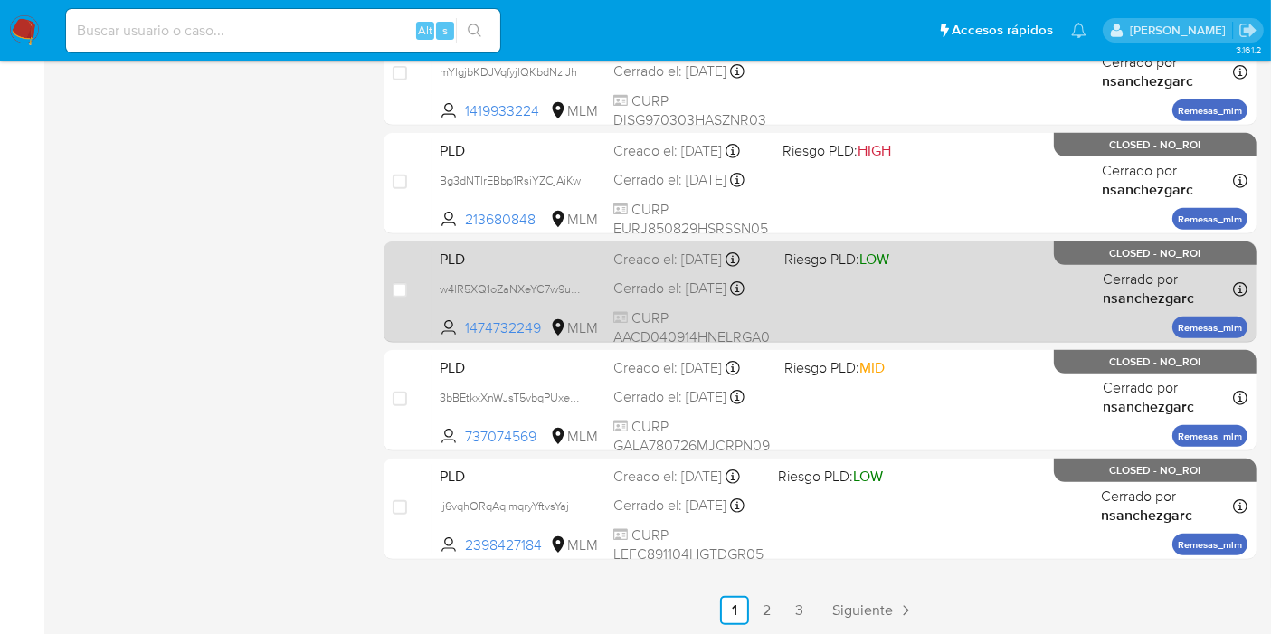
scroll to position [857, 0]
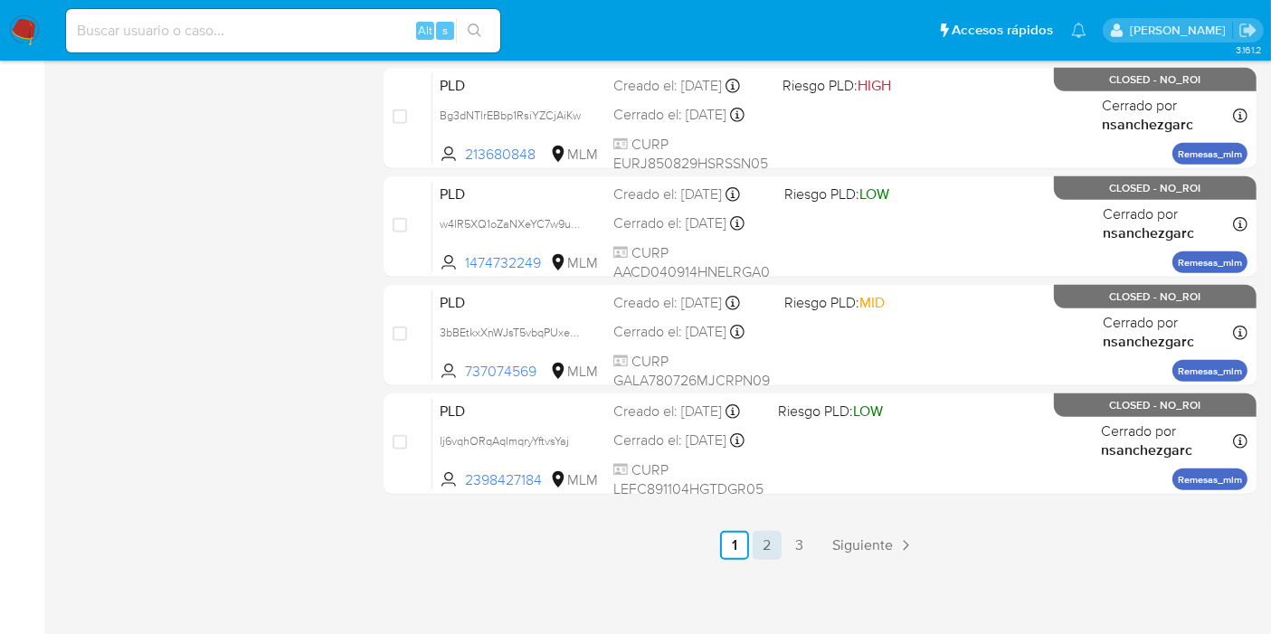
click at [765, 539] on link "2" at bounding box center [767, 545] width 29 height 29
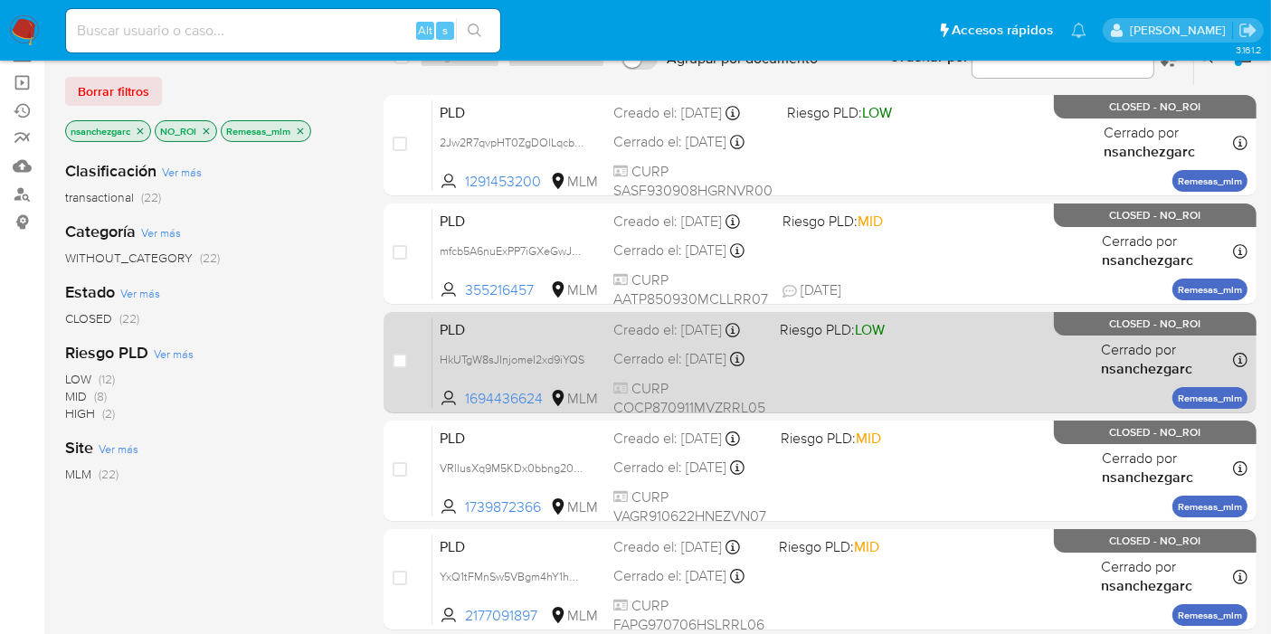
scroll to position [52, 0]
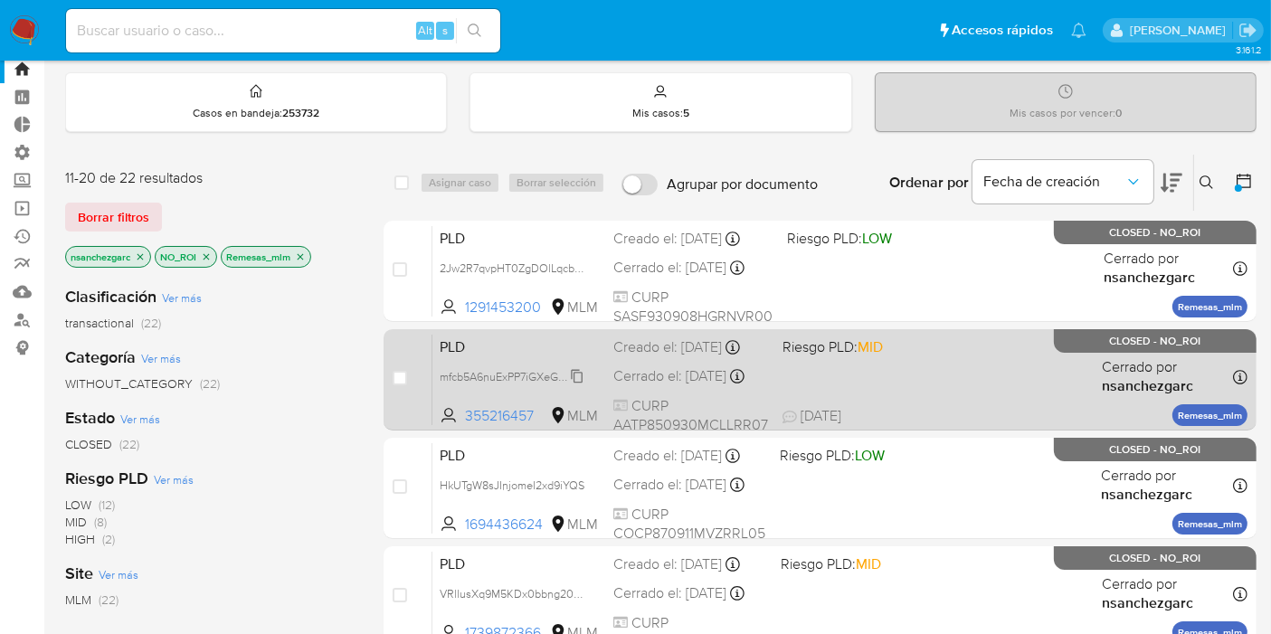
click at [579, 385] on span "mfcb5A6nuExPP7iGXeGwJ19g" at bounding box center [514, 376] width 148 height 20
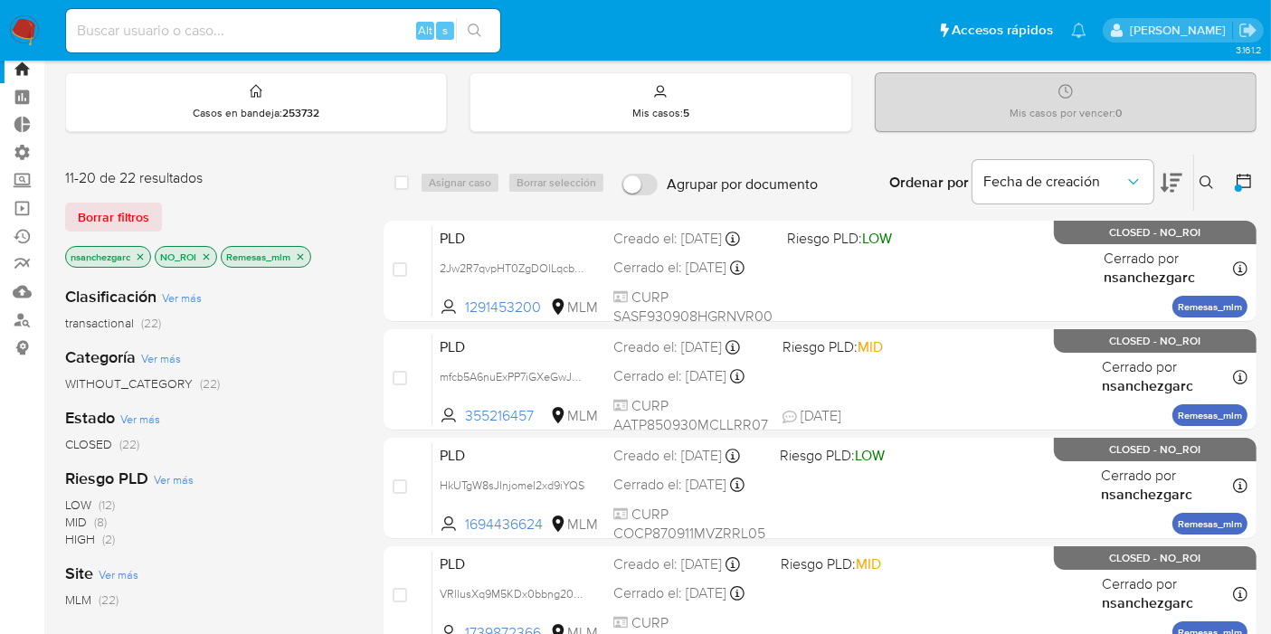
click at [301, 254] on icon "close-filter" at bounding box center [301, 256] width 6 height 6
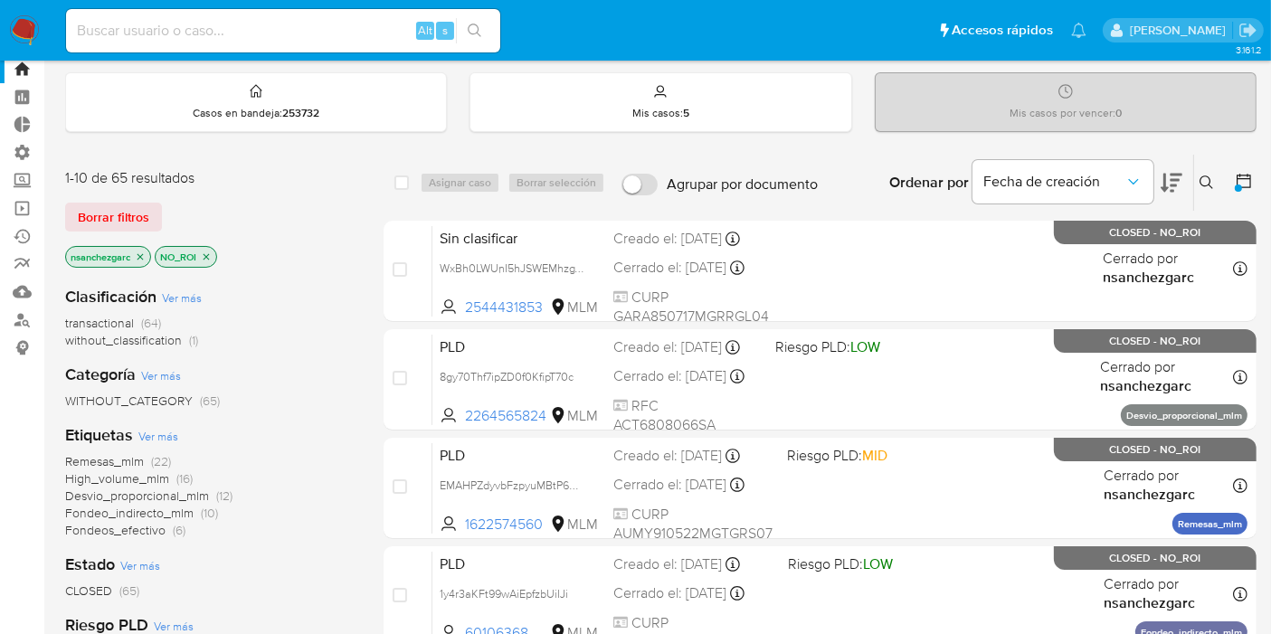
click at [147, 527] on span "Fondeos_efectivo" at bounding box center [115, 530] width 100 height 18
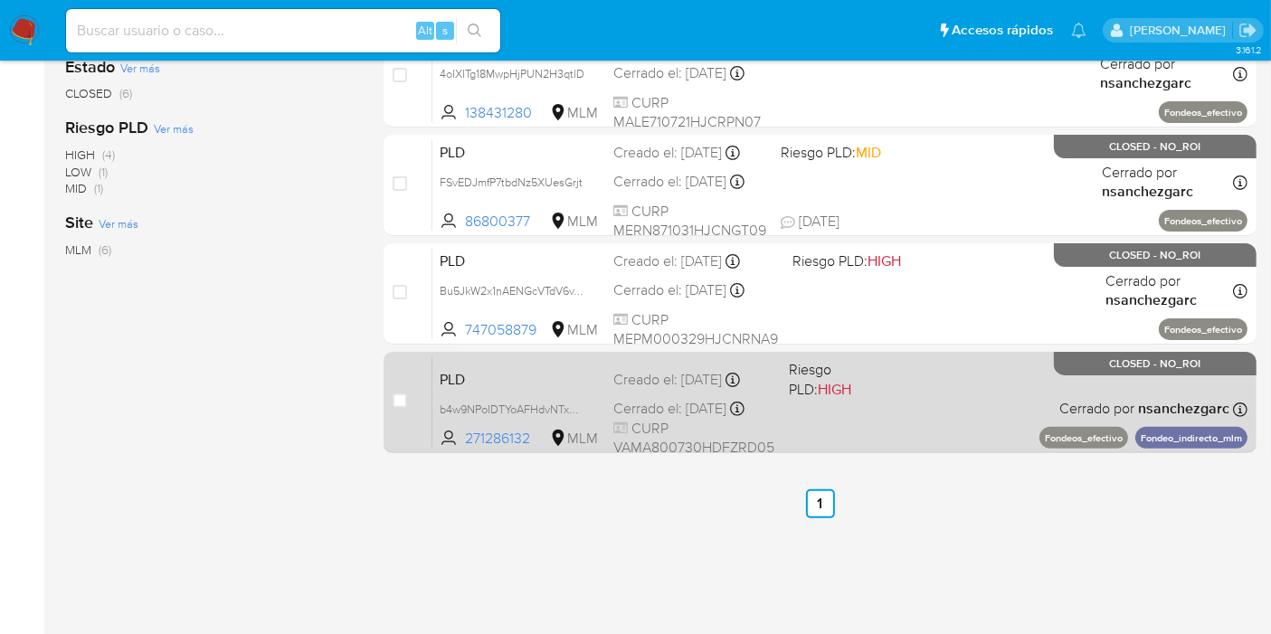
scroll to position [466, 0]
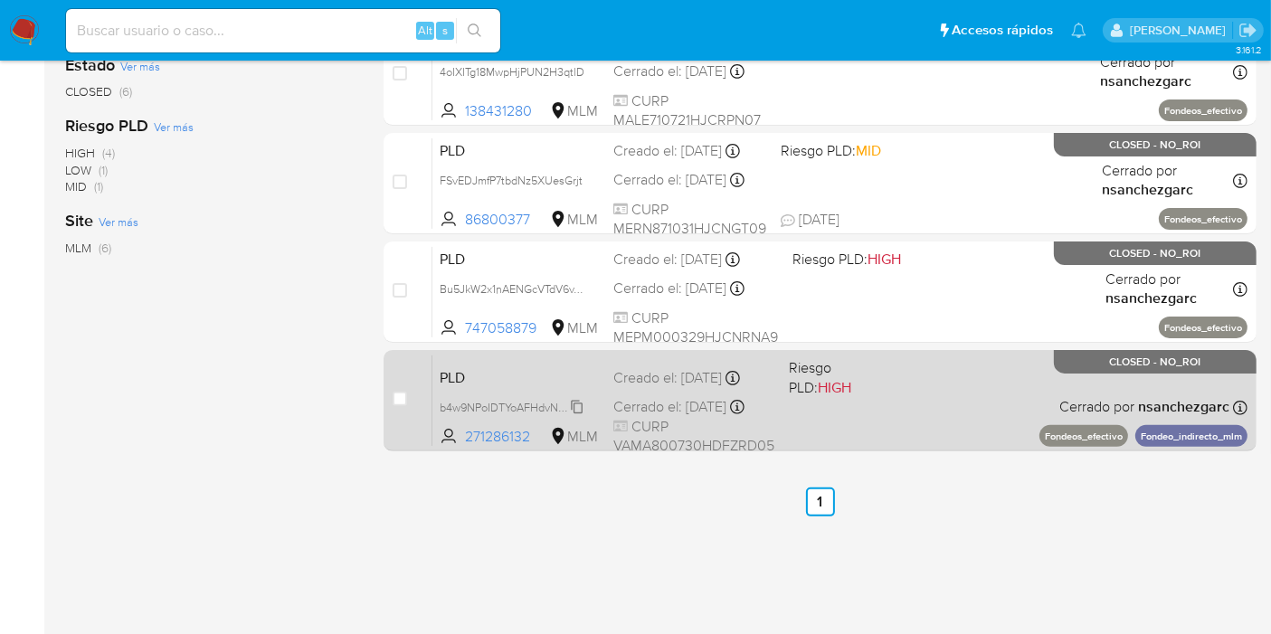
click at [579, 414] on span "b4w9NPoIDTYoAFHdvNTxWtSG" at bounding box center [518, 406] width 157 height 20
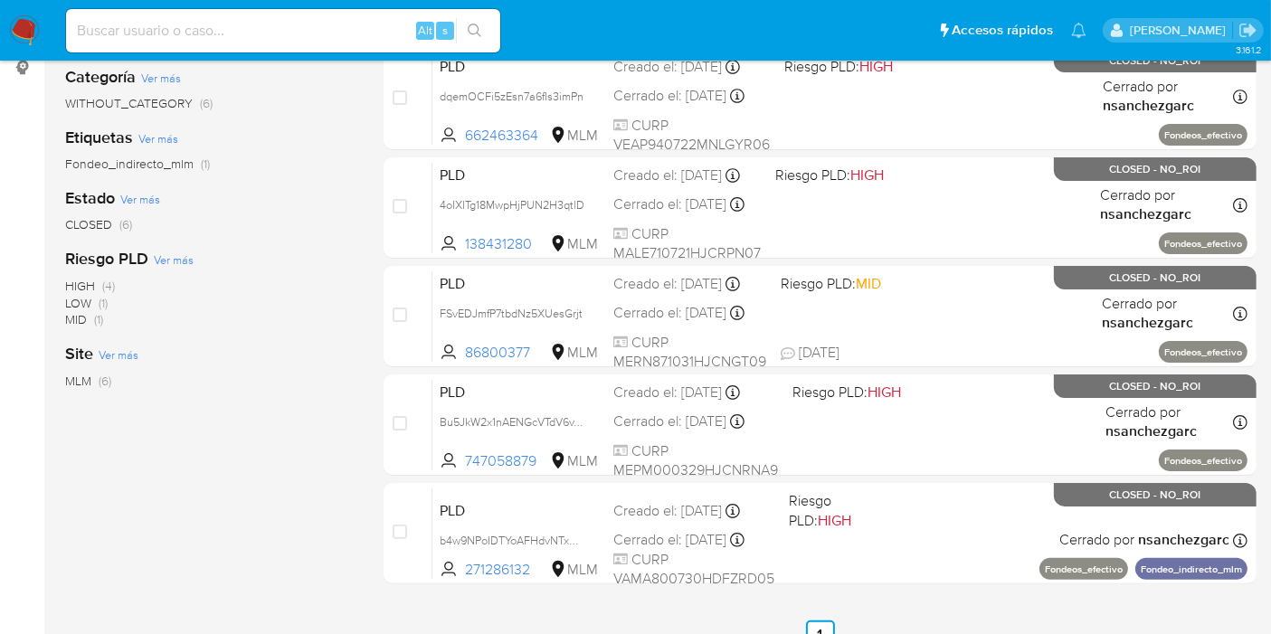
scroll to position [64, 0]
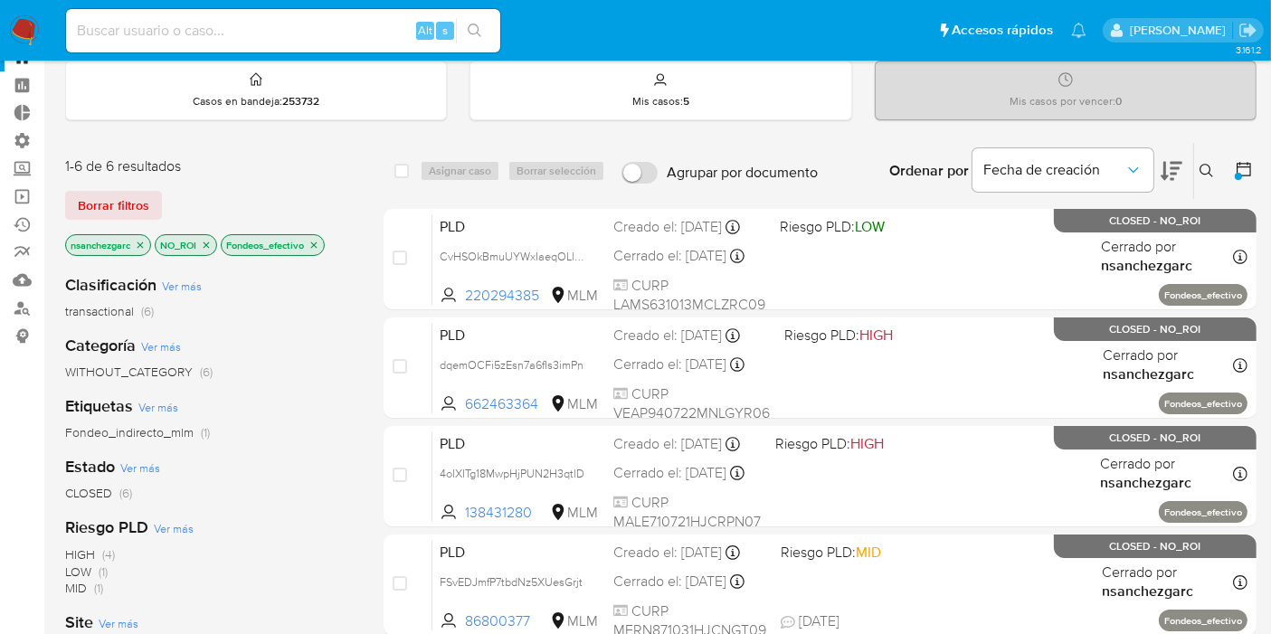
click at [318, 241] on icon "close-filter" at bounding box center [314, 245] width 11 height 11
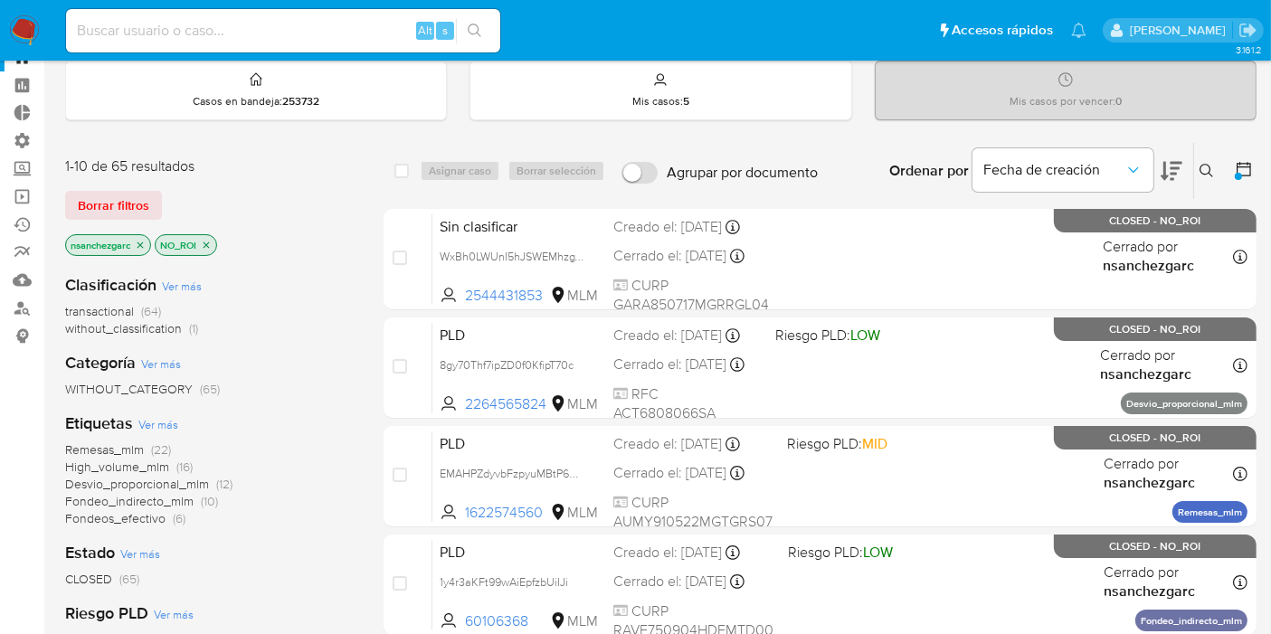
click at [181, 483] on span "Desvio_proporcional_mlm" at bounding box center [137, 484] width 144 height 18
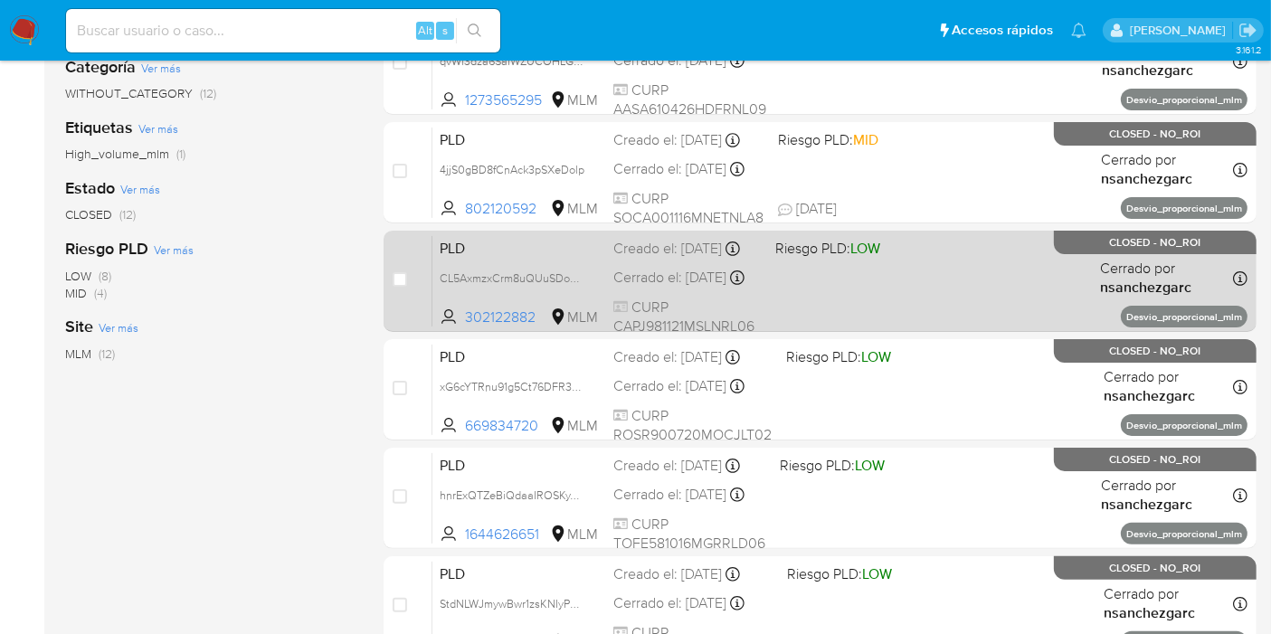
scroll to position [253, 0]
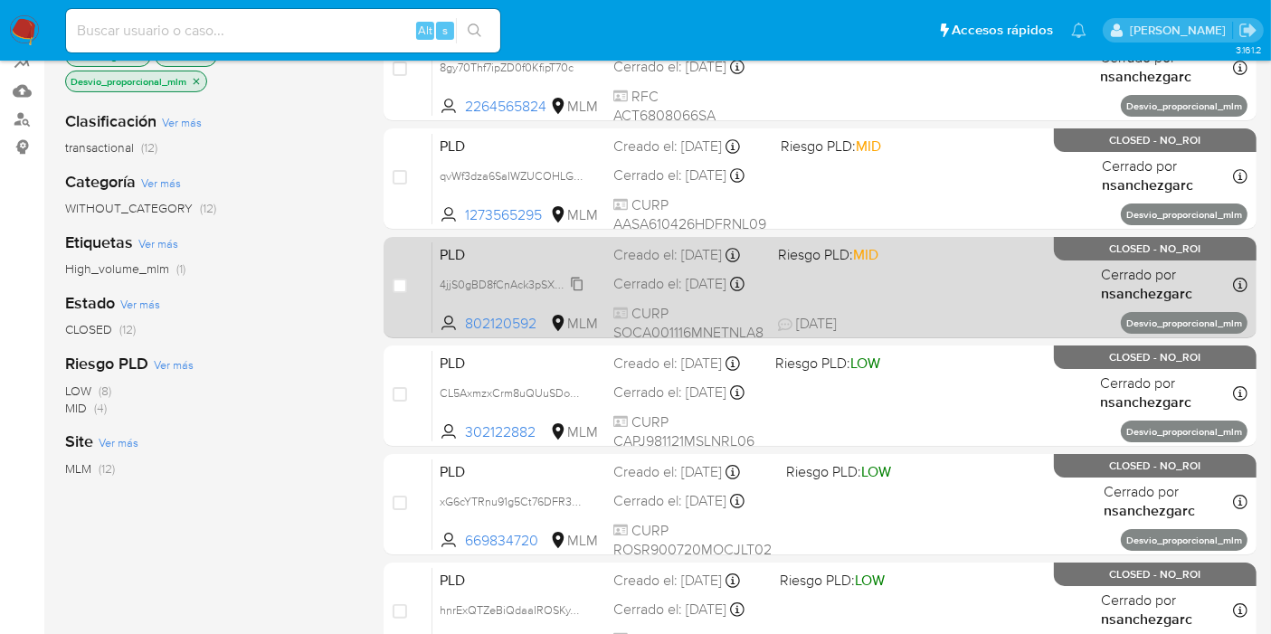
click at [577, 293] on span "4jjS0gBD8fCnAck3pSXeDolp" at bounding box center [512, 283] width 145 height 20
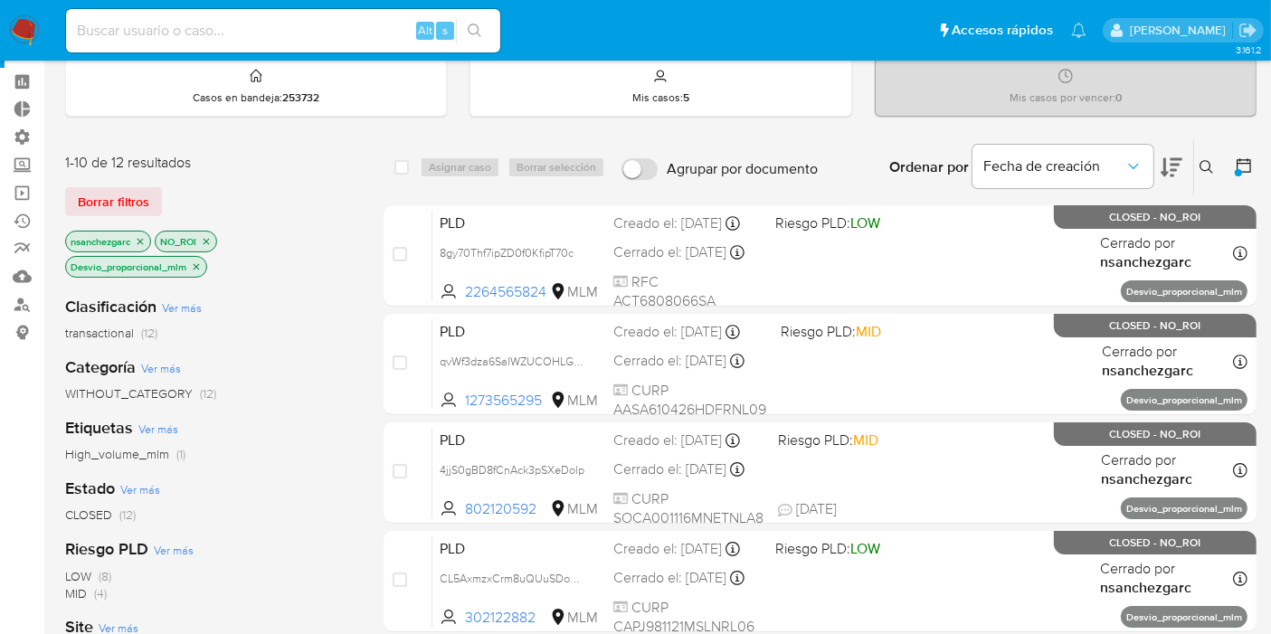
scroll to position [0, 0]
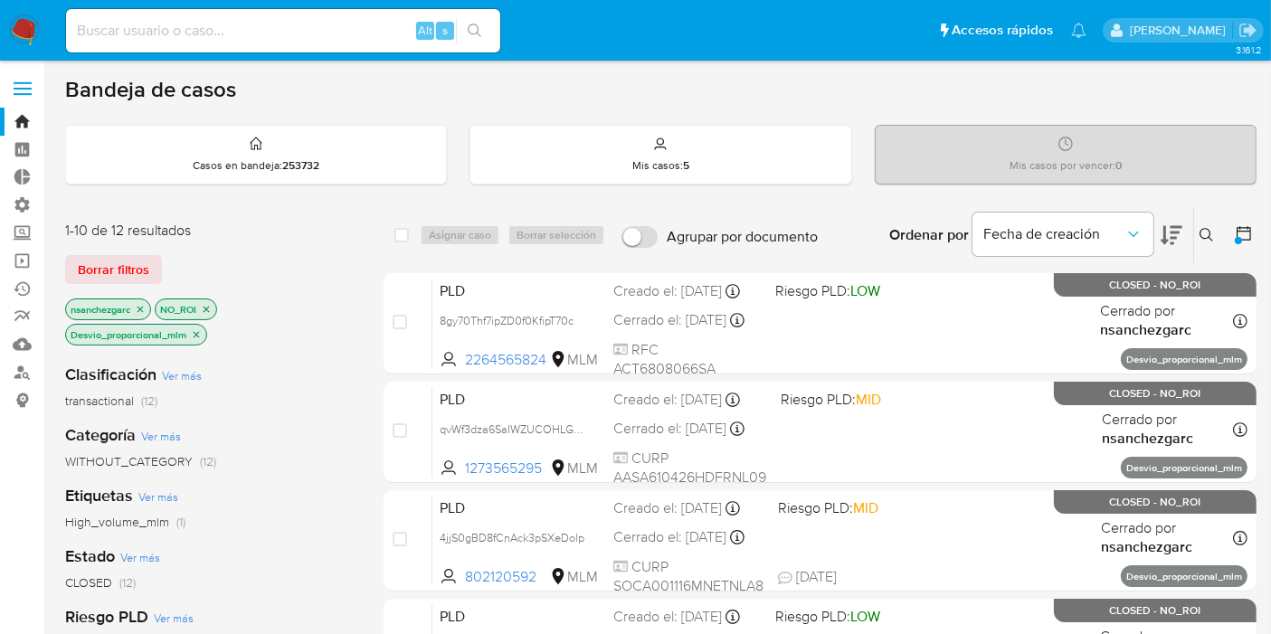
click at [212, 304] on icon "close-filter" at bounding box center [206, 309] width 11 height 11
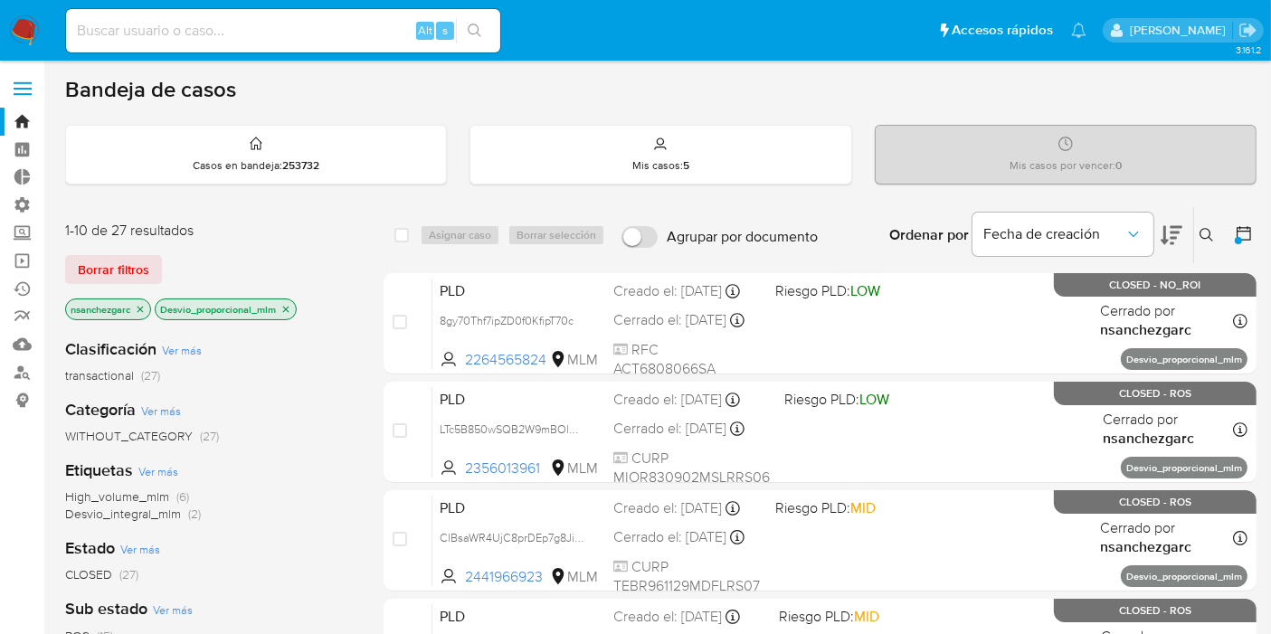
click at [291, 309] on icon "close-filter" at bounding box center [285, 309] width 11 height 11
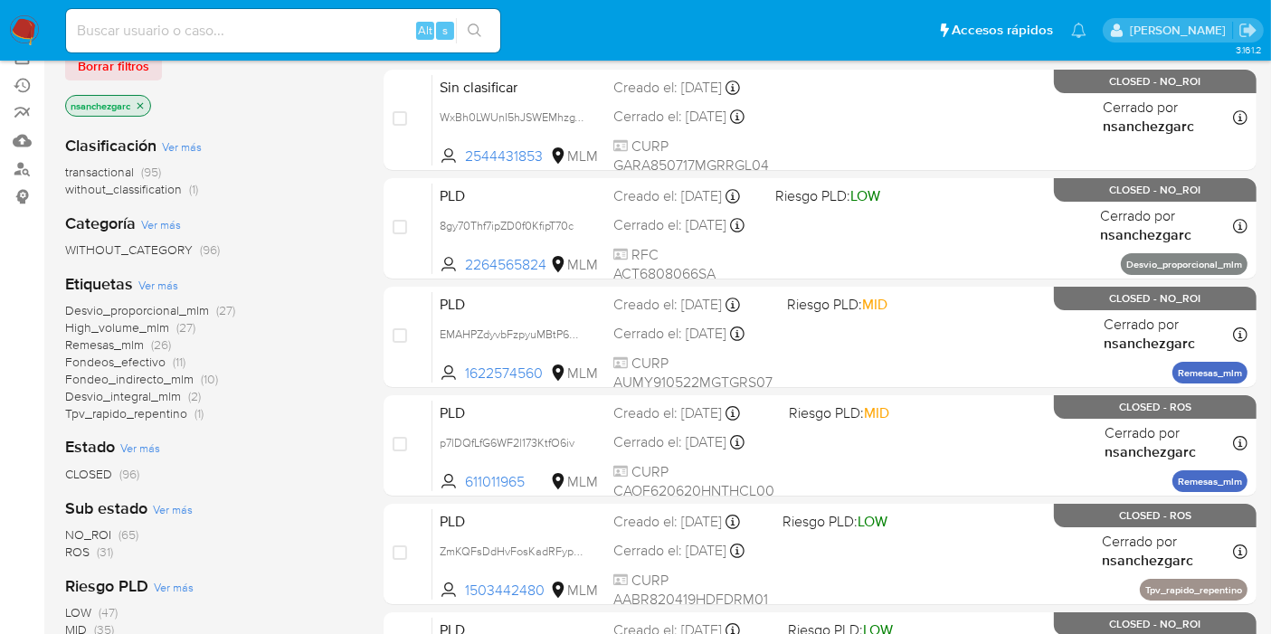
scroll to position [201, 0]
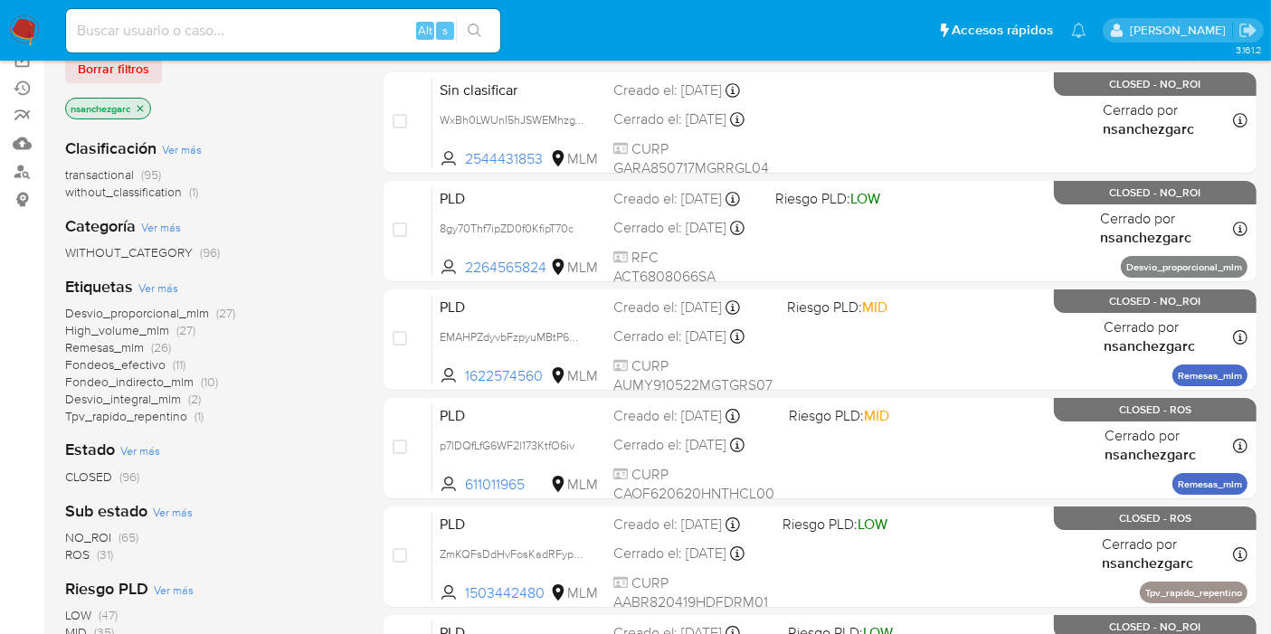
click at [142, 343] on span "Remesas_mlm" at bounding box center [104, 347] width 79 height 18
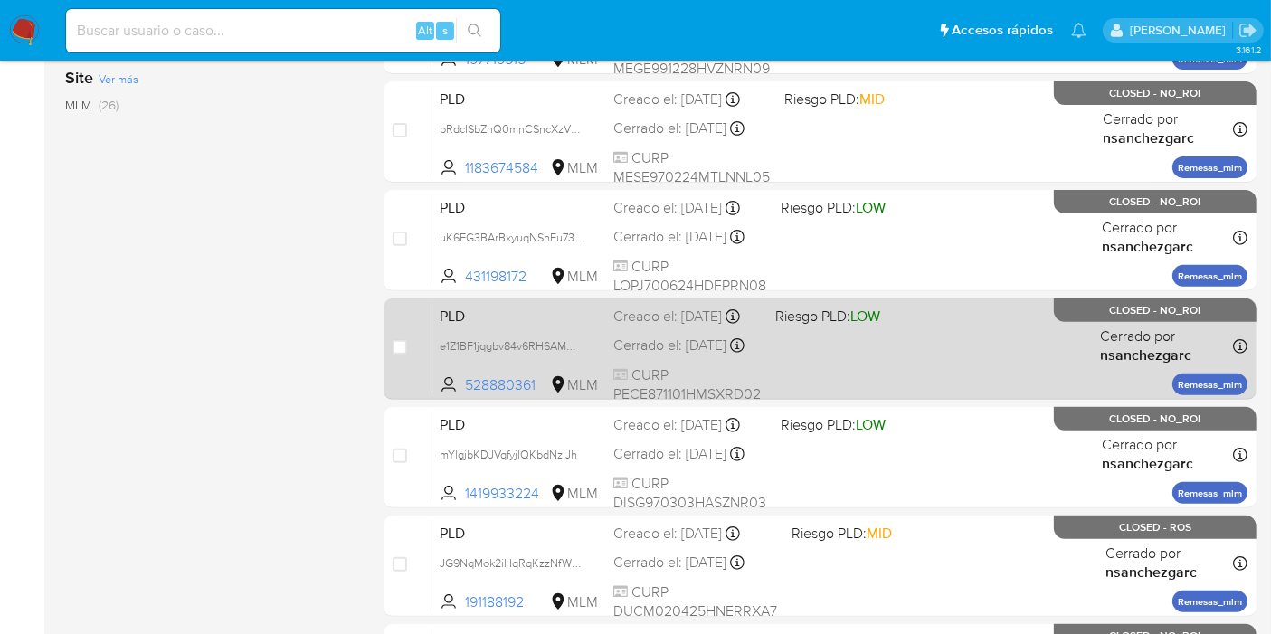
scroll to position [857, 0]
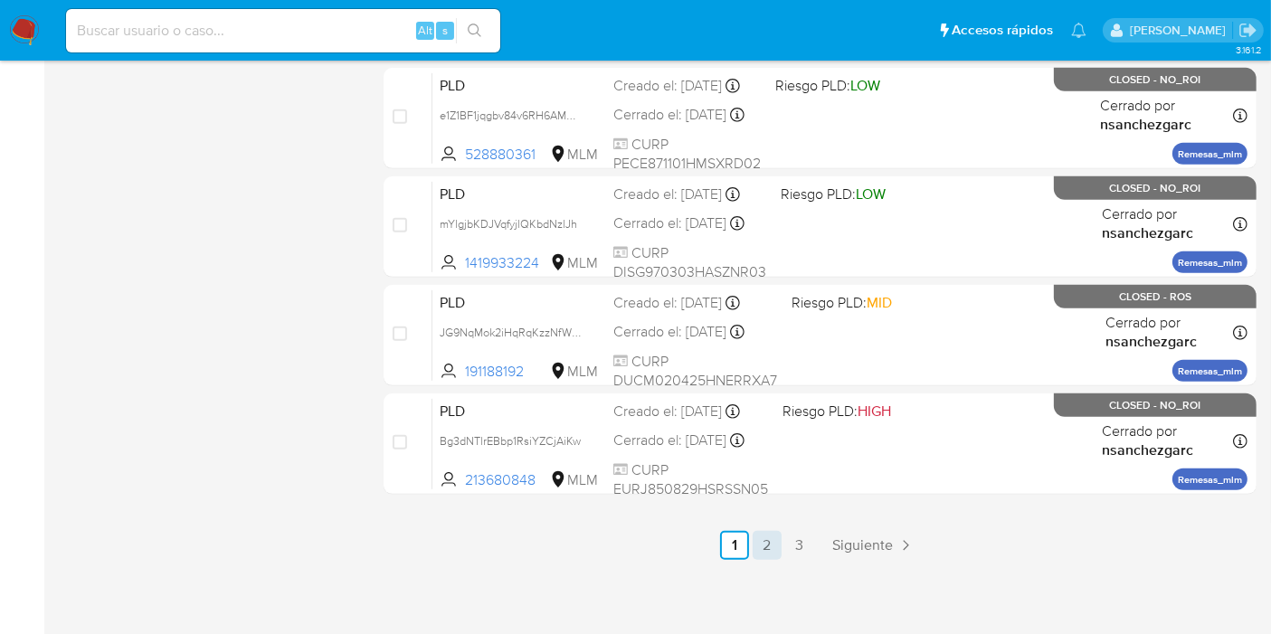
click at [768, 538] on link "2" at bounding box center [767, 545] width 29 height 29
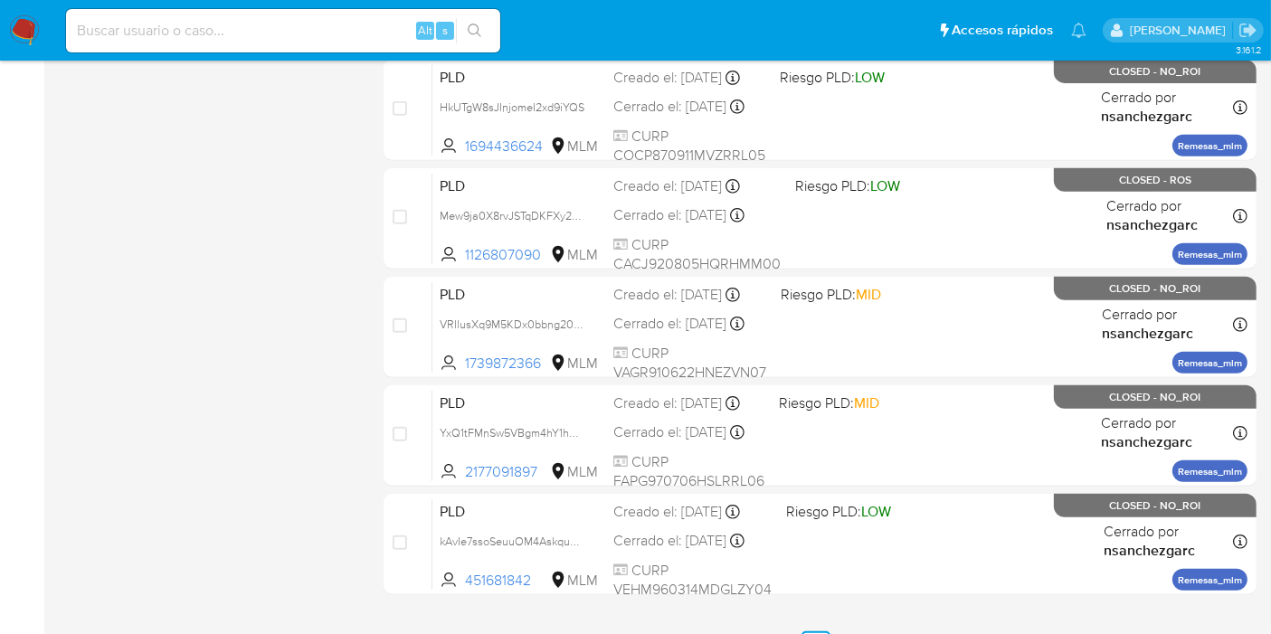
scroll to position [857, 0]
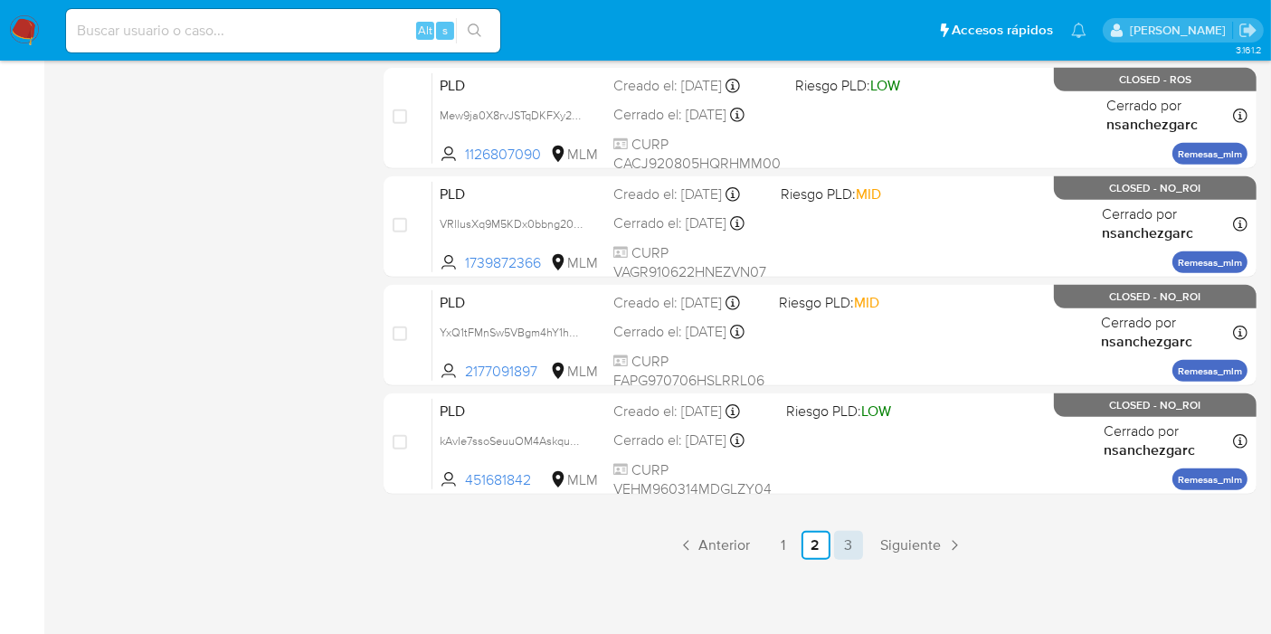
click at [840, 536] on link "3" at bounding box center [848, 545] width 29 height 29
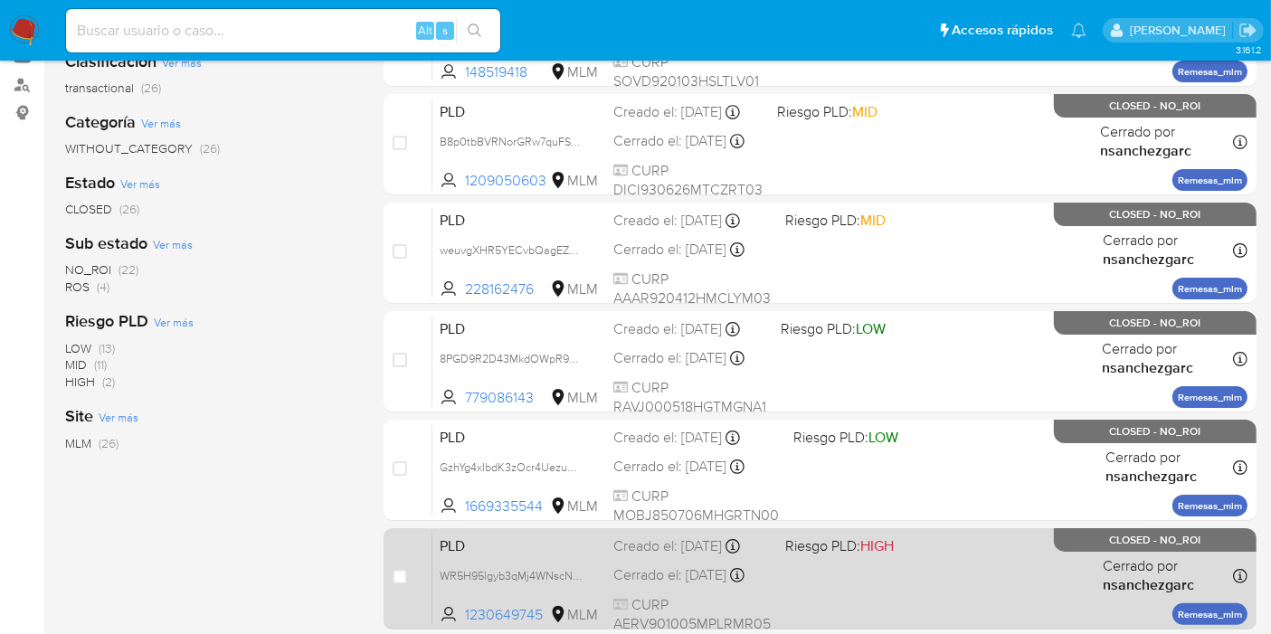
scroll to position [466, 0]
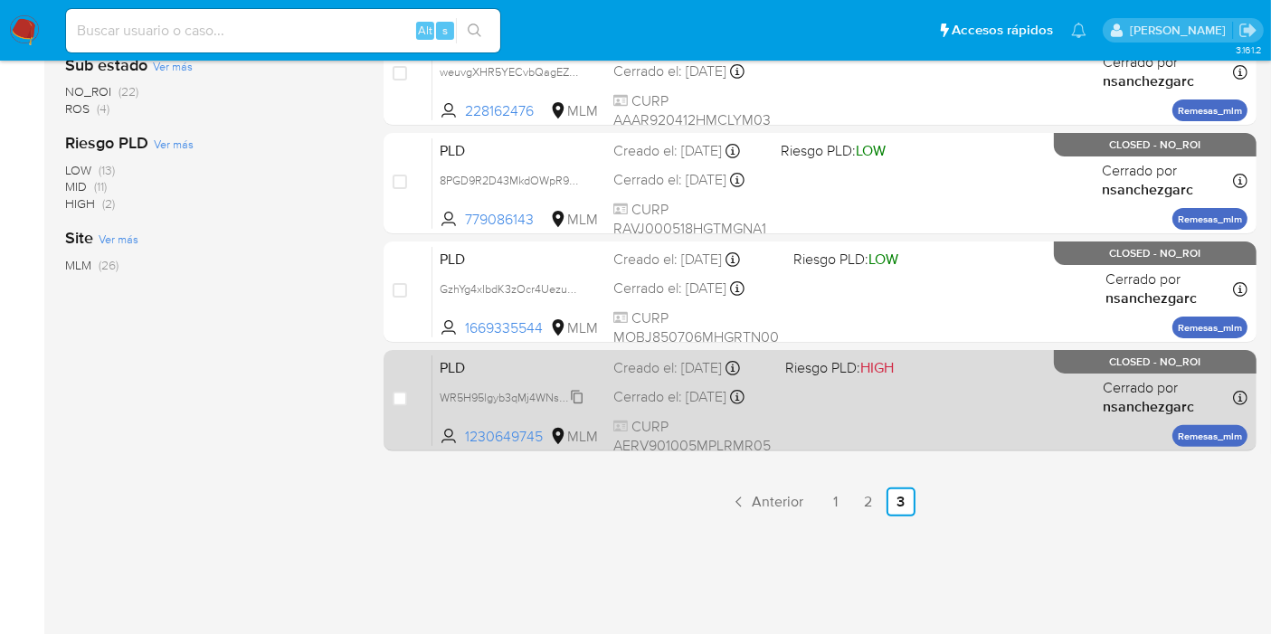
click at [581, 406] on span "WR5H95lgyb3qMj4WNscNShtF" at bounding box center [518, 396] width 156 height 20
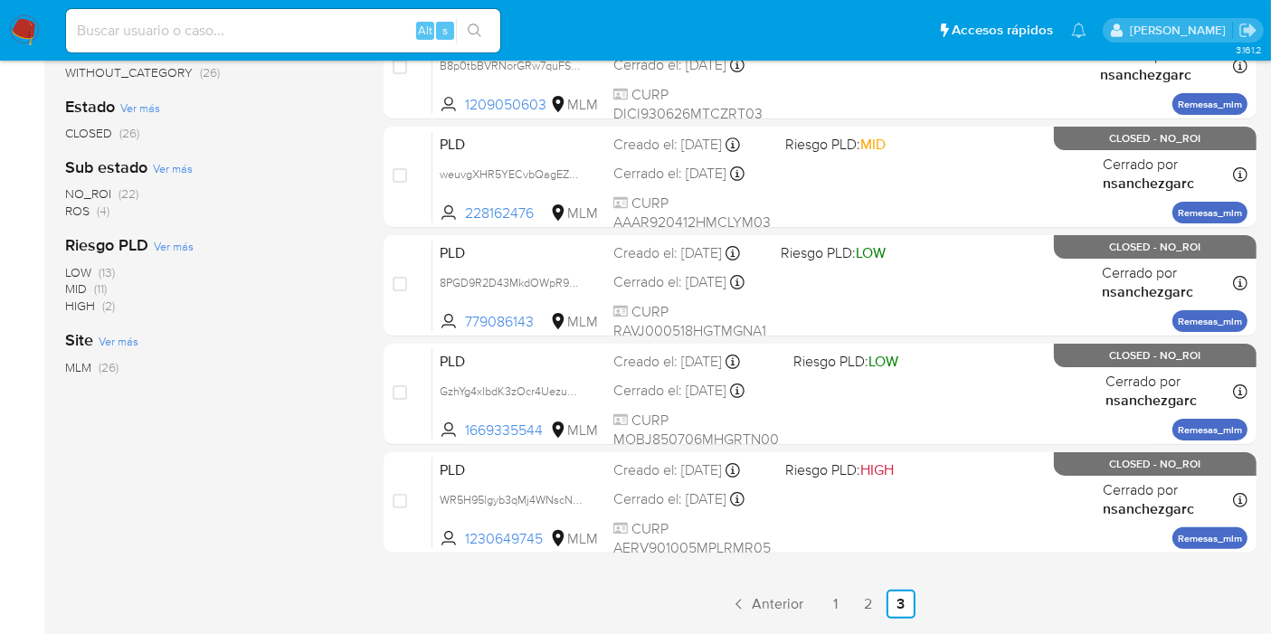
scroll to position [0, 0]
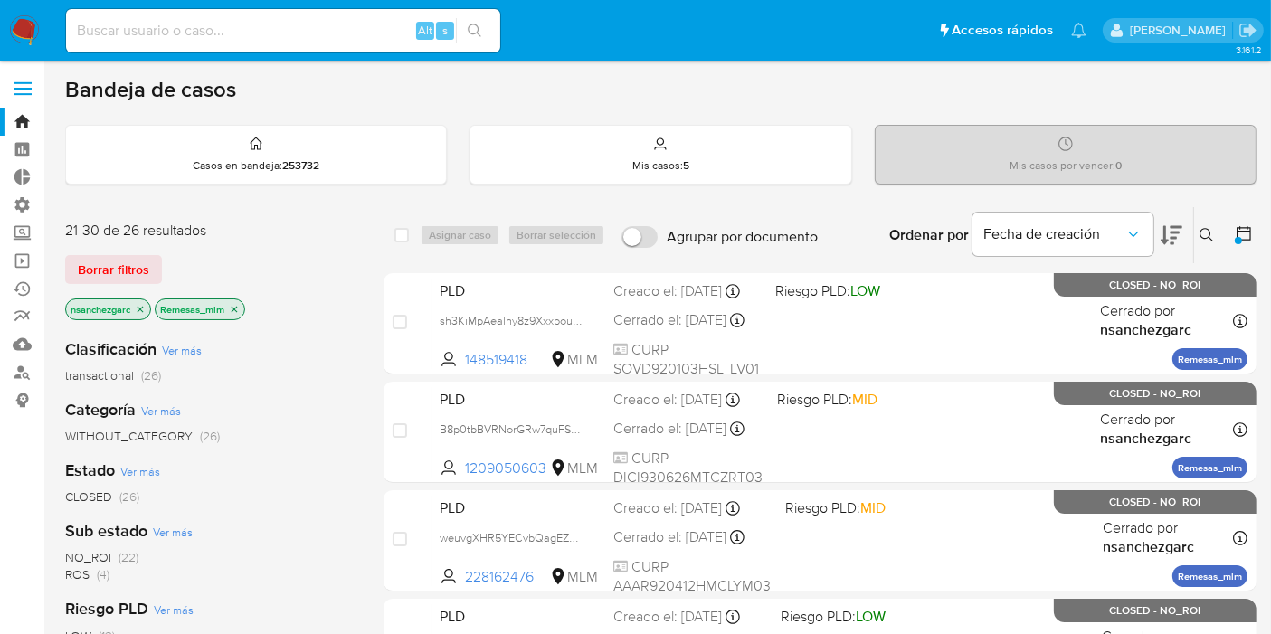
click at [237, 310] on icon "close-filter" at bounding box center [234, 309] width 11 height 11
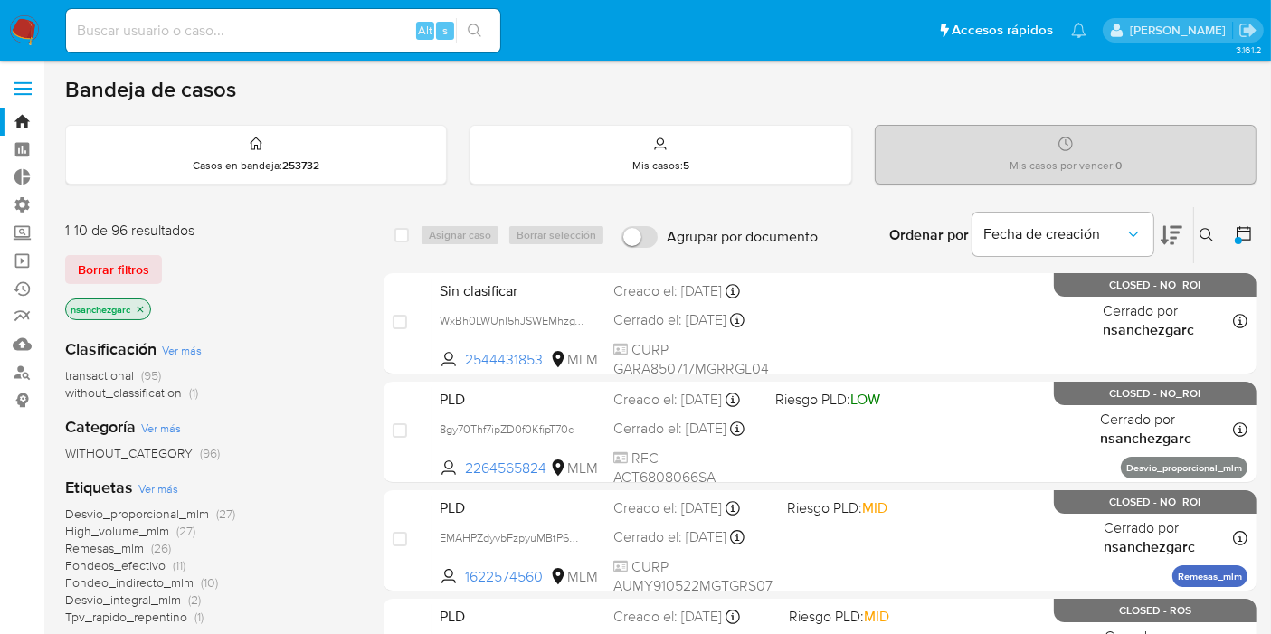
click at [168, 570] on span "Fondeo_indirecto_mlm" at bounding box center [129, 583] width 128 height 18
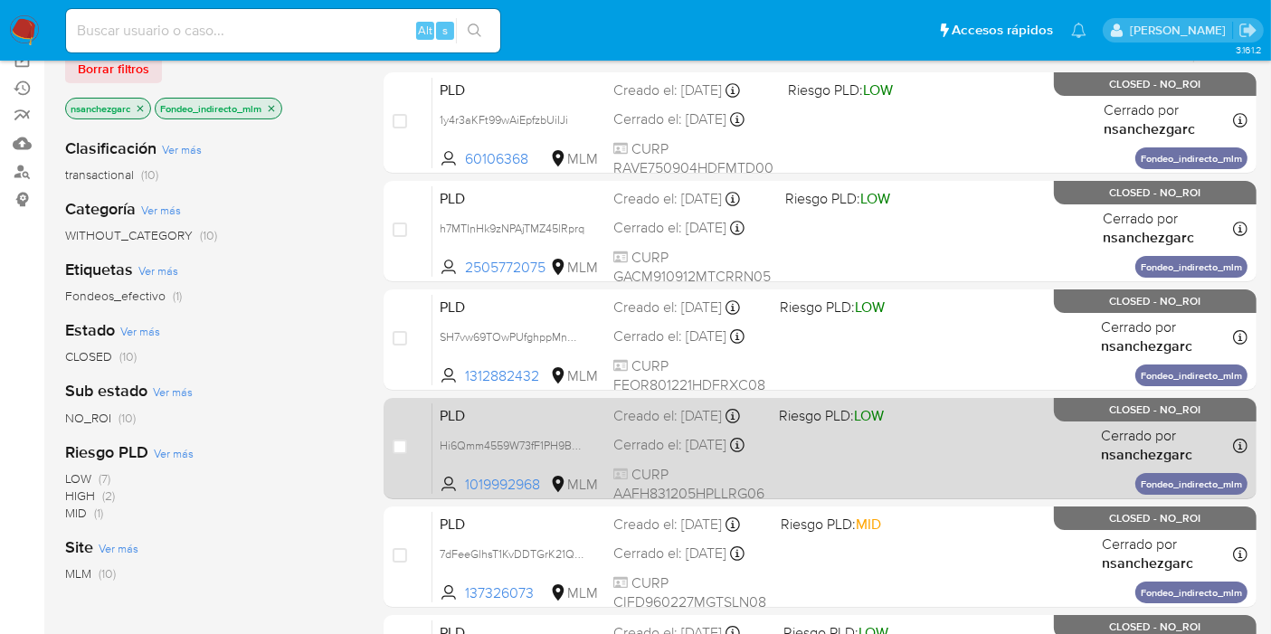
scroll to position [402, 0]
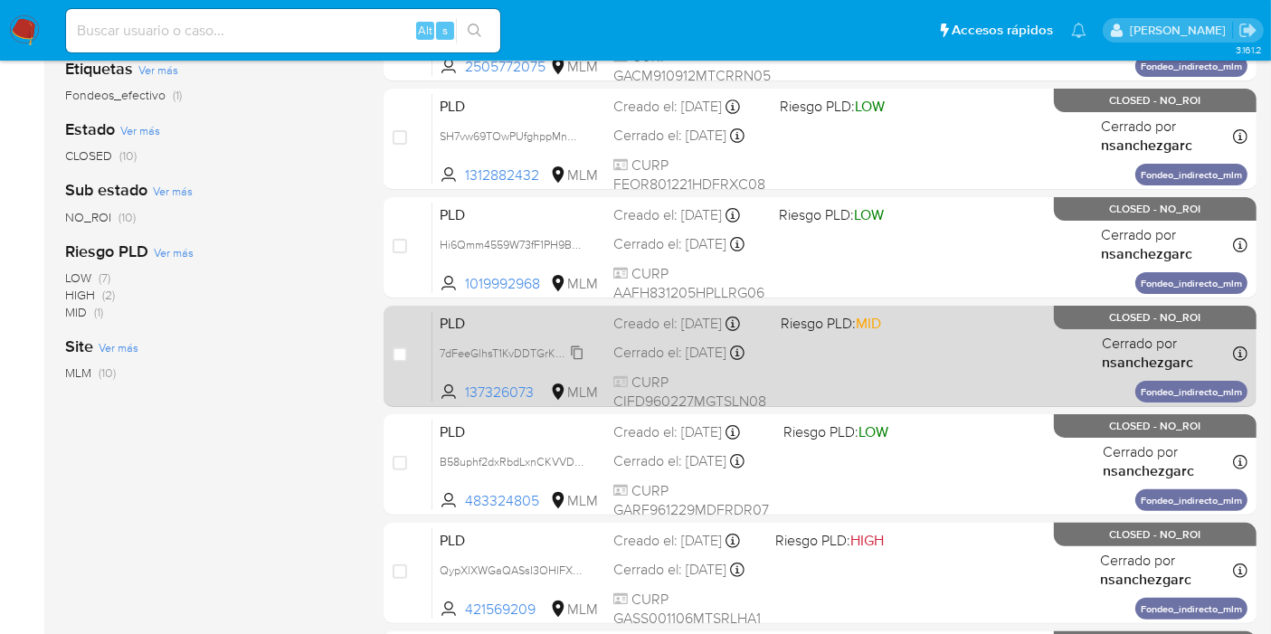
click at [573, 362] on span "7dFeeGlhsT1KvDDTGrK21QD2" at bounding box center [514, 352] width 149 height 20
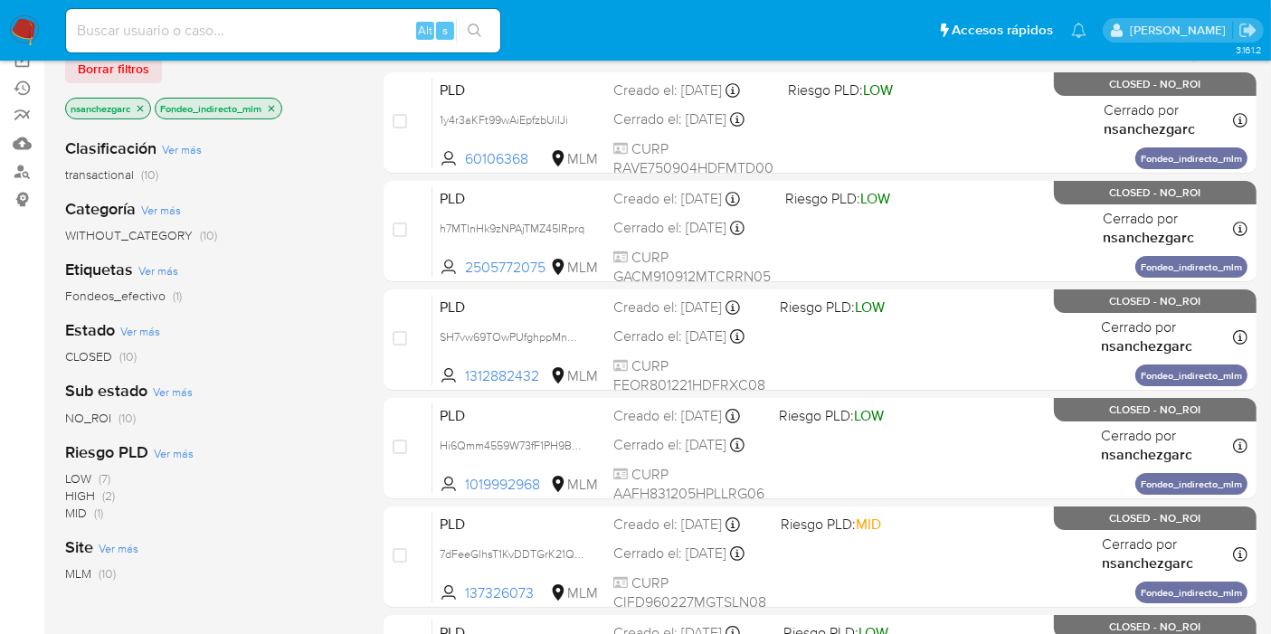
scroll to position [100, 0]
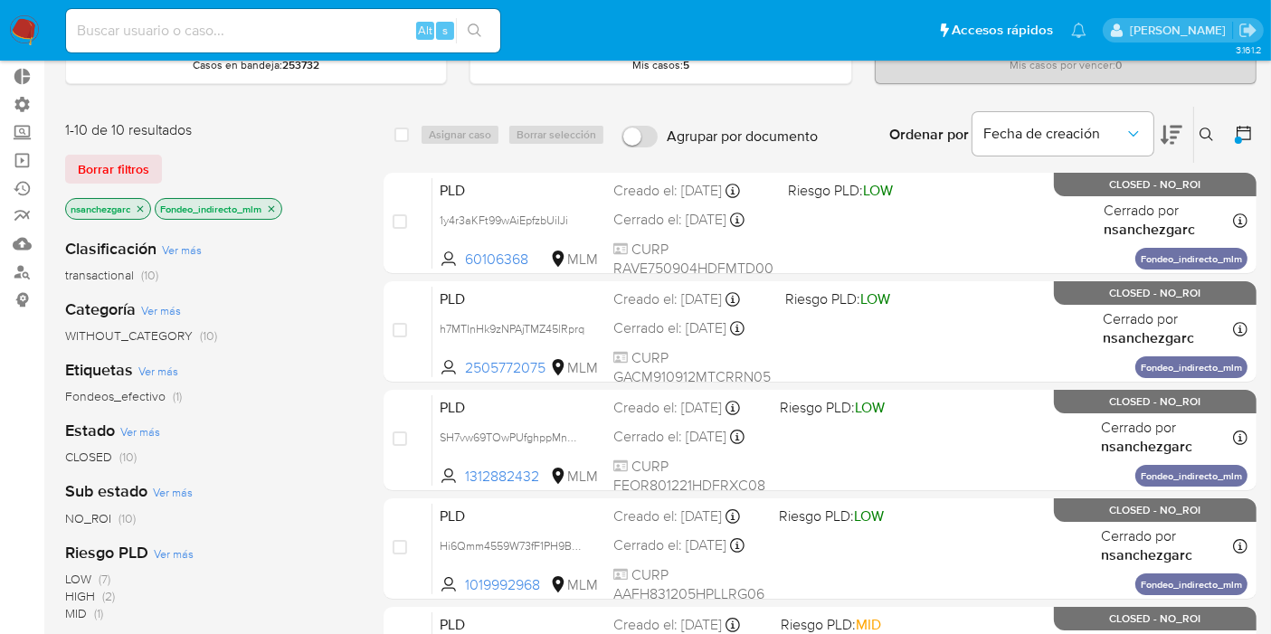
click at [272, 204] on icon "close-filter" at bounding box center [271, 209] width 11 height 11
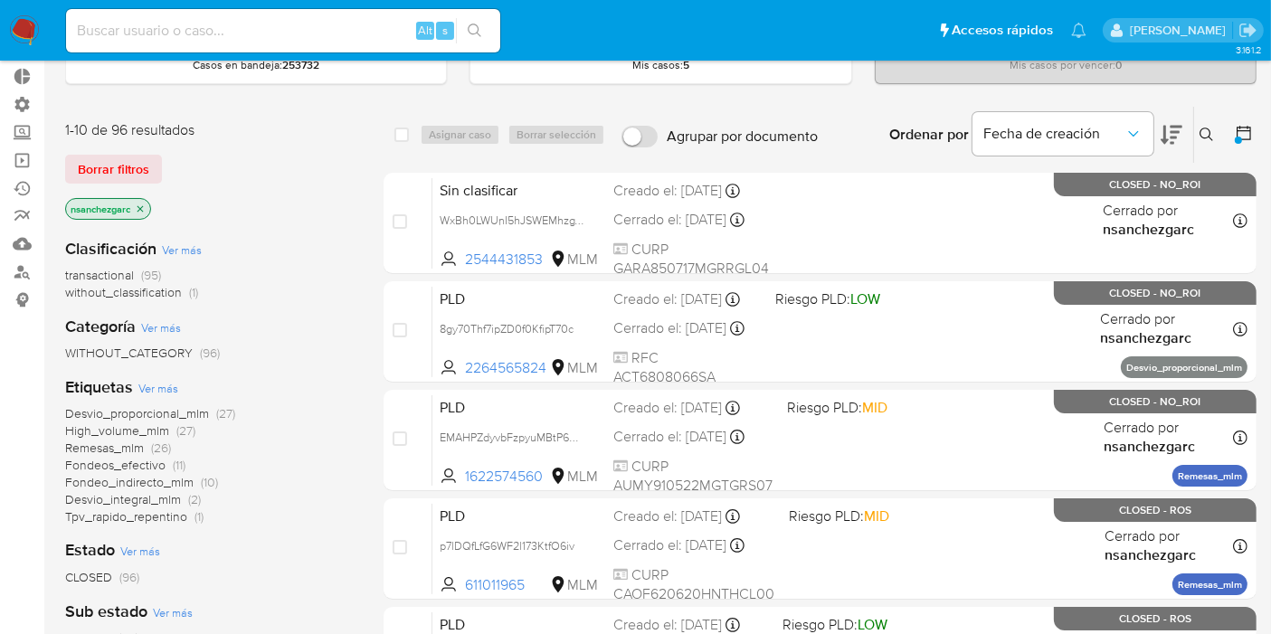
click at [138, 432] on span "High_volume_mlm" at bounding box center [117, 431] width 104 height 18
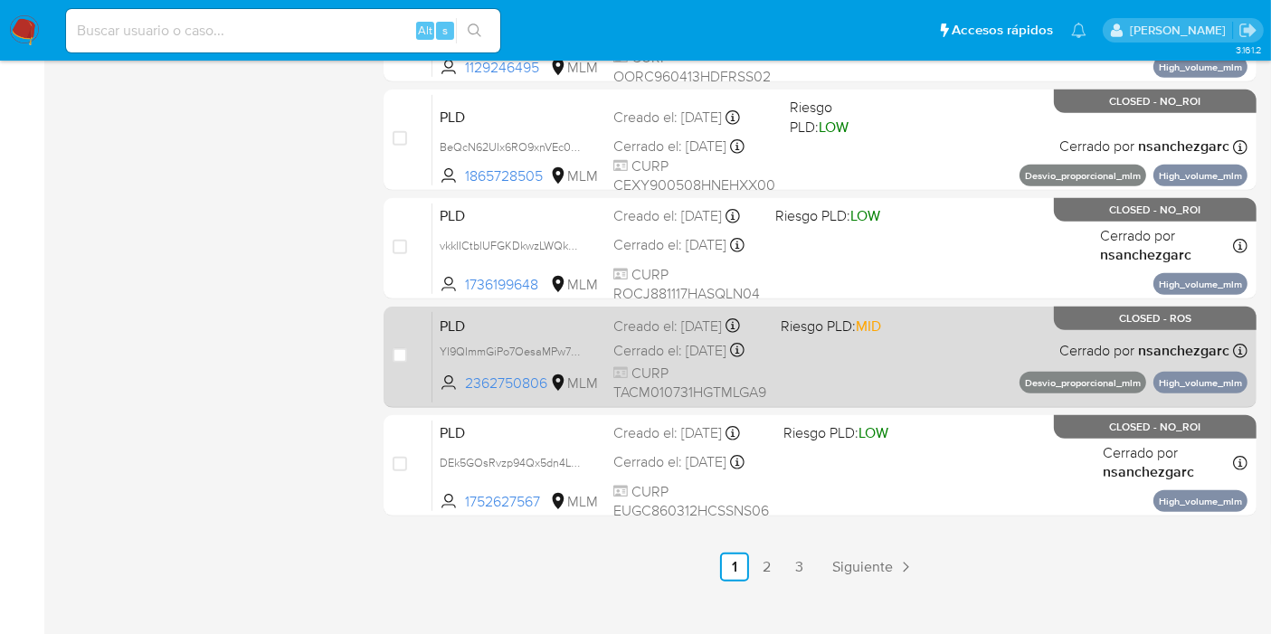
scroll to position [857, 0]
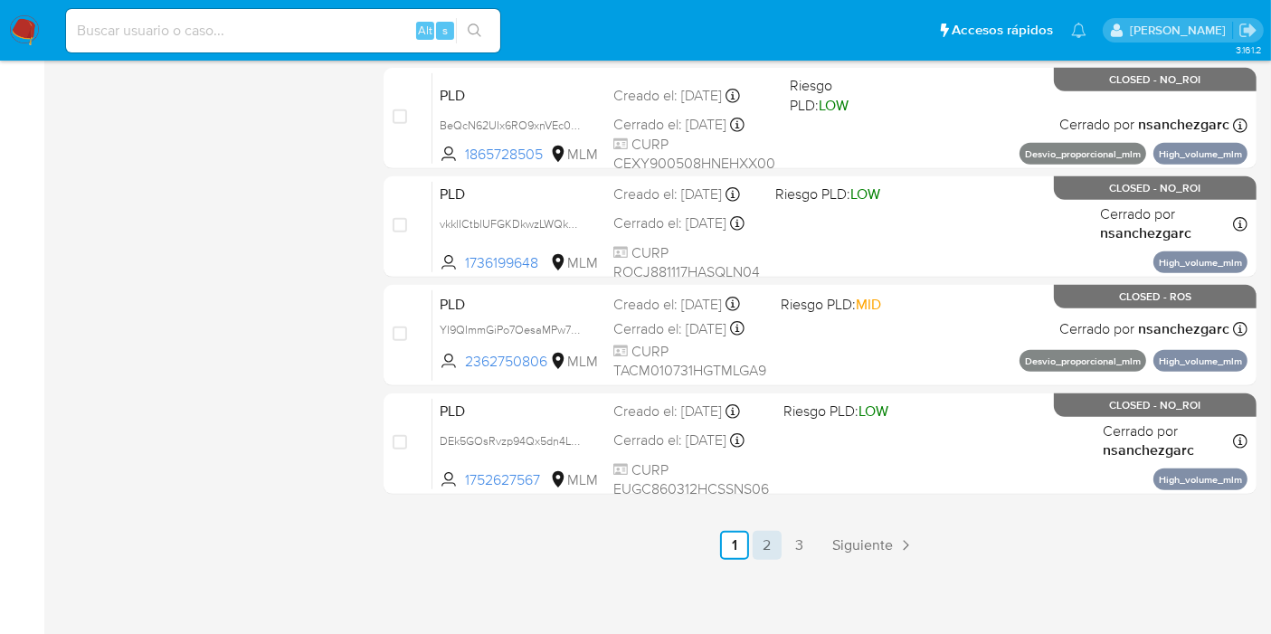
click at [775, 547] on link "2" at bounding box center [767, 545] width 29 height 29
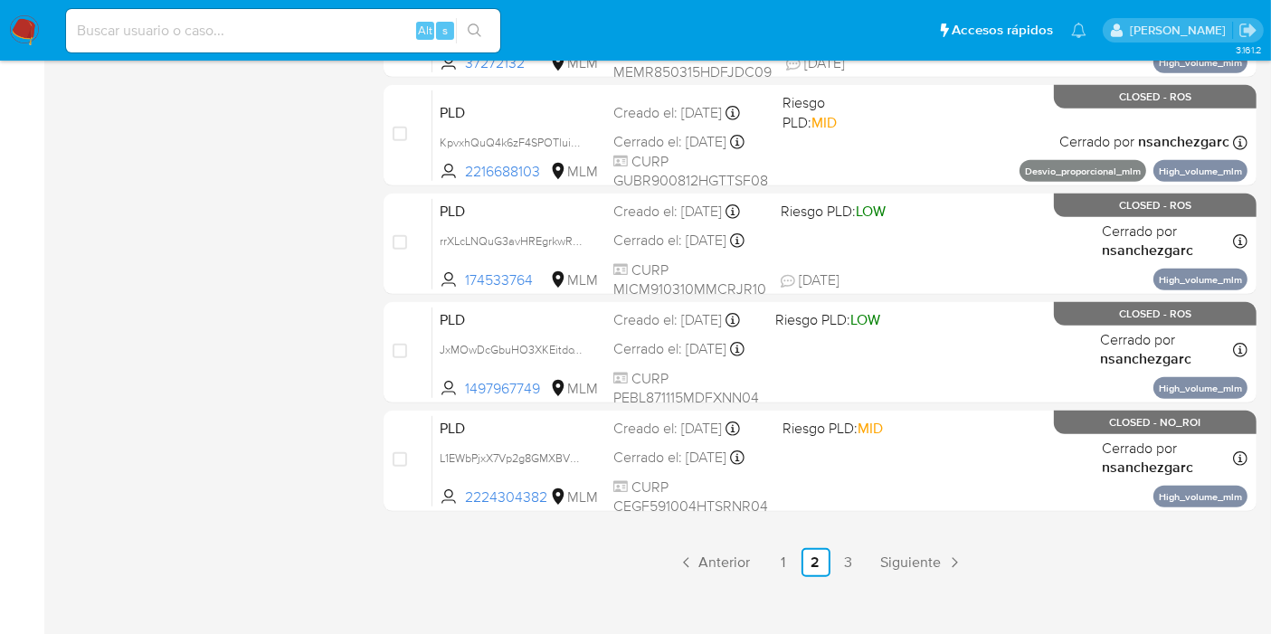
scroll to position [857, 0]
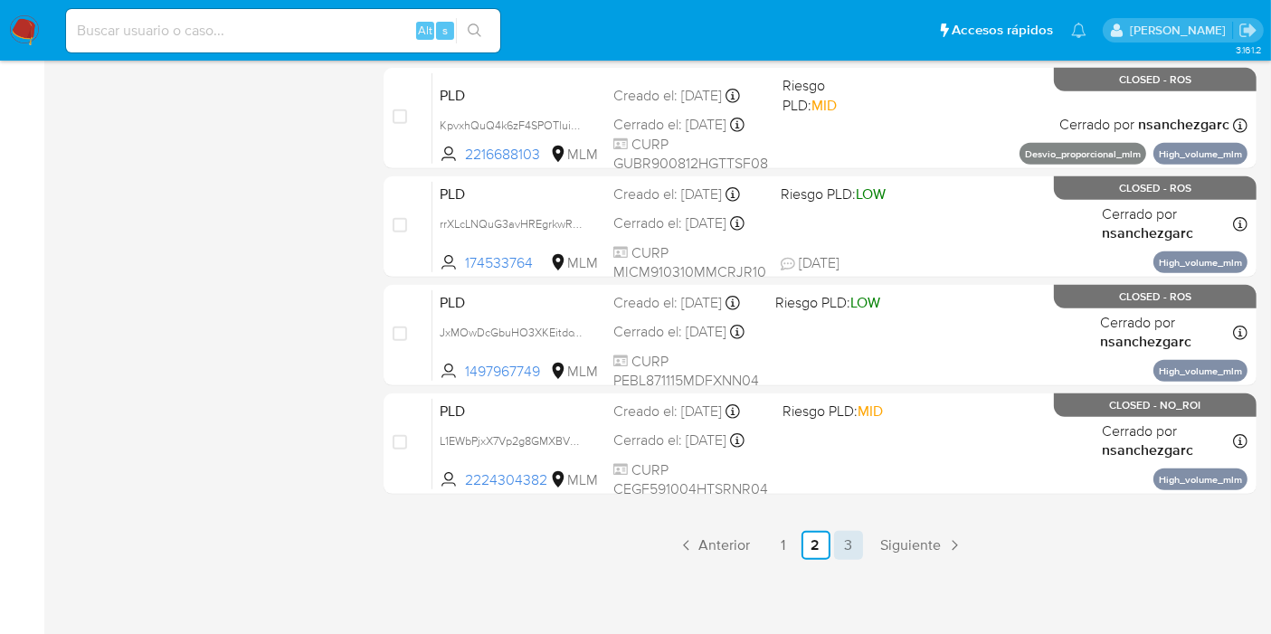
click at [843, 542] on link "3" at bounding box center [848, 545] width 29 height 29
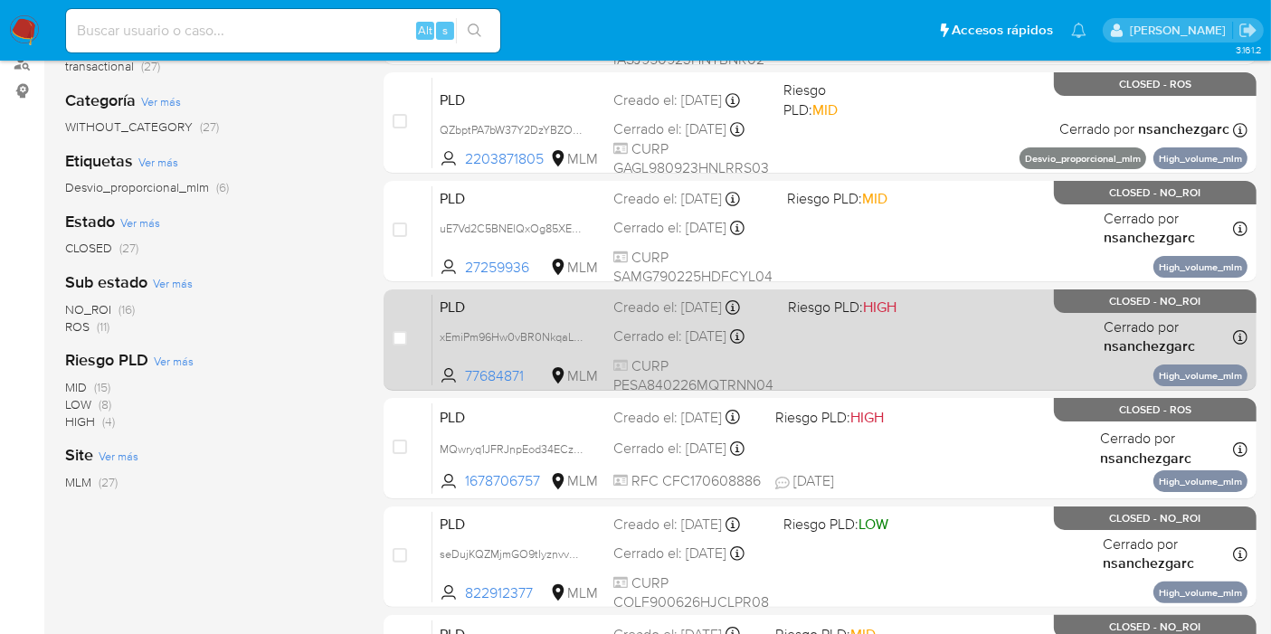
scroll to position [128, 0]
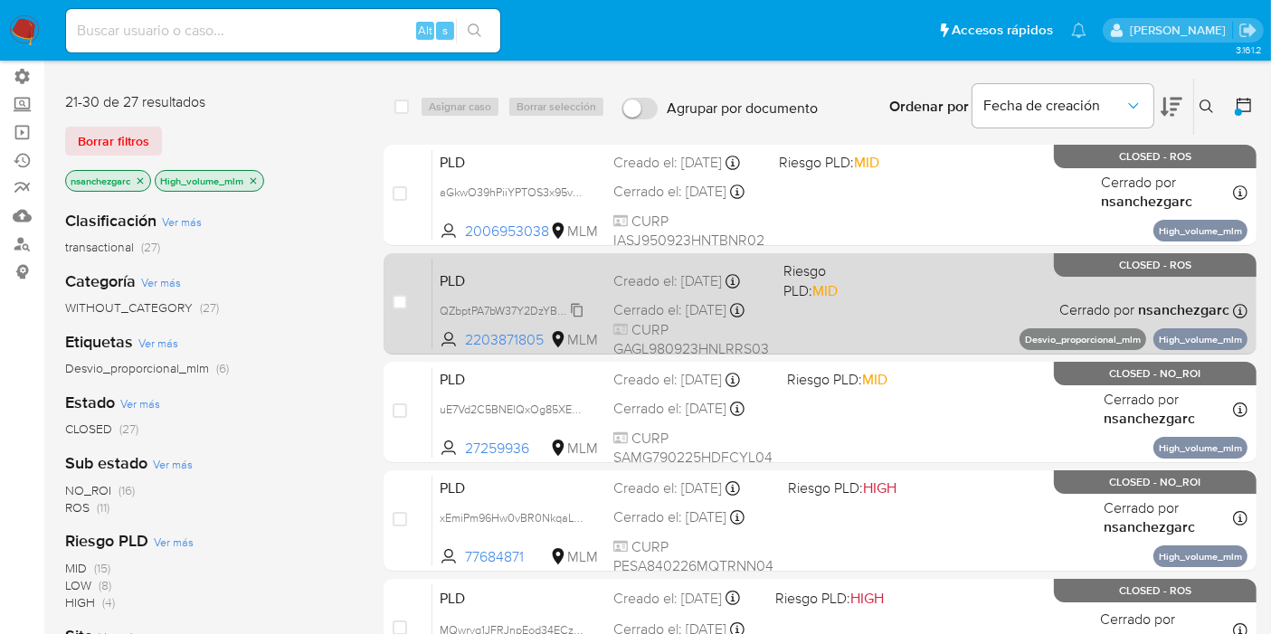
click at [572, 316] on span "QZbptPA7bW37Y2DzYBZOTGSB" at bounding box center [520, 309] width 161 height 20
click at [533, 293] on div "PLD QZbptPA7bW37Y2DzYBZOTGSB 2203871805 MLM Riesgo PLD: MID Creado el: 12/07/20…" at bounding box center [839, 303] width 815 height 91
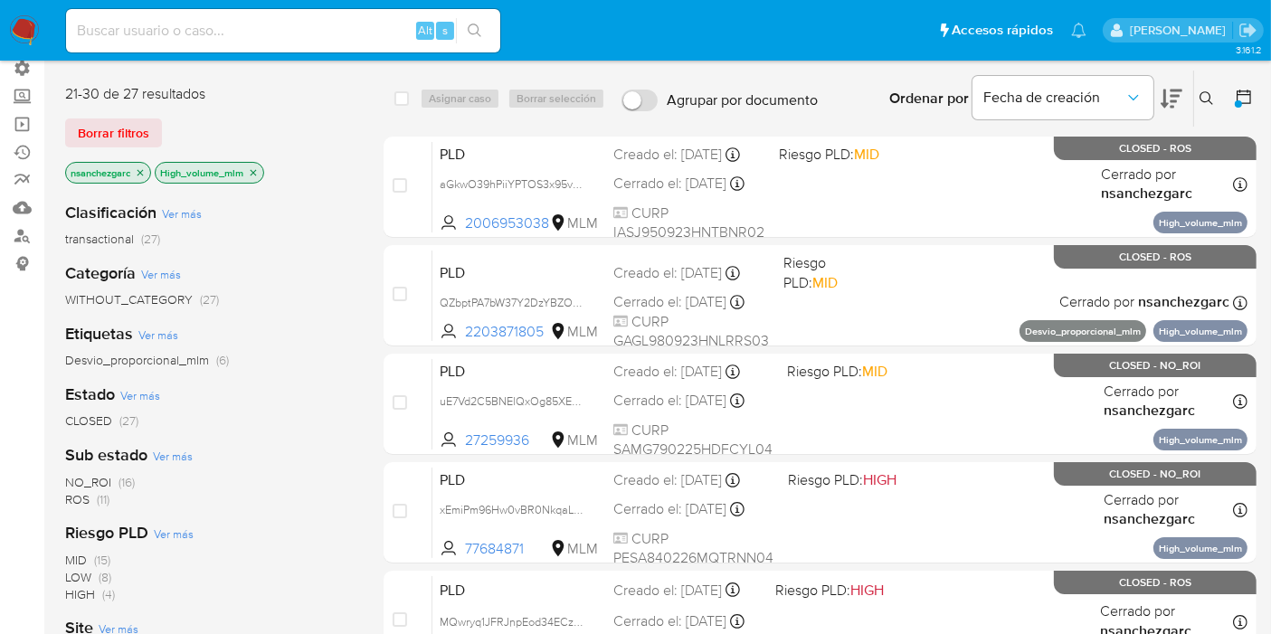
scroll to position [28, 0]
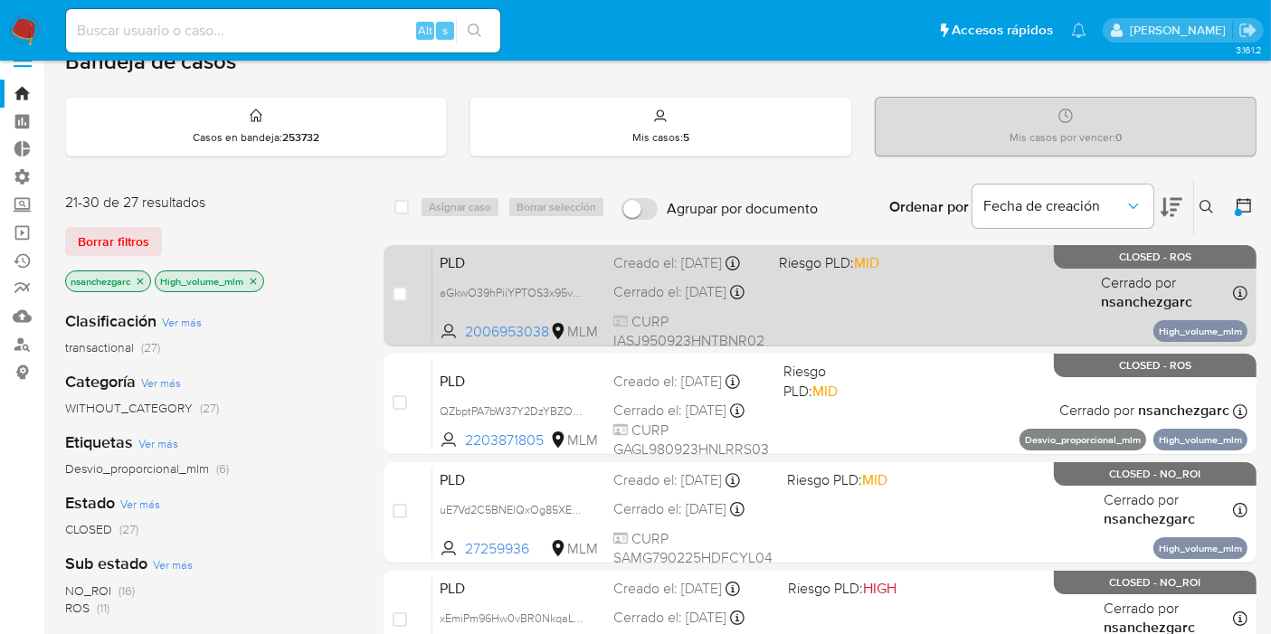
click at [553, 264] on span "PLD" at bounding box center [519, 262] width 159 height 24
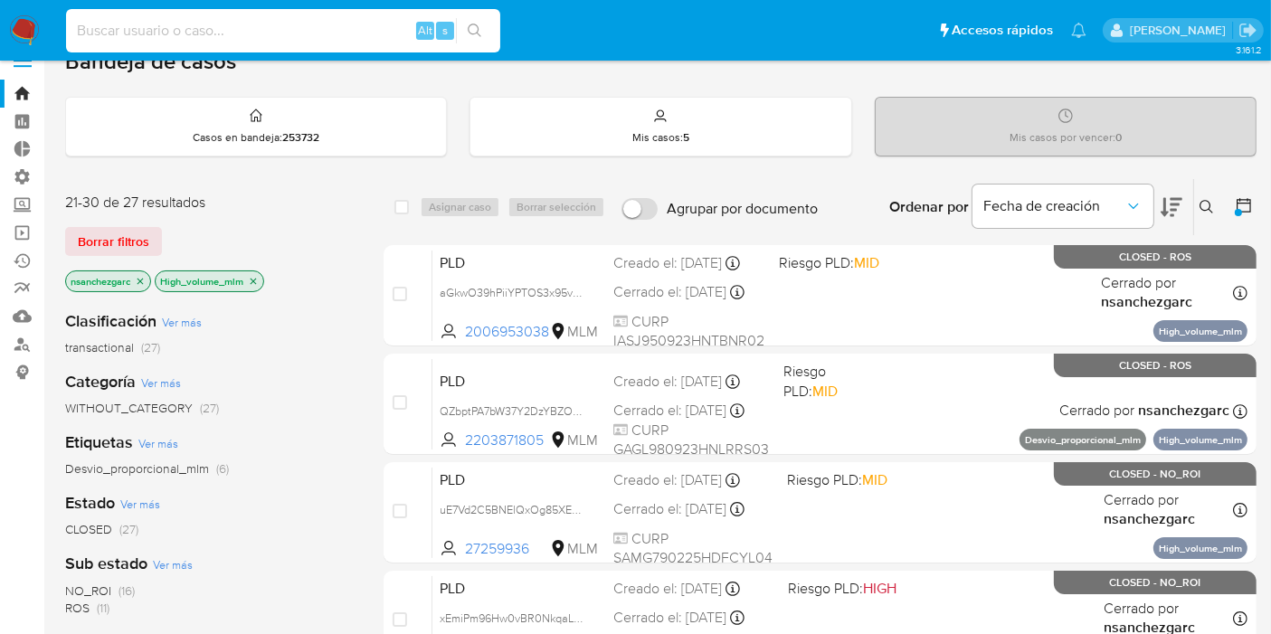
click at [299, 33] on input at bounding box center [283, 31] width 434 height 24
paste input "7dFeeGlhsT1KvDDTGrK21QD2"
type input "7dFeeGlhsT1KvDDTGrK21QD2"
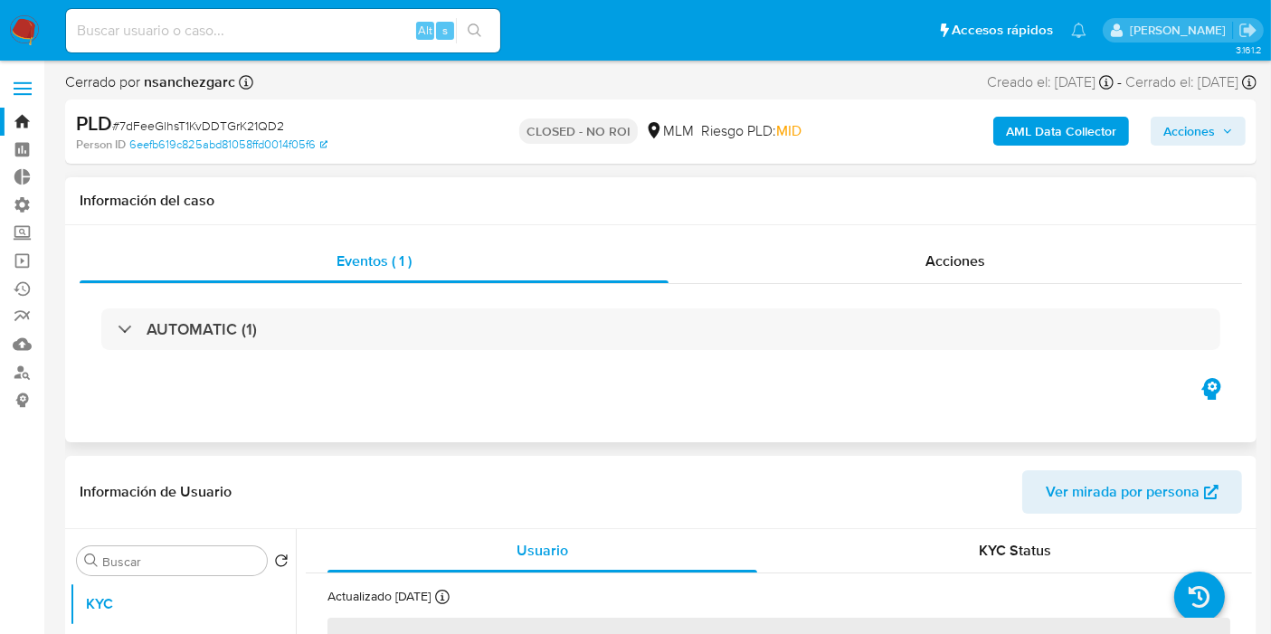
select select "10"
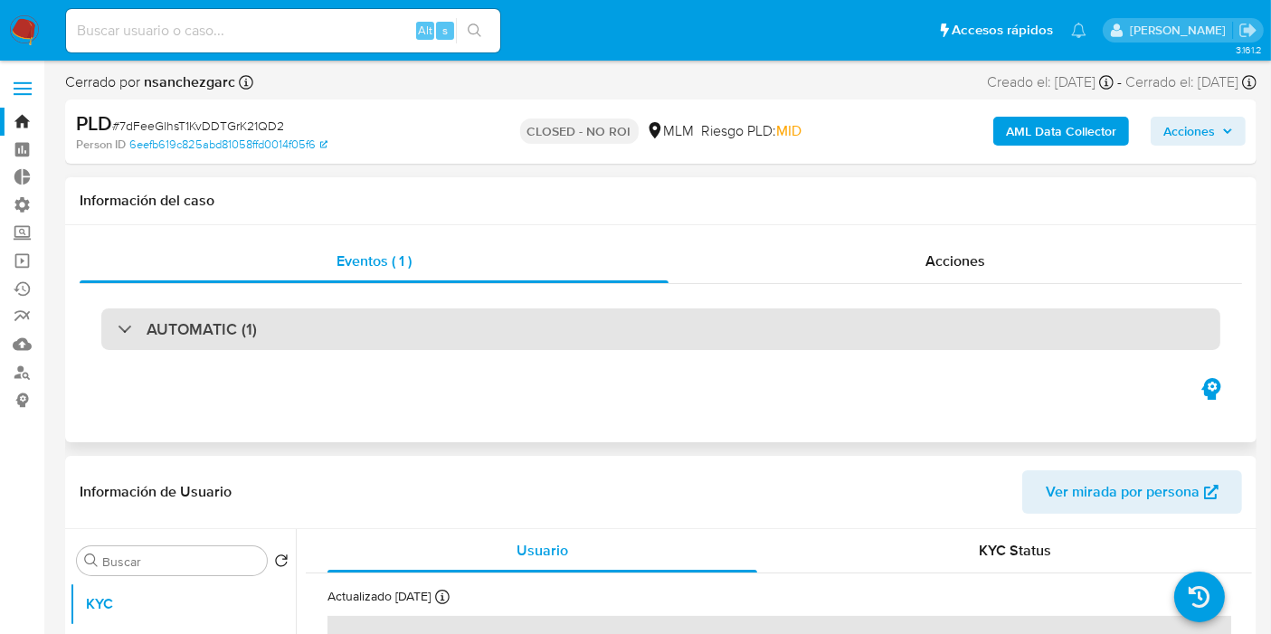
click at [173, 331] on h3 "AUTOMATIC (1)" at bounding box center [202, 329] width 110 height 20
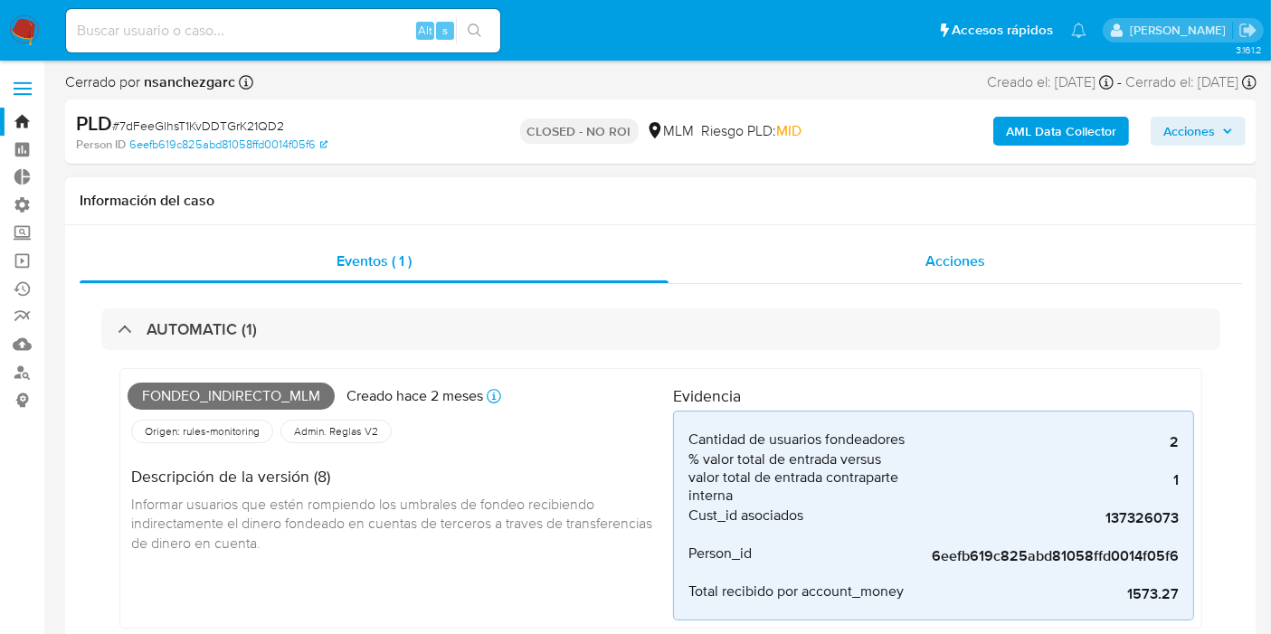
click at [963, 264] on span "Acciones" at bounding box center [956, 261] width 60 height 21
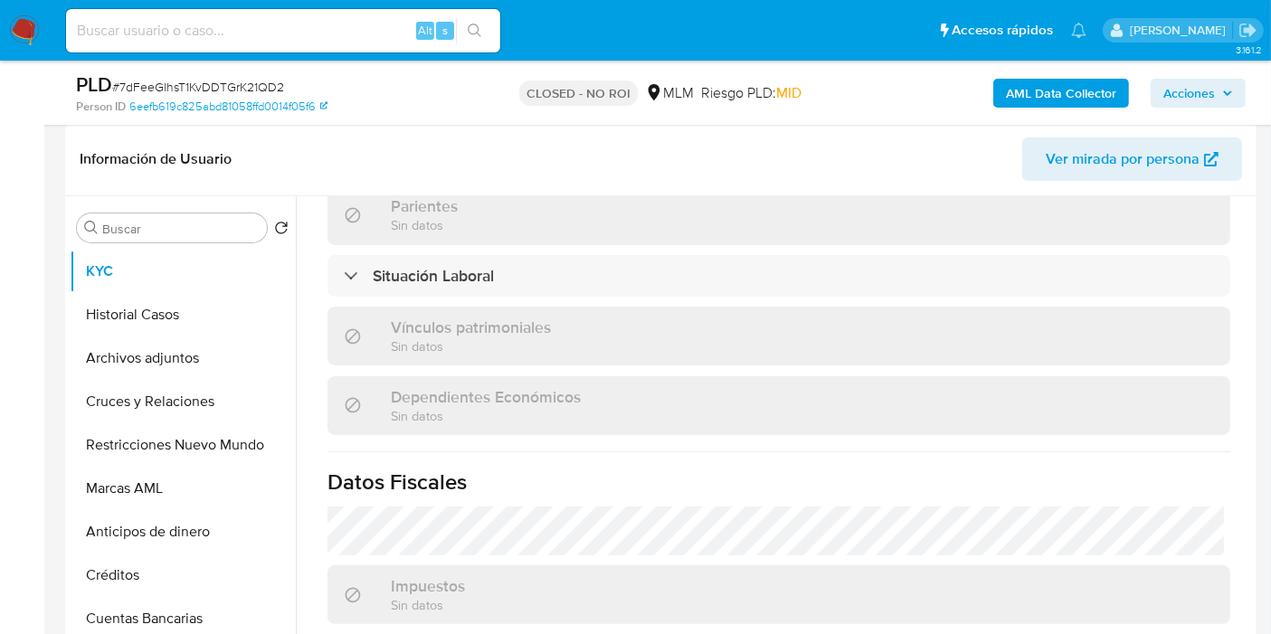
scroll to position [1005, 0]
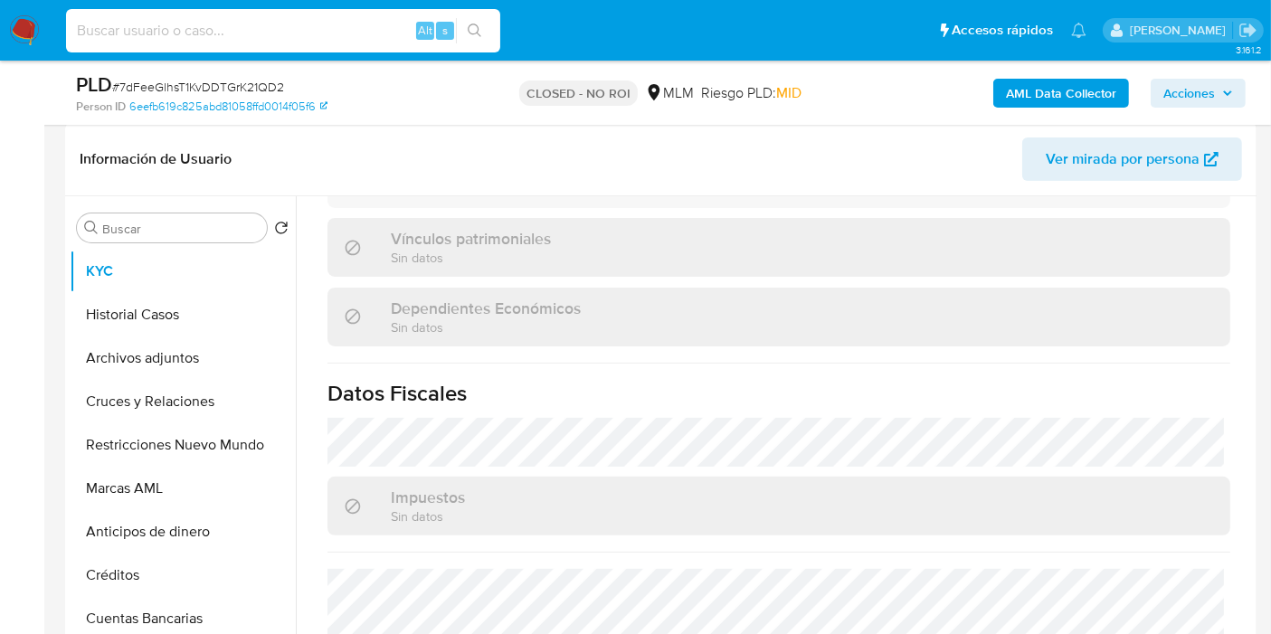
click at [239, 40] on input at bounding box center [283, 31] width 434 height 24
paste input "b4w9NPoIDTYoAFHdvNTxWtSG"
type input "b4w9NPoIDTYoAFHdvNTxWtSG"
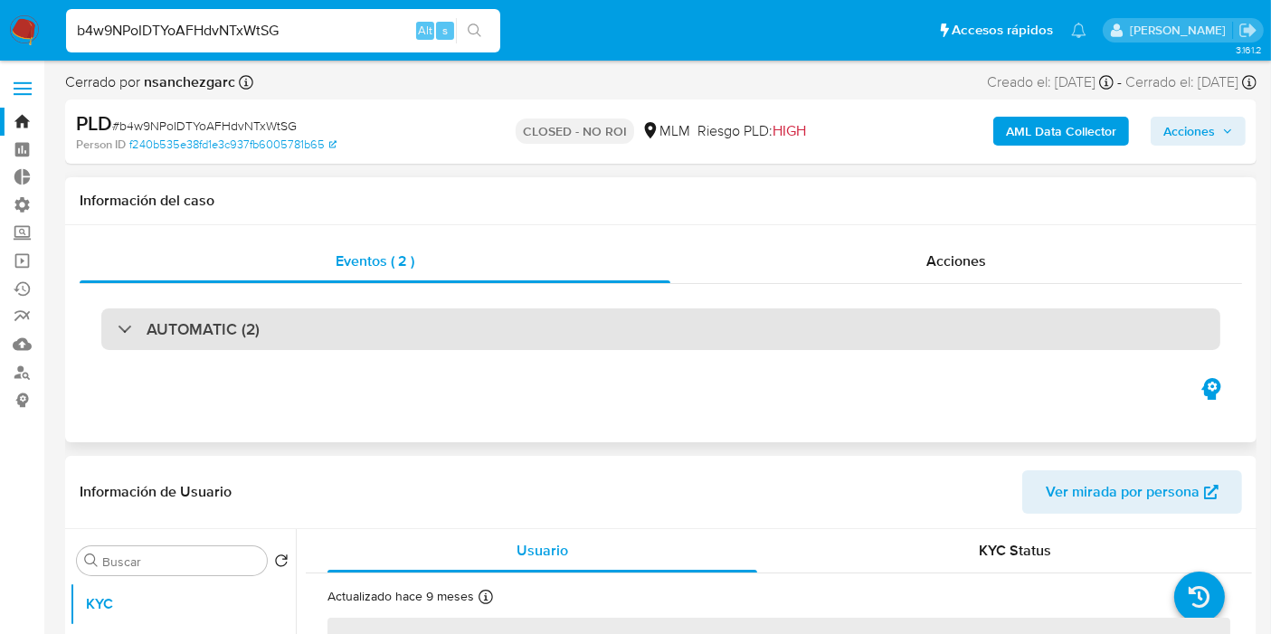
select select "10"
click at [229, 329] on h3 "AUTOMATIC (2)" at bounding box center [203, 329] width 113 height 20
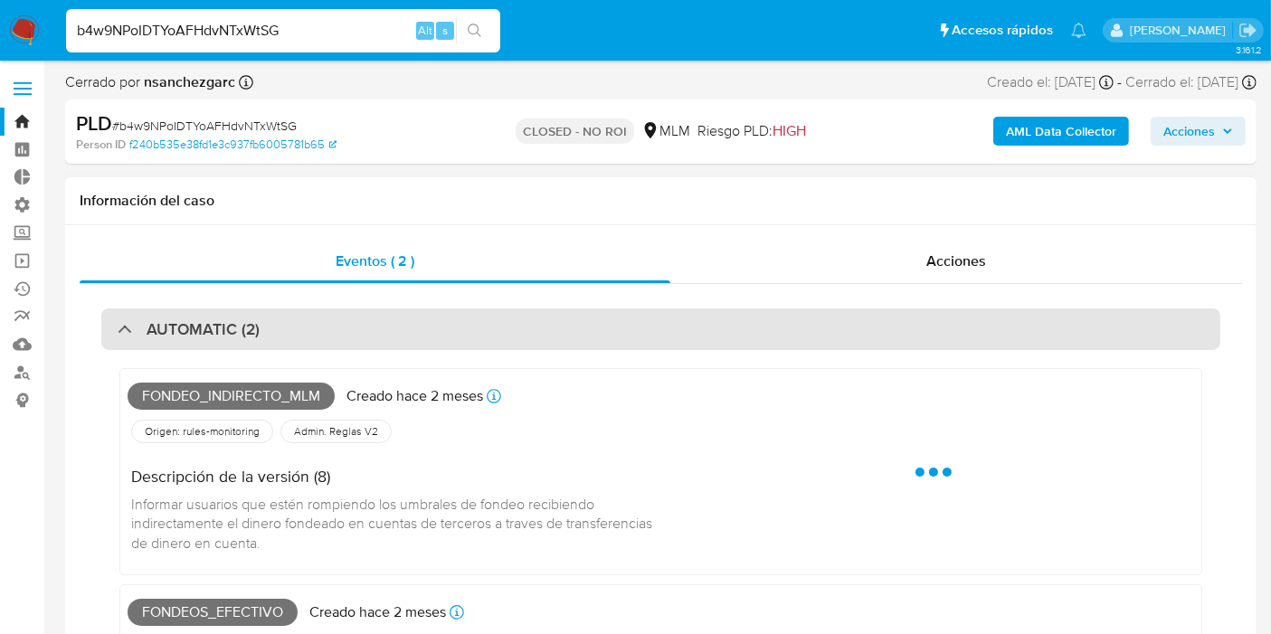
click at [229, 329] on h3 "AUTOMATIC (2)" at bounding box center [203, 329] width 113 height 20
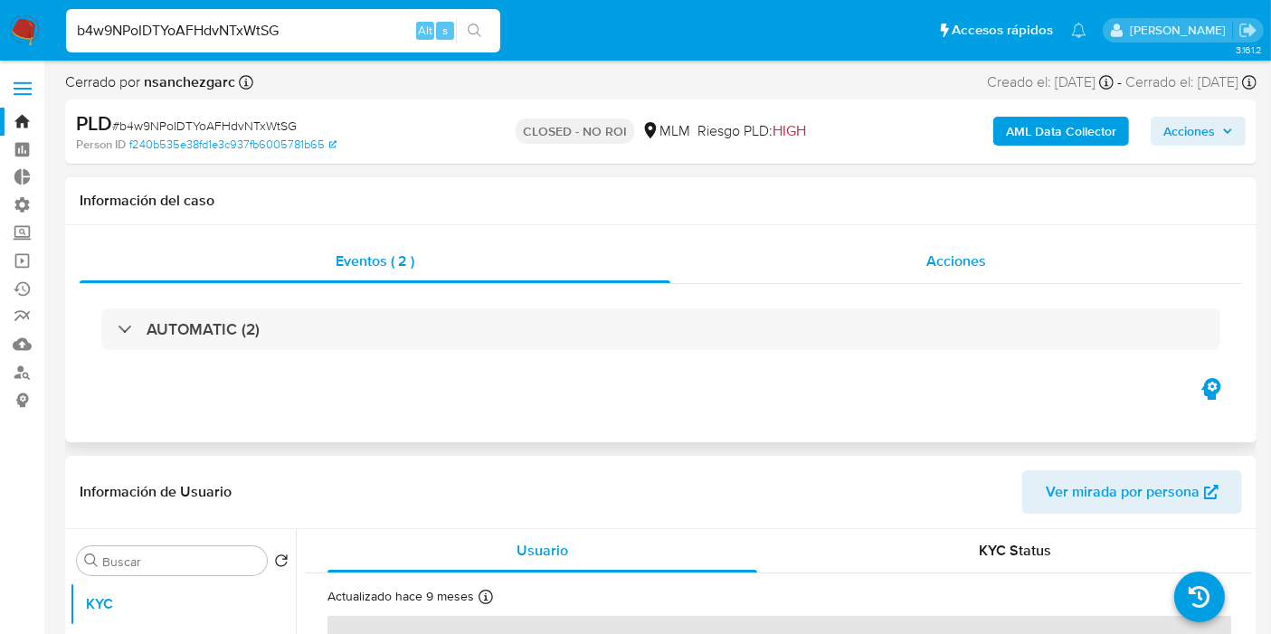
click at [954, 262] on span "Acciones" at bounding box center [957, 261] width 60 height 21
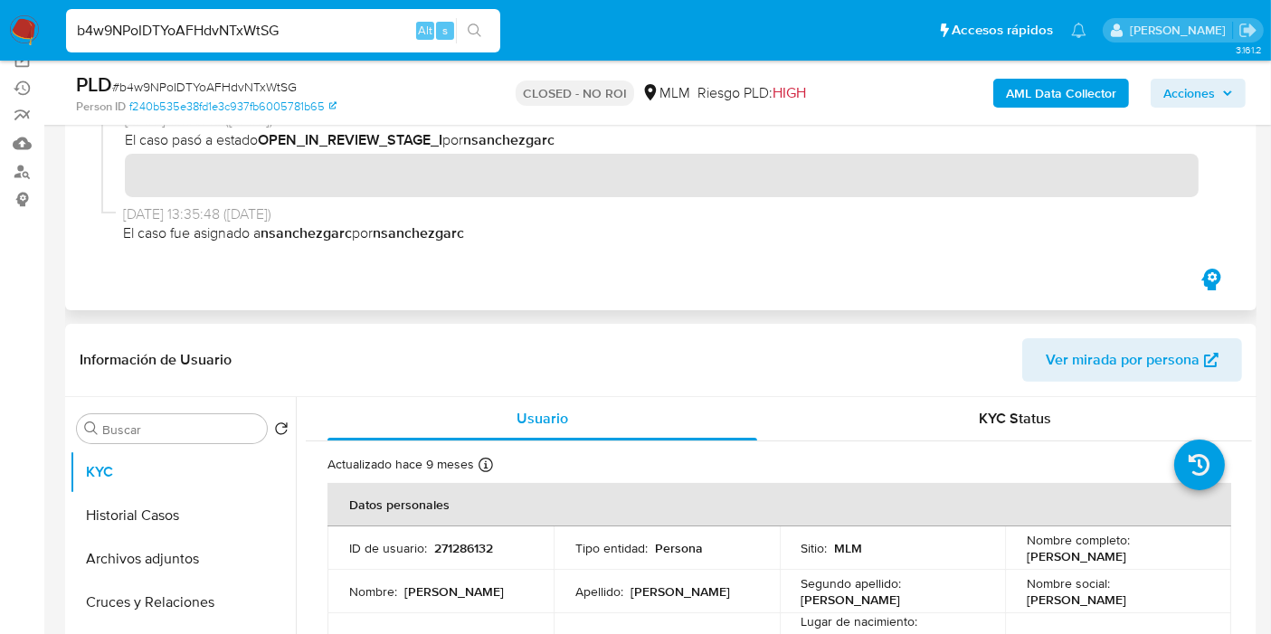
scroll to position [100, 0]
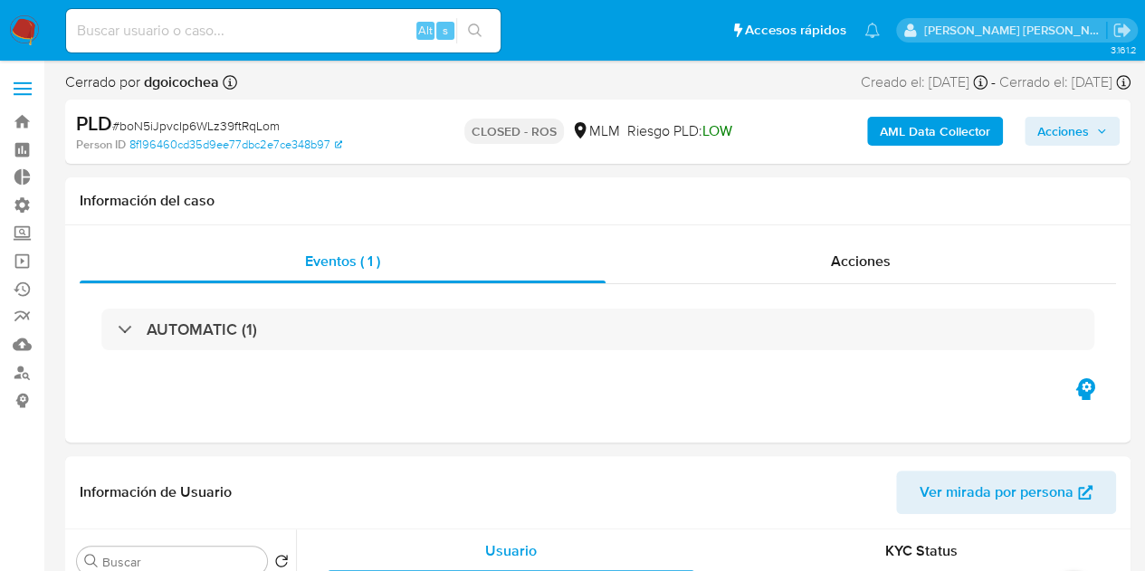
select select "10"
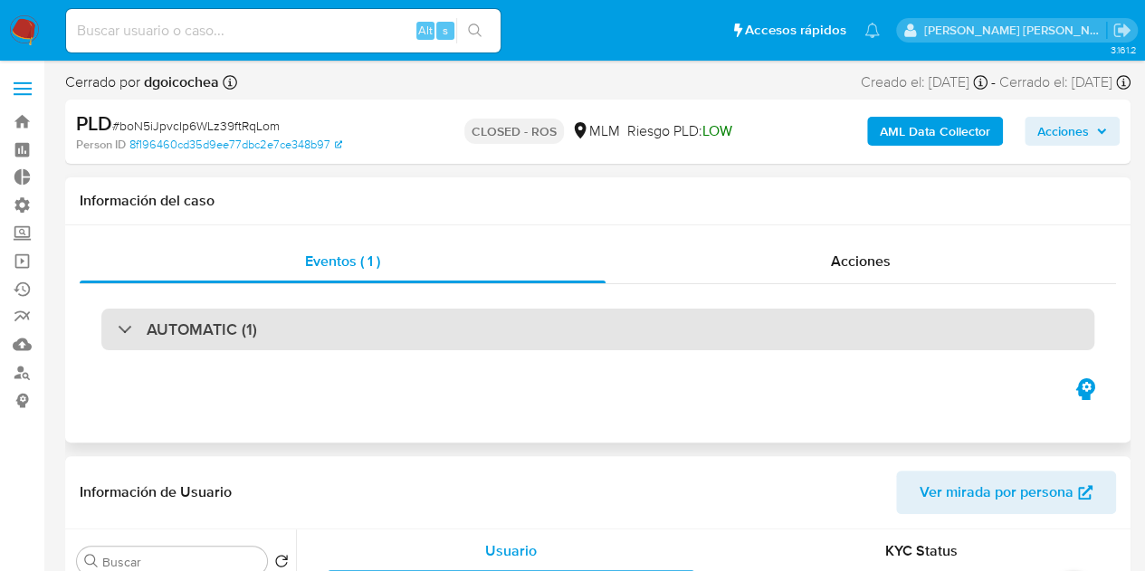
click at [194, 329] on h3 "AUTOMATIC (1)" at bounding box center [202, 329] width 110 height 20
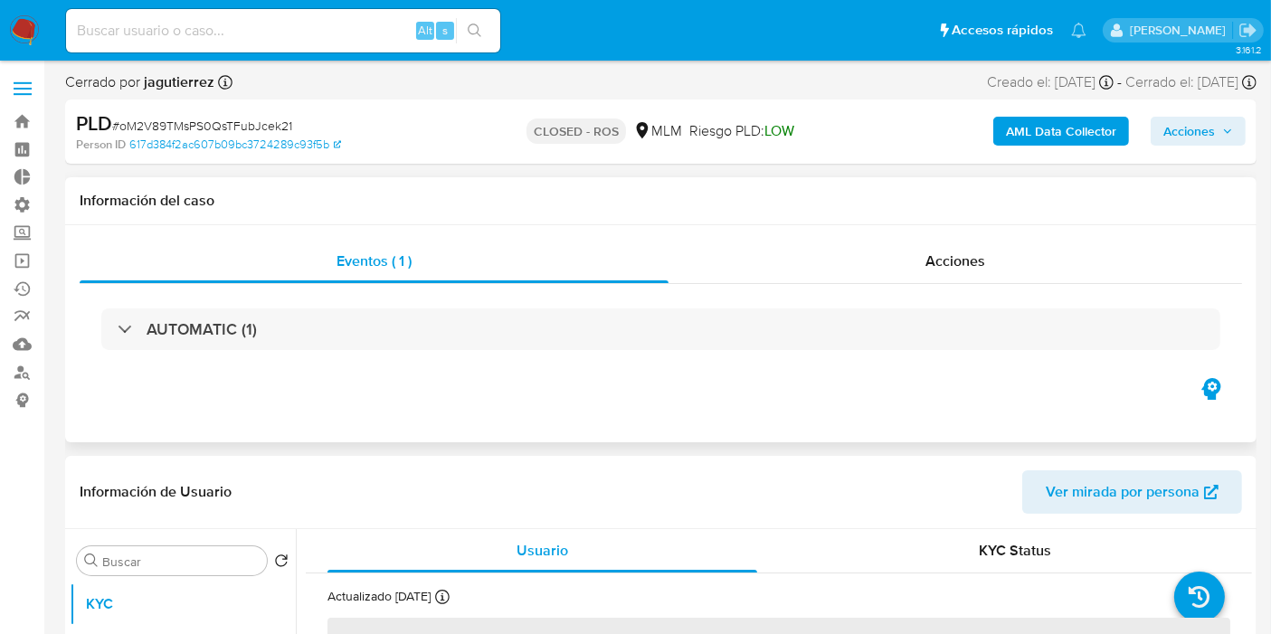
select select "10"
click at [948, 264] on span "Acciones" at bounding box center [956, 261] width 60 height 21
click at [977, 262] on span "Acciones" at bounding box center [957, 261] width 60 height 21
select select "10"
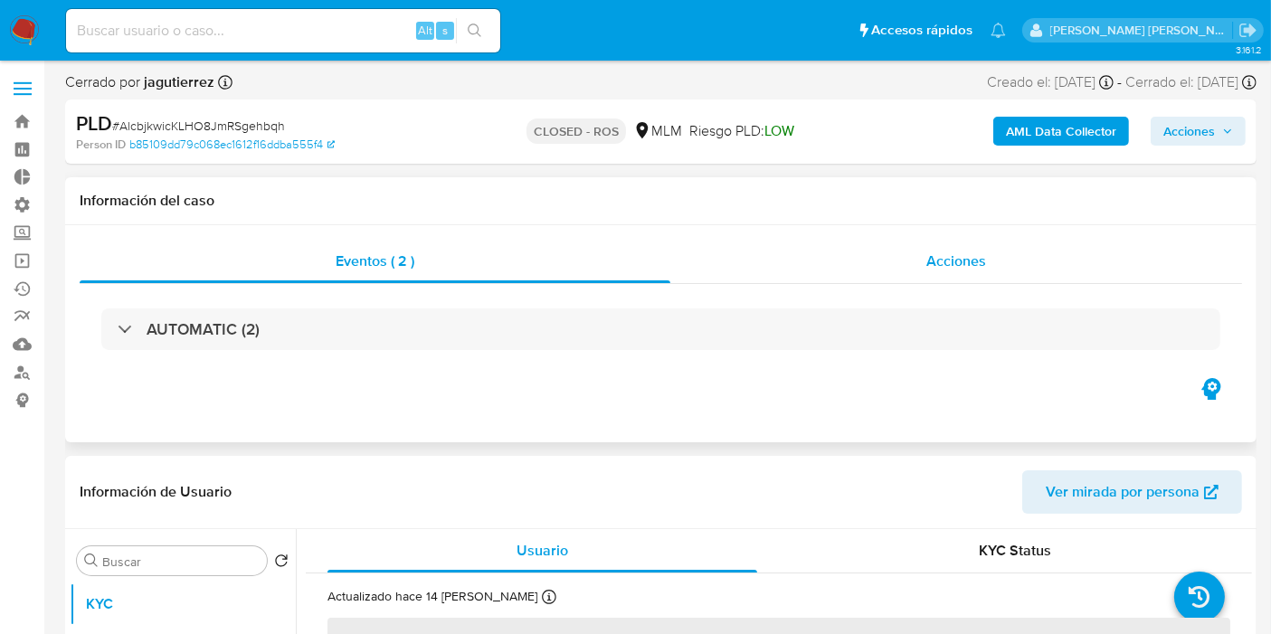
click at [955, 261] on span "Acciones" at bounding box center [957, 261] width 60 height 21
select select "10"
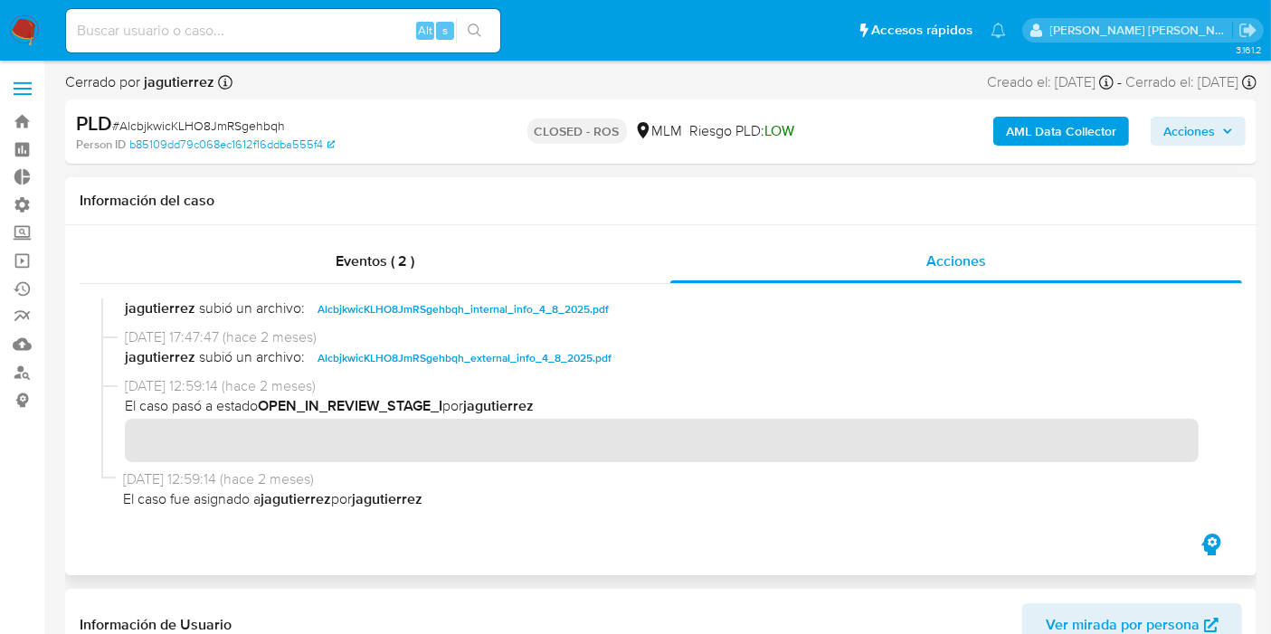
scroll to position [2315, 0]
click at [266, 121] on span "# AlcbjkwicKLHO8JmRSgehbqh" at bounding box center [198, 126] width 173 height 18
copy span "AlcbjkwicKLHO8JmRSgehbqh"
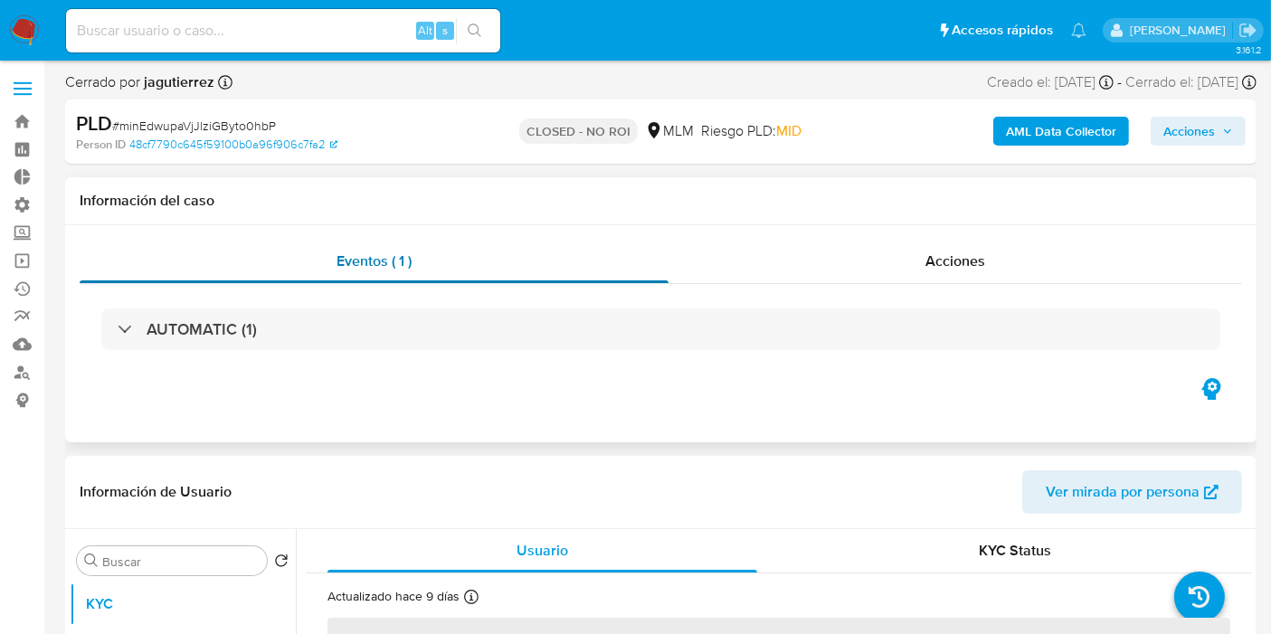
select select "10"
click at [1013, 258] on div "Acciones" at bounding box center [956, 261] width 574 height 43
select select "10"
click at [884, 268] on div "Acciones" at bounding box center [956, 261] width 572 height 43
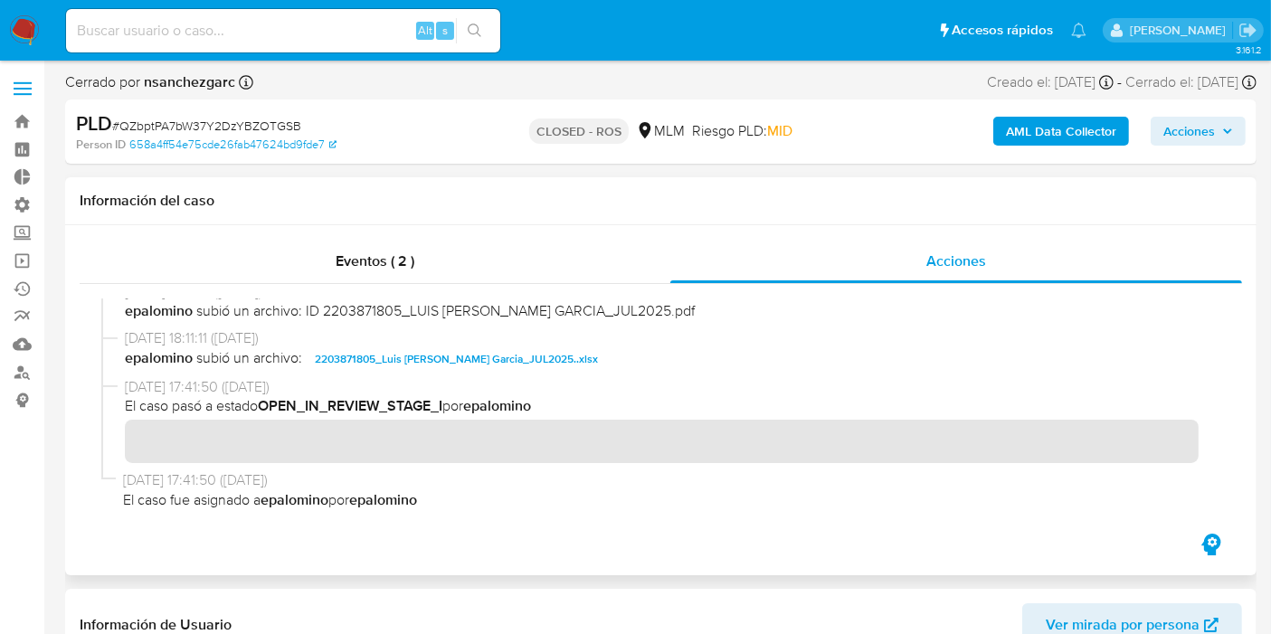
scroll to position [2734, 0]
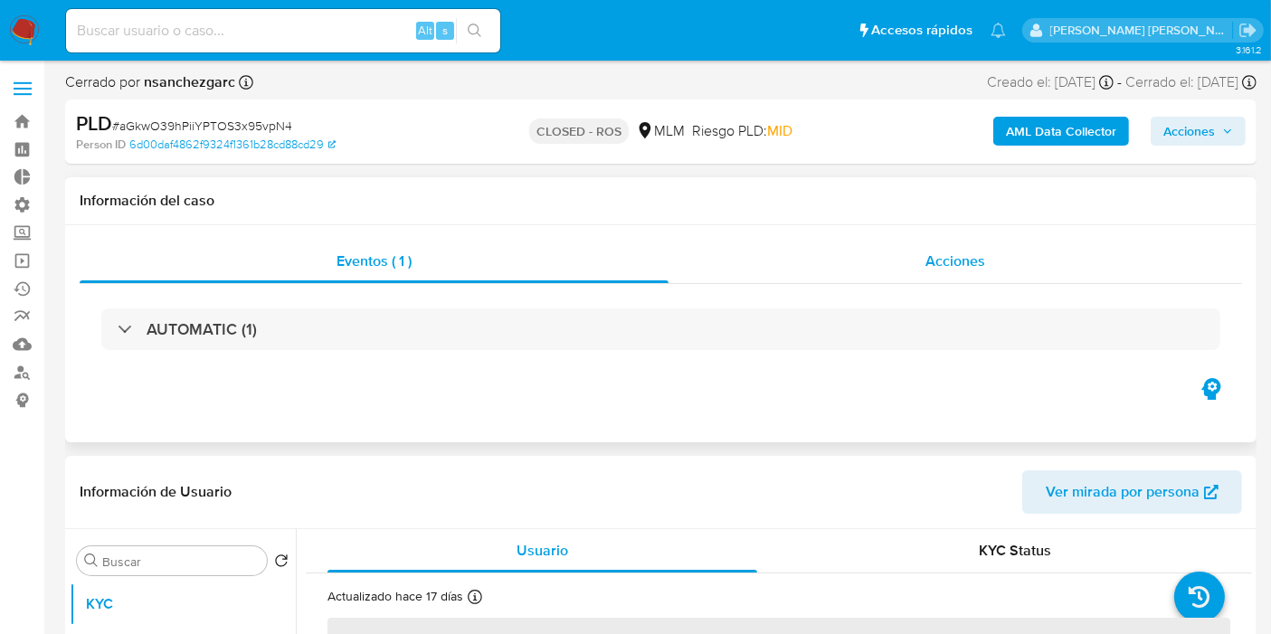
click at [960, 266] on span "Acciones" at bounding box center [956, 261] width 60 height 21
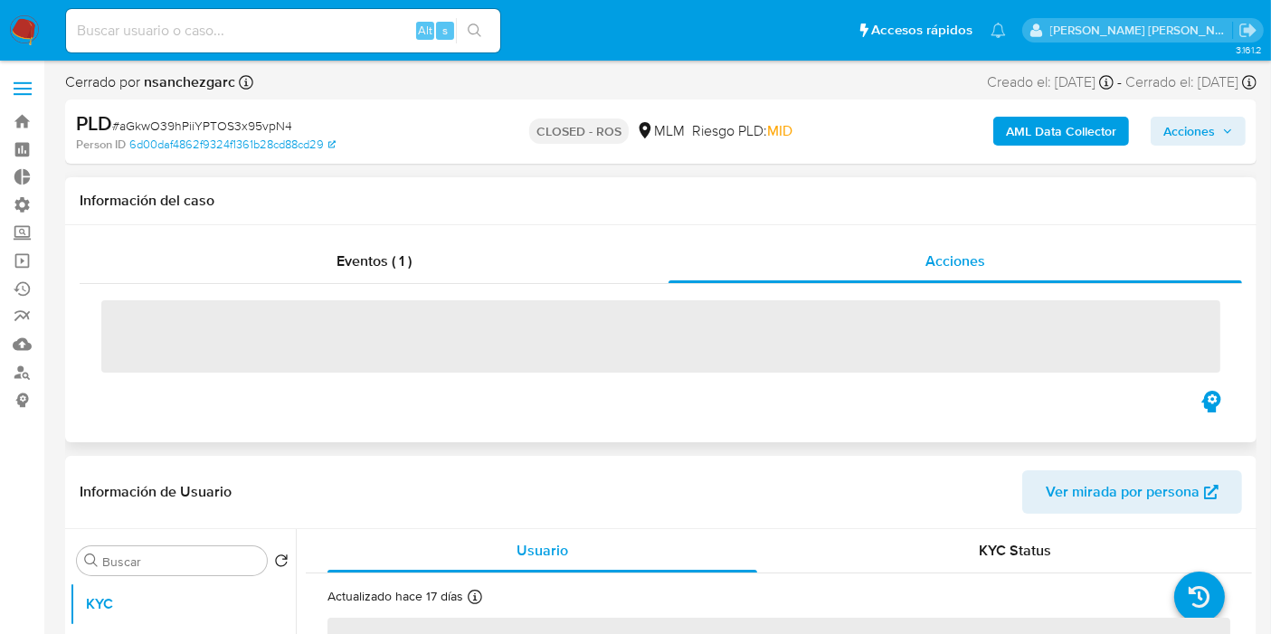
select select "10"
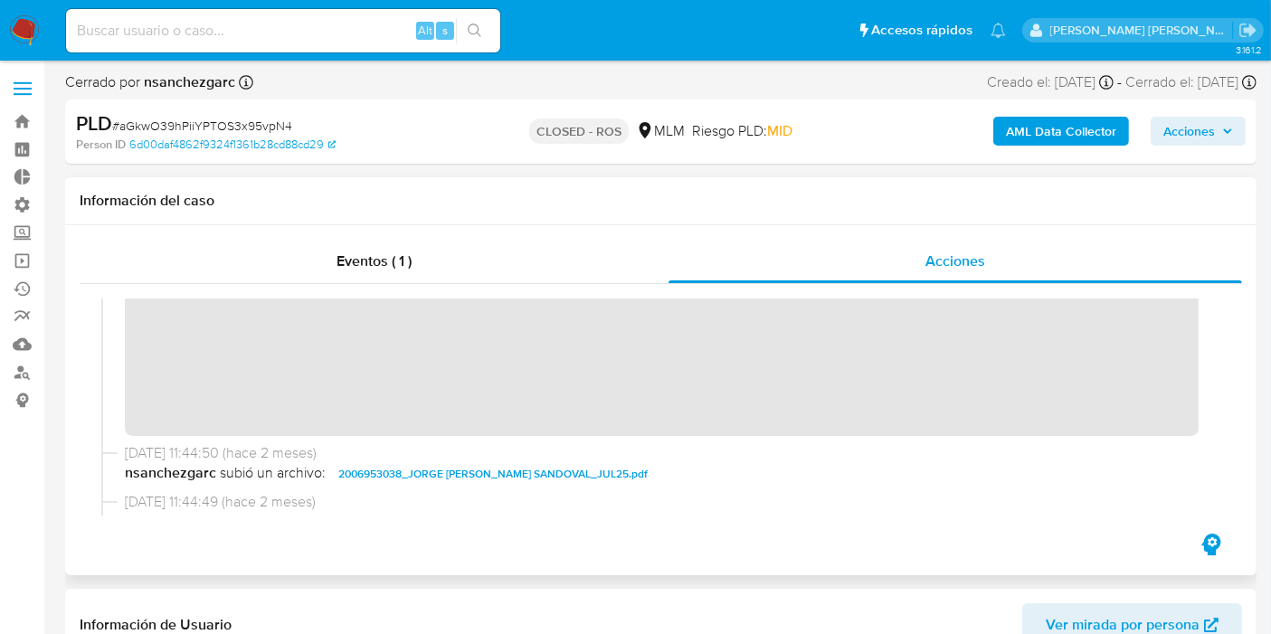
scroll to position [1270, 0]
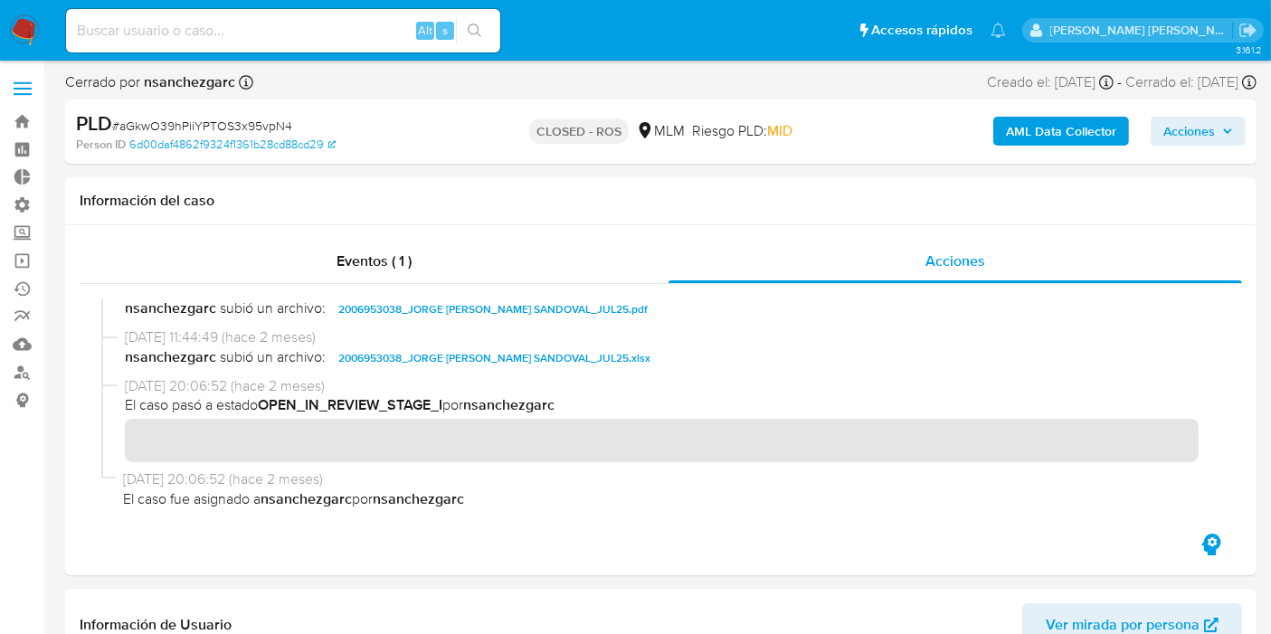
click at [228, 119] on span "# aGkwO39hPiiYPTOS3x95vpN4" at bounding box center [202, 126] width 180 height 18
copy span "aGkwO39hPiiYPTOS3x95vpN4"
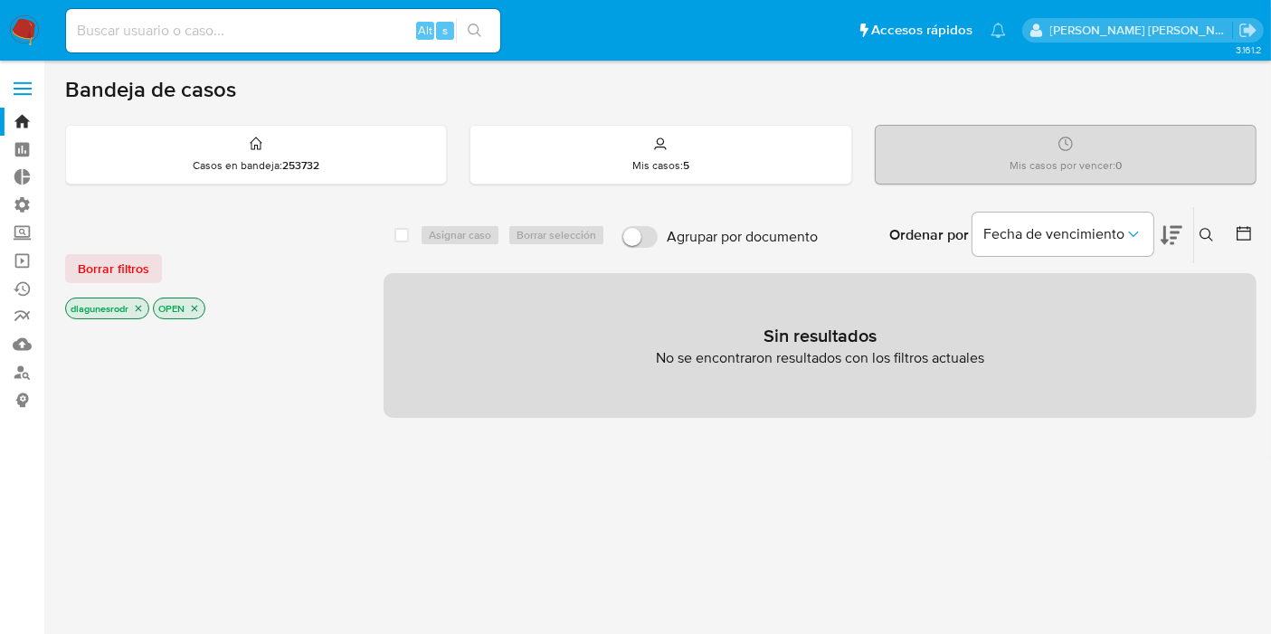
click at [180, 41] on input at bounding box center [283, 31] width 434 height 24
paste input "4jjS0gBD8fCnAck3pSXeDolp"
type input "4jjS0gBD8fCnAck3pSXeDolp"
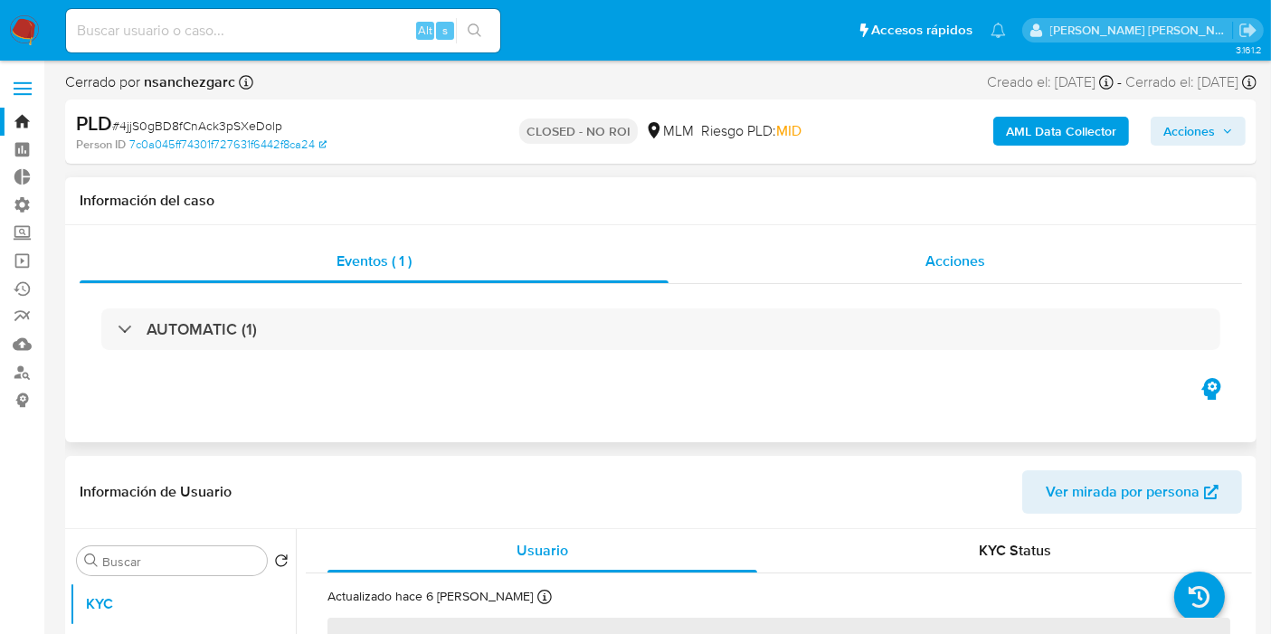
click at [961, 246] on div "Acciones" at bounding box center [956, 261] width 574 height 43
select select "10"
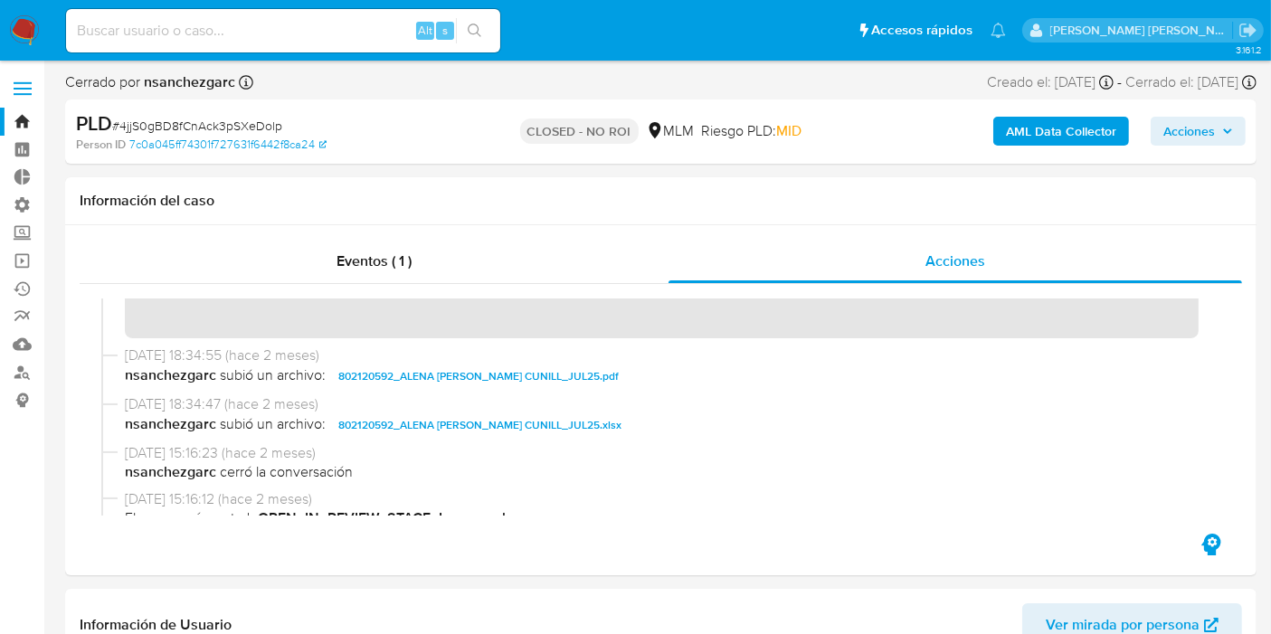
scroll to position [603, 0]
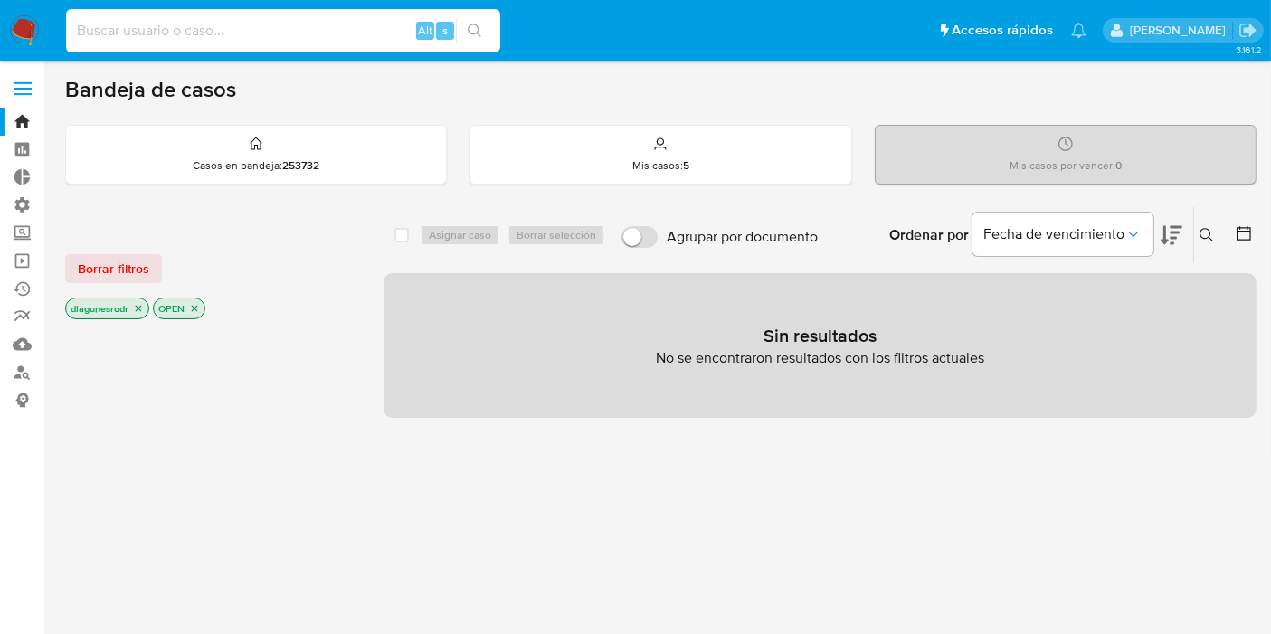
click at [217, 27] on input at bounding box center [283, 31] width 434 height 24
paste input "G55wwoBRo83sANK2xIoBwcqi"
type input "G55wwoBRo83sANK2xIoBwcqi"
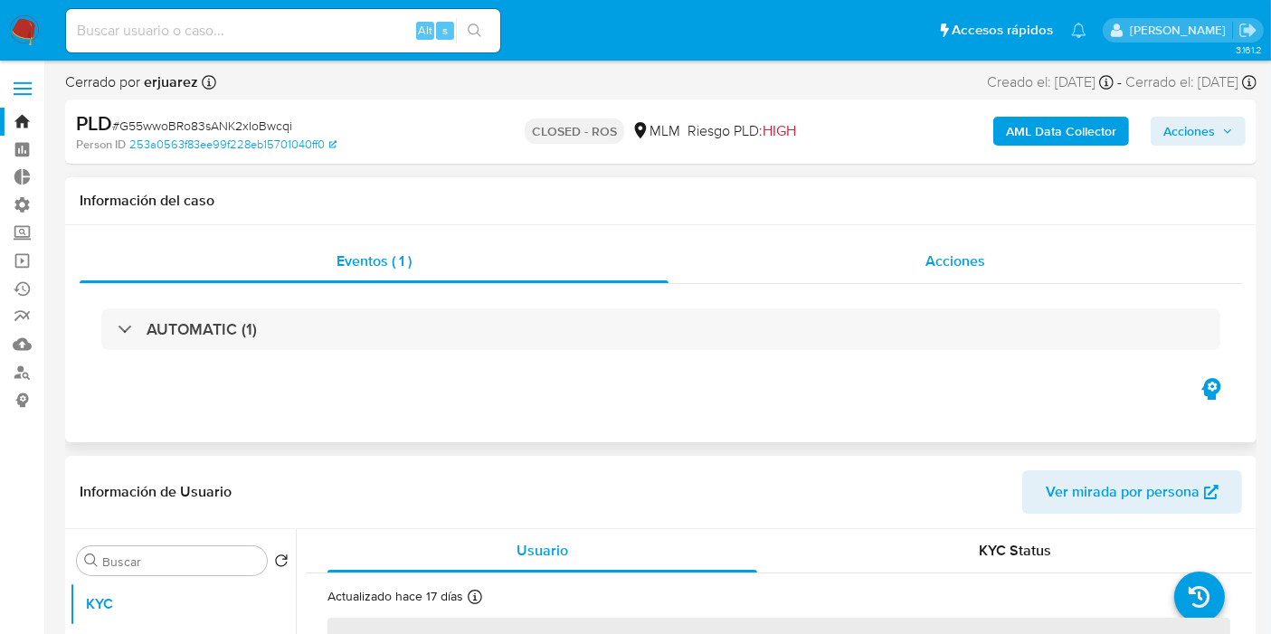
select select "10"
click at [972, 268] on span "Acciones" at bounding box center [956, 261] width 60 height 21
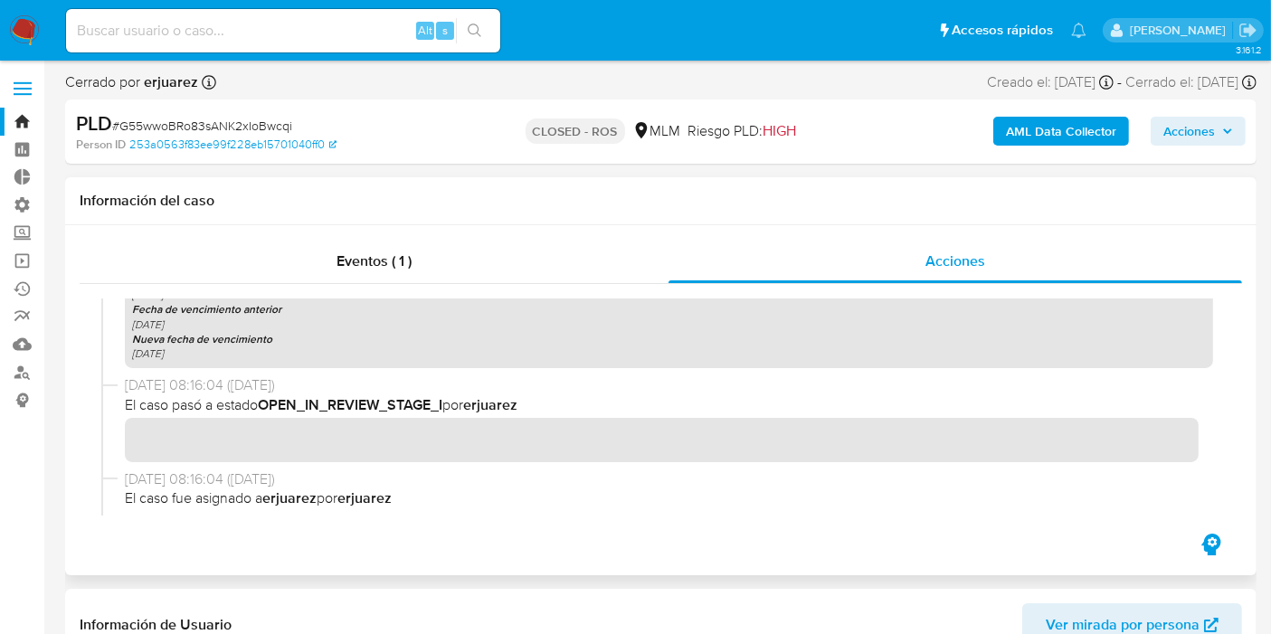
scroll to position [2312, 0]
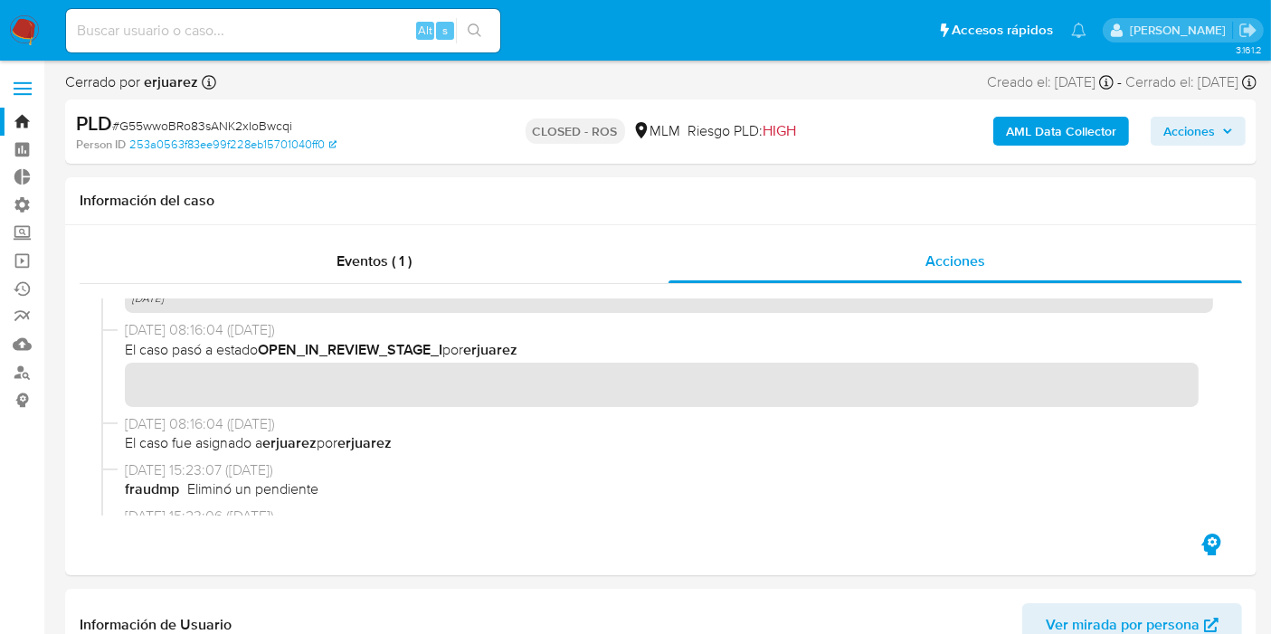
click at [329, 43] on div "Alt s" at bounding box center [283, 30] width 434 height 43
click at [338, 29] on input at bounding box center [283, 31] width 434 height 24
paste input "W9yfzNQ4wZaHSVhOdqFArBON"
type input "W9yfzNQ4wZaHSVhOdqFArBON"
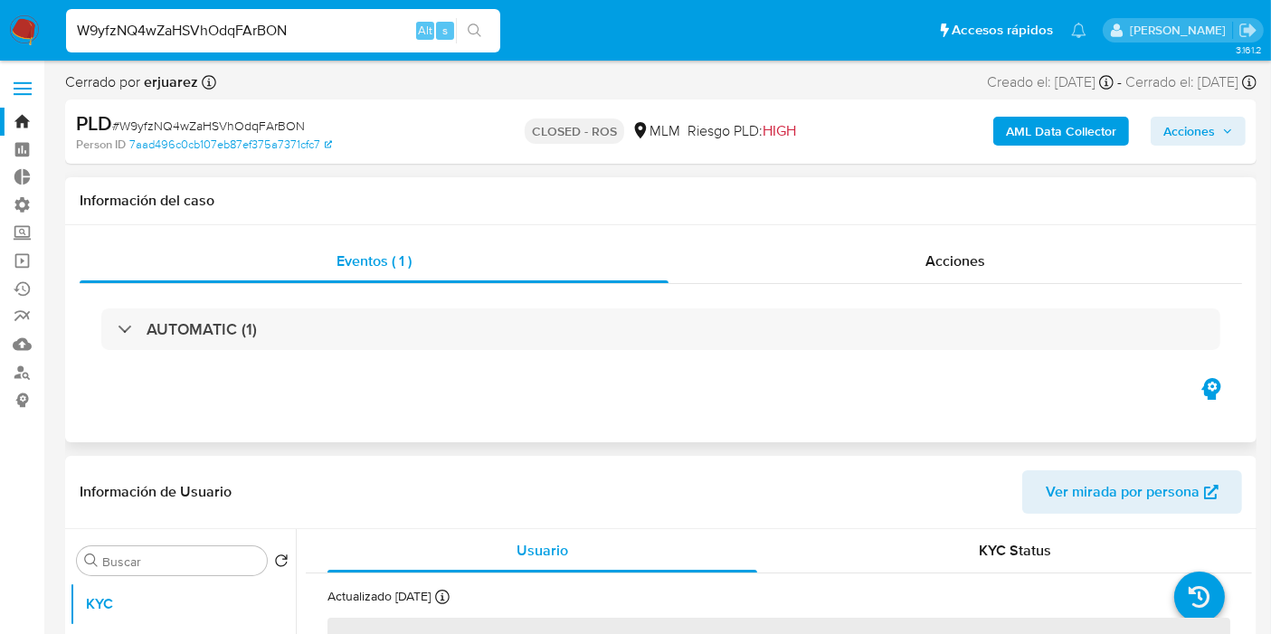
select select "10"
click at [938, 261] on span "Acciones" at bounding box center [956, 261] width 60 height 21
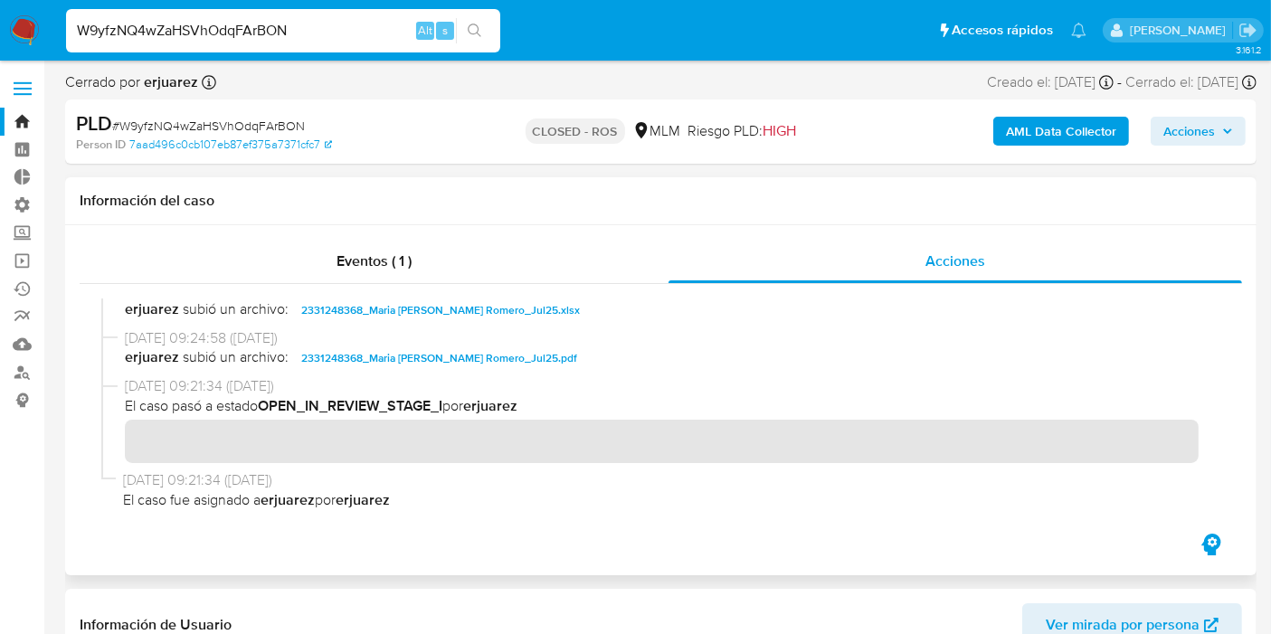
scroll to position [1605, 0]
click at [195, 33] on input "W9yfzNQ4wZaHSVhOdqFArBON" at bounding box center [283, 31] width 434 height 24
paste input "ww1A1hp4E7Z04KqjeYrJdjto"
type input "ww1A1hp4E7Z04KqjeYrJdjto"
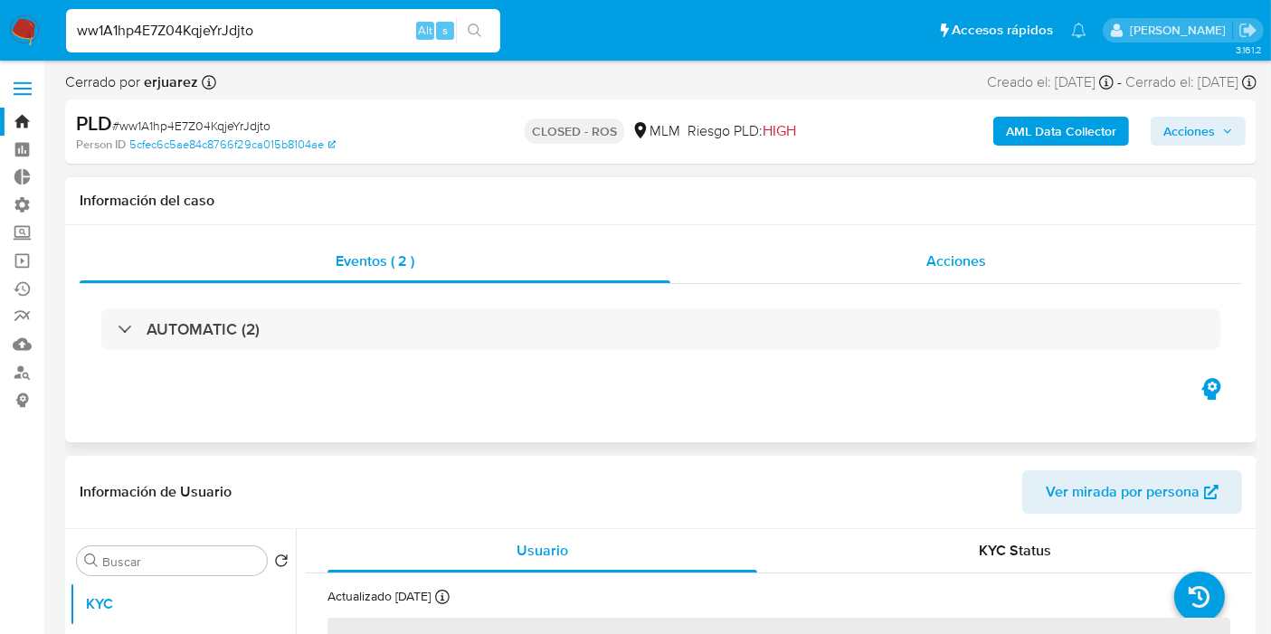
click at [933, 262] on span "Acciones" at bounding box center [957, 261] width 60 height 21
select select "10"
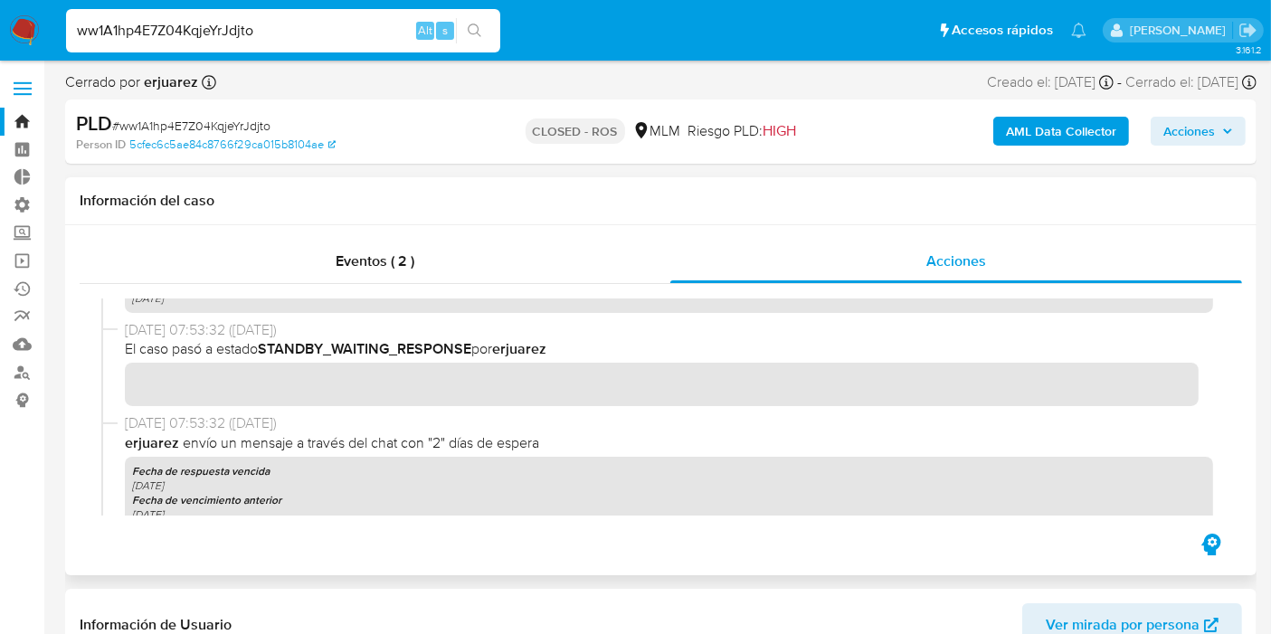
scroll to position [2312, 0]
